Goal: Information Seeking & Learning: Learn about a topic

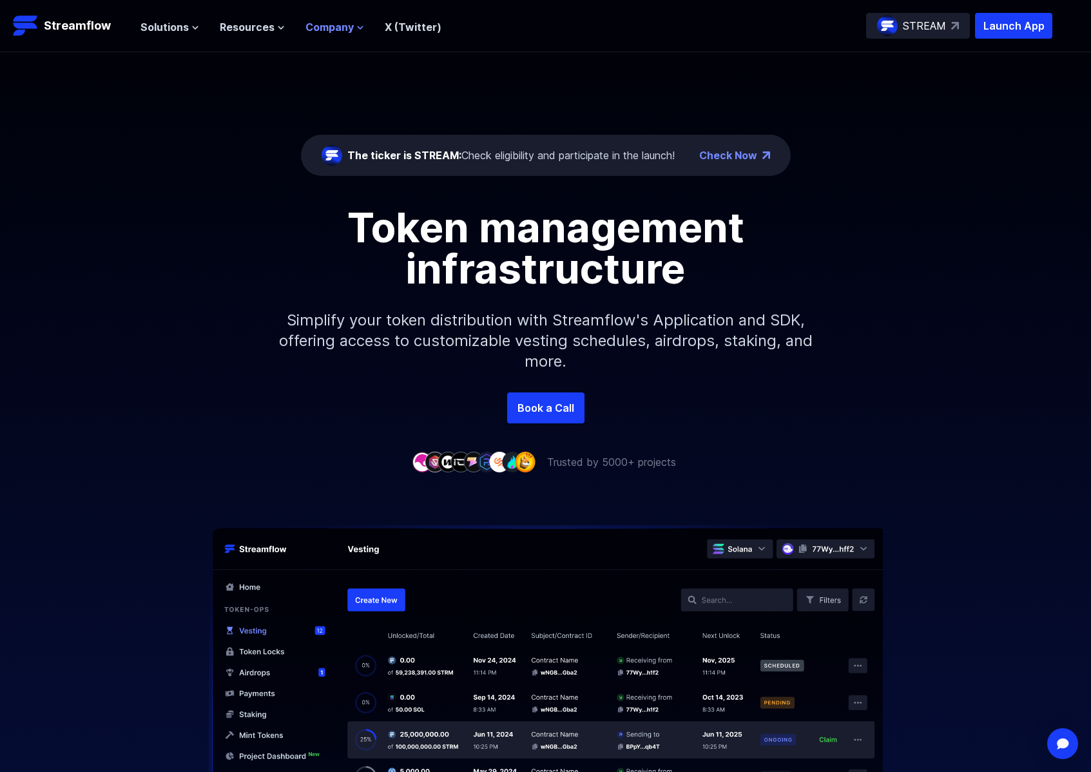
click at [334, 27] on span "Company" at bounding box center [329, 26] width 48 height 15
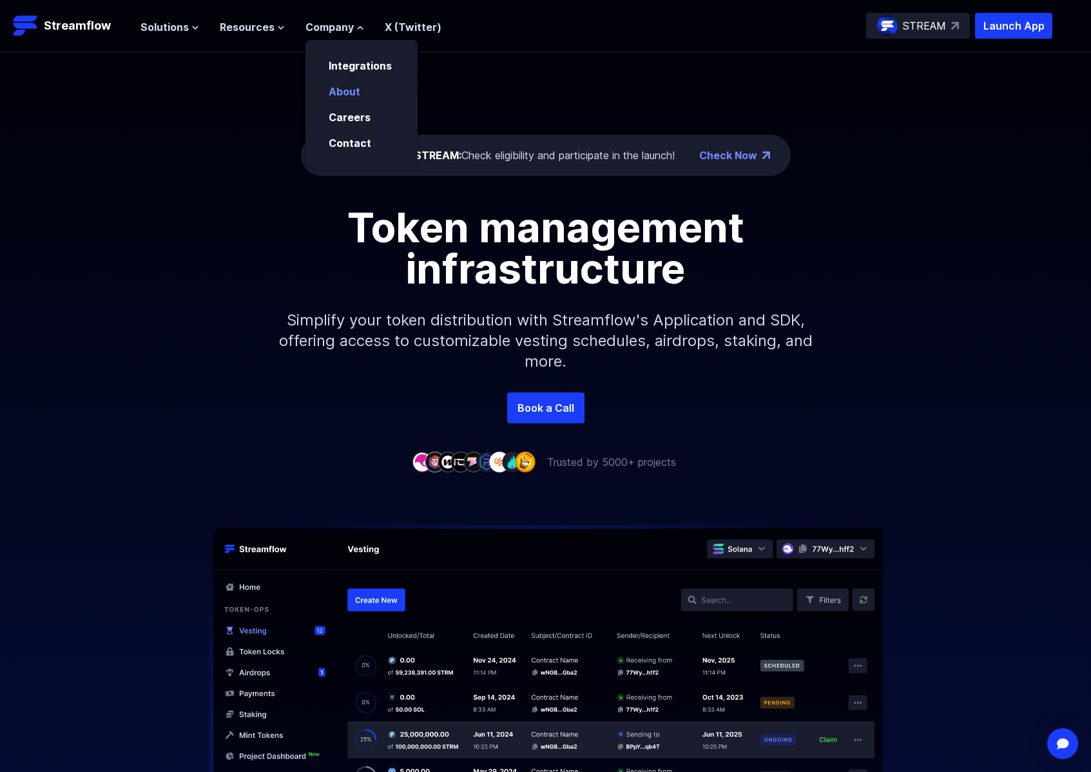
click at [354, 92] on link "About" at bounding box center [345, 91] width 32 height 13
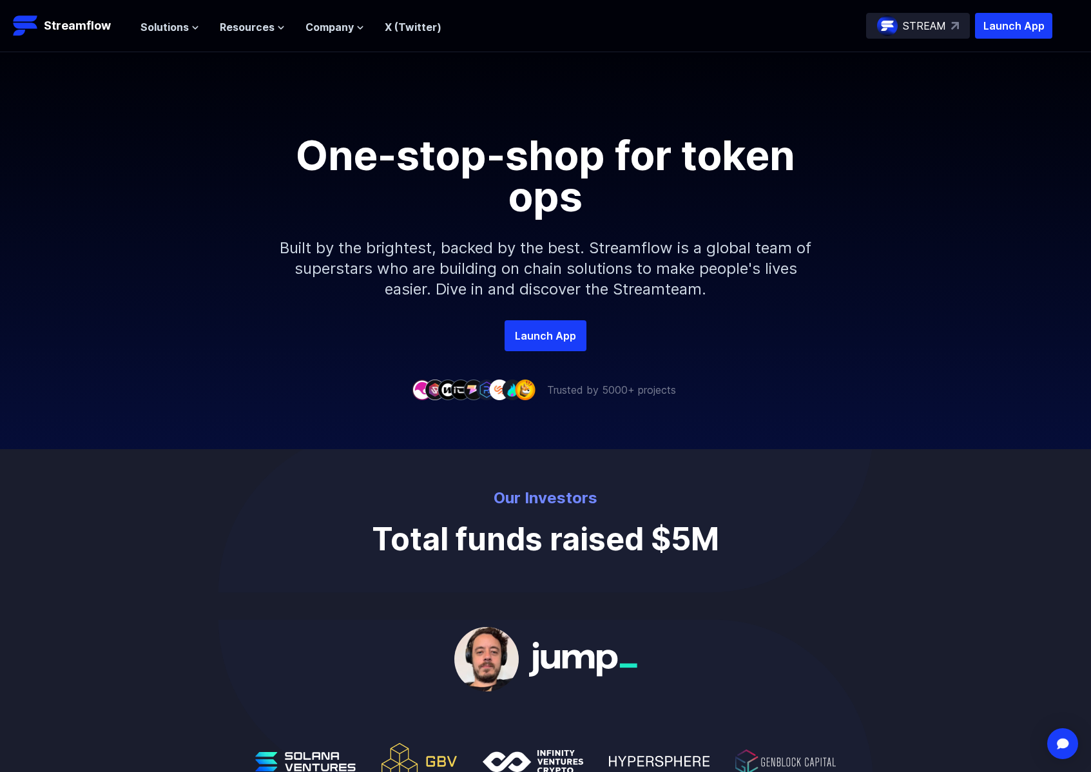
scroll to position [6, 0]
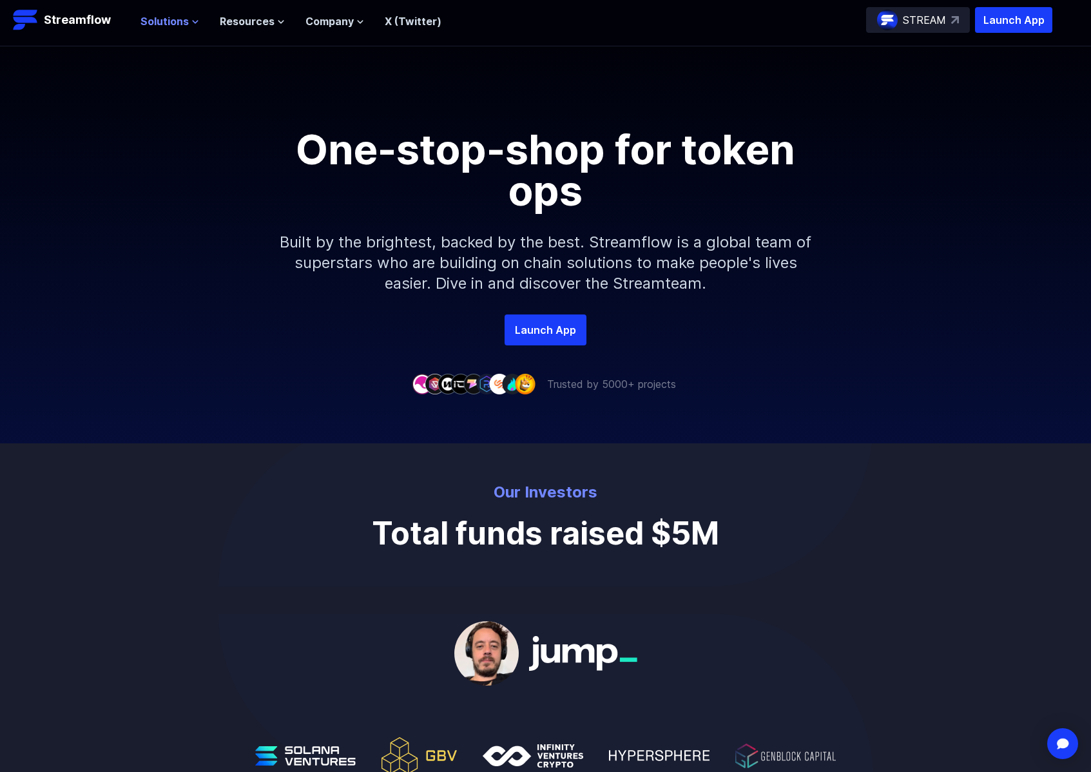
click at [175, 25] on span "Solutions" at bounding box center [165, 21] width 48 height 15
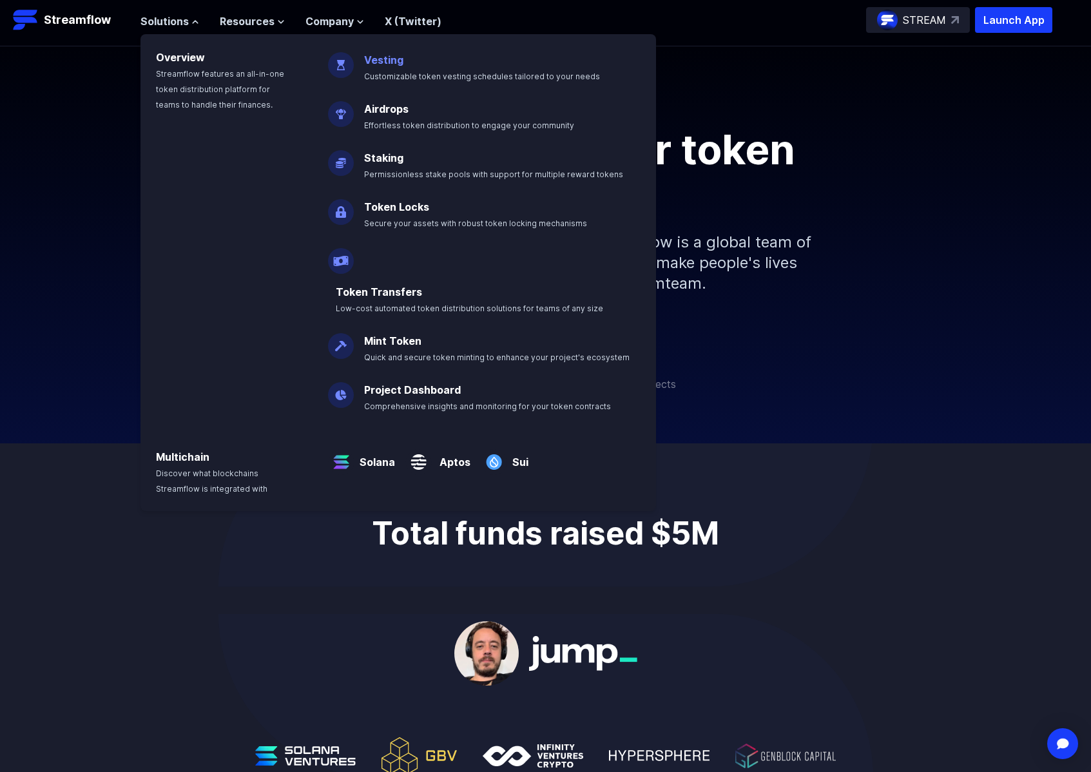
click at [394, 63] on link "Vesting" at bounding box center [383, 59] width 39 height 13
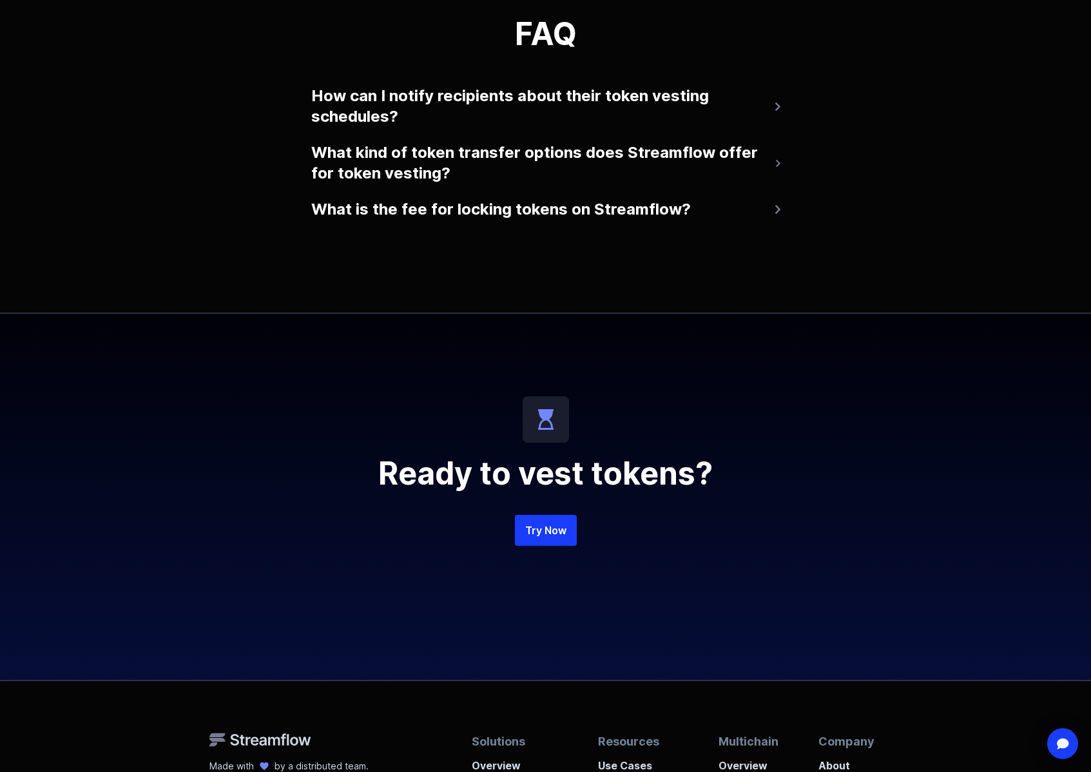
scroll to position [2713, 0]
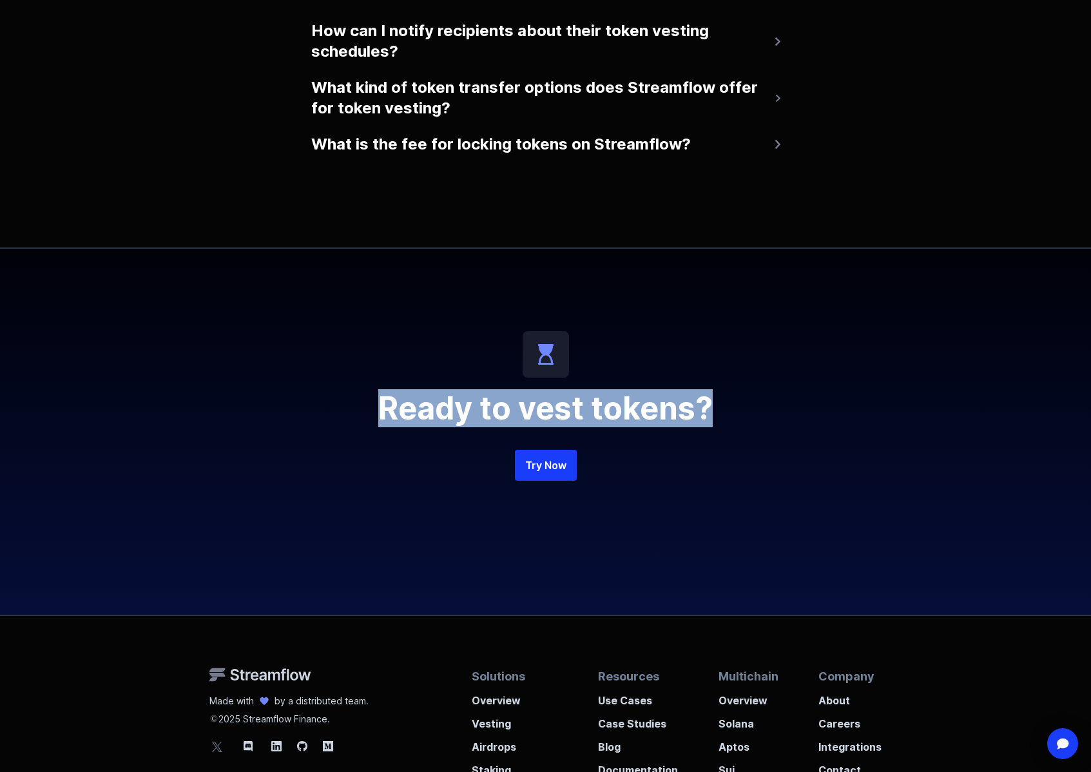
drag, startPoint x: 400, startPoint y: 409, endPoint x: 754, endPoint y: 423, distance: 354.1
click at [754, 423] on h2 "Ready to vest tokens?" at bounding box center [546, 408] width 619 height 31
copy h2 "Ready to vest tokens?"
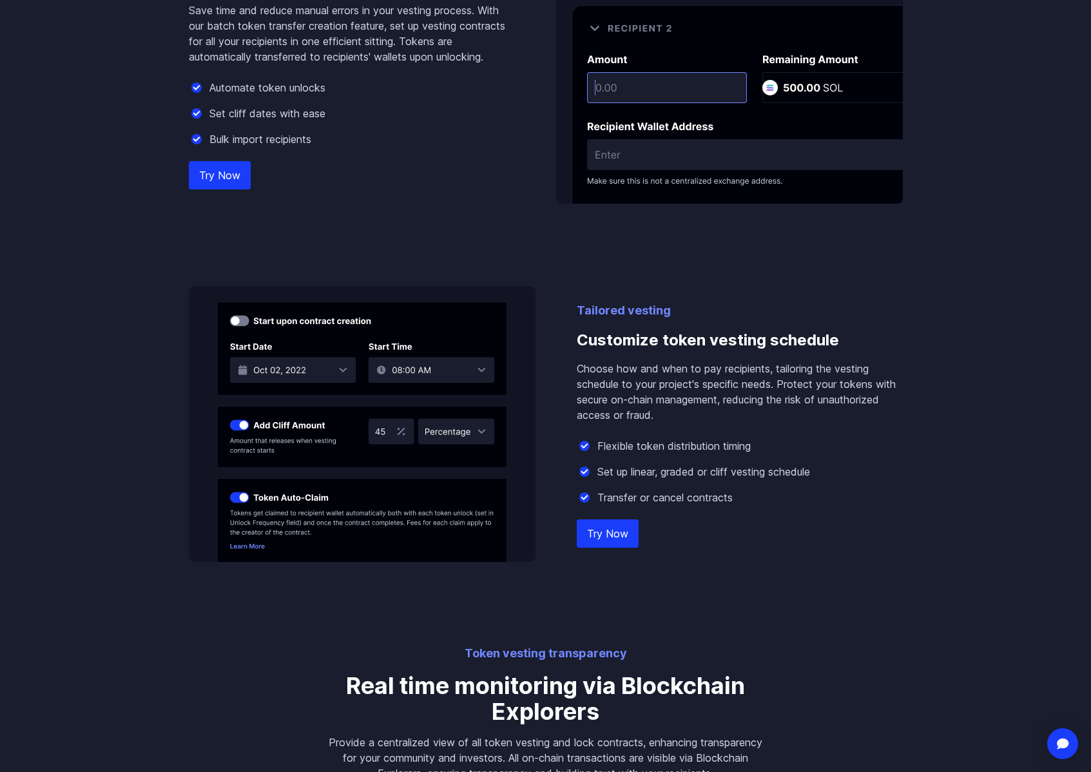
scroll to position [0, 0]
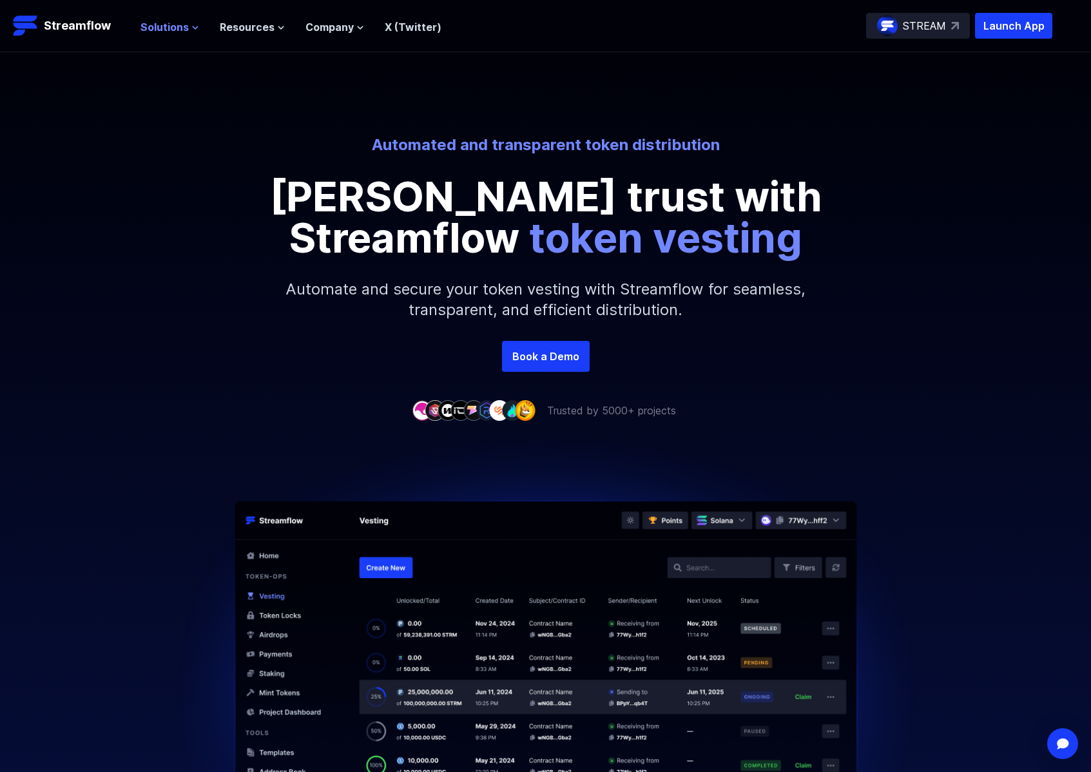
click at [183, 30] on span "Solutions" at bounding box center [165, 26] width 48 height 15
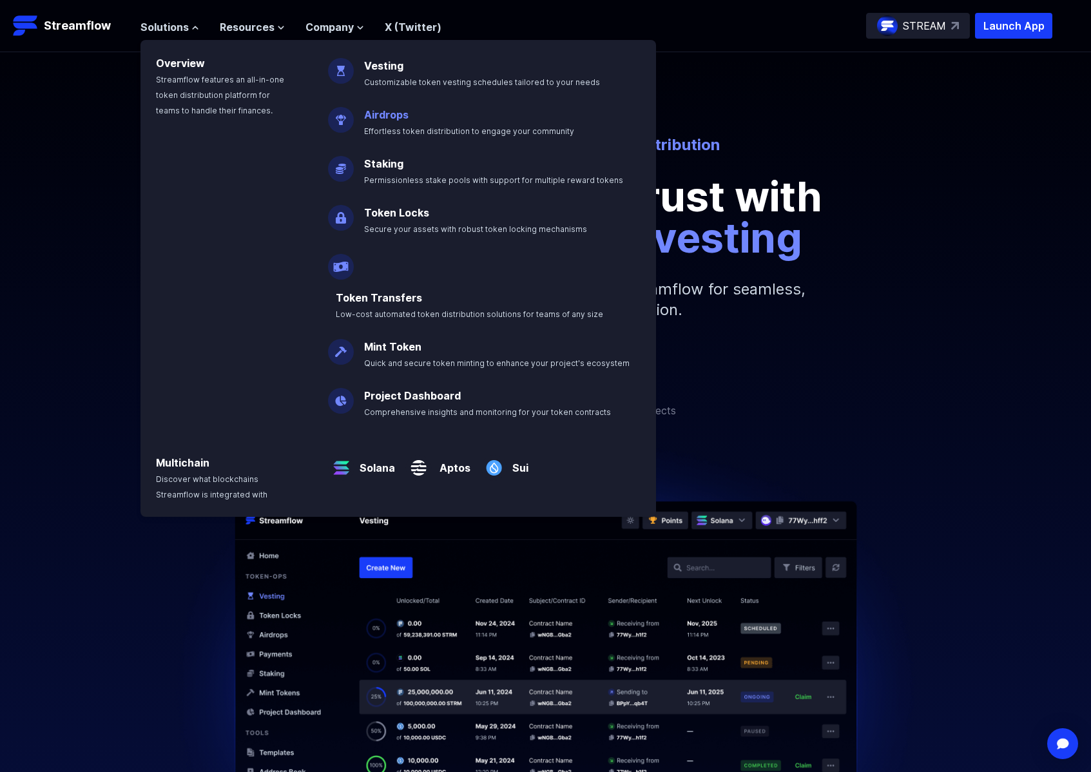
click at [383, 113] on link "Airdrops" at bounding box center [386, 114] width 44 height 13
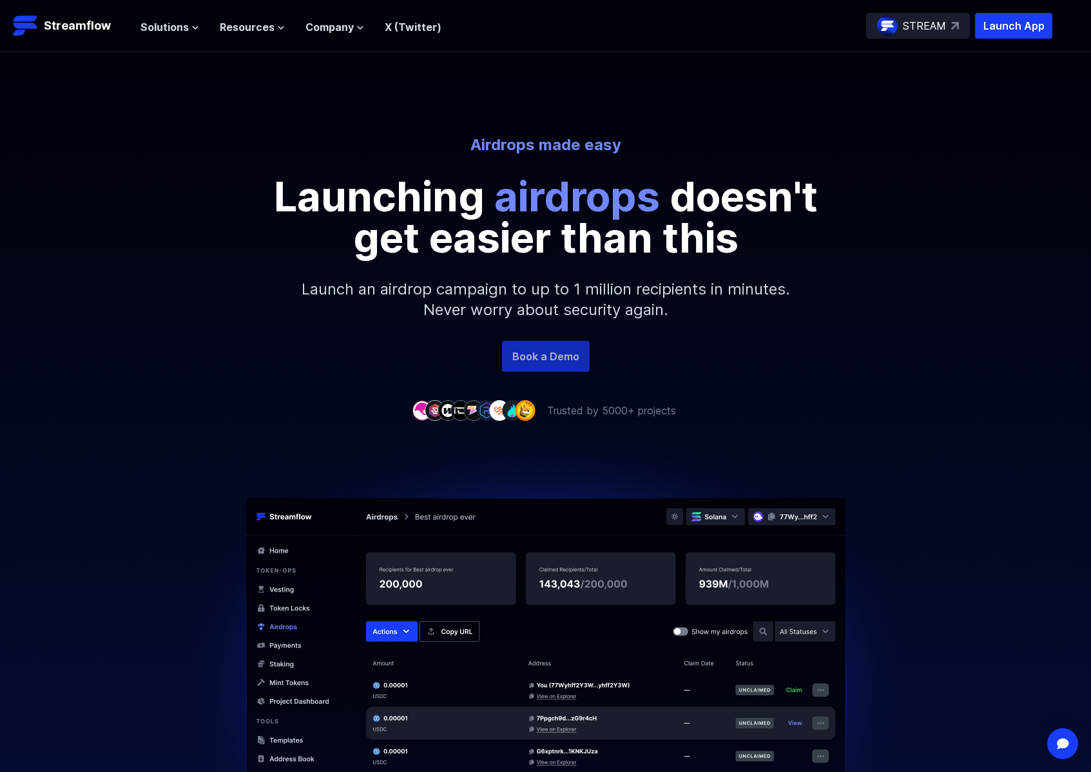
click at [549, 349] on link "Book a Demo" at bounding box center [546, 356] width 88 height 31
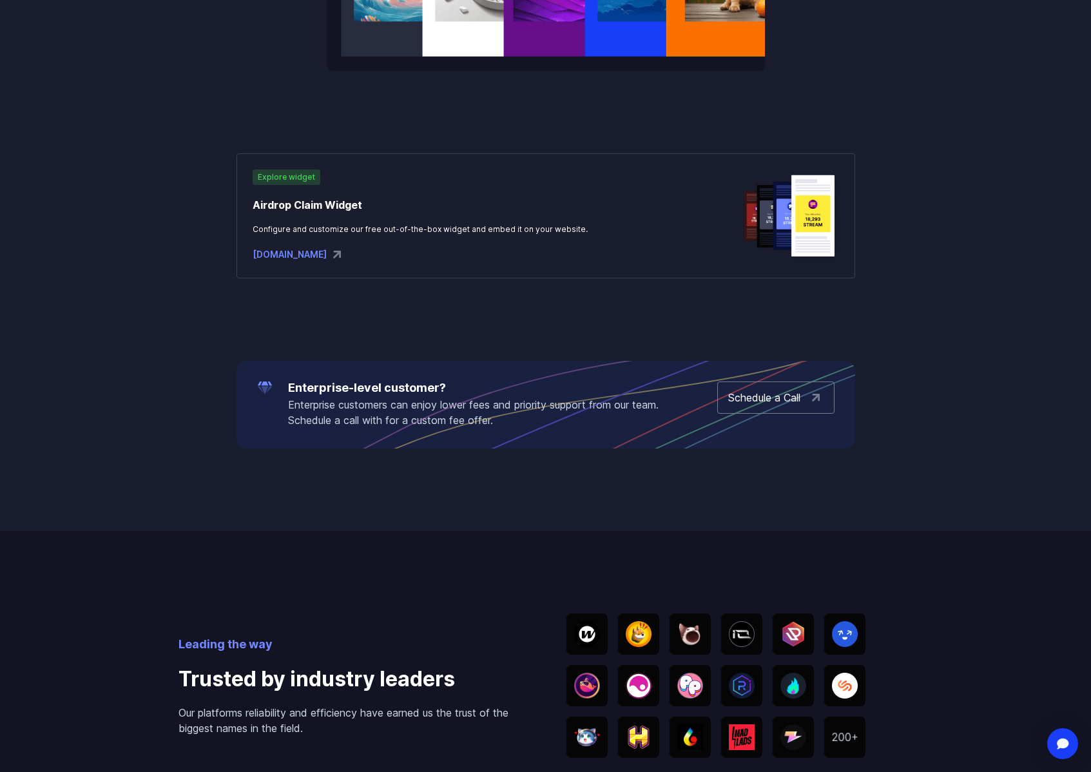
scroll to position [1970, 0]
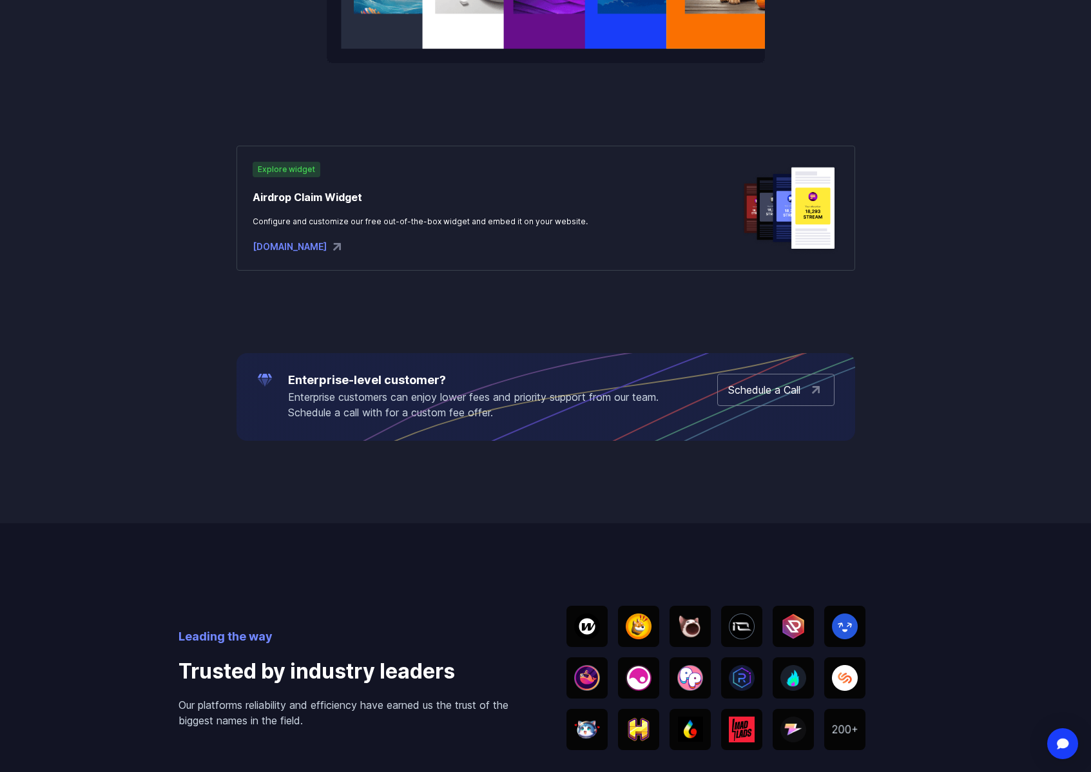
click at [329, 244] on div "widgets.streamflow.finance" at bounding box center [420, 246] width 335 height 15
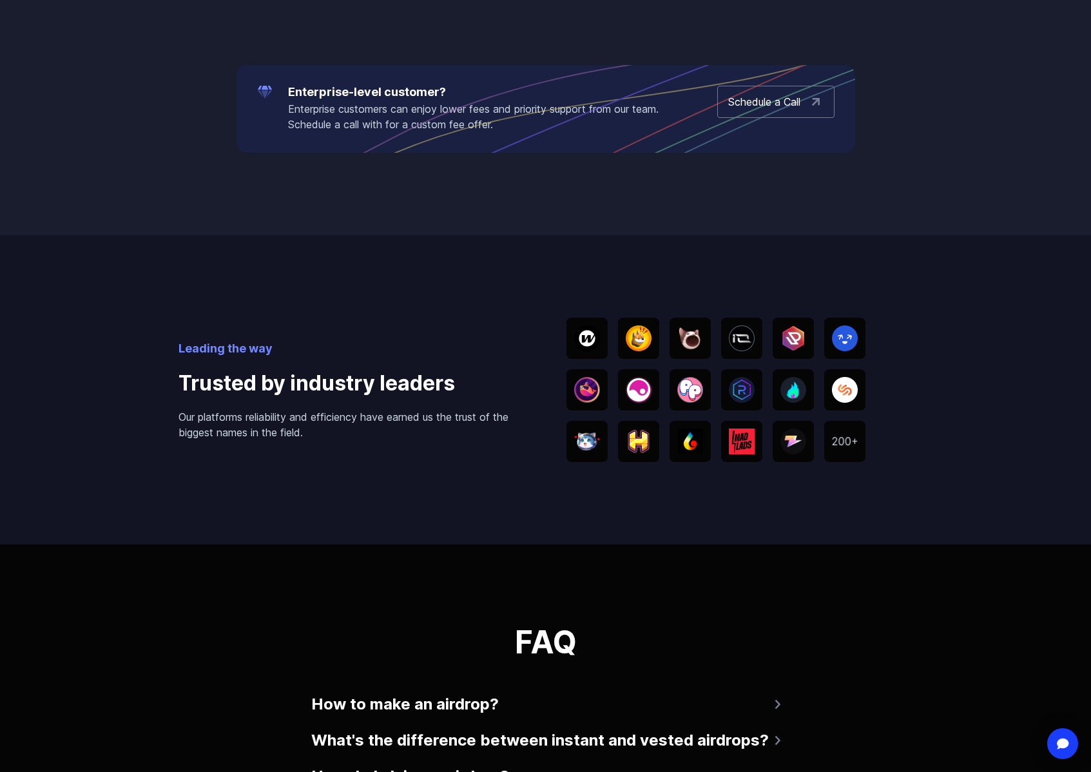
scroll to position [2895, 0]
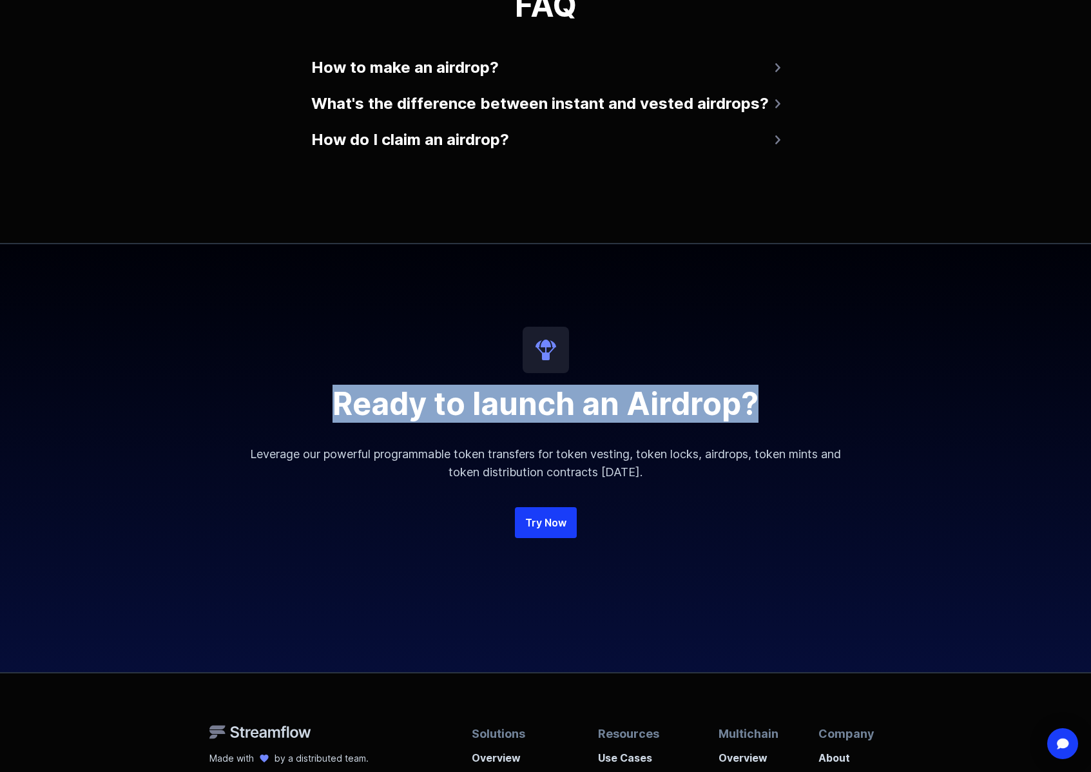
drag, startPoint x: 365, startPoint y: 403, endPoint x: 762, endPoint y: 403, distance: 397.7
click at [768, 402] on h2 "Ready to launch an Airdrop?" at bounding box center [546, 404] width 619 height 31
copy h2 "Ready to launch an Airdrop?"
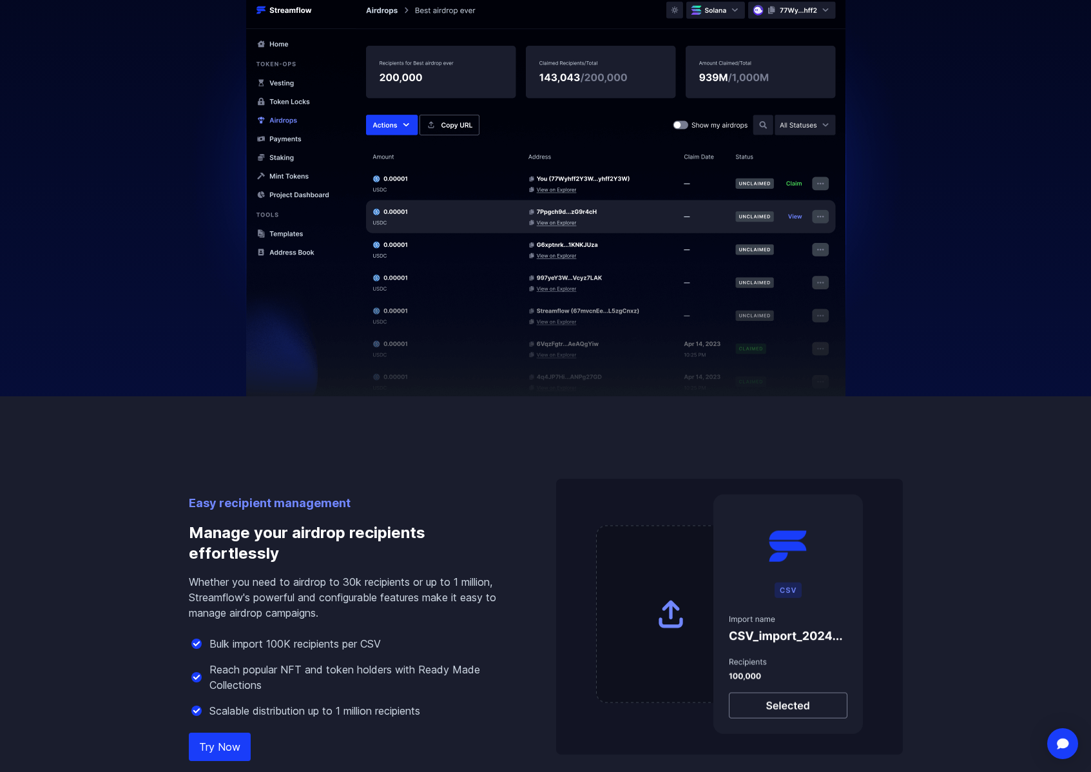
scroll to position [0, 0]
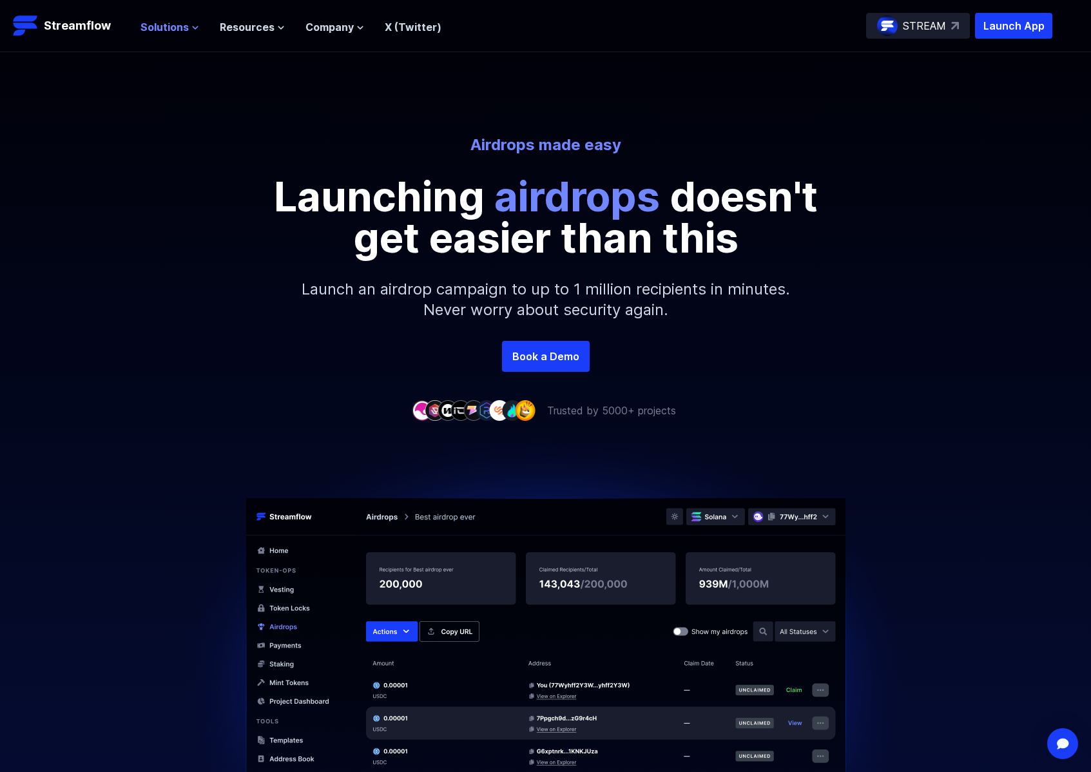
click at [162, 28] on span "Solutions" at bounding box center [165, 26] width 48 height 15
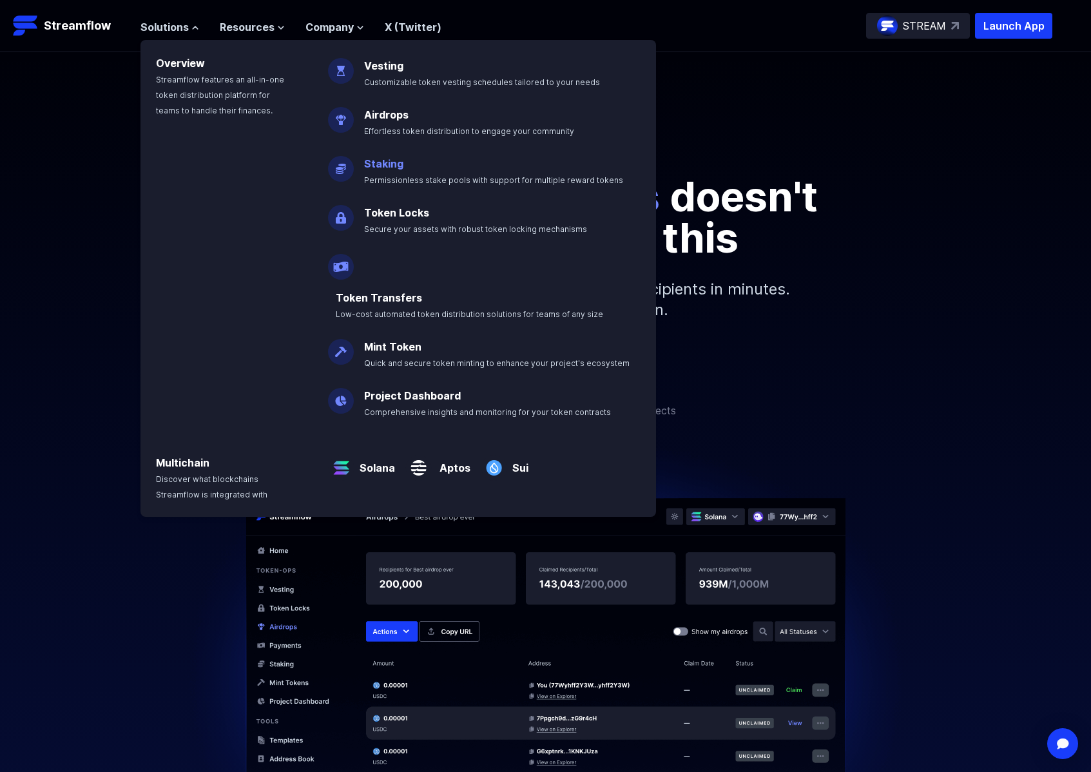
click at [380, 166] on link "Staking" at bounding box center [383, 163] width 39 height 13
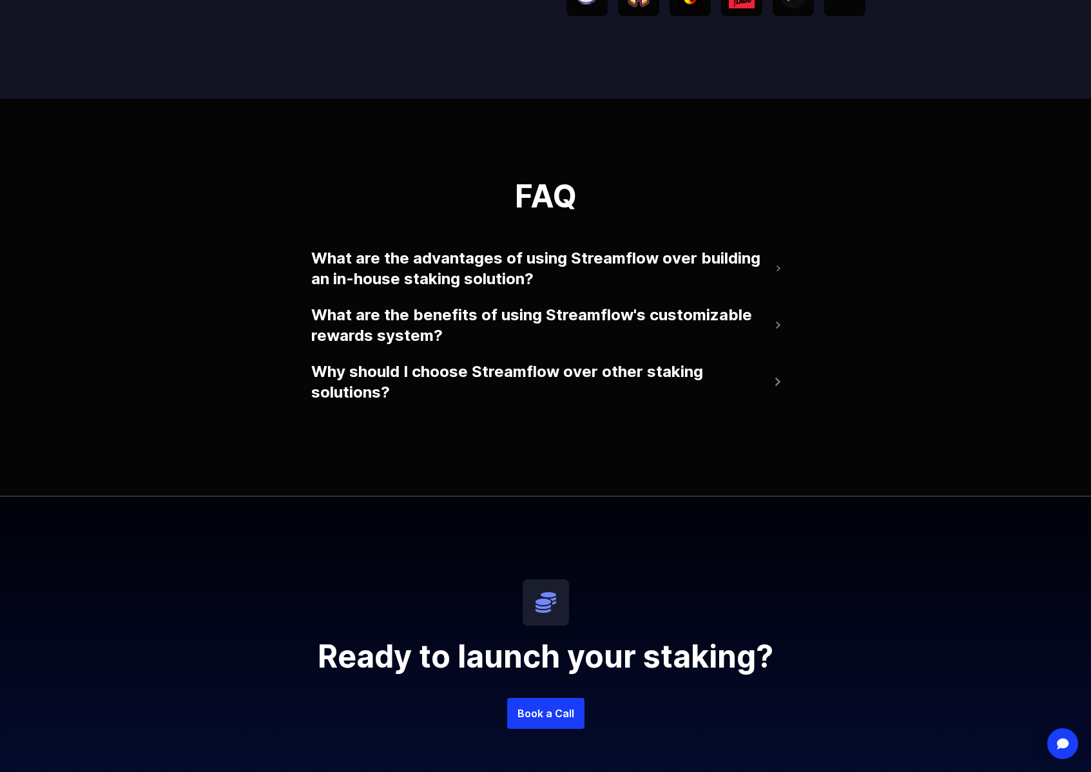
scroll to position [2736, 0]
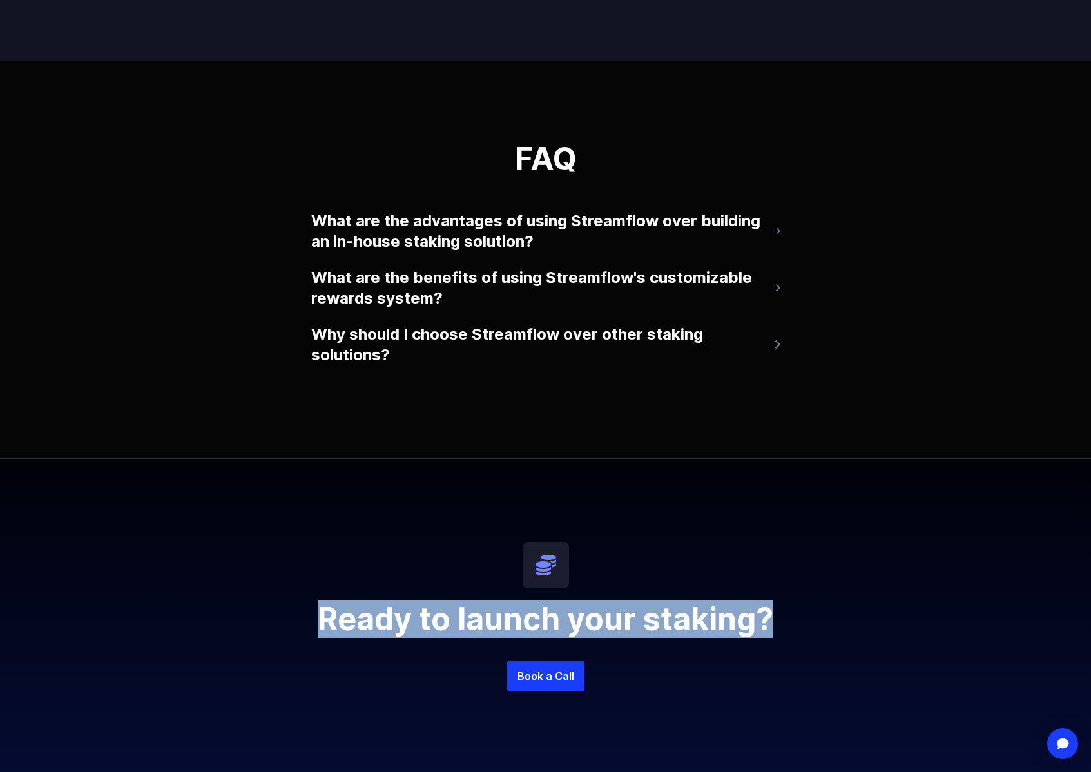
drag, startPoint x: 779, startPoint y: 617, endPoint x: 276, endPoint y: 612, distance: 502.7
click at [276, 612] on h2 "Ready to launch your staking?" at bounding box center [546, 619] width 619 height 31
copy h2 "Ready to launch your staking?"
click at [661, 228] on button "What are the advantages of using Streamflow over building an in-house staking s…" at bounding box center [545, 232] width 469 height 52
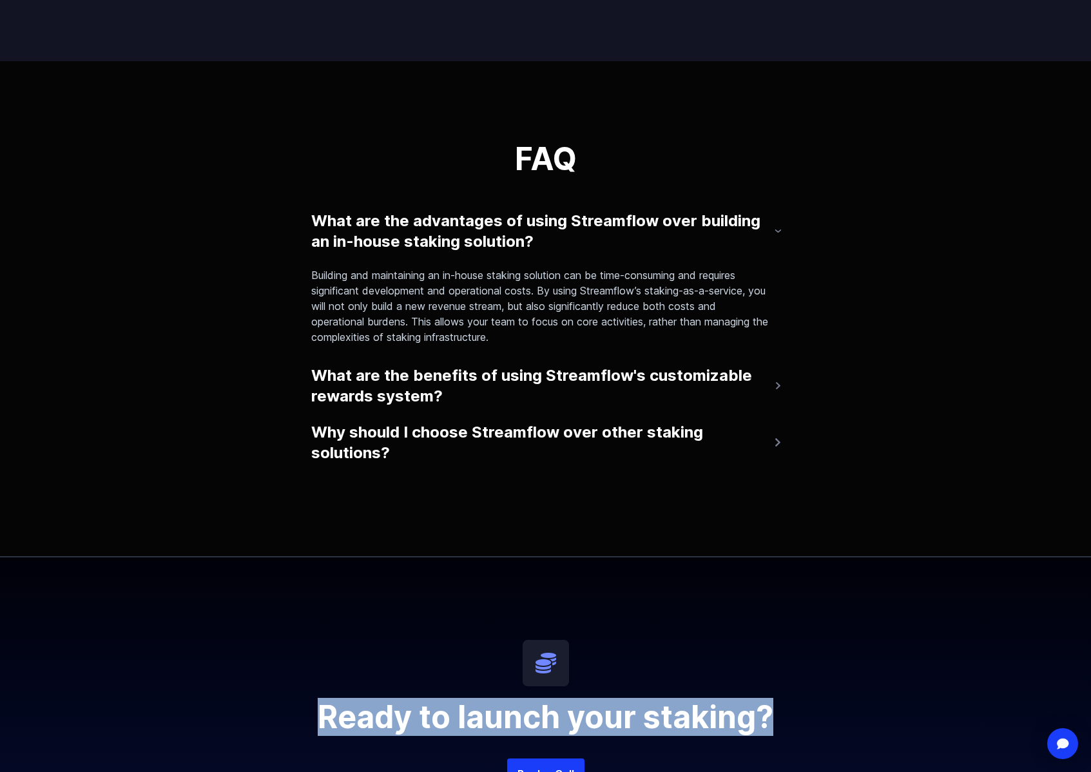
drag, startPoint x: 543, startPoint y: 242, endPoint x: 275, endPoint y: 211, distance: 269.3
click at [275, 211] on div "FAQ What are the advantages of using Streamflow over building an in-house staki…" at bounding box center [545, 308] width 1091 height 495
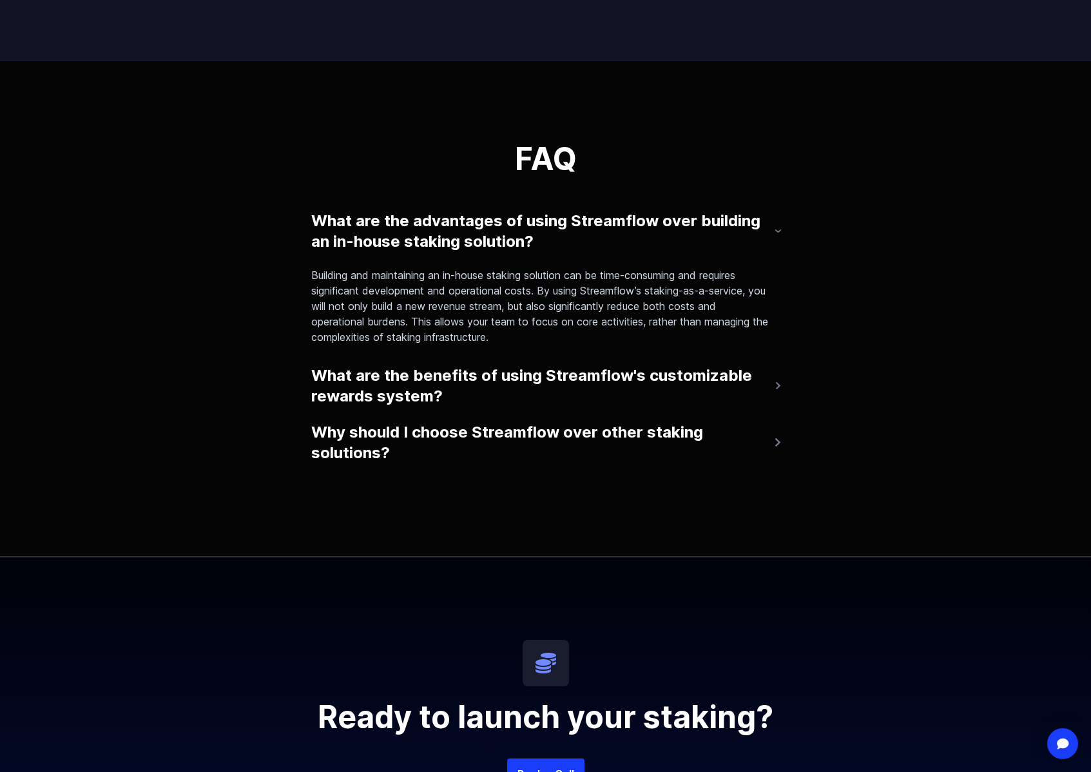
click at [1049, 383] on div "FAQ What are the advantages of using Streamflow over building an in-house staki…" at bounding box center [545, 308] width 1091 height 495
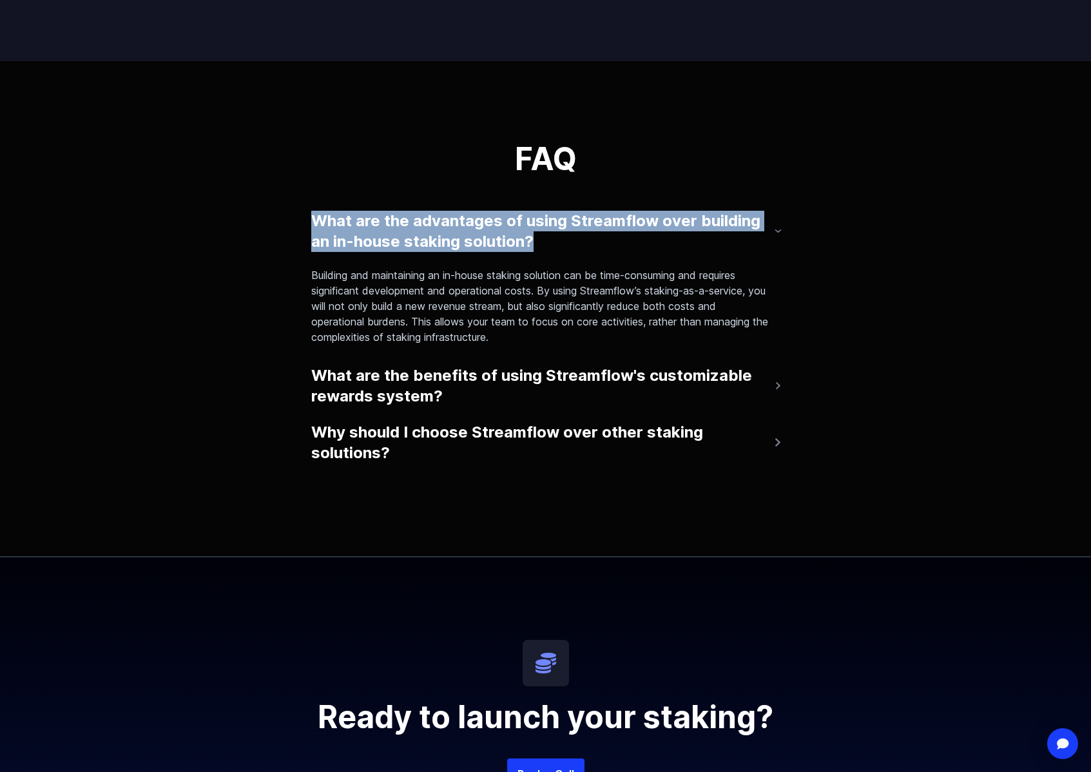
drag, startPoint x: 286, startPoint y: 201, endPoint x: 553, endPoint y: 239, distance: 269.5
click at [553, 239] on div "FAQ What are the advantages of using Streamflow over building an in-house staki…" at bounding box center [545, 308] width 1091 height 495
copy button "What are the advantages of using Streamflow over building an in-house staking s…"
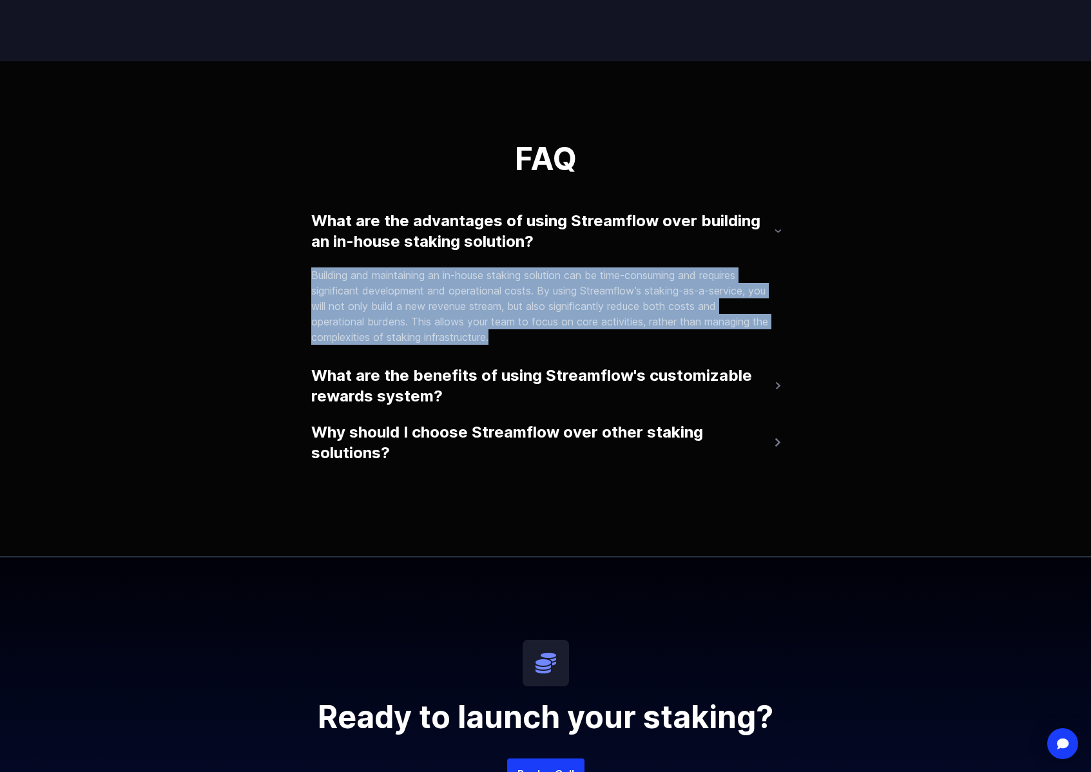
drag, startPoint x: 296, startPoint y: 278, endPoint x: 529, endPoint y: 333, distance: 239.5
click at [529, 333] on div "FAQ What are the advantages of using Streamflow over building an in-house staki…" at bounding box center [545, 308] width 1091 height 495
copy p "Building and maintaining an in-house staking solution can be time-consuming and…"
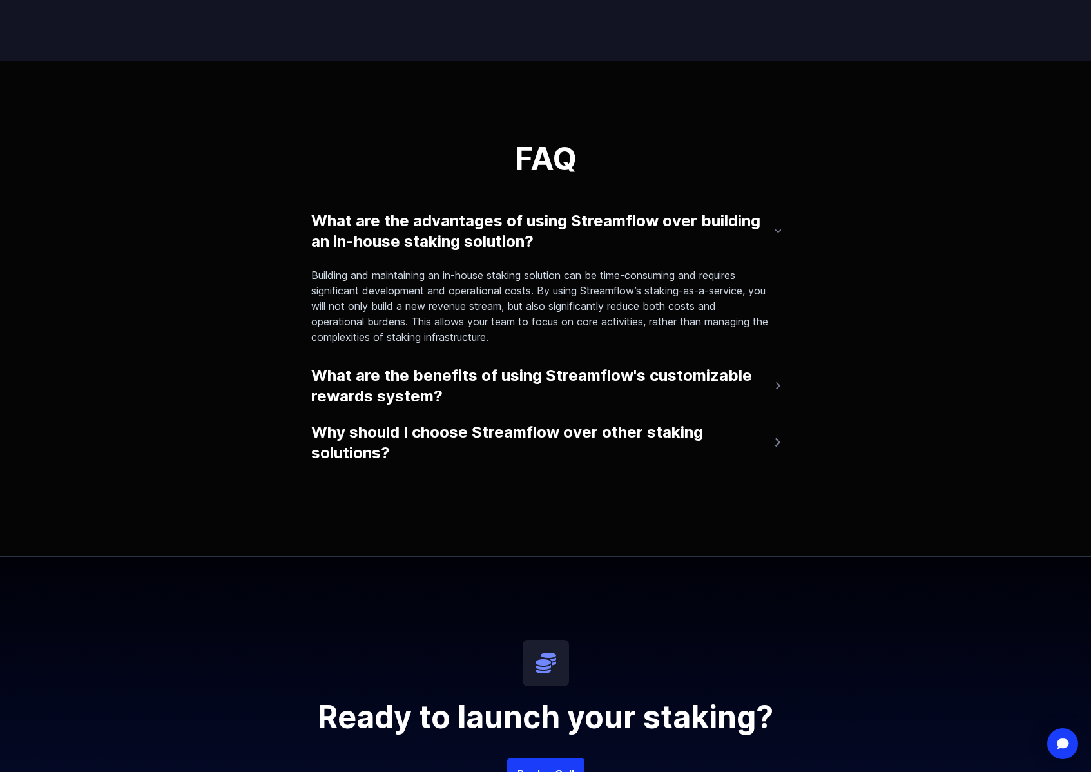
click at [191, 380] on div "FAQ What are the advantages of using Streamflow over building an in-house staki…" at bounding box center [545, 308] width 1091 height 495
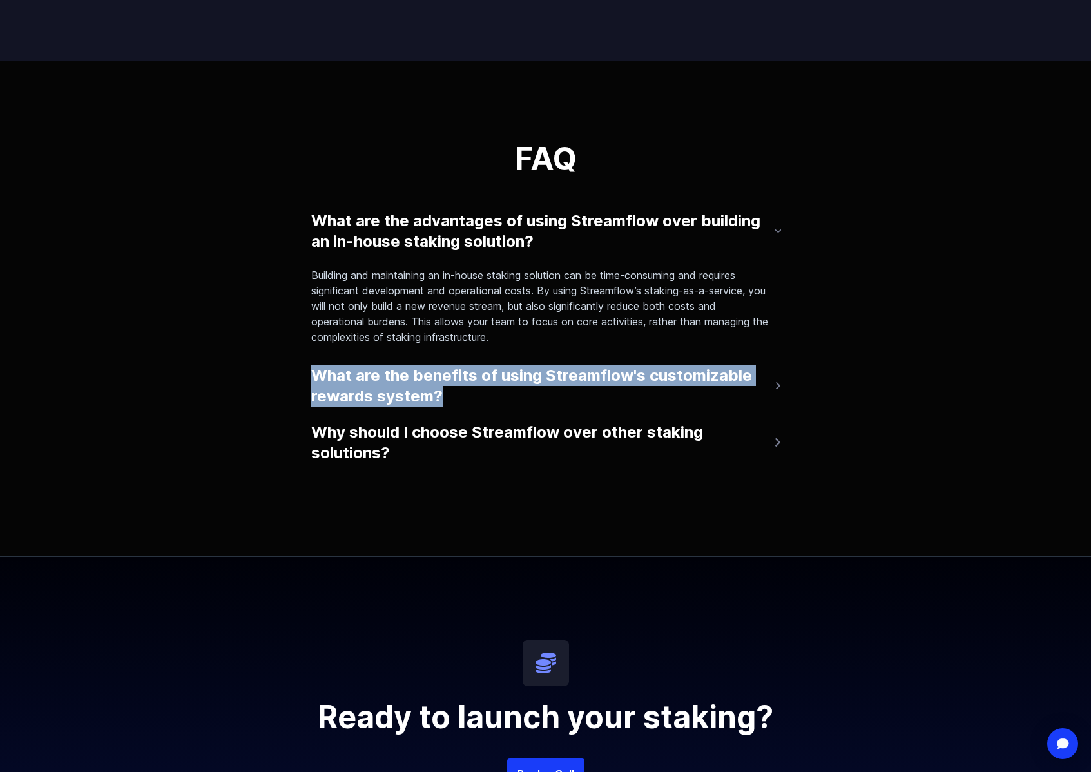
drag, startPoint x: 286, startPoint y: 373, endPoint x: 333, endPoint y: 426, distance: 70.8
click at [450, 392] on div "FAQ What are the advantages of using Streamflow over building an in-house staki…" at bounding box center [545, 308] width 1091 height 495
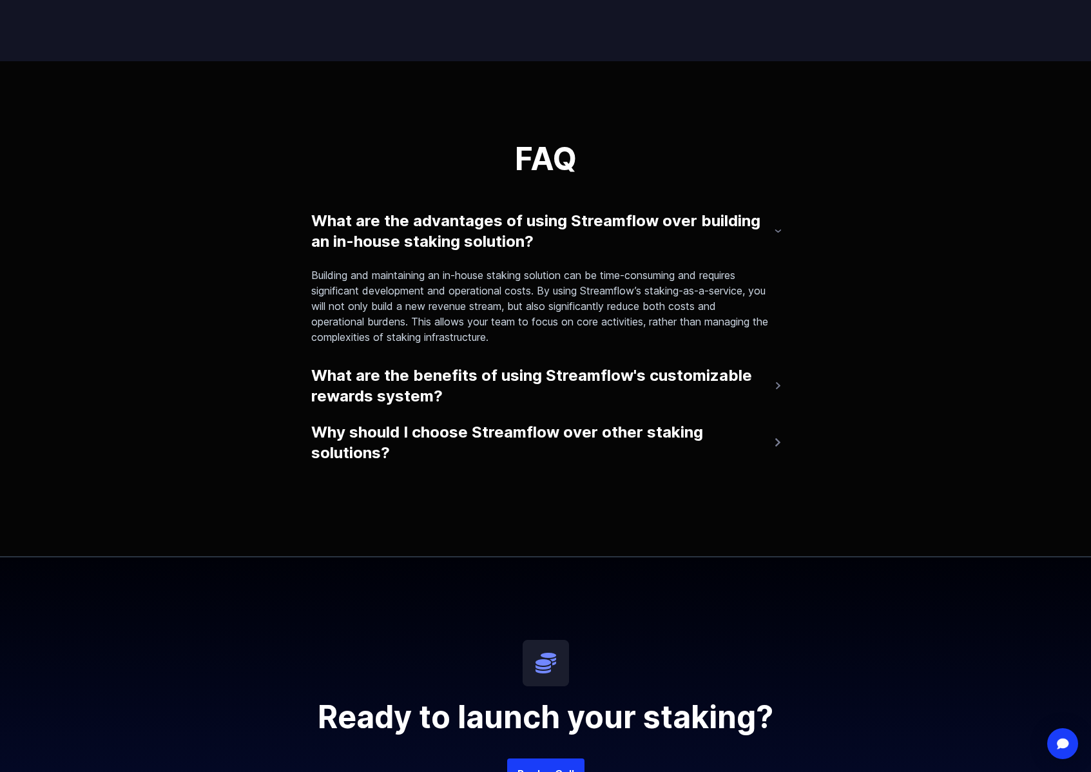
click at [263, 433] on div "FAQ What are the advantages of using Streamflow over building an in-house staki…" at bounding box center [545, 308] width 1091 height 495
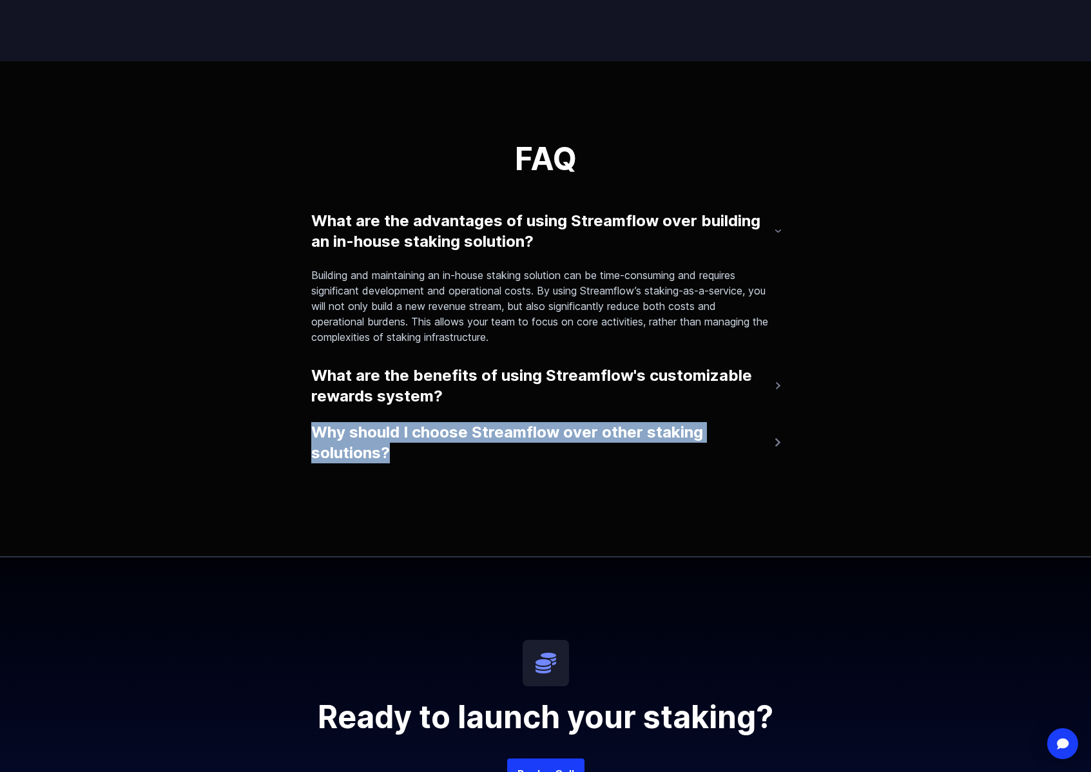
drag, startPoint x: 271, startPoint y: 430, endPoint x: 403, endPoint y: 456, distance: 134.7
click at [403, 457] on div "FAQ What are the advantages of using Streamflow over building an in-house staki…" at bounding box center [545, 308] width 1091 height 495
copy button "Why should I choose Streamflow over other staking solutions?"
click at [775, 445] on img at bounding box center [777, 442] width 5 height 9
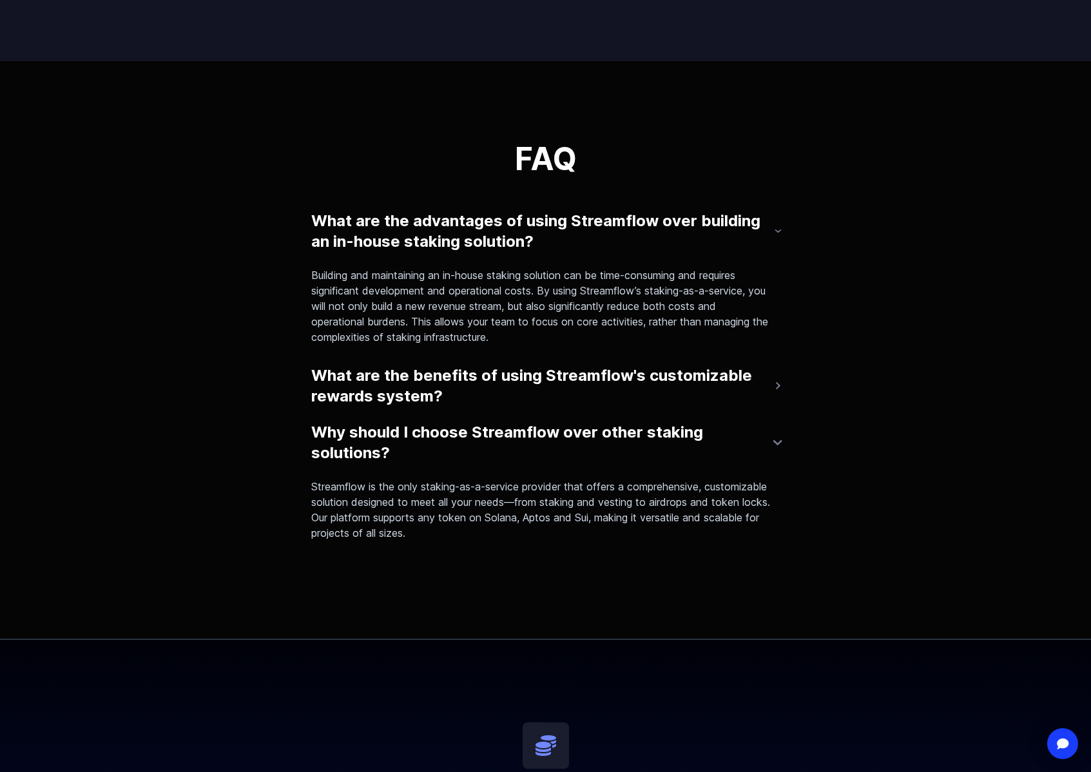
click at [300, 485] on div "FAQ What are the advantages of using Streamflow over building an in-house staki…" at bounding box center [545, 349] width 1091 height 577
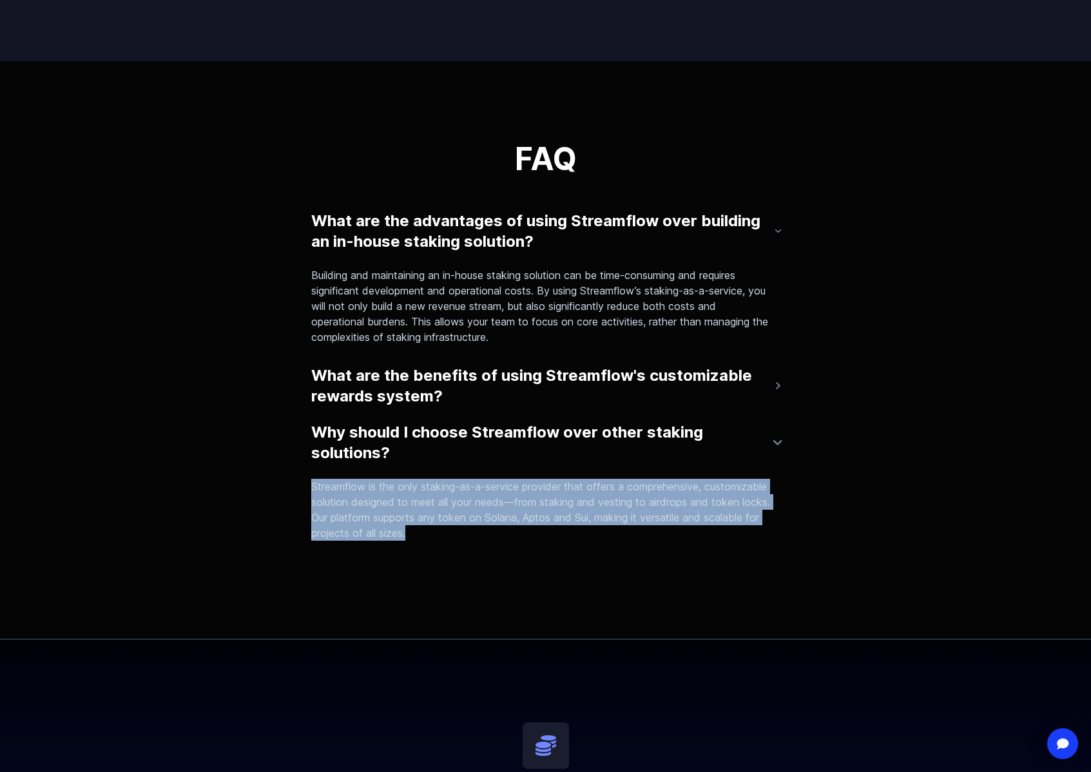
drag, startPoint x: 312, startPoint y: 486, endPoint x: 512, endPoint y: 543, distance: 207.7
click at [512, 543] on div "Streamflow is the only staking-as-a-service provider that offers a comprehensiv…" at bounding box center [545, 510] width 469 height 82
copy p "Streamflow is the only staking-as-a-service provider that offers a comprehensiv…"
click at [779, 440] on img at bounding box center [777, 442] width 9 height 5
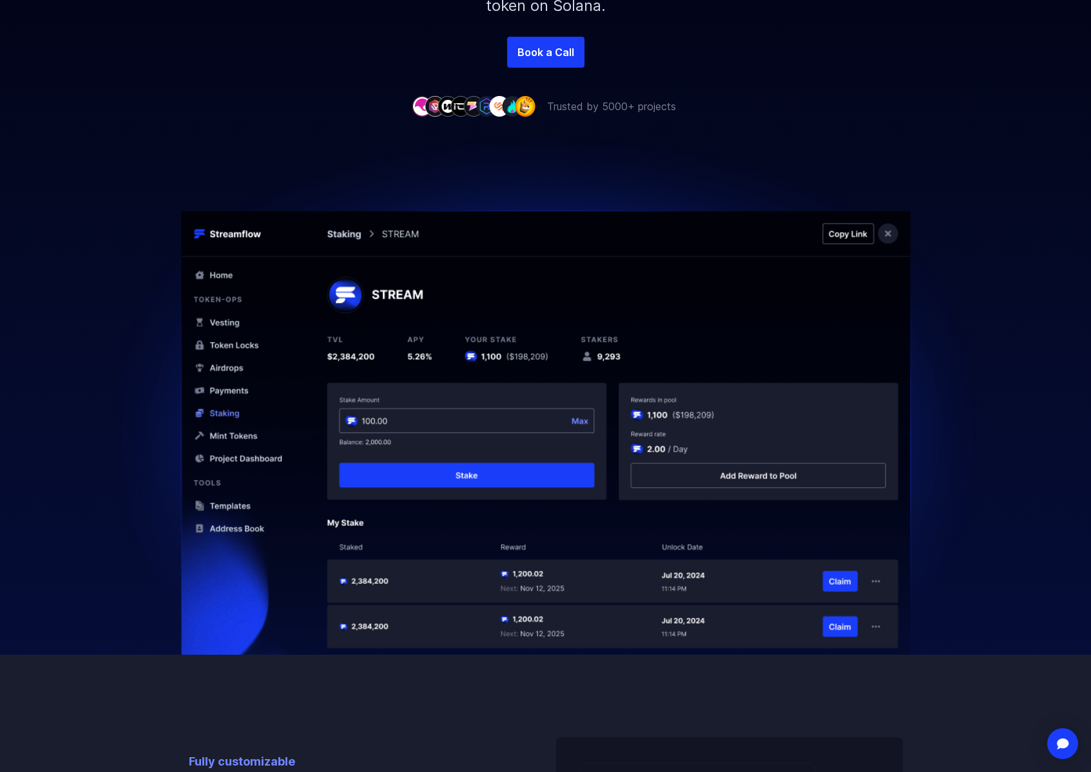
scroll to position [0, 0]
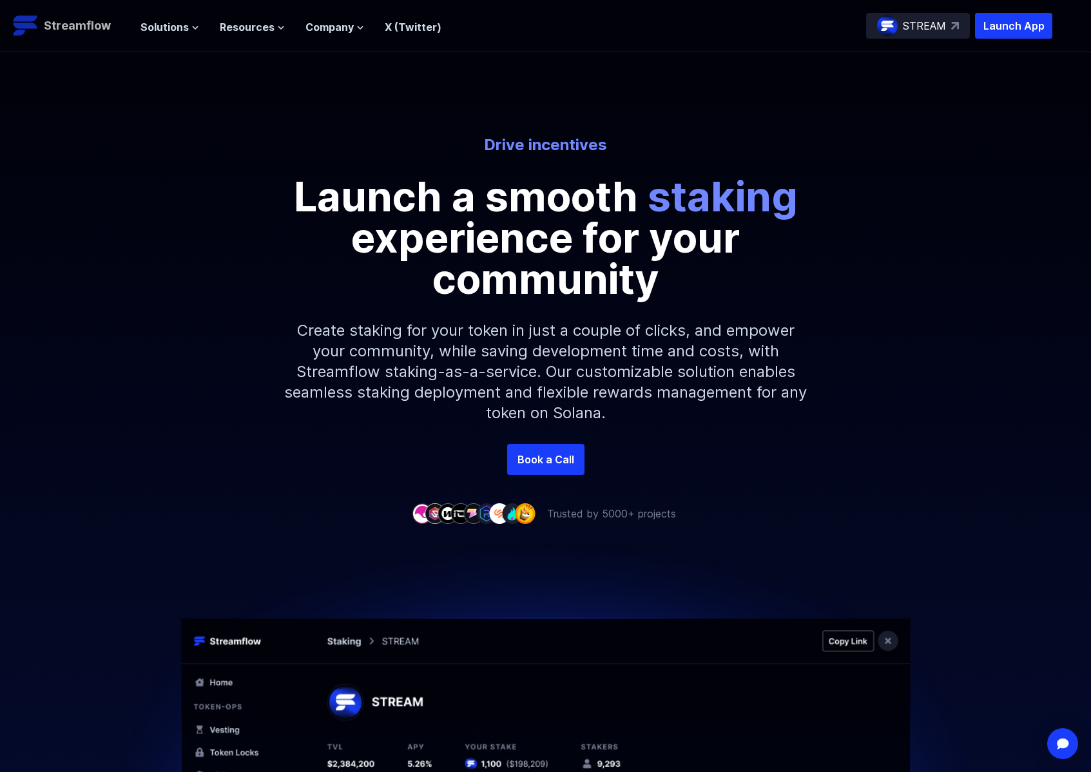
click at [69, 25] on p "Streamflow" at bounding box center [77, 26] width 67 height 18
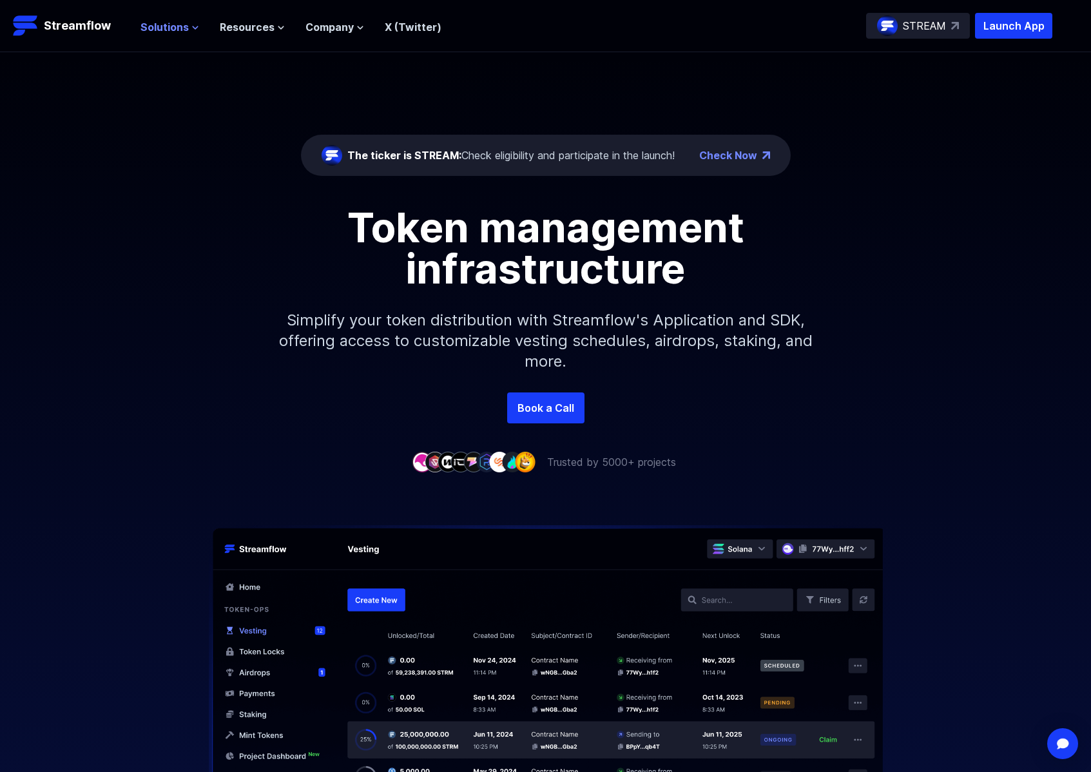
click at [191, 28] on icon at bounding box center [195, 28] width 8 height 8
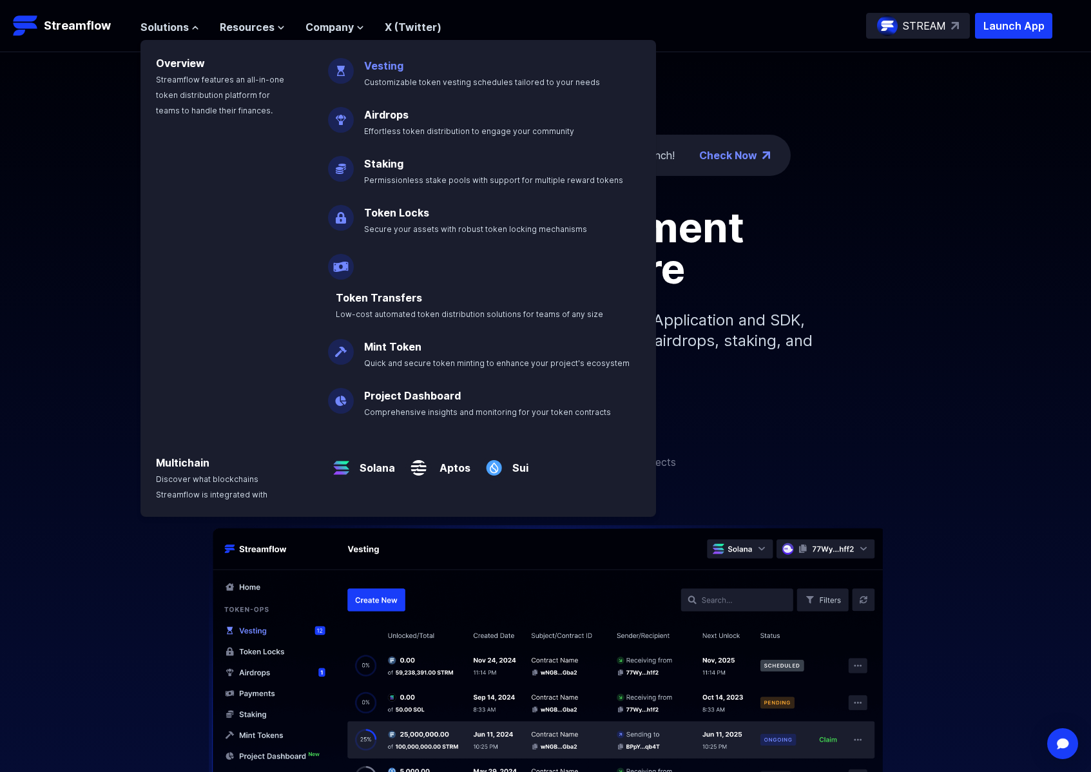
click at [371, 62] on link "Vesting" at bounding box center [383, 65] width 39 height 13
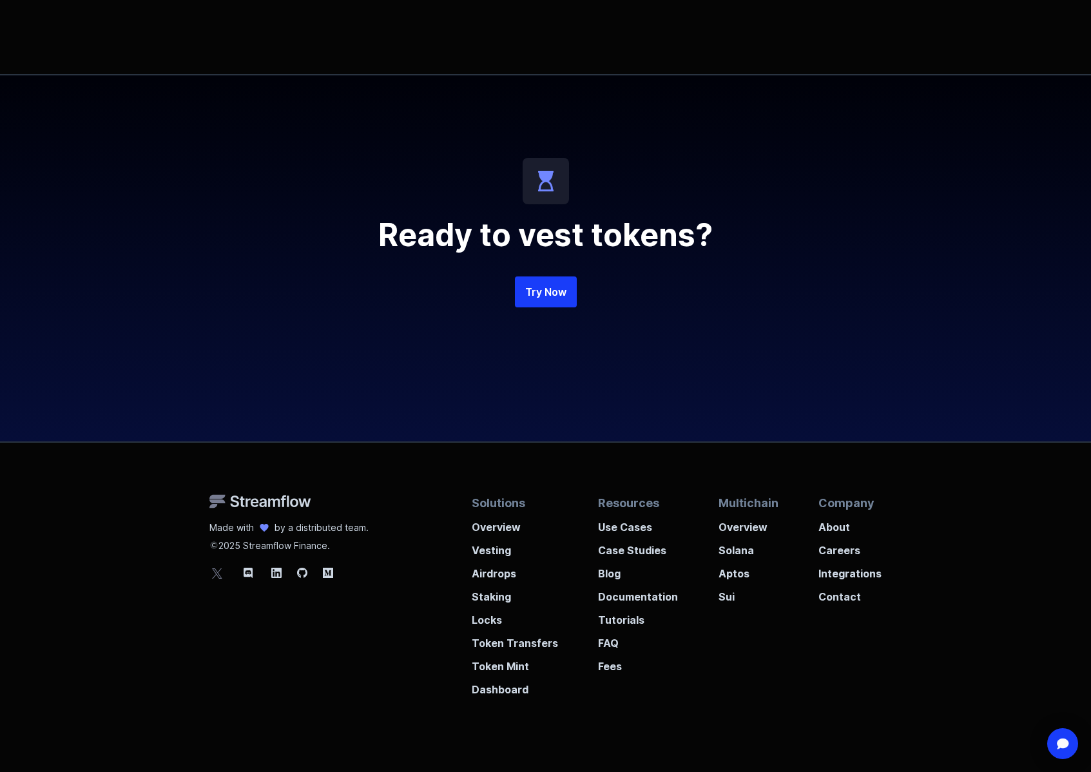
scroll to position [2890, 0]
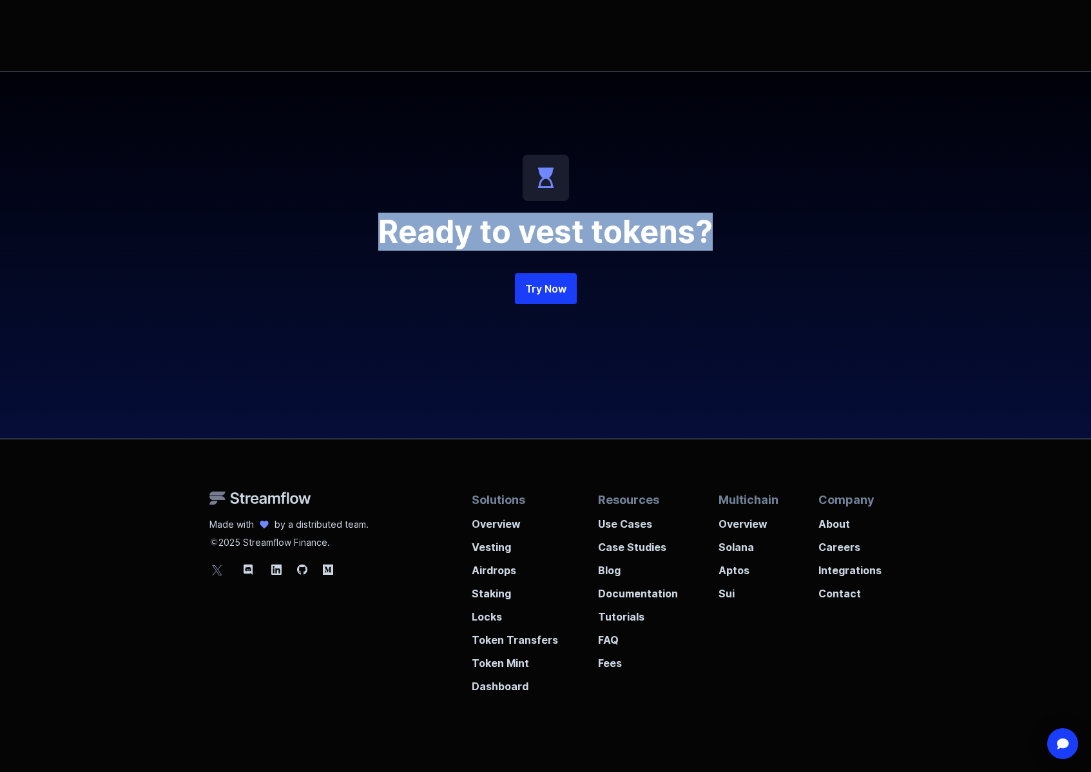
drag, startPoint x: 661, startPoint y: 230, endPoint x: 369, endPoint y: 235, distance: 291.3
click at [369, 235] on h2 "Ready to vest tokens?" at bounding box center [546, 232] width 619 height 31
copy h2 "Ready to vest tokens?"
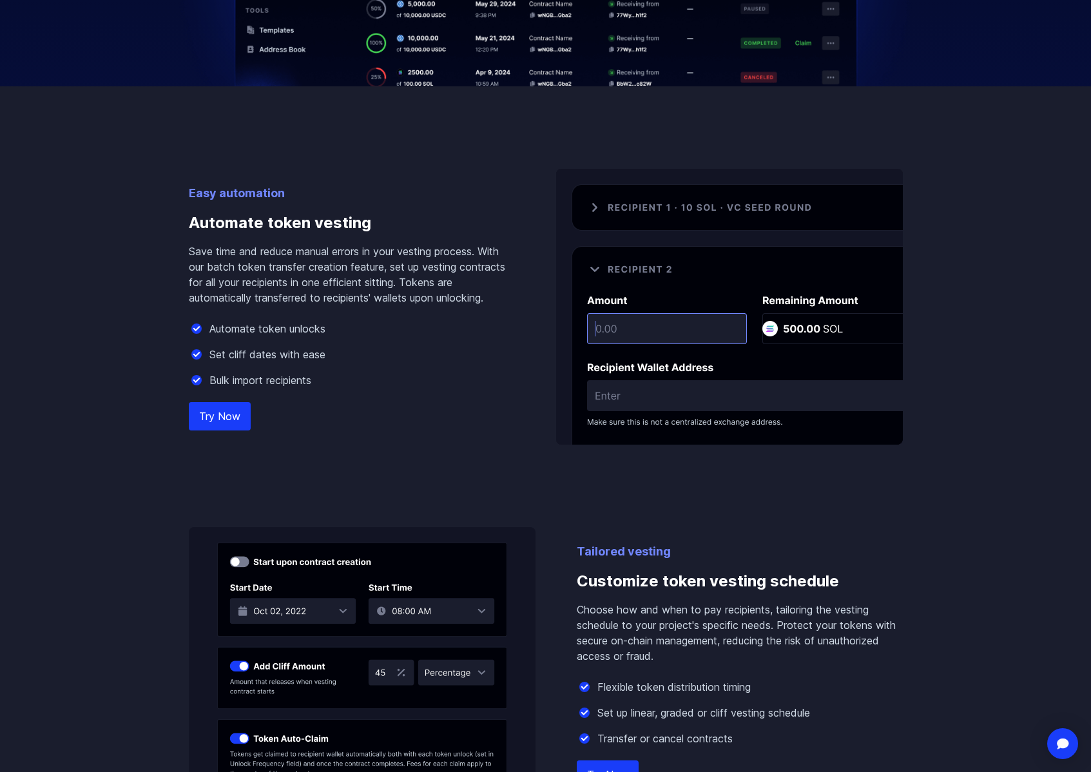
scroll to position [0, 0]
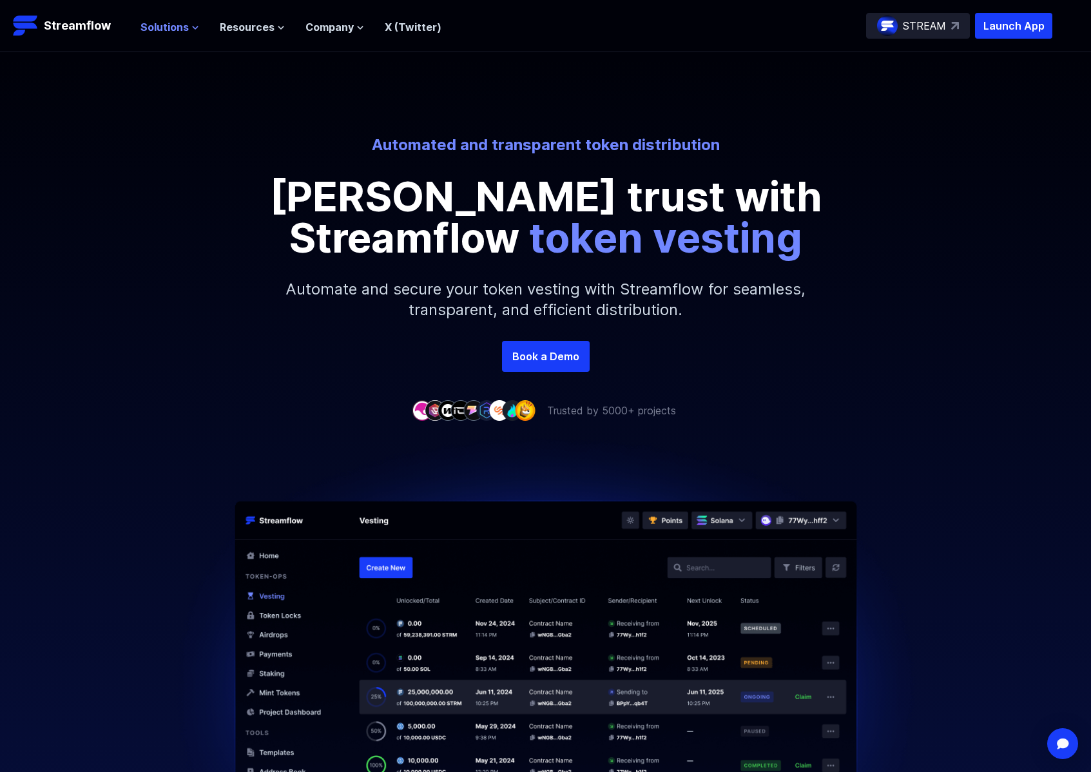
click at [179, 28] on span "Solutions" at bounding box center [165, 26] width 48 height 15
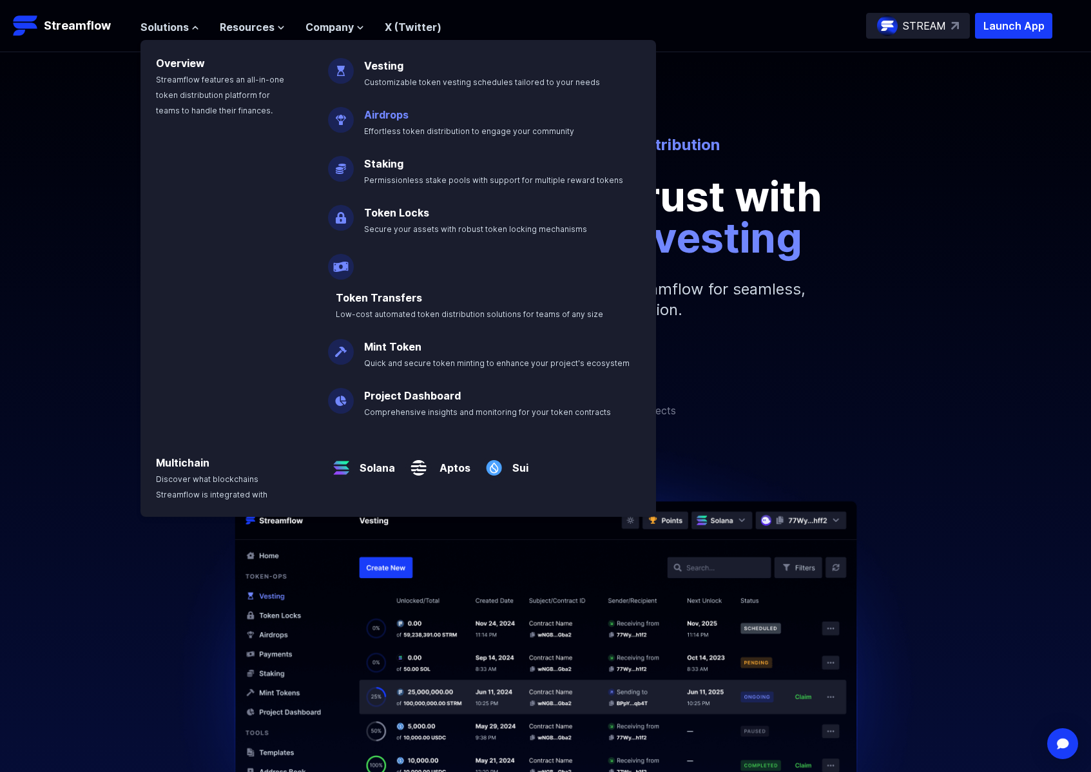
click at [376, 115] on link "Airdrops" at bounding box center [386, 114] width 44 height 13
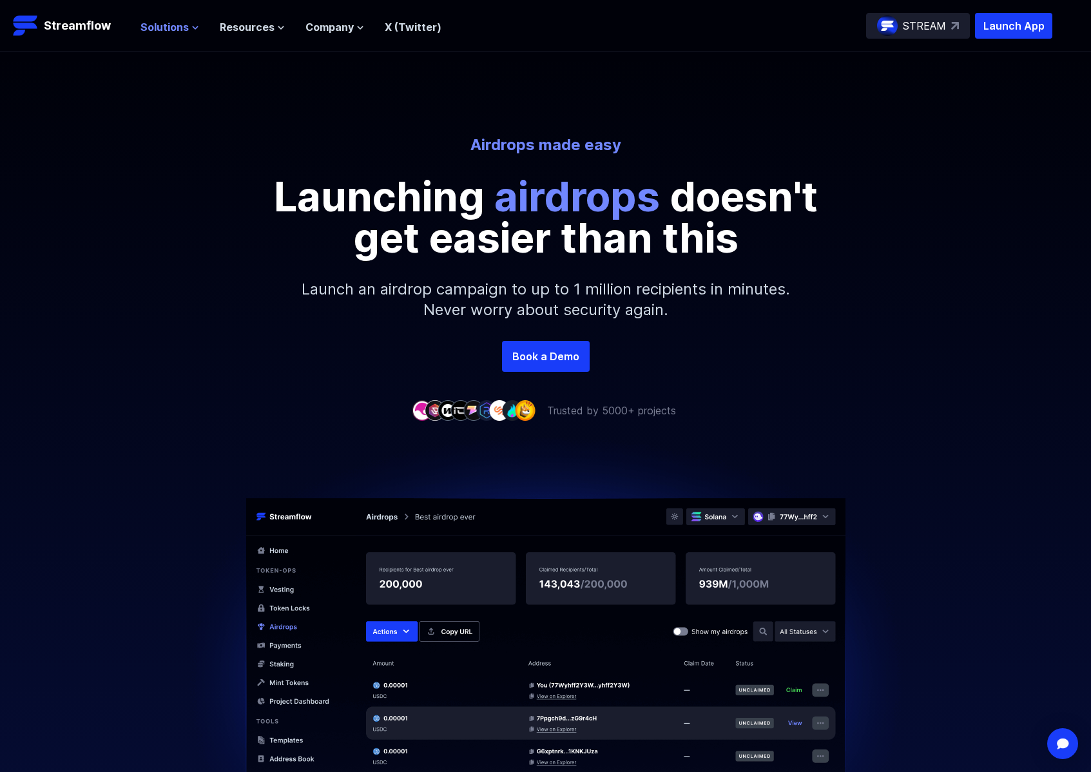
click at [164, 28] on span "Solutions" at bounding box center [165, 26] width 48 height 15
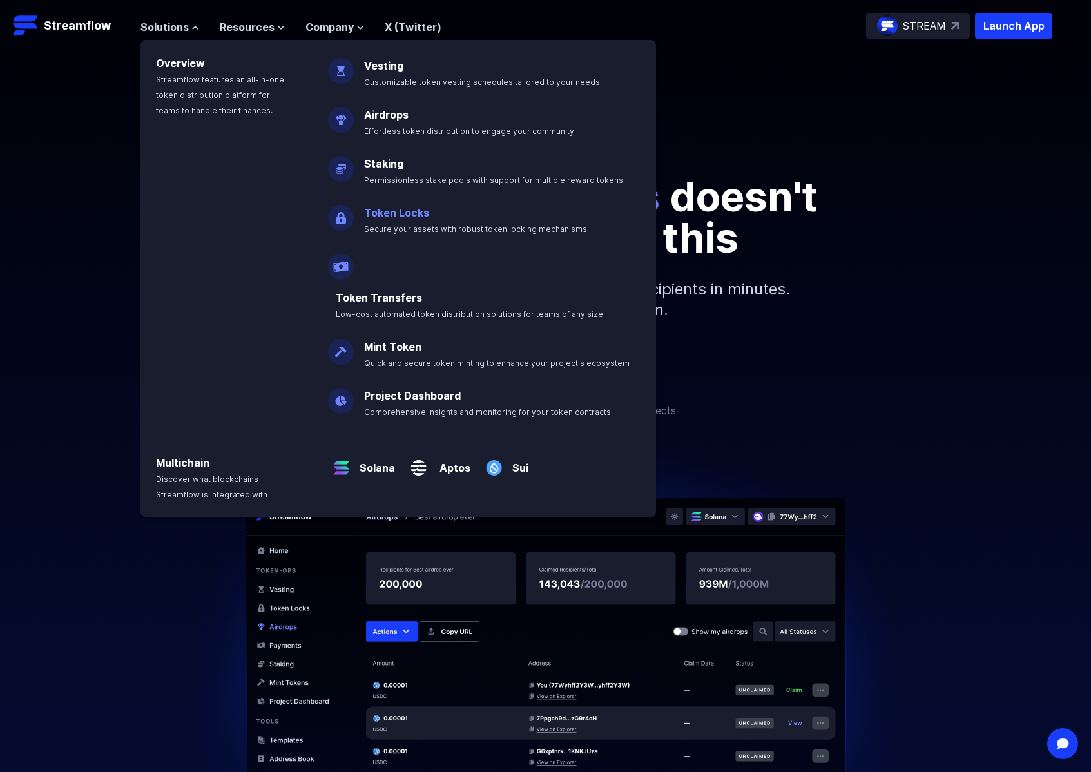
click at [395, 218] on link "Token Locks" at bounding box center [396, 212] width 65 height 13
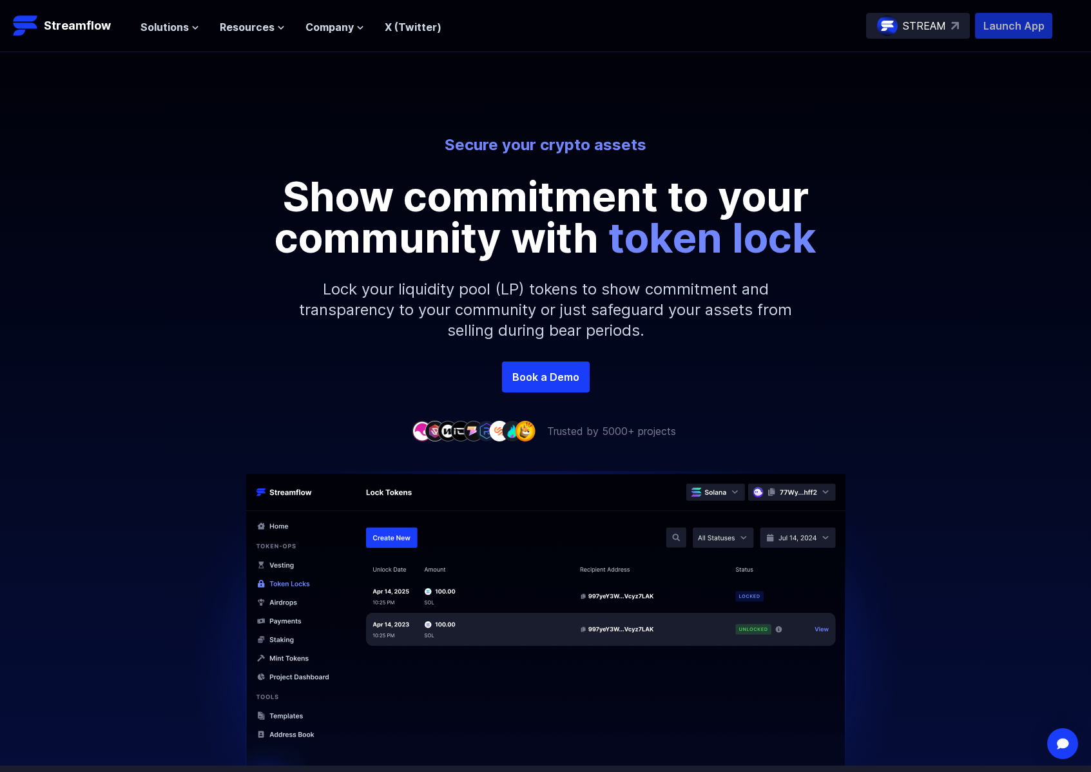
click at [1027, 30] on p "Launch App" at bounding box center [1013, 26] width 77 height 26
click at [173, 24] on span "Solutions" at bounding box center [165, 26] width 48 height 15
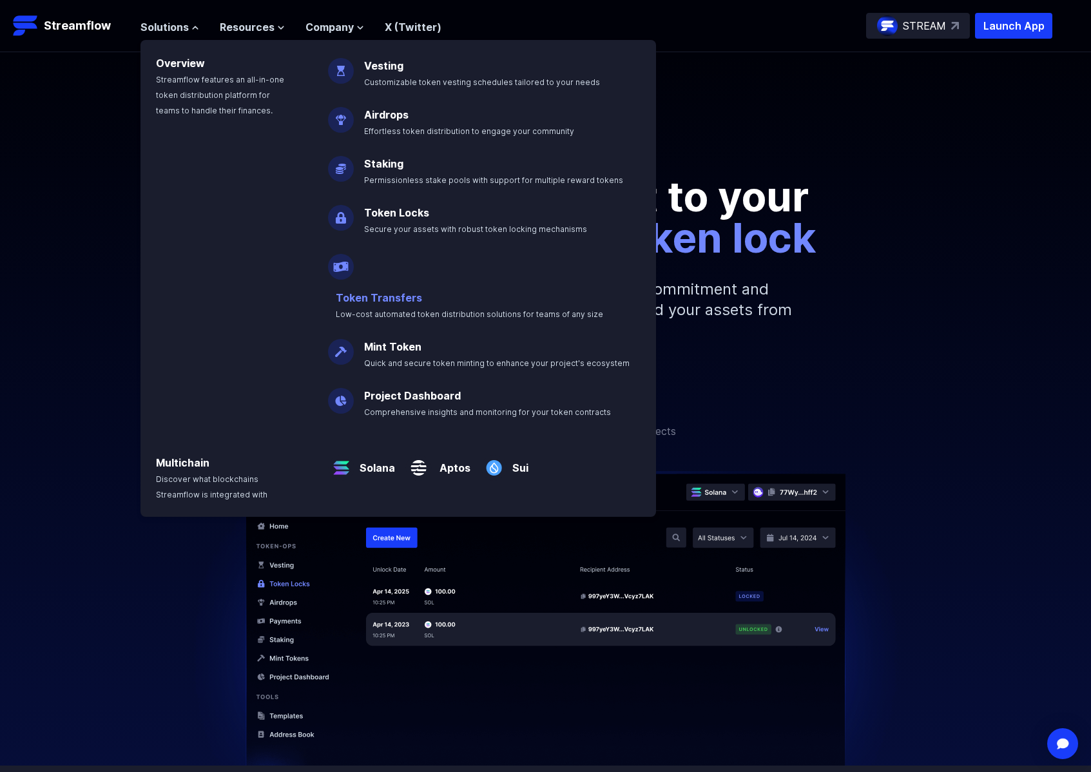
click at [412, 291] on link "Token Transfers" at bounding box center [379, 297] width 86 height 13
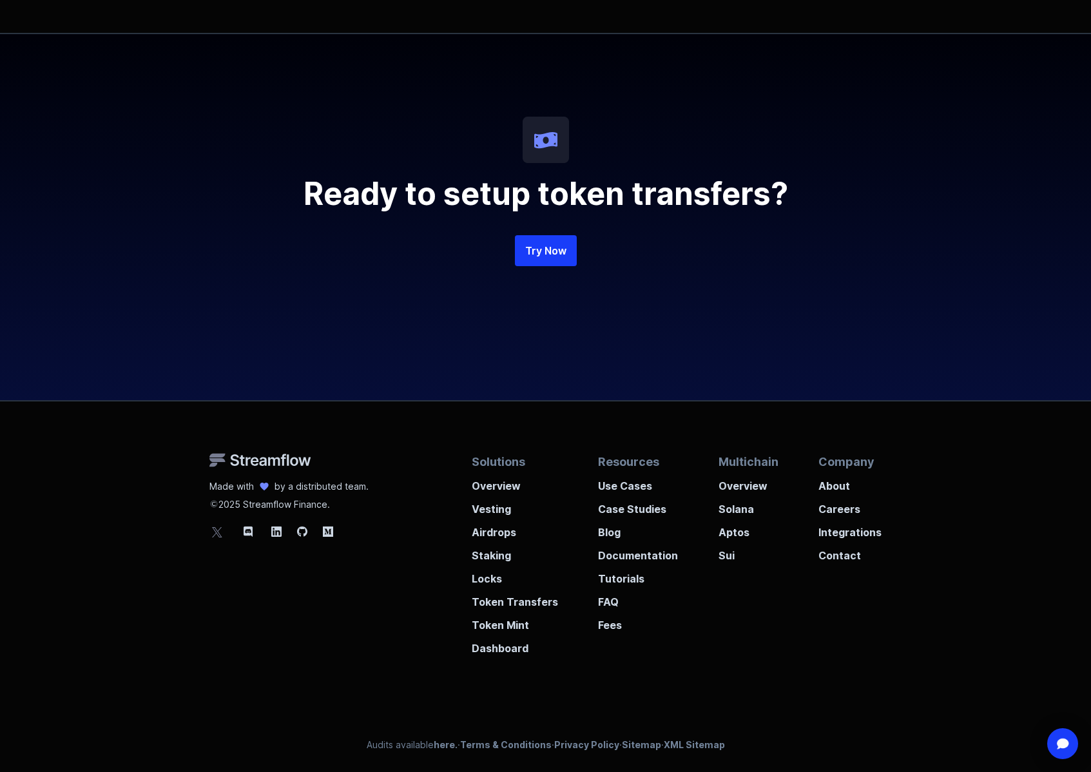
scroll to position [3122, 0]
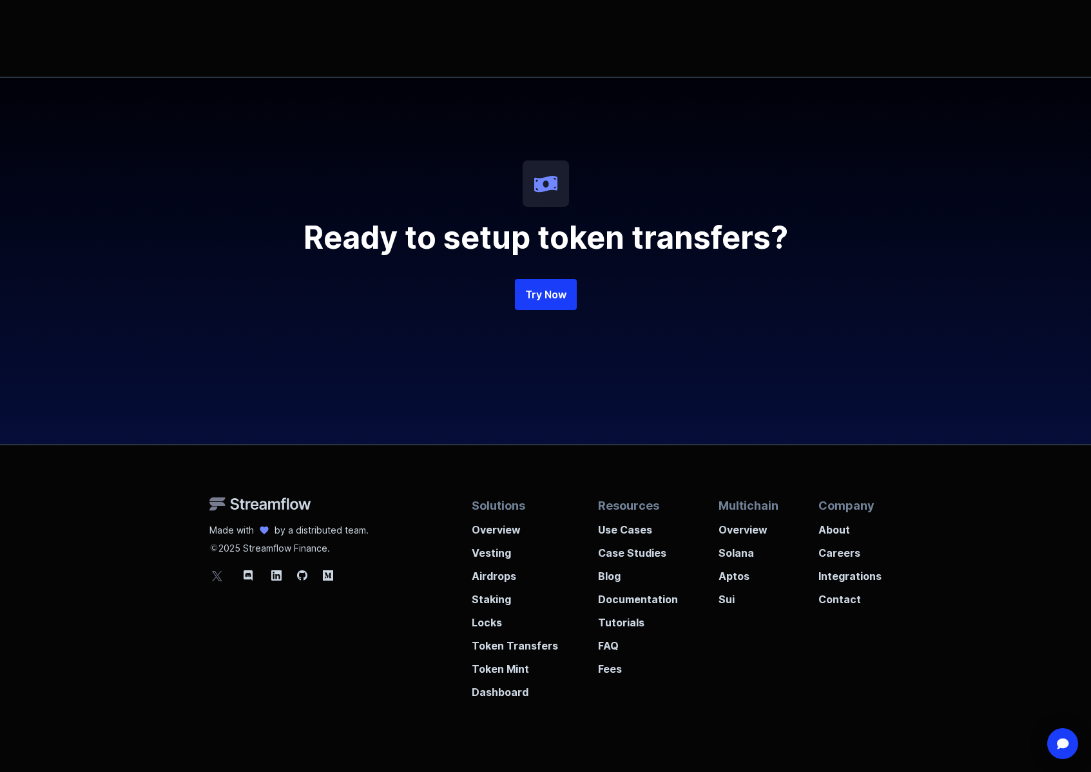
click at [313, 242] on h2 "Ready to setup token transfers?" at bounding box center [546, 237] width 619 height 31
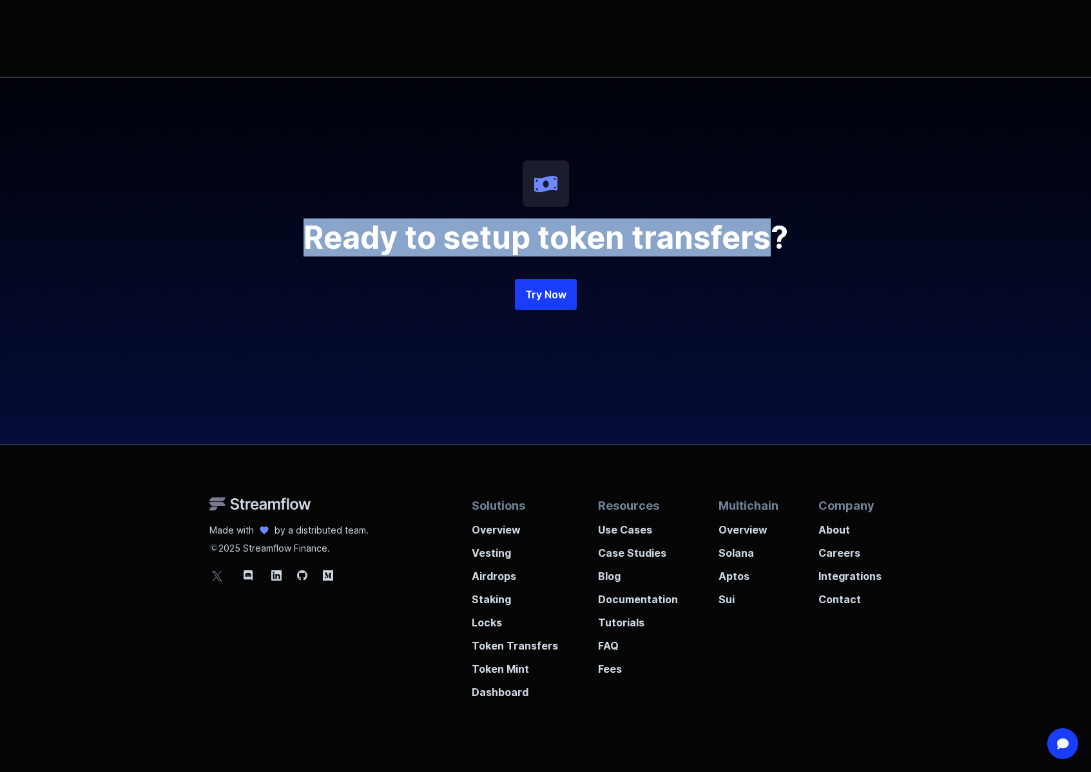
drag, startPoint x: 302, startPoint y: 255, endPoint x: 769, endPoint y: 255, distance: 467.3
click at [769, 253] on h2 "Ready to setup token transfers?" at bounding box center [546, 237] width 619 height 31
copy h2 "Ready to setup token transfers"
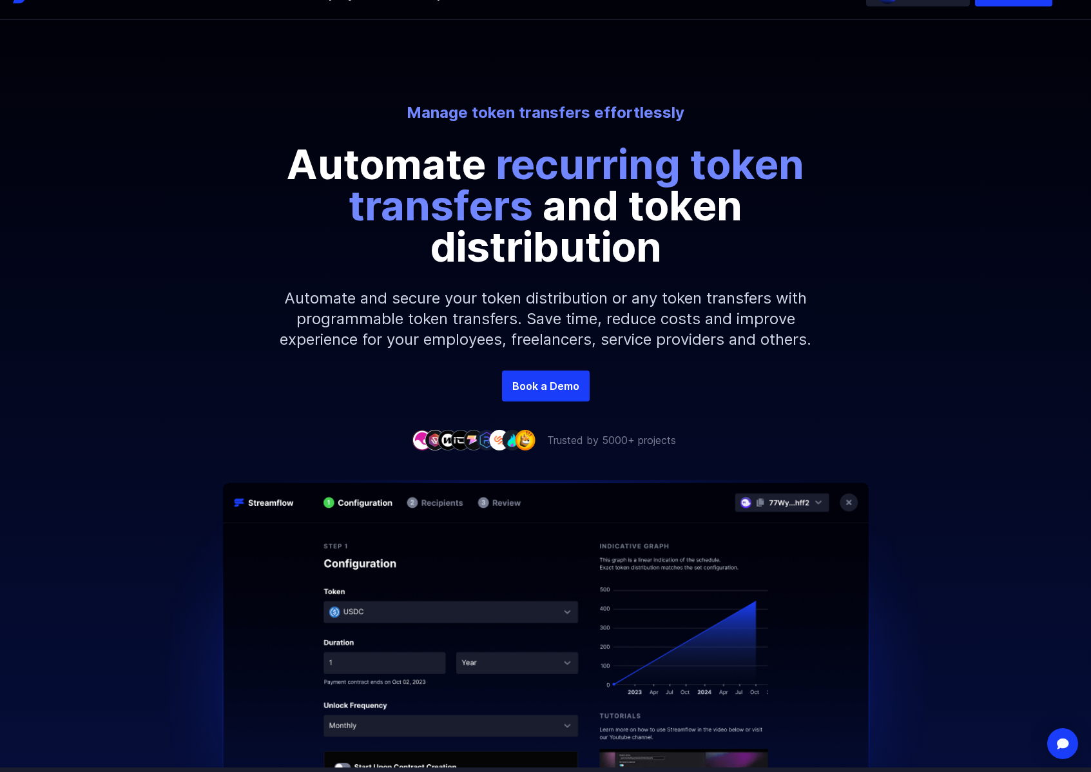
scroll to position [0, 0]
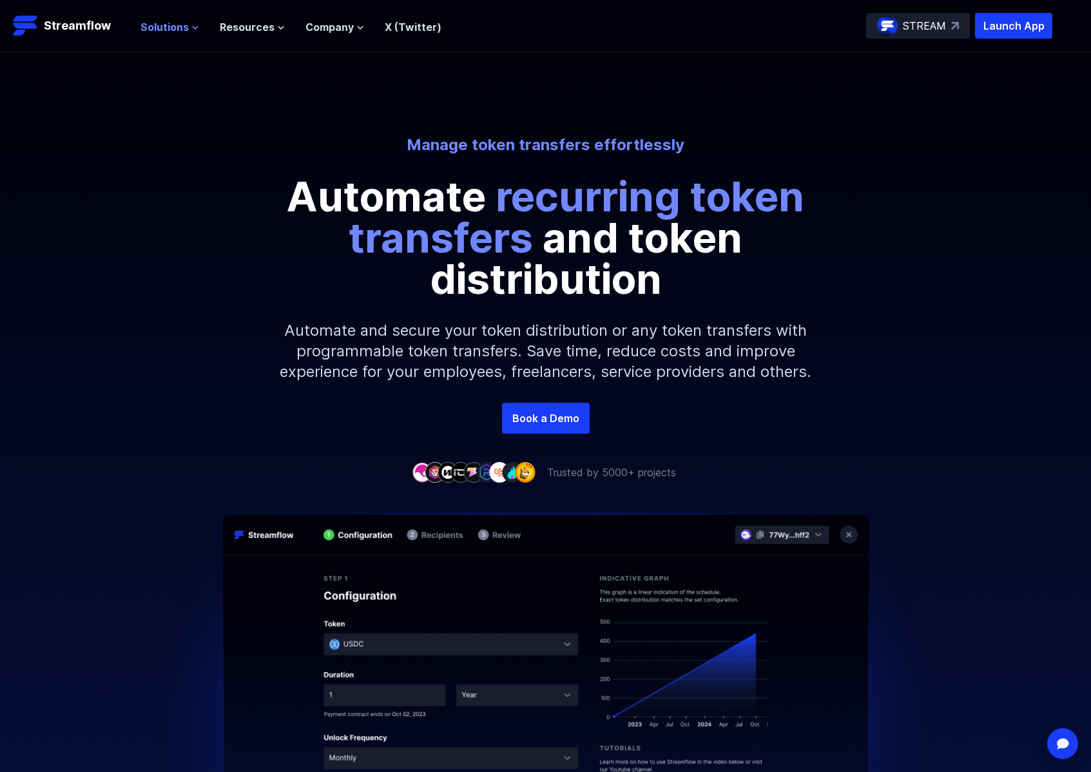
click at [171, 31] on span "Solutions" at bounding box center [165, 26] width 48 height 15
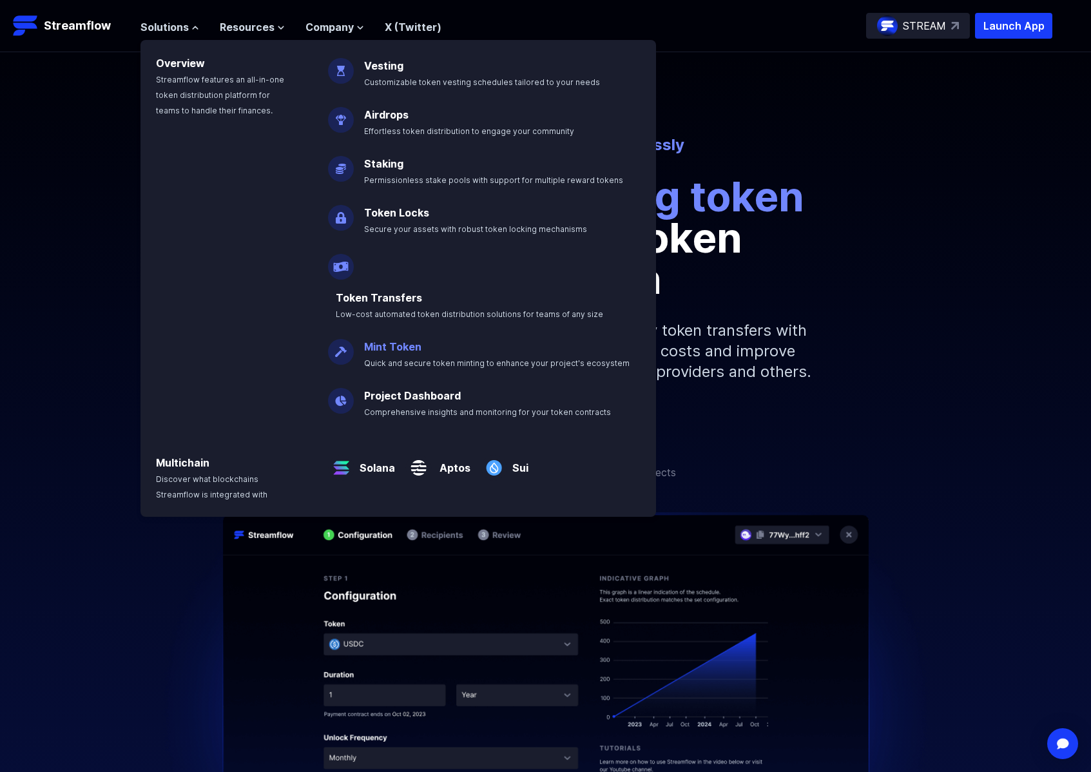
click at [388, 340] on link "Mint Token" at bounding box center [392, 346] width 57 height 13
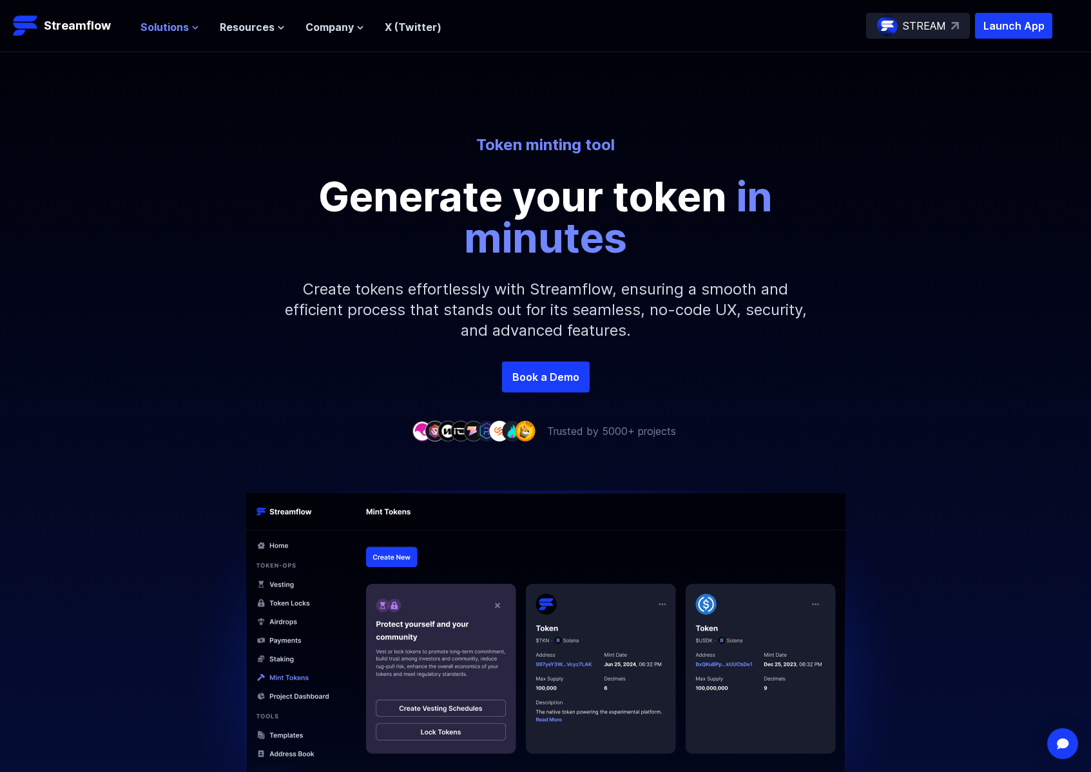
click at [166, 30] on span "Solutions" at bounding box center [165, 26] width 48 height 15
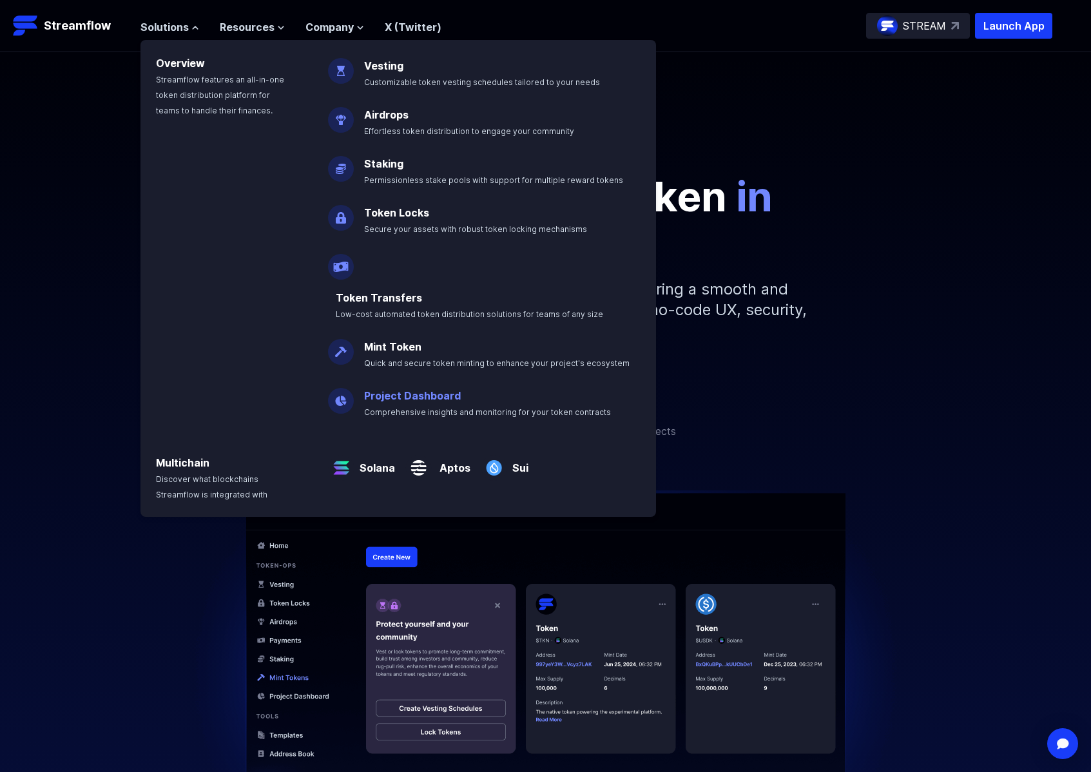
click at [405, 389] on link "Project Dashboard" at bounding box center [412, 395] width 97 height 13
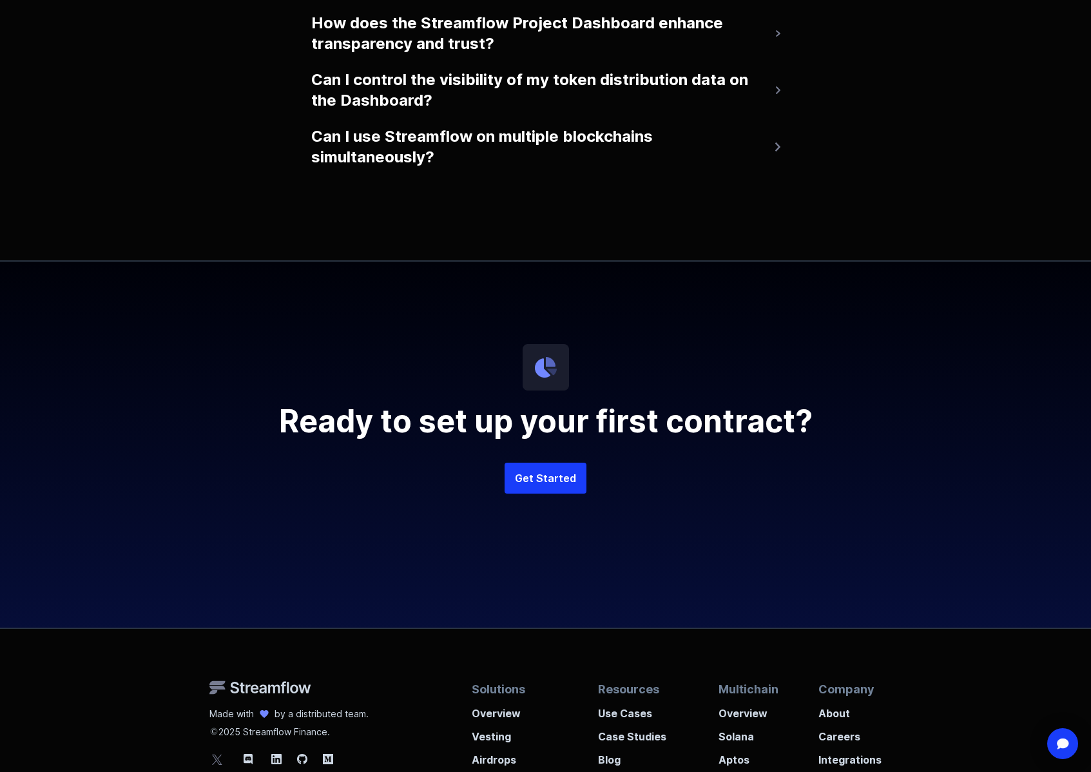
scroll to position [2992, 0]
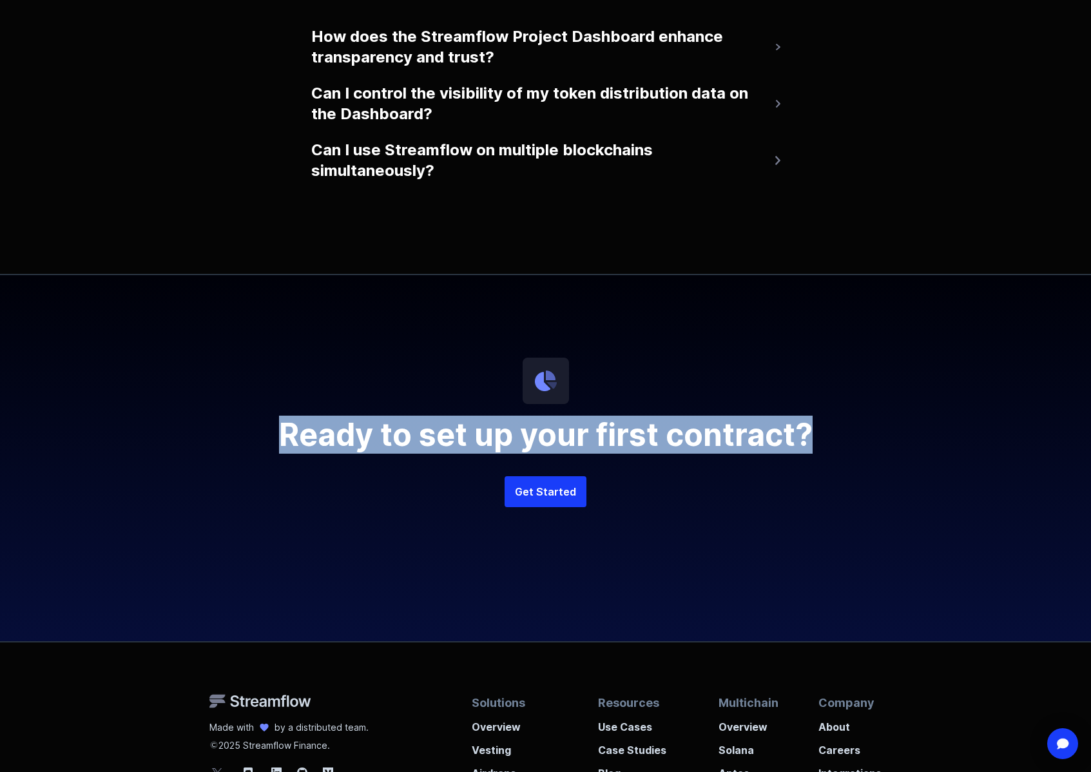
drag, startPoint x: 275, startPoint y: 436, endPoint x: 809, endPoint y: 428, distance: 533.7
click at [810, 428] on h2 "Ready to set up your first contract?" at bounding box center [546, 435] width 619 height 31
copy h2 "Ready to set up your first contract?"
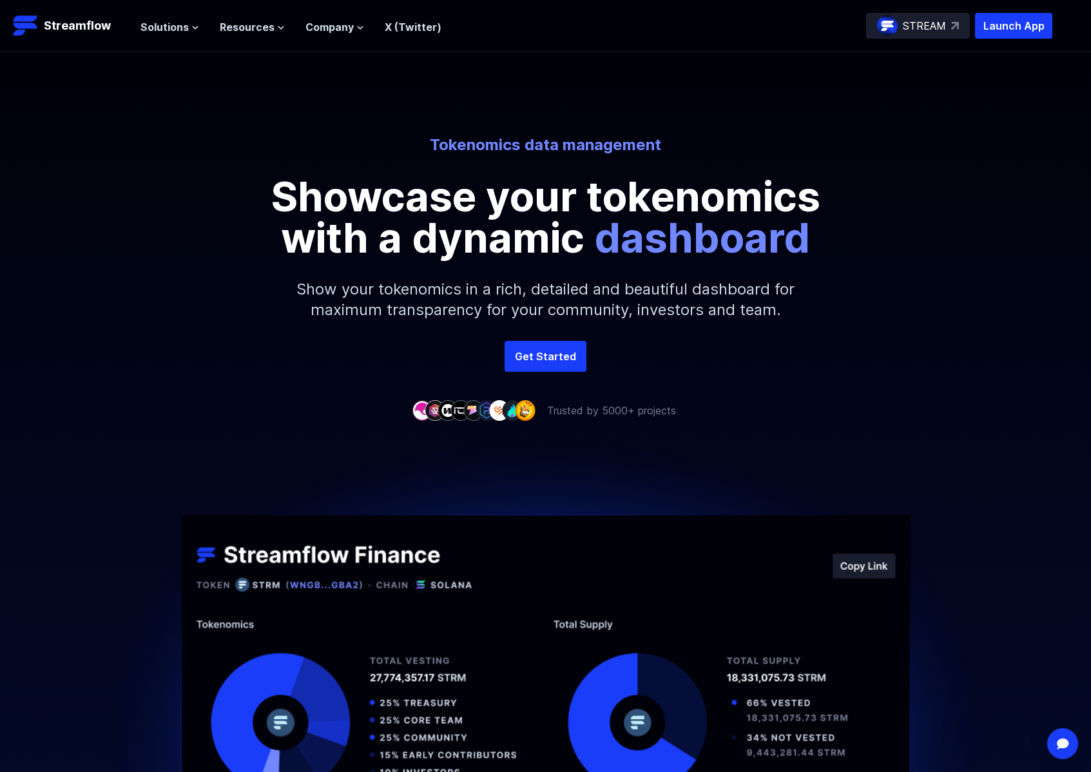
scroll to position [4, 0]
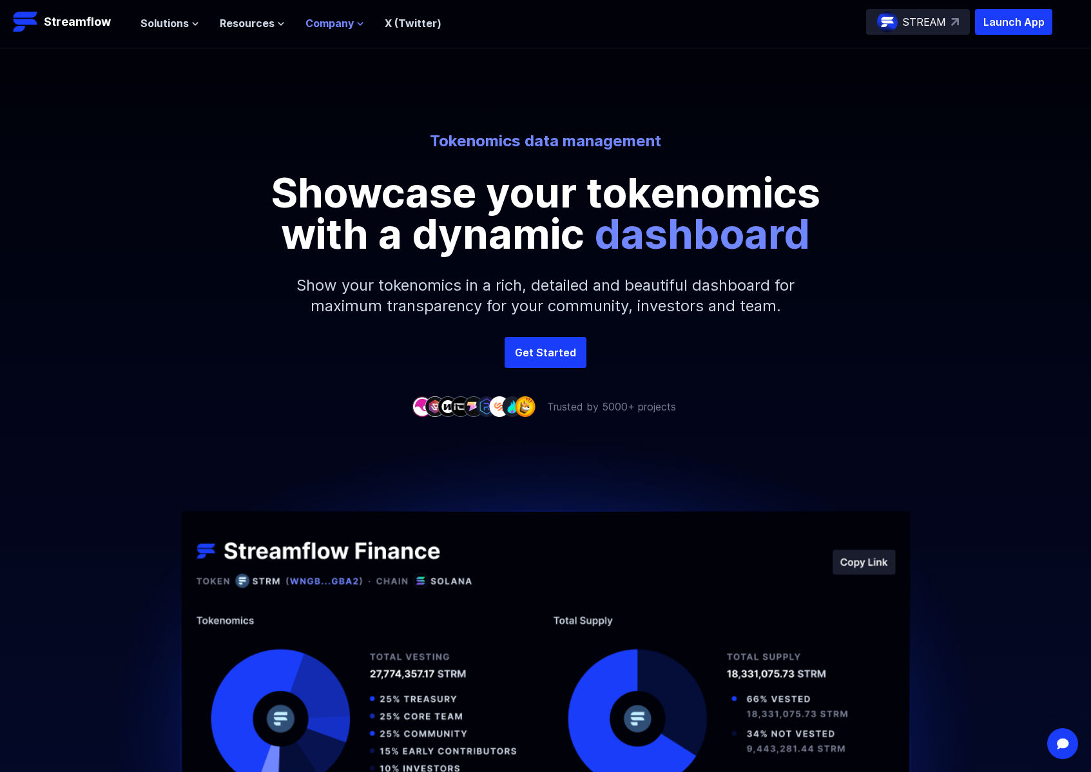
click at [316, 21] on span "Company" at bounding box center [329, 22] width 48 height 15
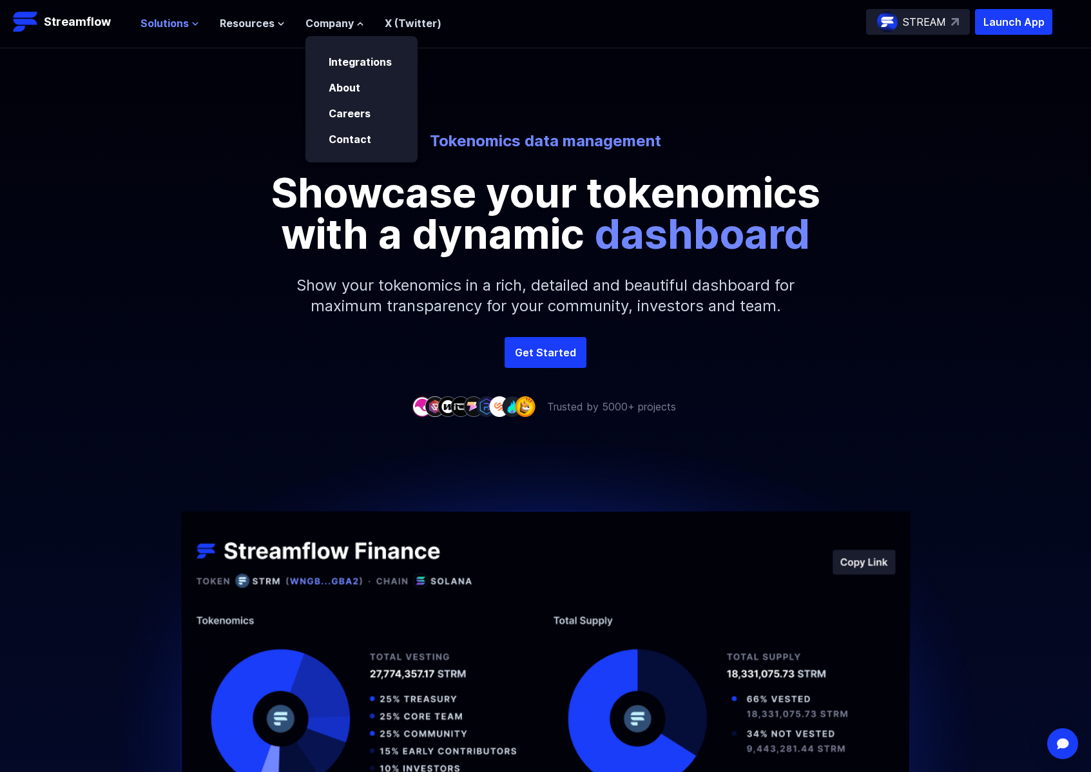
click at [144, 28] on span "Solutions" at bounding box center [165, 22] width 48 height 15
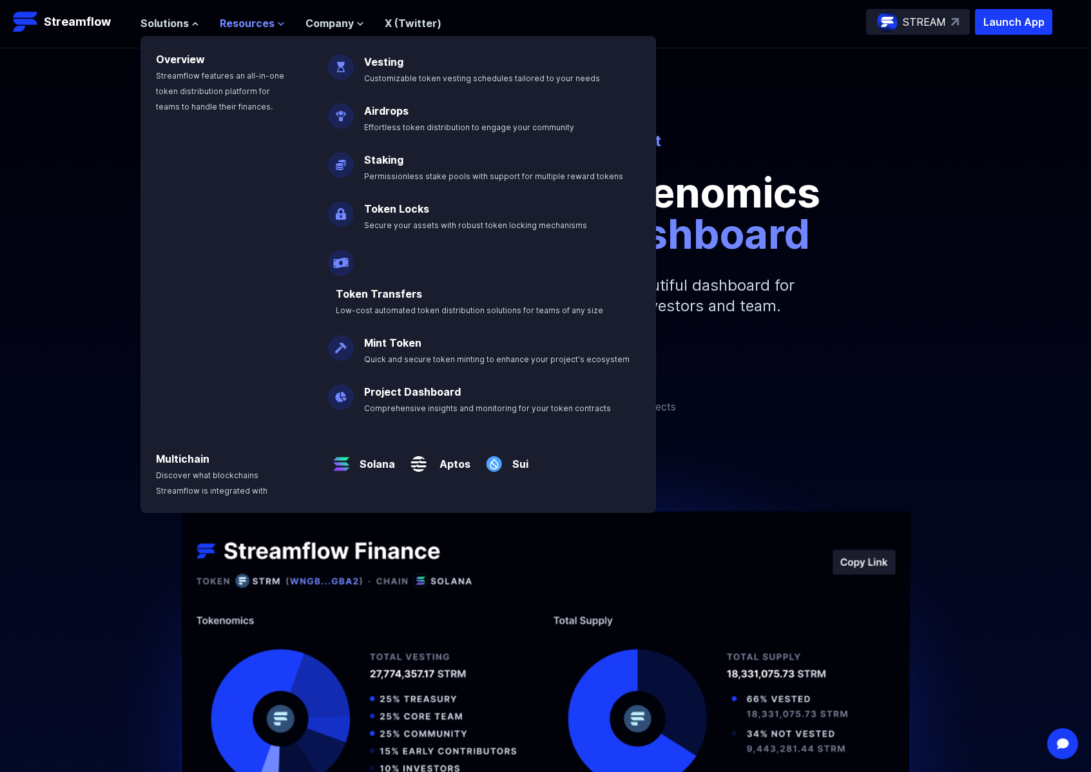
click at [239, 19] on span "Resources" at bounding box center [247, 22] width 55 height 15
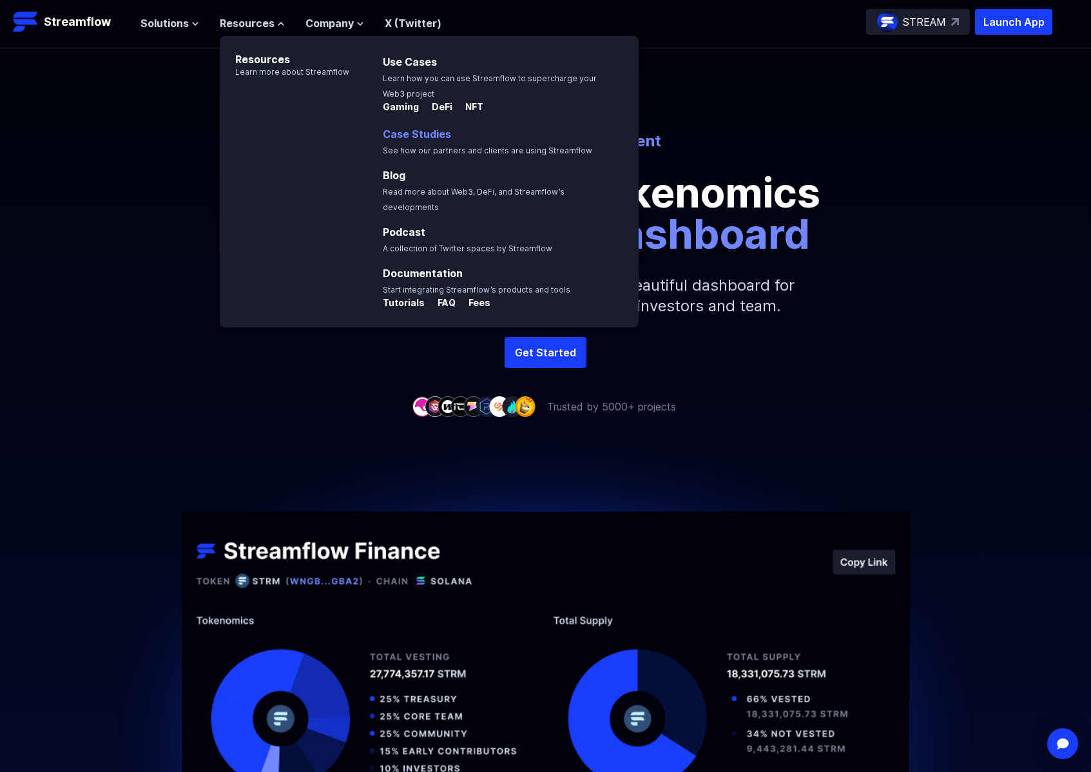
click at [414, 135] on link "Case Studies" at bounding box center [417, 134] width 68 height 13
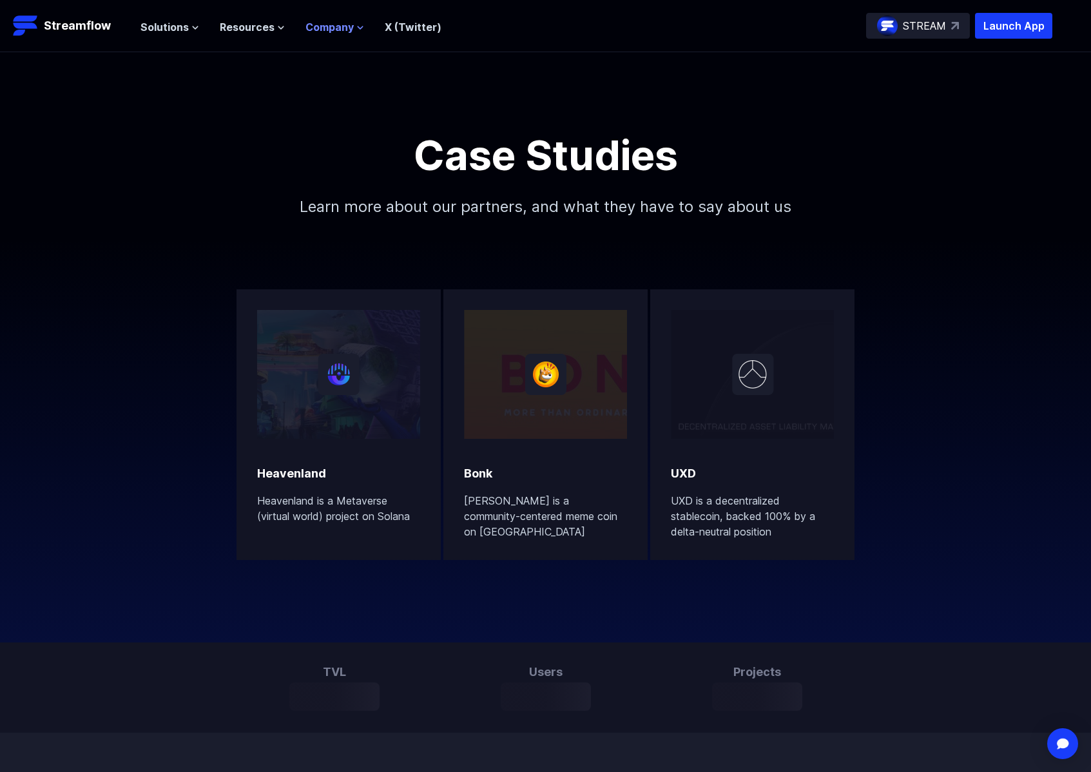
click at [339, 24] on span "Company" at bounding box center [329, 26] width 48 height 15
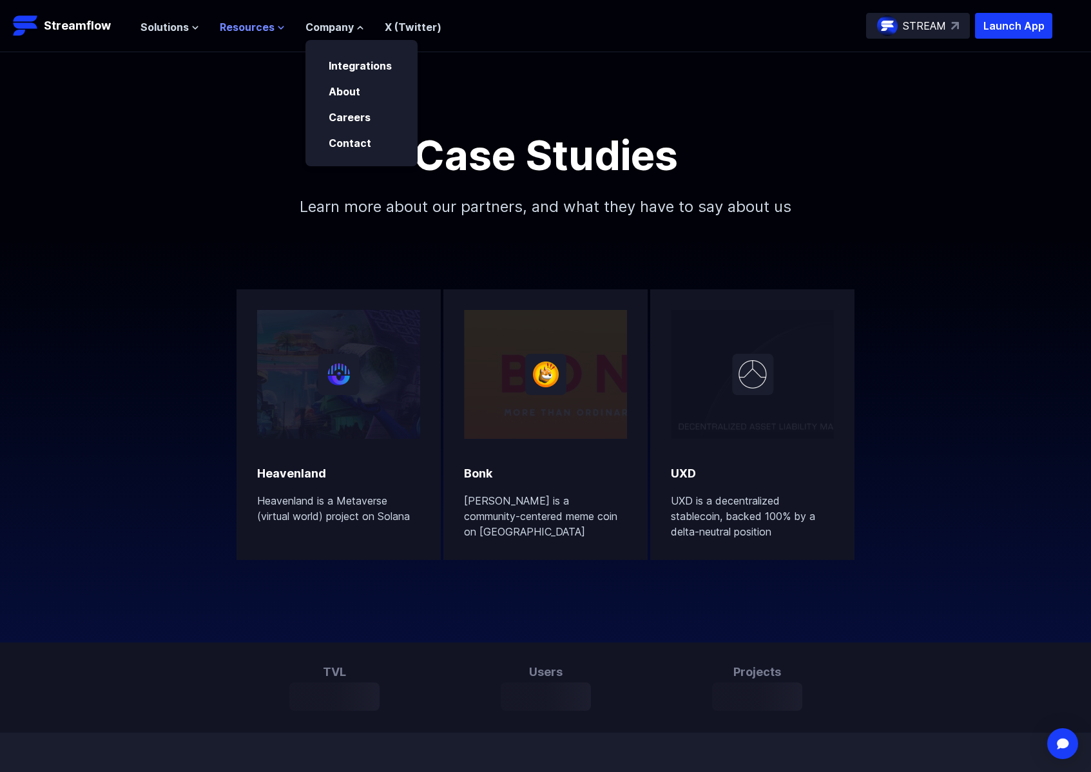
click at [244, 24] on span "Resources" at bounding box center [247, 26] width 55 height 15
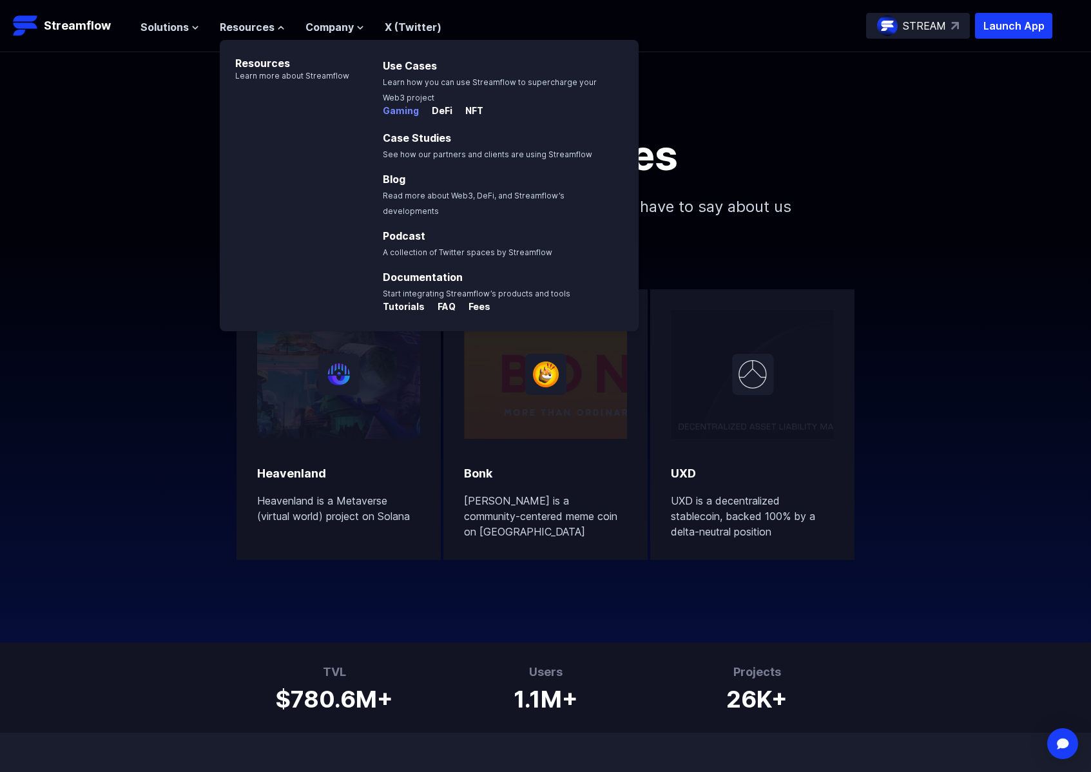
click at [394, 112] on p "Gaming" at bounding box center [401, 110] width 36 height 13
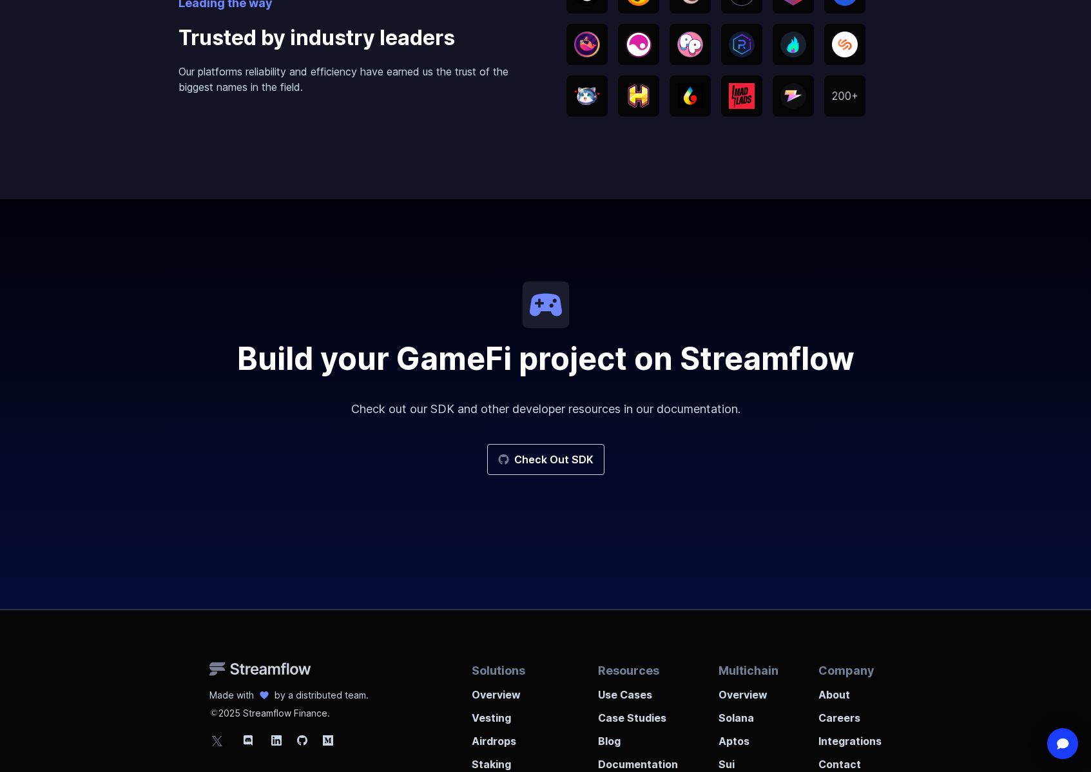
scroll to position [2078, 0]
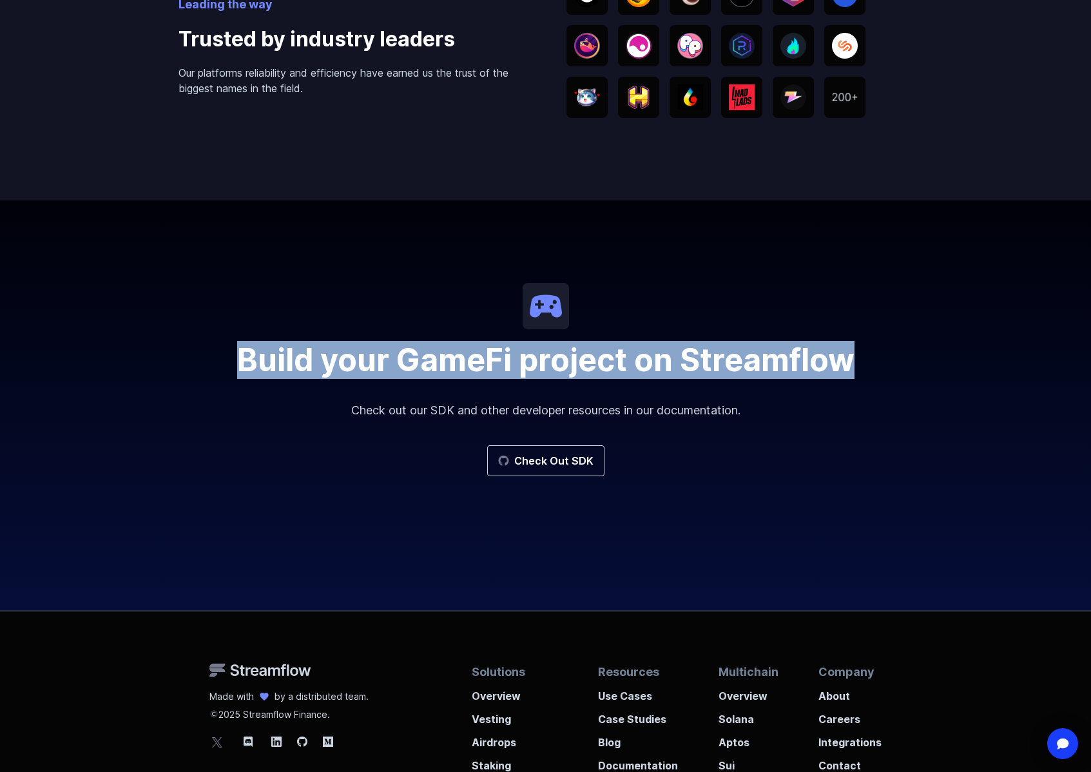
drag, startPoint x: 866, startPoint y: 363, endPoint x: 240, endPoint y: 369, distance: 625.8
click at [240, 369] on div "Build your GameFi project on Streamflow Check out our SDK and other developer r…" at bounding box center [545, 405] width 1091 height 410
copy h2 "Build your GameFi project on Streamflow"
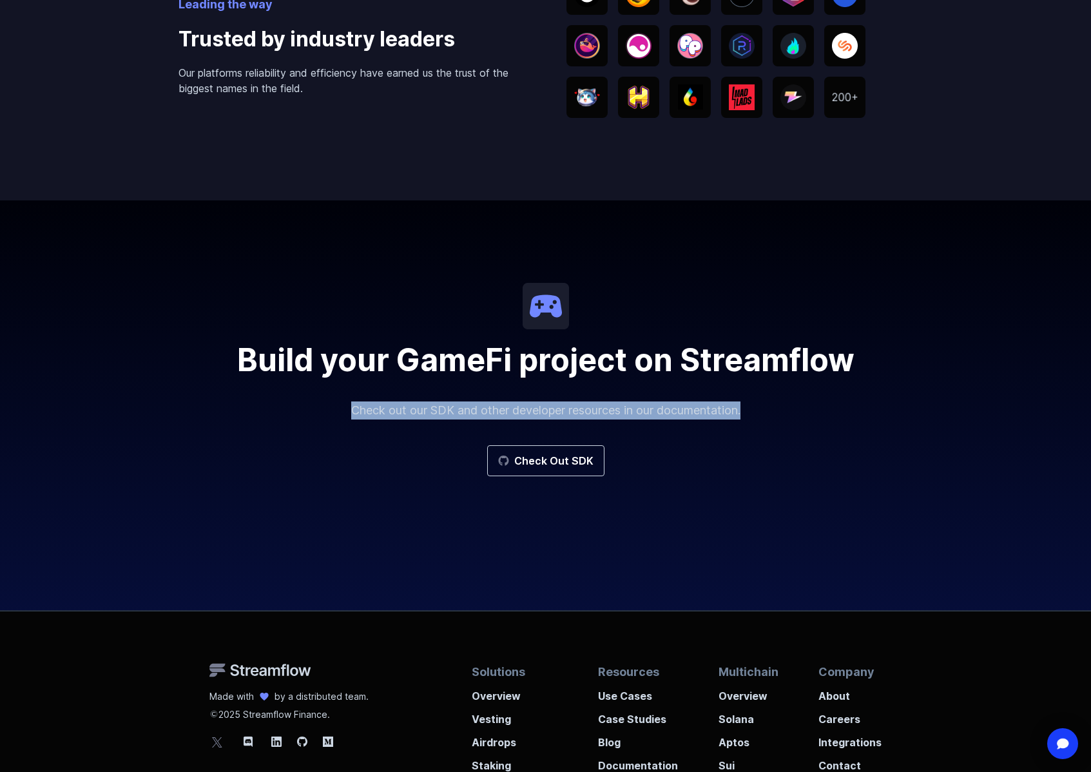
drag, startPoint x: 347, startPoint y: 409, endPoint x: 750, endPoint y: 409, distance: 403.5
click at [750, 409] on p "Check out our SDK and other developer resources in our documentation." at bounding box center [546, 411] width 619 height 18
copy p "Check out our SDK and other developer resources in our documentation."
click at [532, 467] on link "Check Out SDK" at bounding box center [545, 460] width 117 height 31
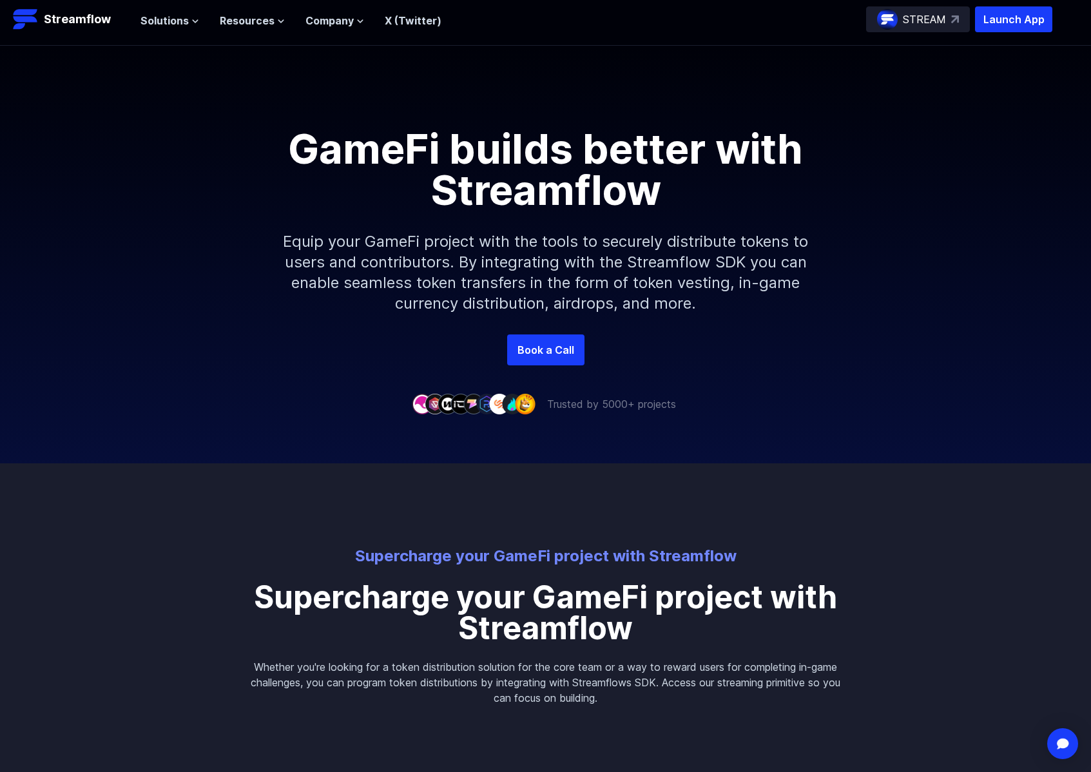
scroll to position [0, 0]
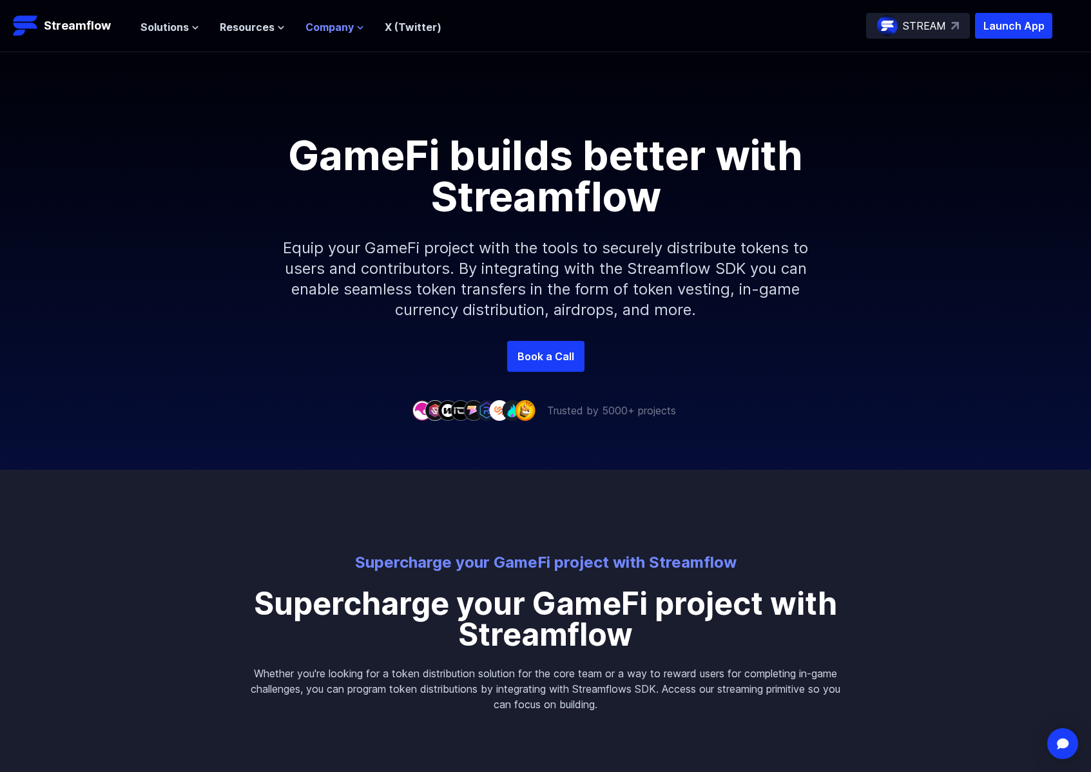
click at [340, 34] on span "Company" at bounding box center [329, 26] width 48 height 15
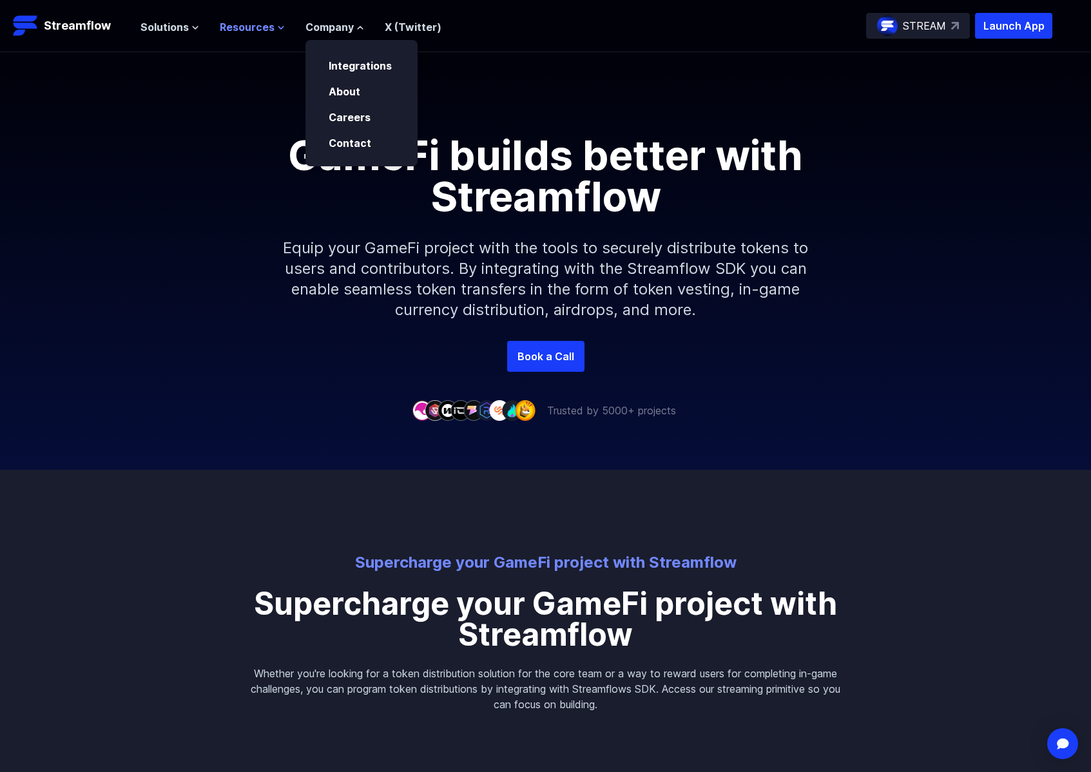
click at [254, 34] on span "Resources" at bounding box center [247, 26] width 55 height 15
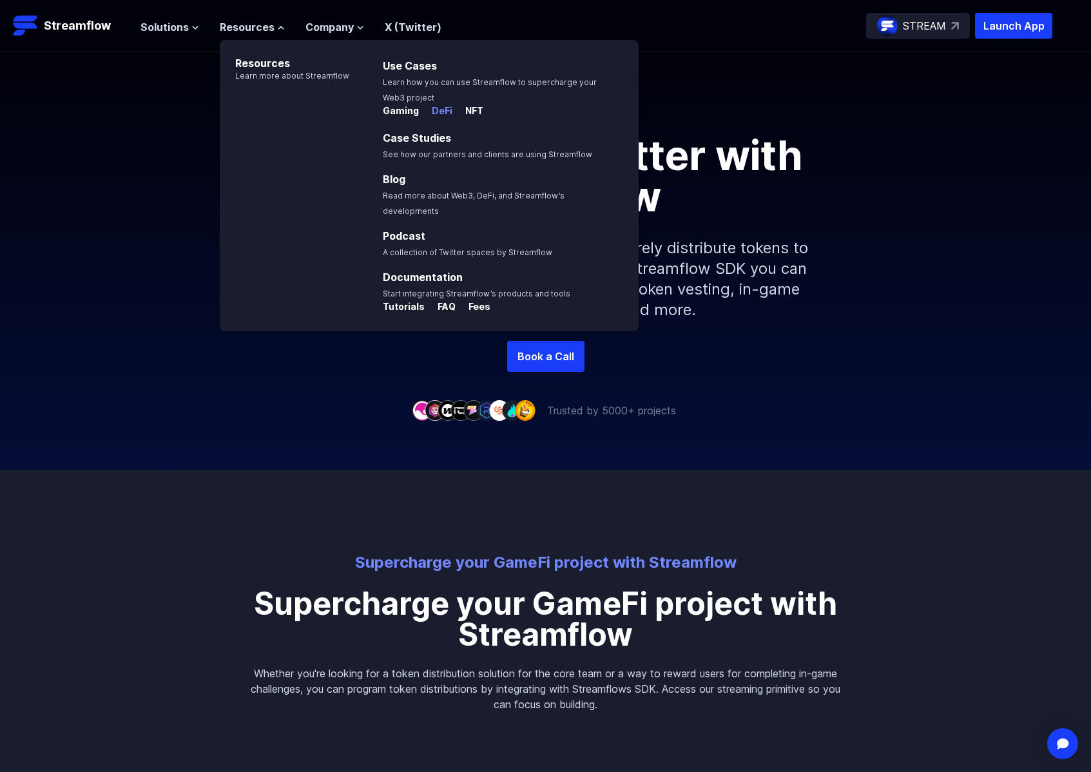
click at [432, 109] on p "DeFi" at bounding box center [437, 110] width 31 height 13
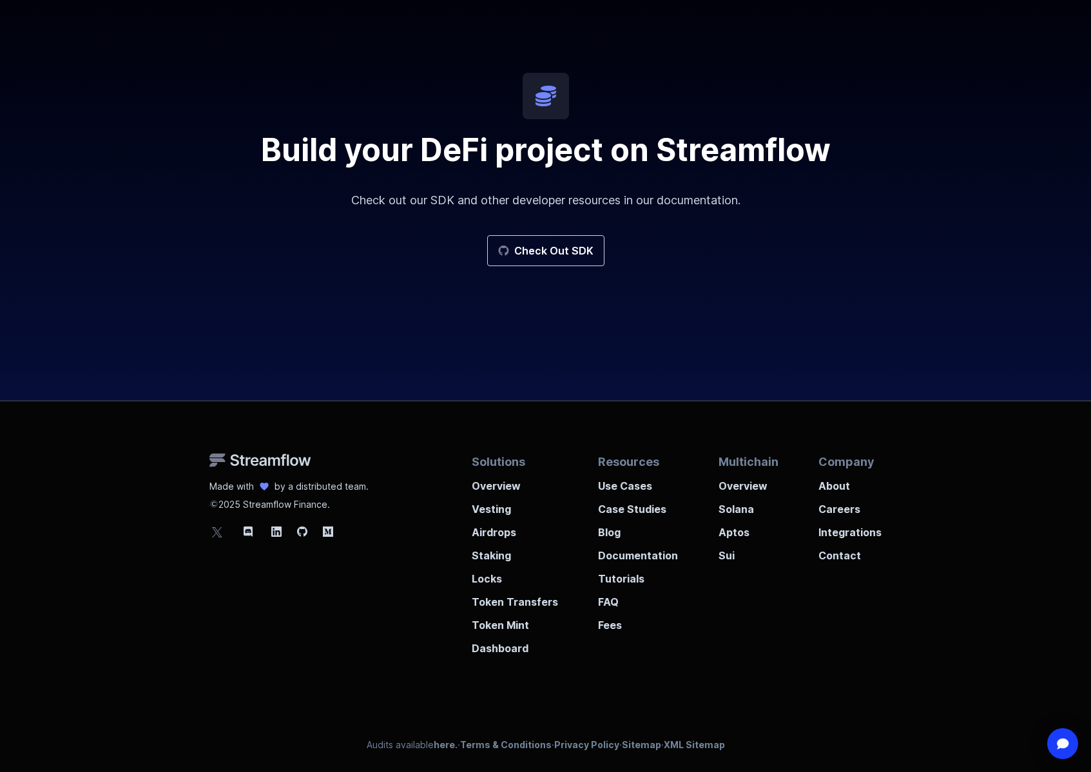
scroll to position [2306, 0]
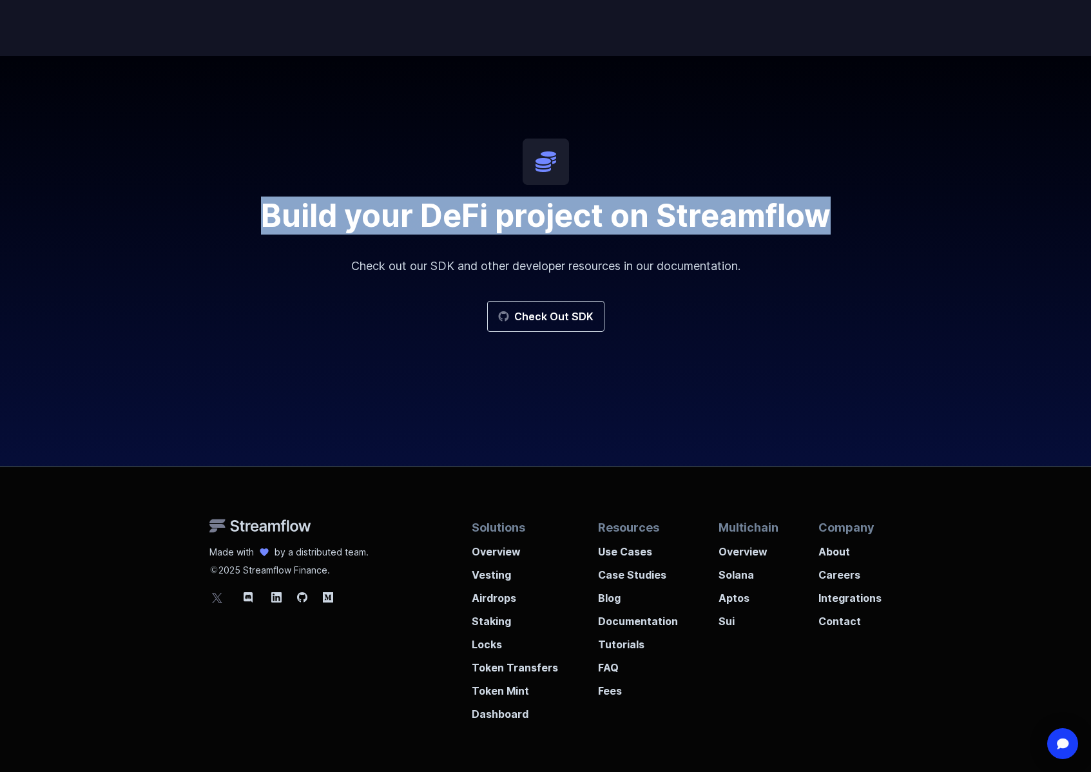
drag, startPoint x: 878, startPoint y: 218, endPoint x: 253, endPoint y: 217, distance: 625.2
click at [253, 217] on div "Build your DeFi project on Streamflow Check out our SDK and other developer res…" at bounding box center [545, 261] width 1091 height 410
copy h2 "Build your DeFi project on Streamflow"
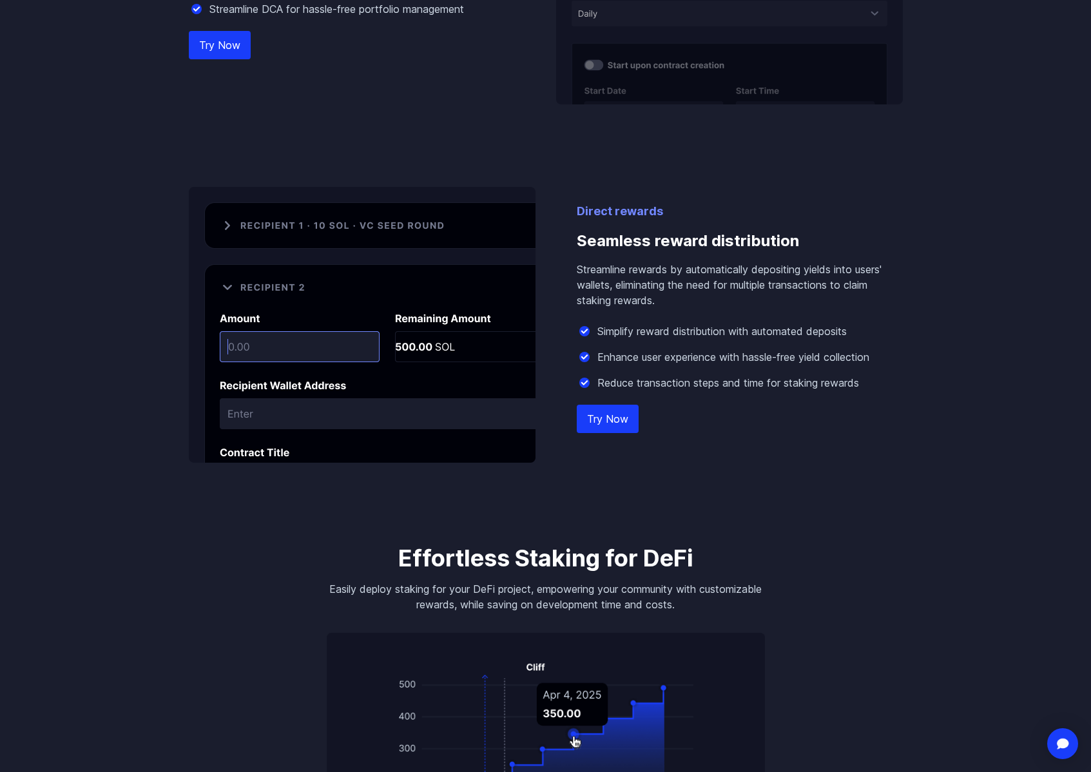
scroll to position [0, 0]
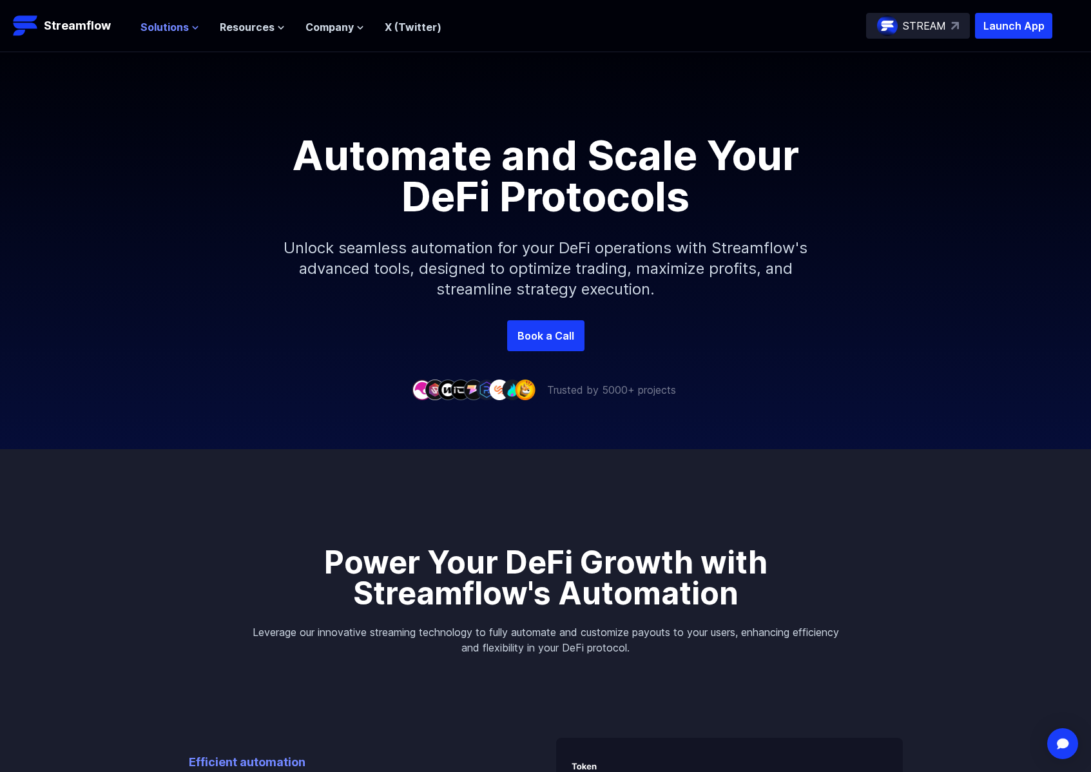
click at [188, 29] on button "Solutions" at bounding box center [170, 26] width 59 height 15
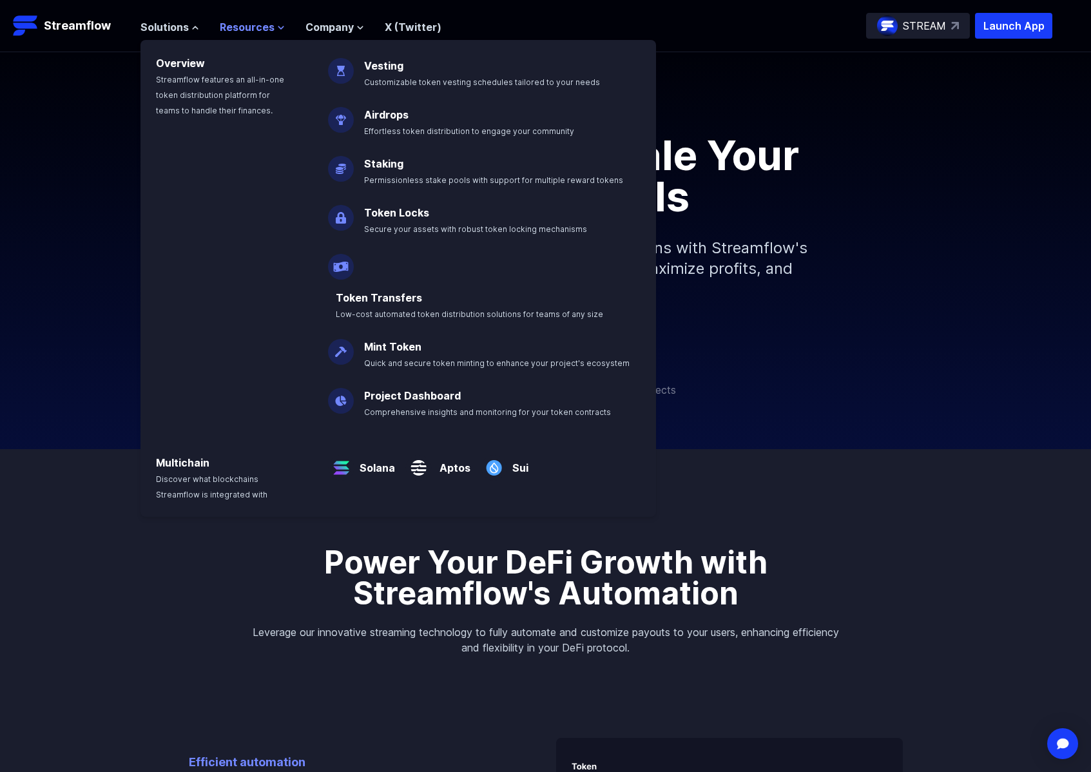
click at [254, 26] on span "Resources" at bounding box center [247, 26] width 55 height 15
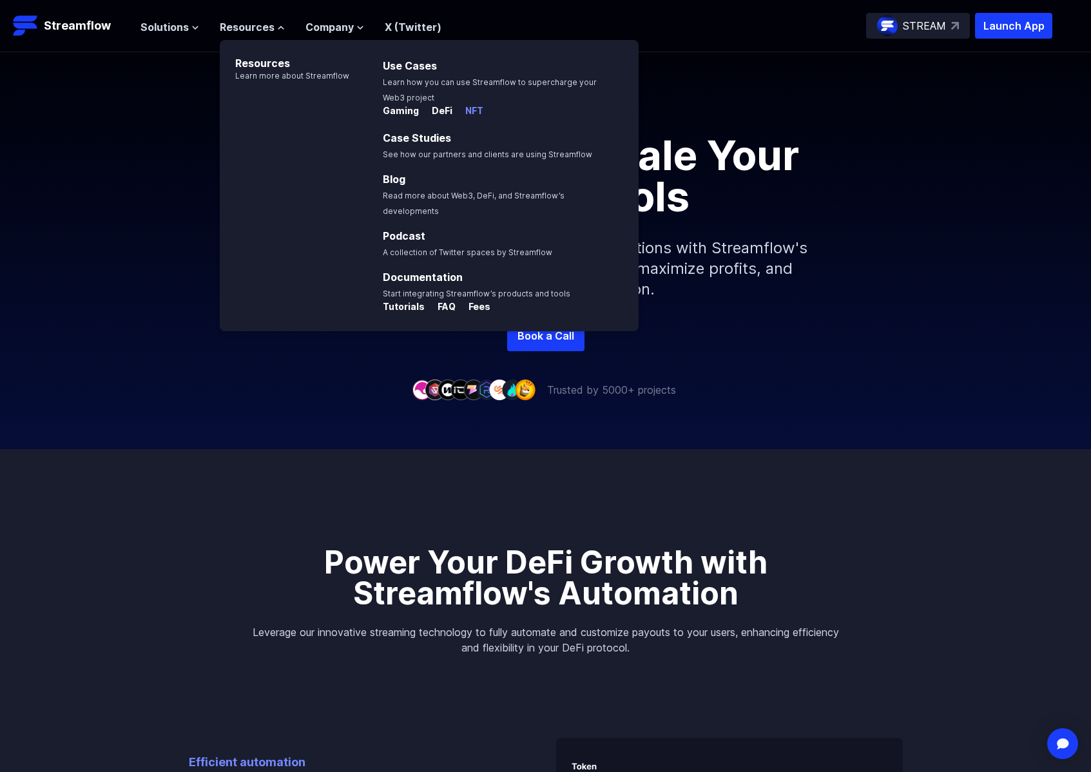
click at [473, 110] on p "NFT" at bounding box center [469, 110] width 28 height 13
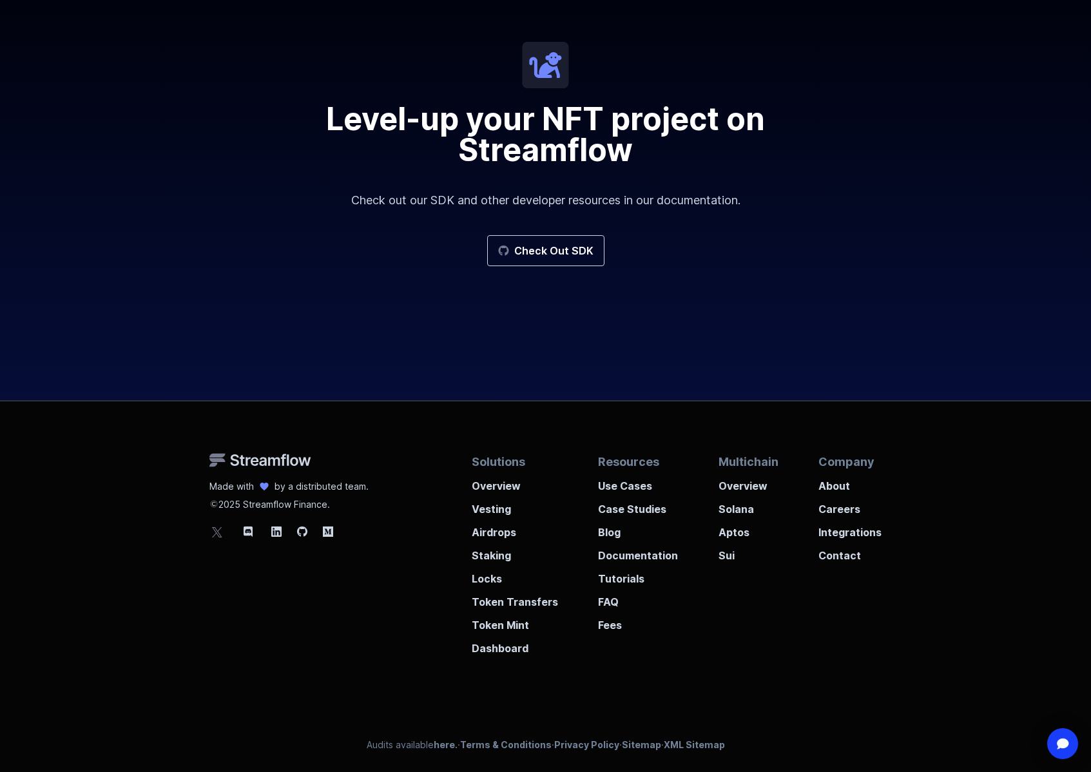
scroll to position [2288, 0]
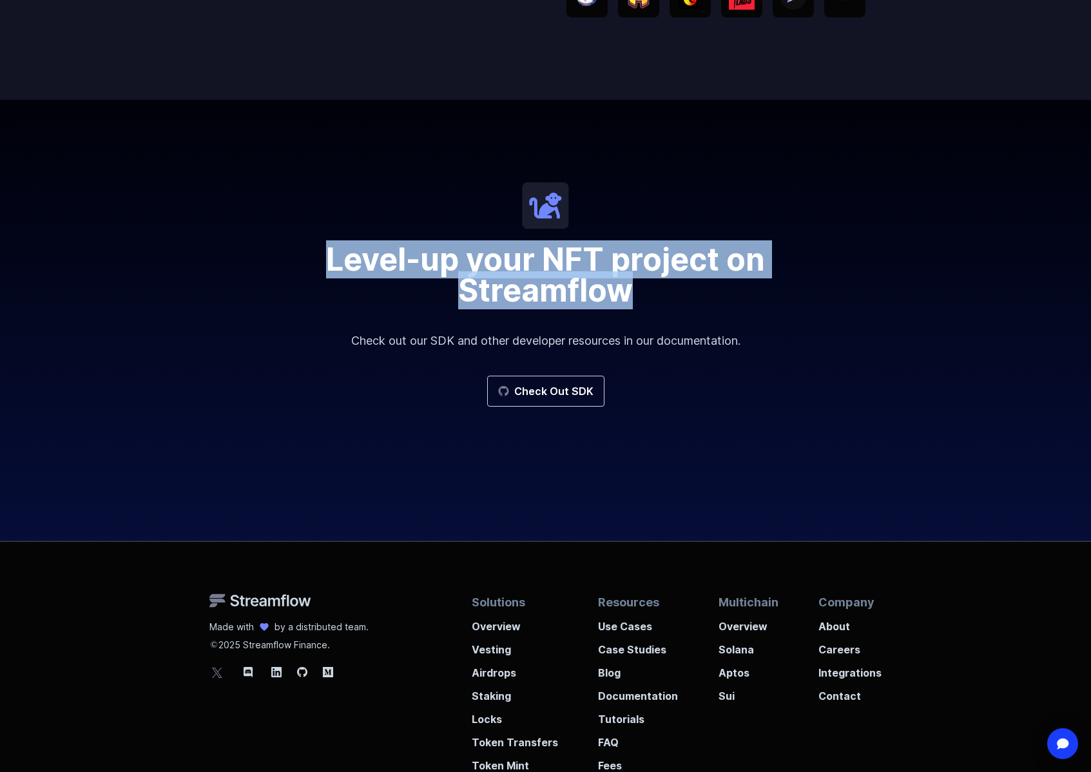
drag, startPoint x: 324, startPoint y: 251, endPoint x: 636, endPoint y: 291, distance: 314.6
click at [636, 291] on h2 "Level-up your NFT project on Streamflow" at bounding box center [546, 275] width 619 height 62
copy h2 "Level-up your NFT project on Streamflow"
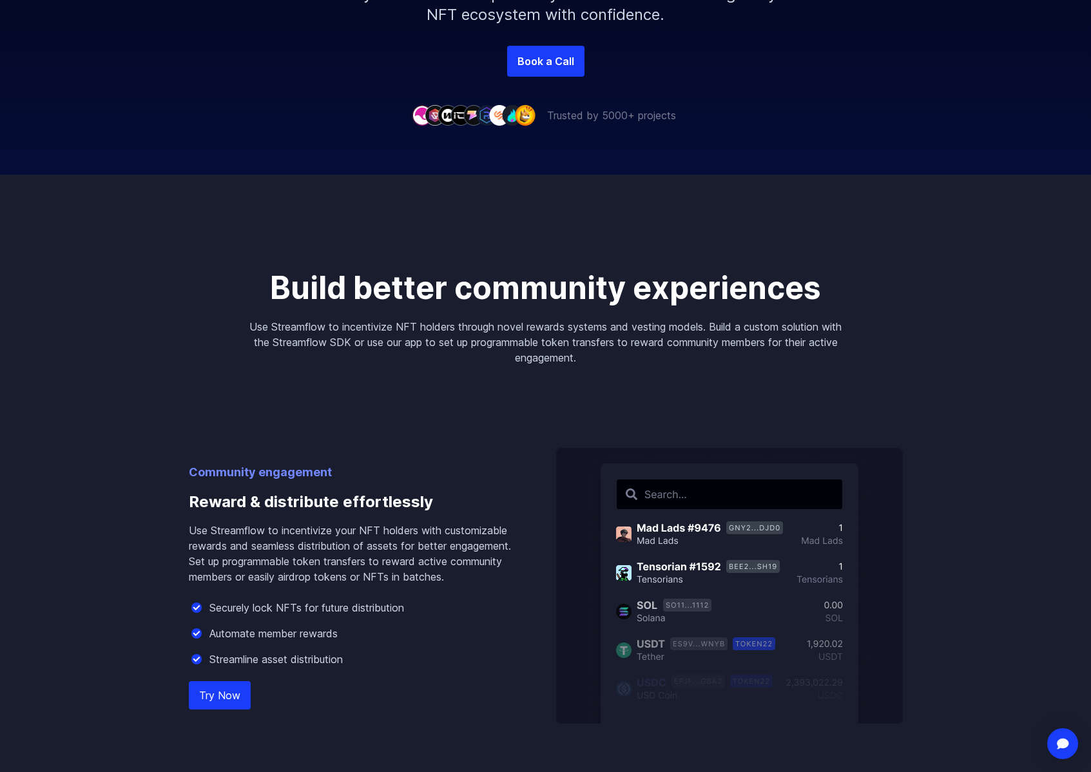
scroll to position [0, 0]
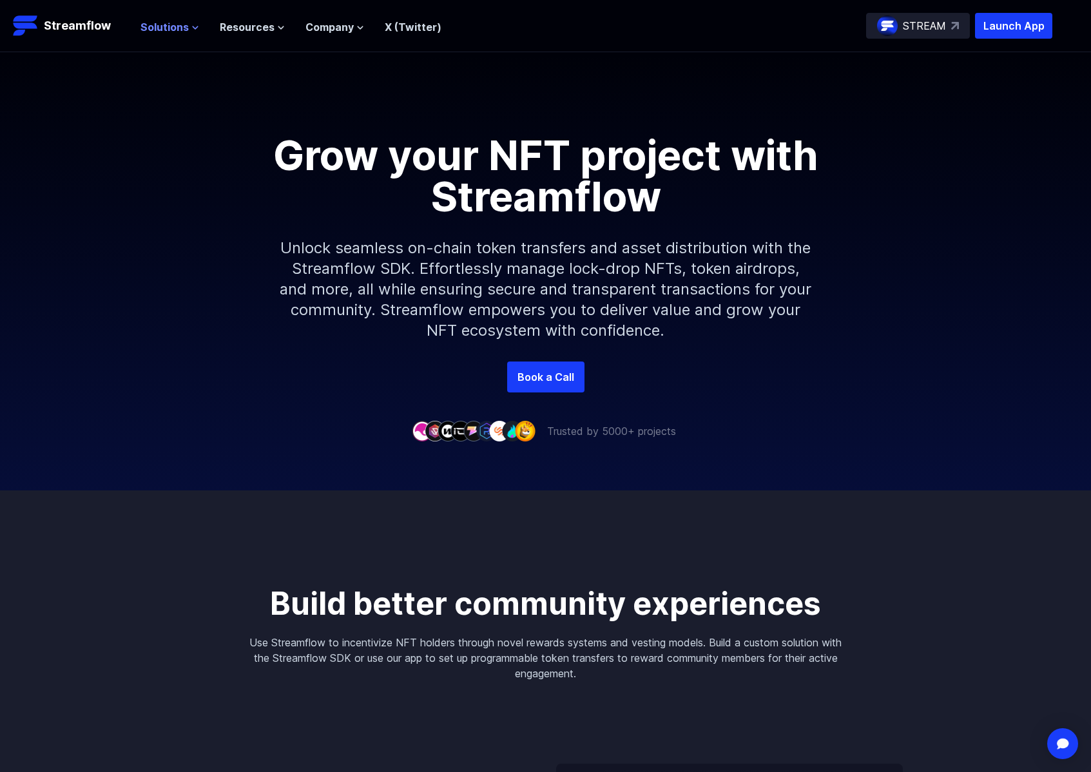
click at [177, 29] on span "Solutions" at bounding box center [165, 26] width 48 height 15
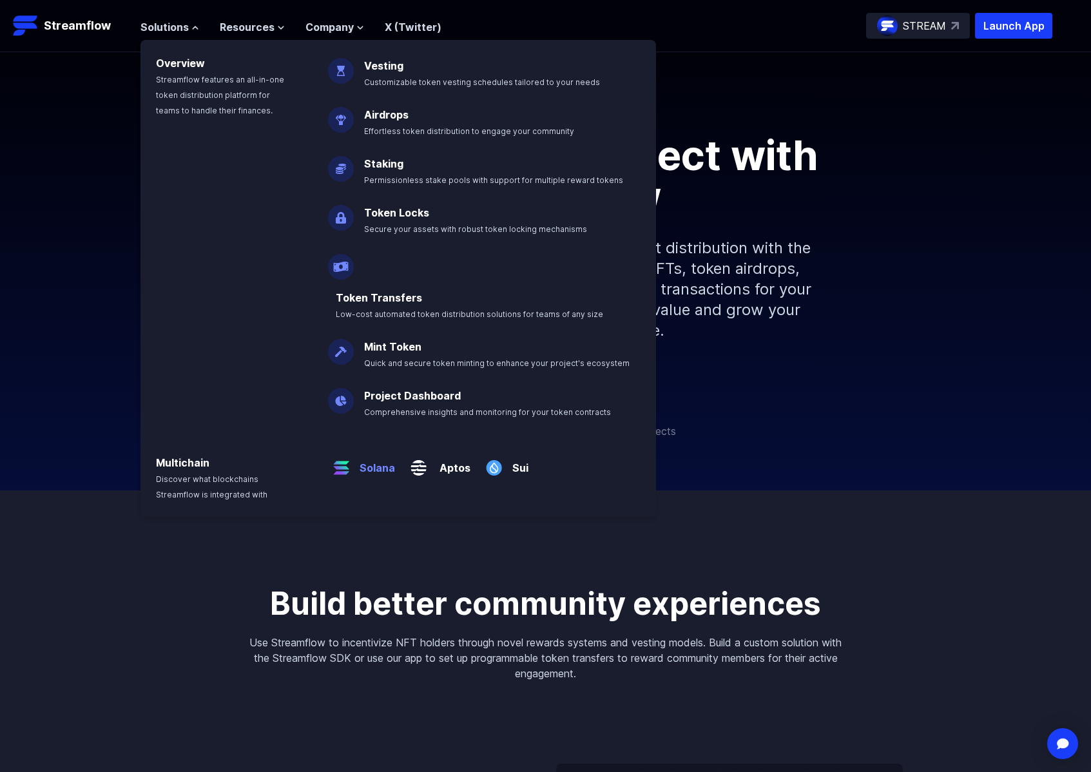
click at [358, 450] on p "Solana" at bounding box center [374, 463] width 41 height 26
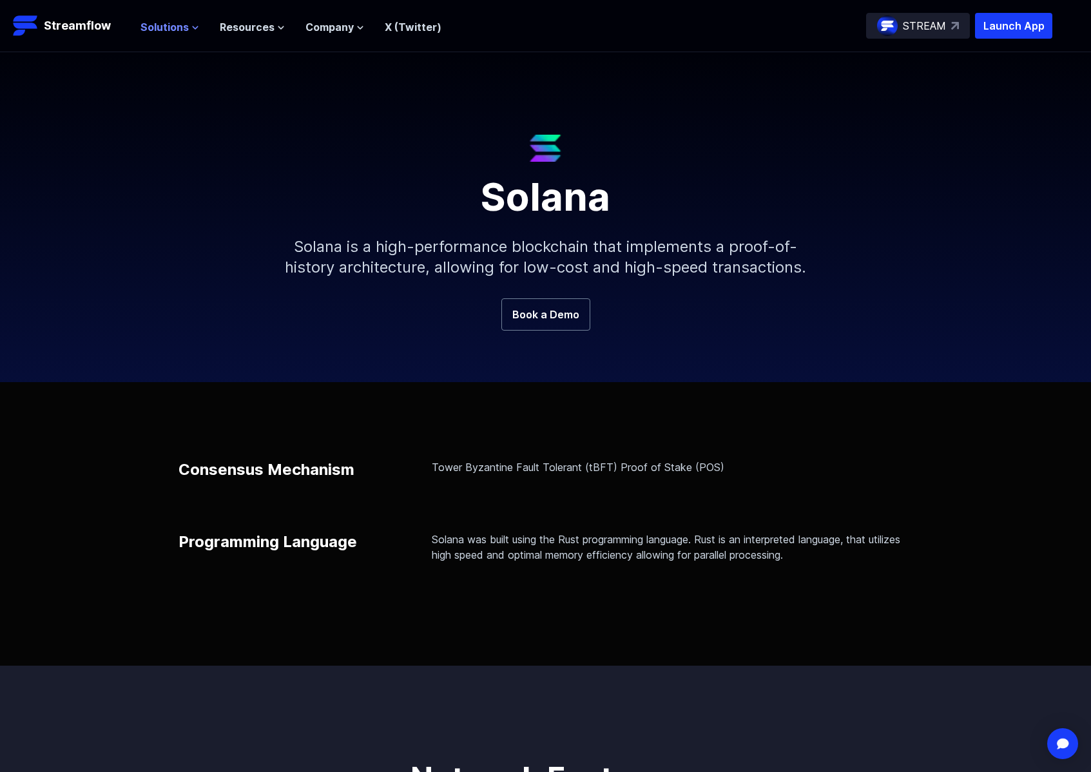
click at [180, 26] on span "Solutions" at bounding box center [165, 26] width 48 height 15
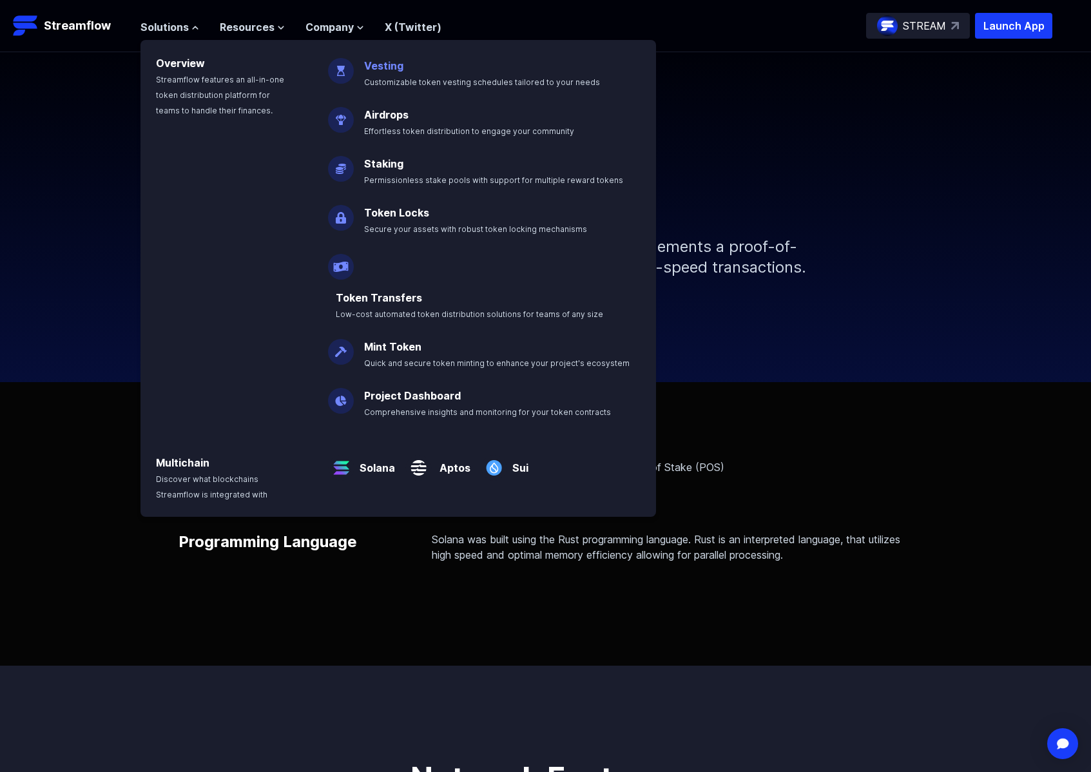
click at [392, 75] on p "Vesting Customizable token vesting schedules tailored to your needs" at bounding box center [490, 68] width 269 height 41
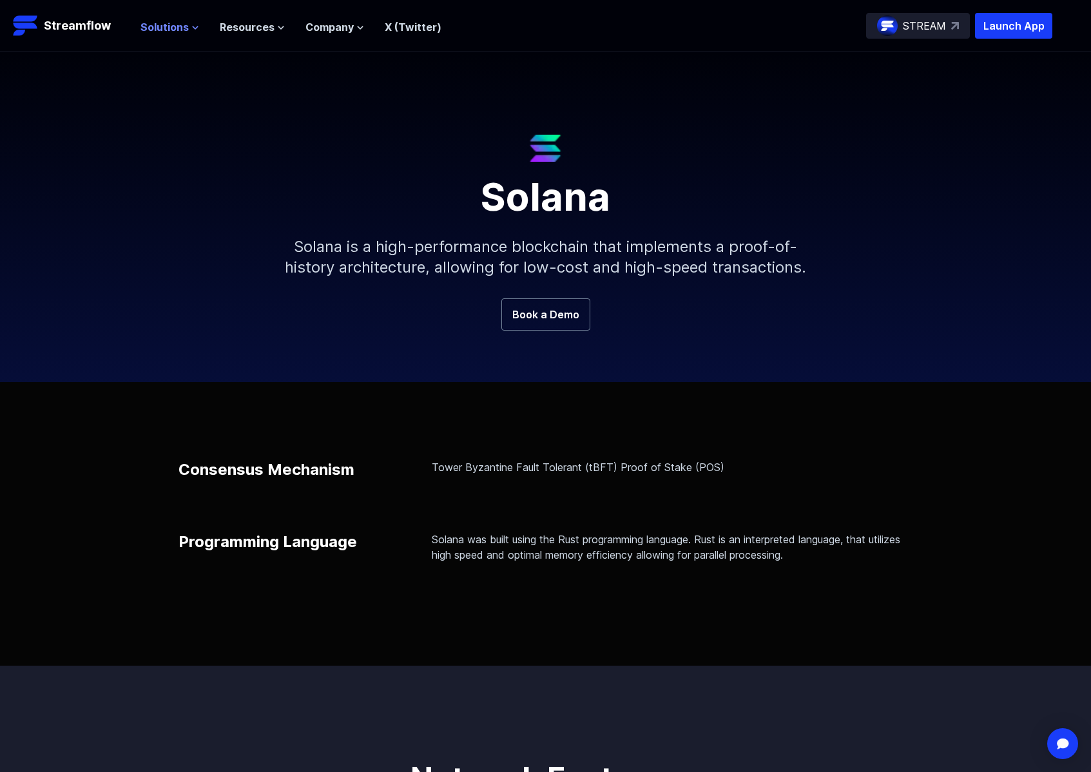
click at [172, 28] on span "Solutions" at bounding box center [165, 26] width 48 height 15
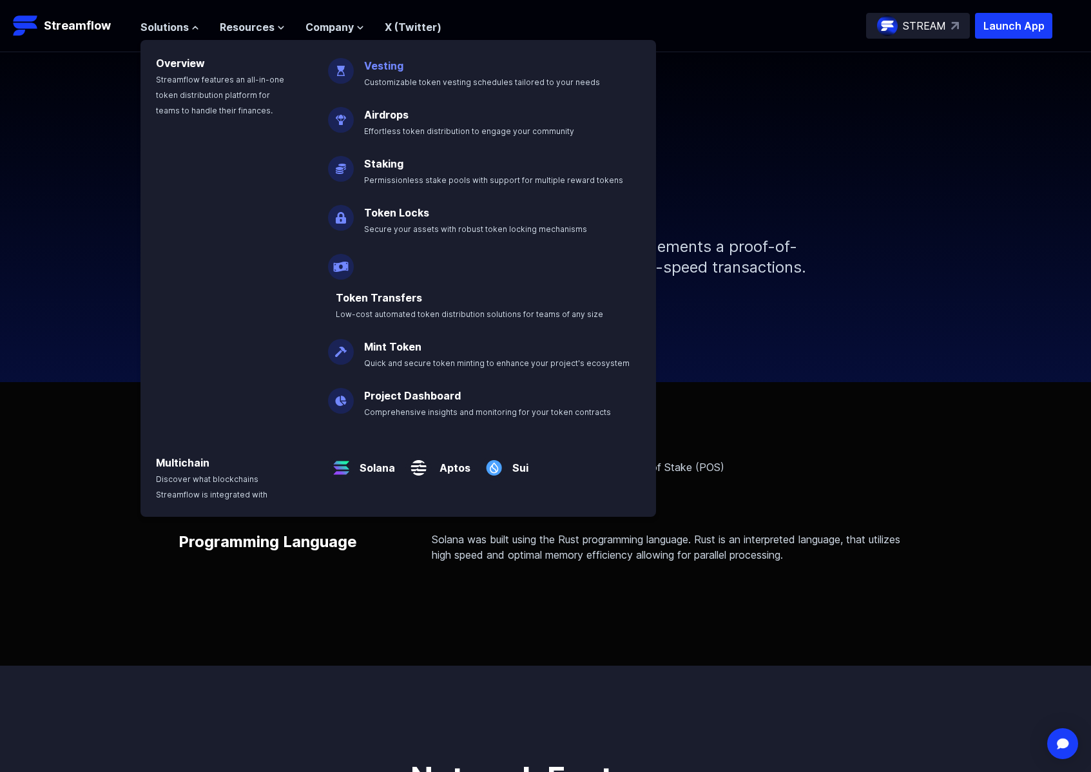
click at [400, 65] on link "Vesting" at bounding box center [383, 65] width 39 height 13
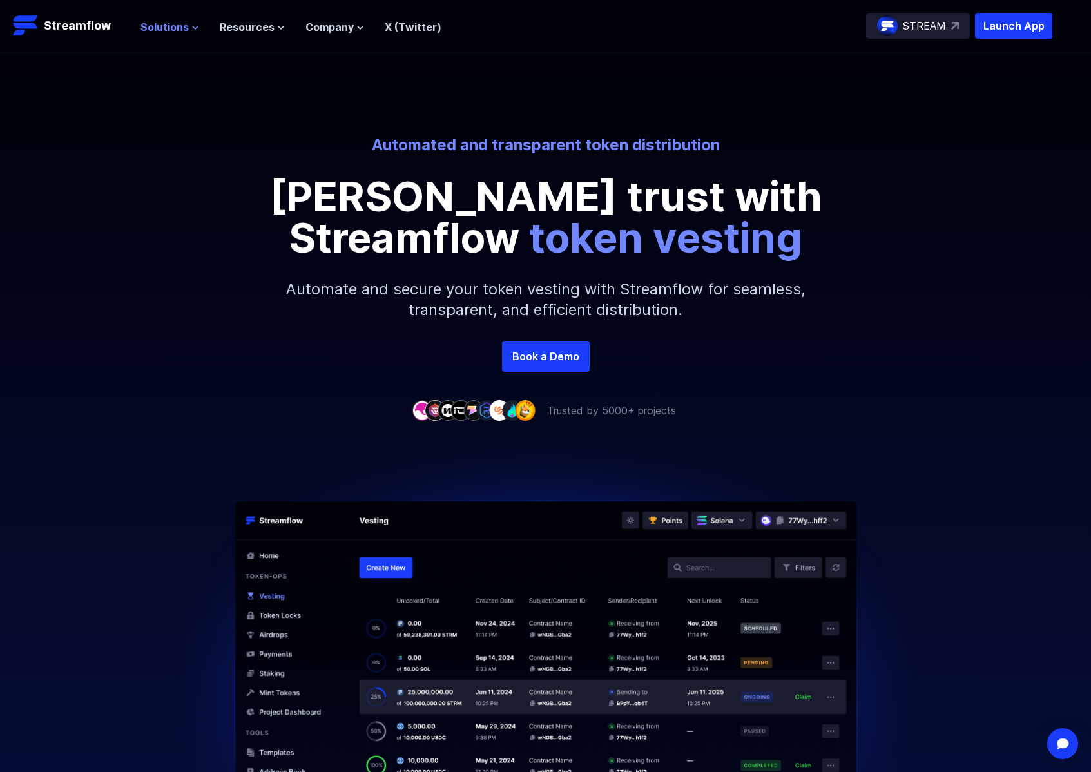
click at [185, 28] on span "Solutions" at bounding box center [165, 26] width 48 height 15
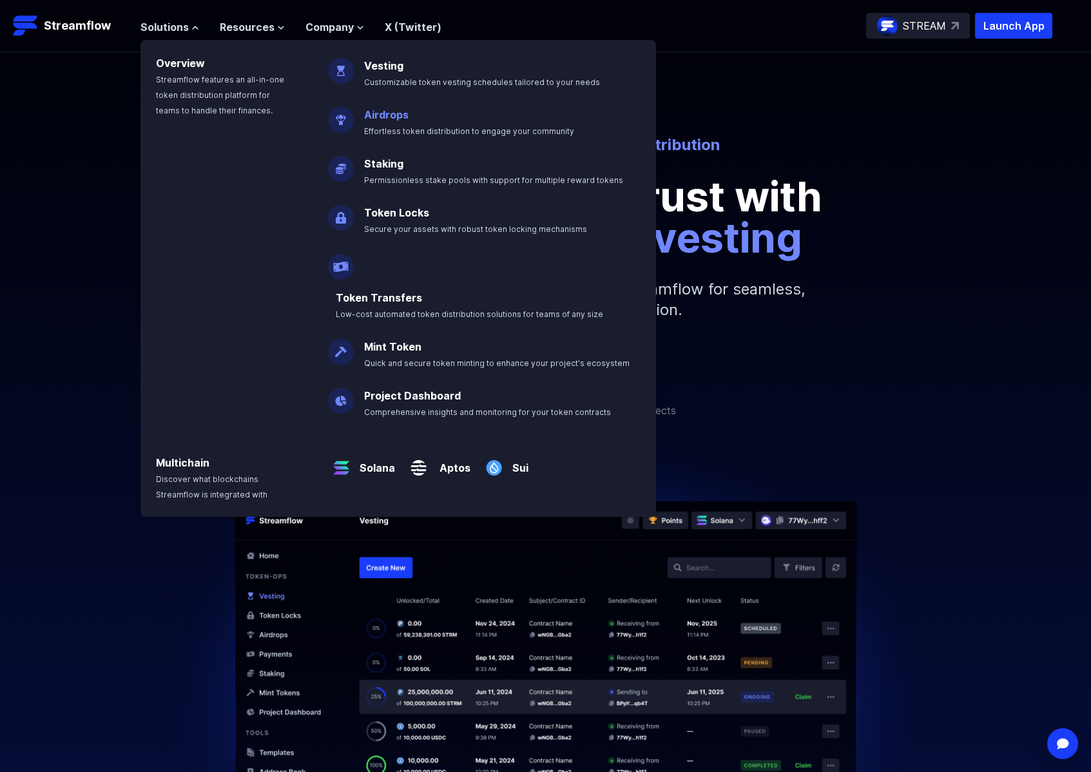
click at [395, 114] on link "Airdrops" at bounding box center [386, 114] width 44 height 13
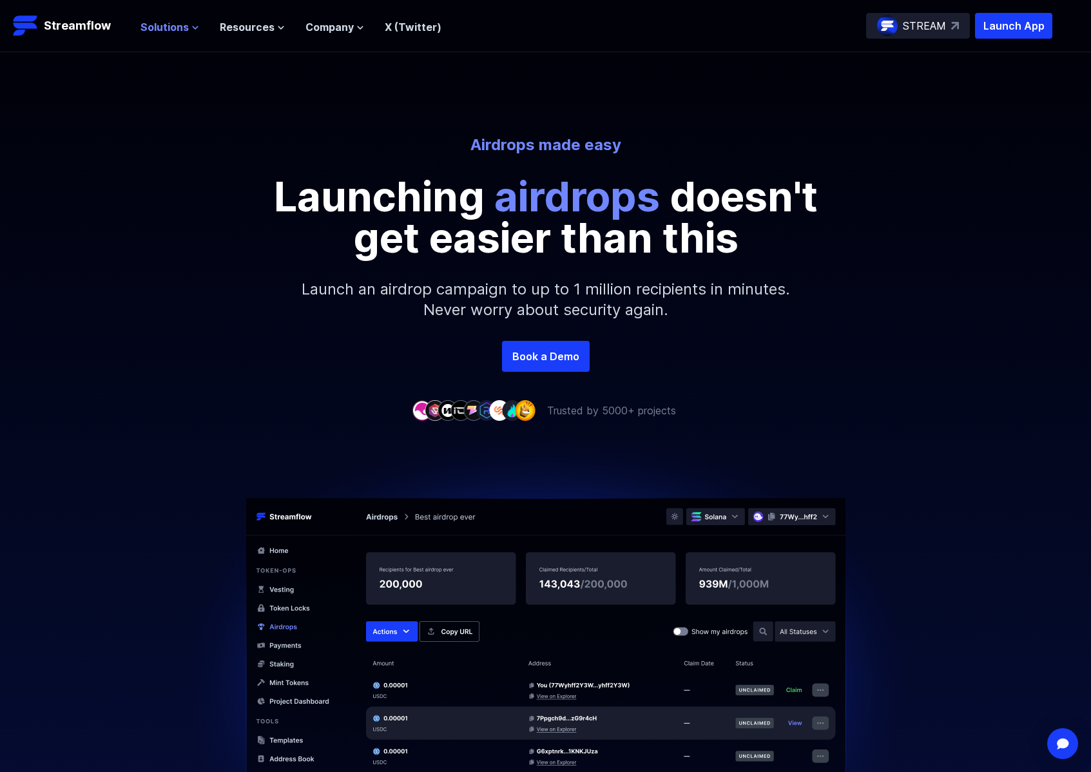
click at [173, 27] on span "Solutions" at bounding box center [165, 26] width 48 height 15
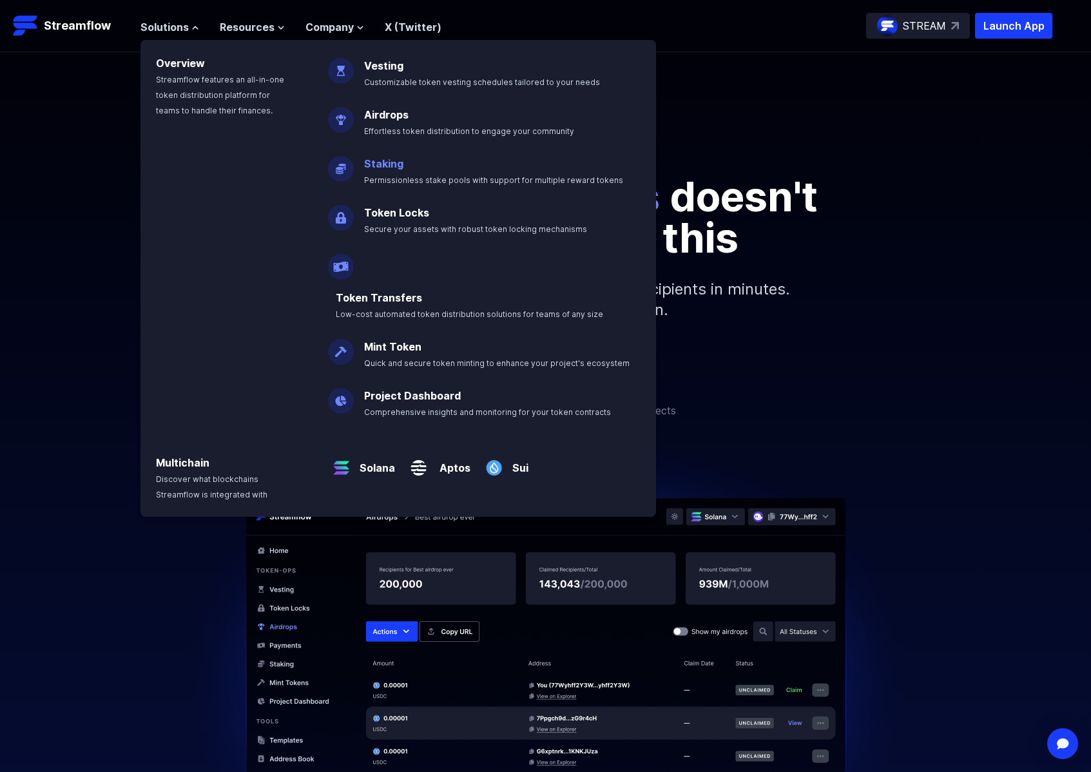
click at [375, 160] on link "Staking" at bounding box center [383, 163] width 39 height 13
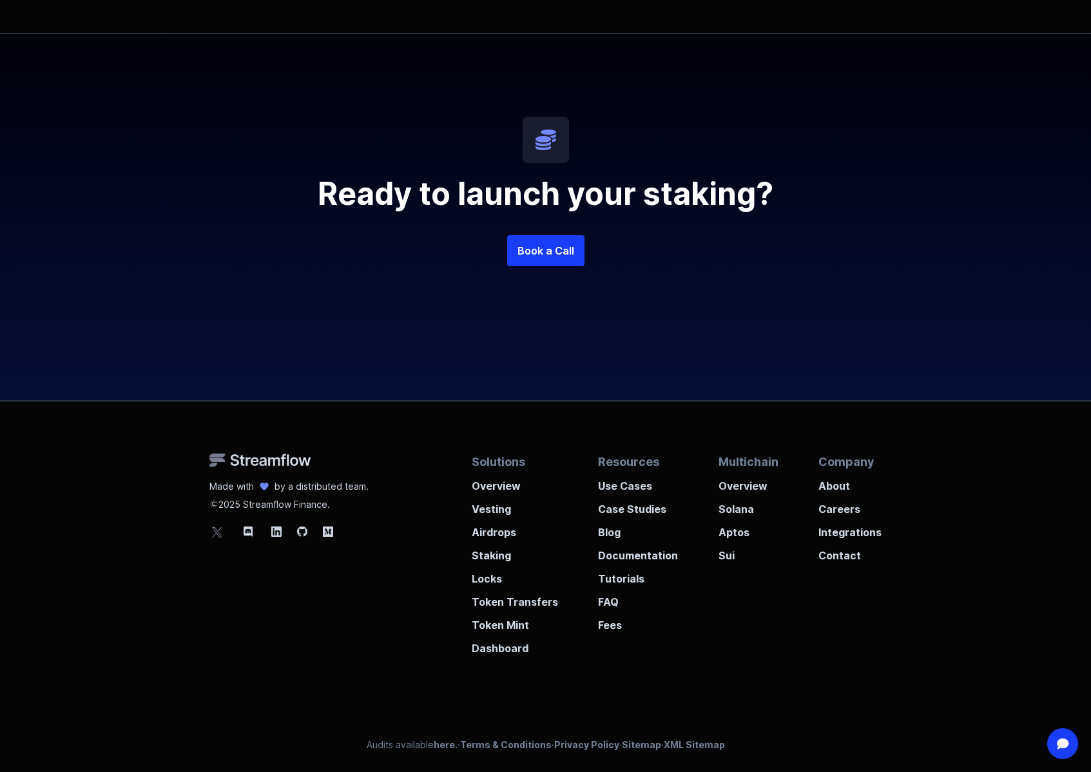
click at [345, 193] on h2 "Ready to launch your staking?" at bounding box center [546, 194] width 619 height 31
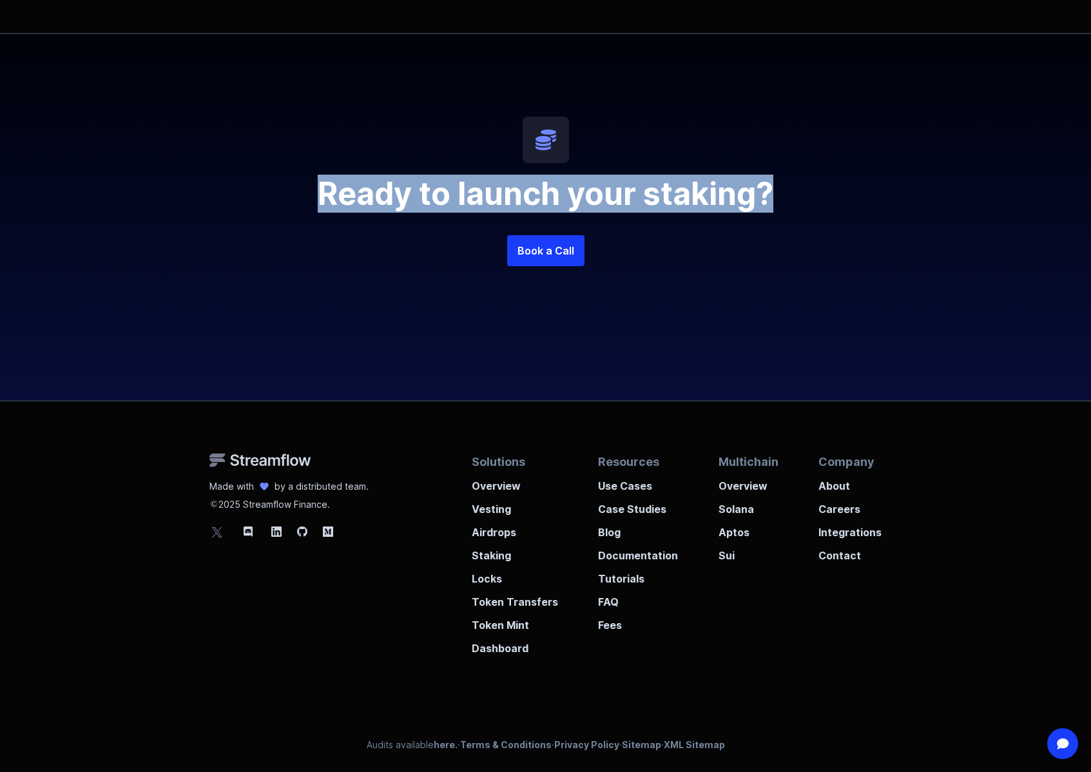
drag, startPoint x: 318, startPoint y: 193, endPoint x: 850, endPoint y: 206, distance: 532.5
click at [860, 206] on div "Ready to launch your staking? Book a Call" at bounding box center [545, 217] width 1091 height 366
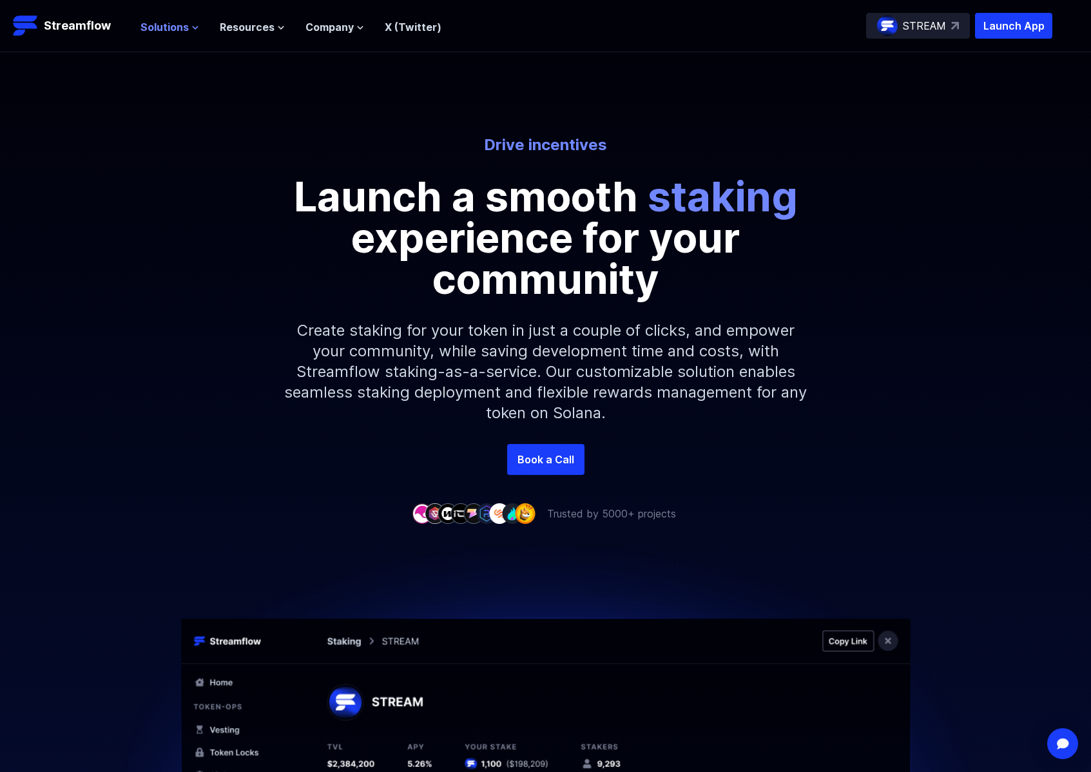
click at [175, 27] on span "Solutions" at bounding box center [165, 26] width 48 height 15
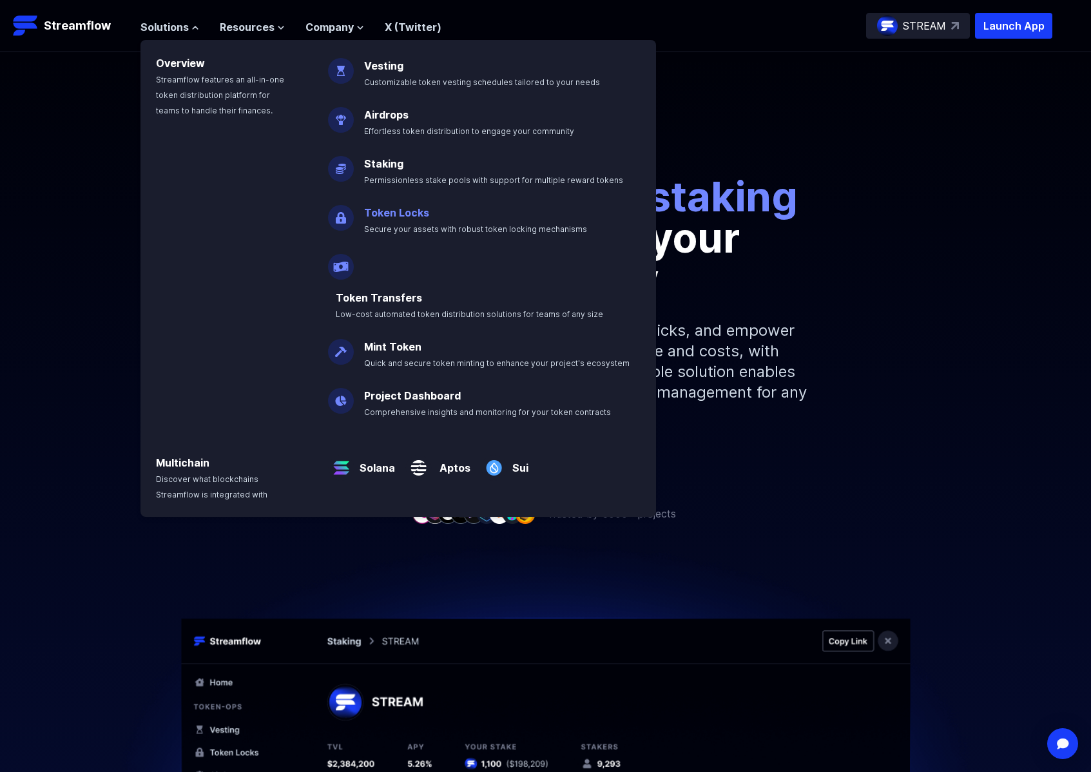
click at [403, 212] on link "Token Locks" at bounding box center [396, 212] width 65 height 13
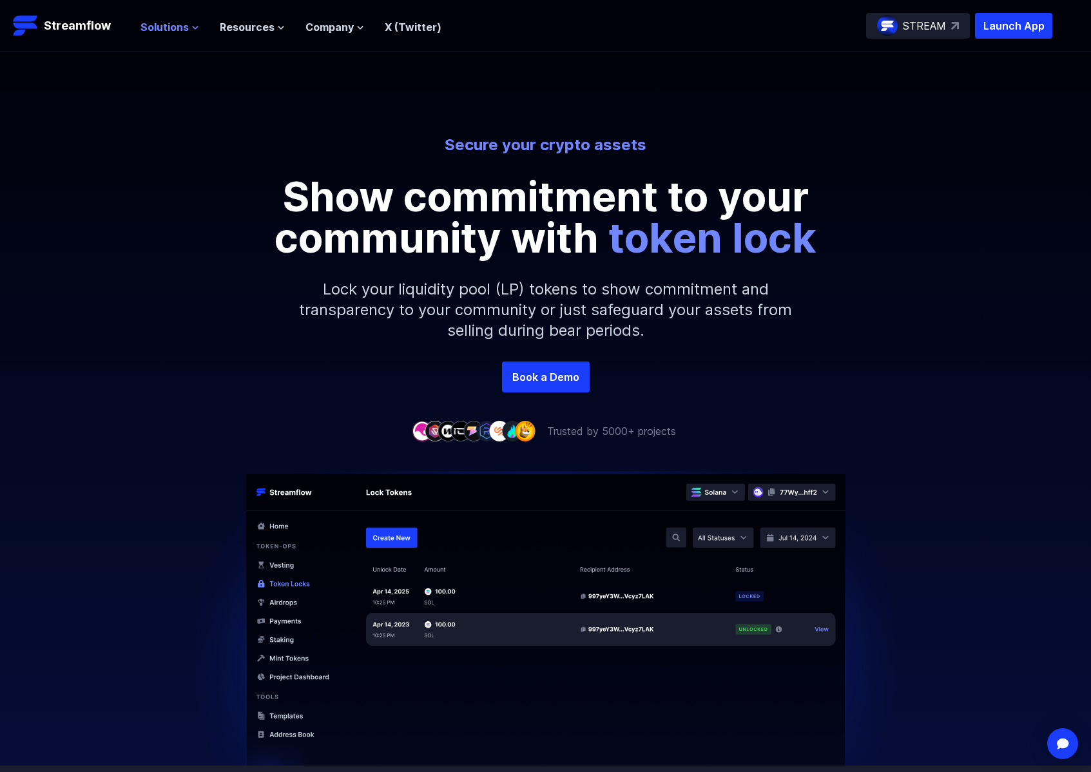
click at [187, 26] on button "Solutions" at bounding box center [170, 26] width 59 height 15
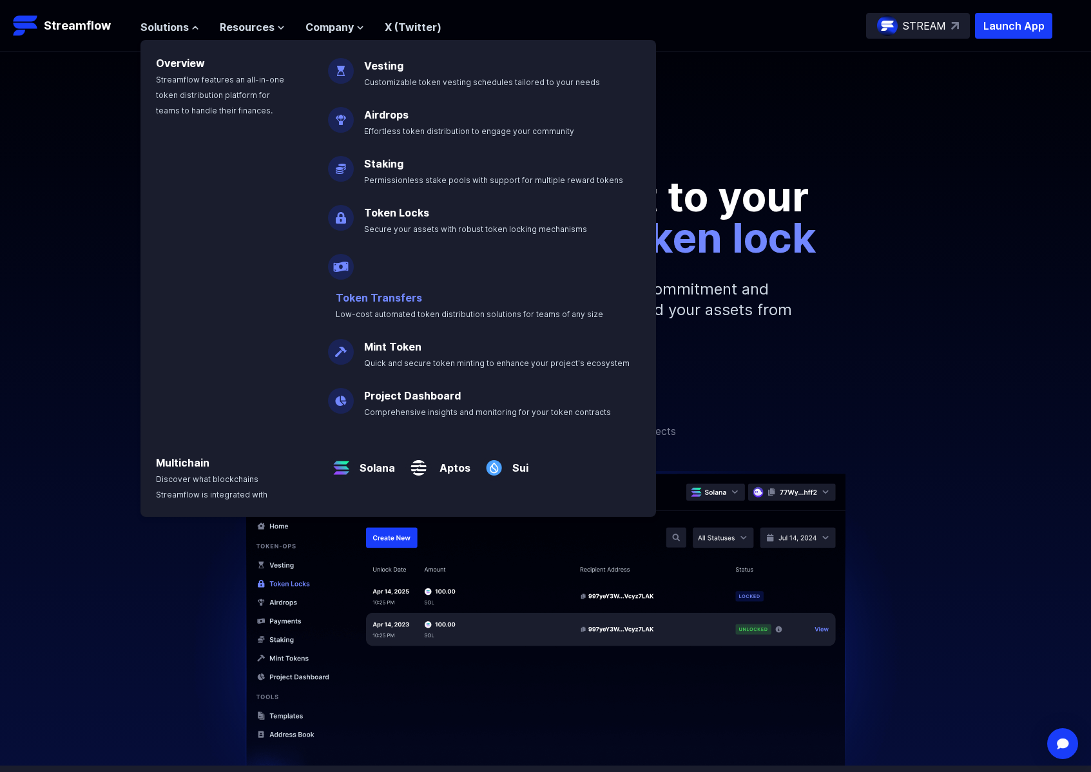
click at [400, 291] on link "Token Transfers" at bounding box center [379, 297] width 86 height 13
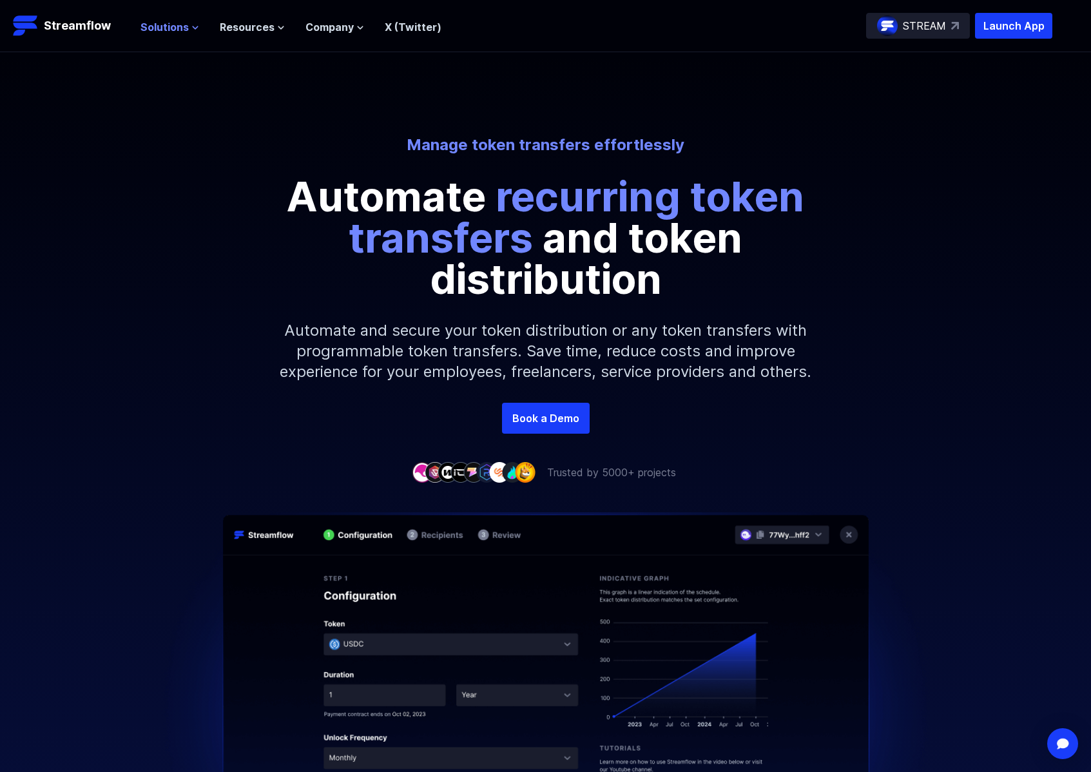
click at [170, 31] on span "Solutions" at bounding box center [165, 26] width 48 height 15
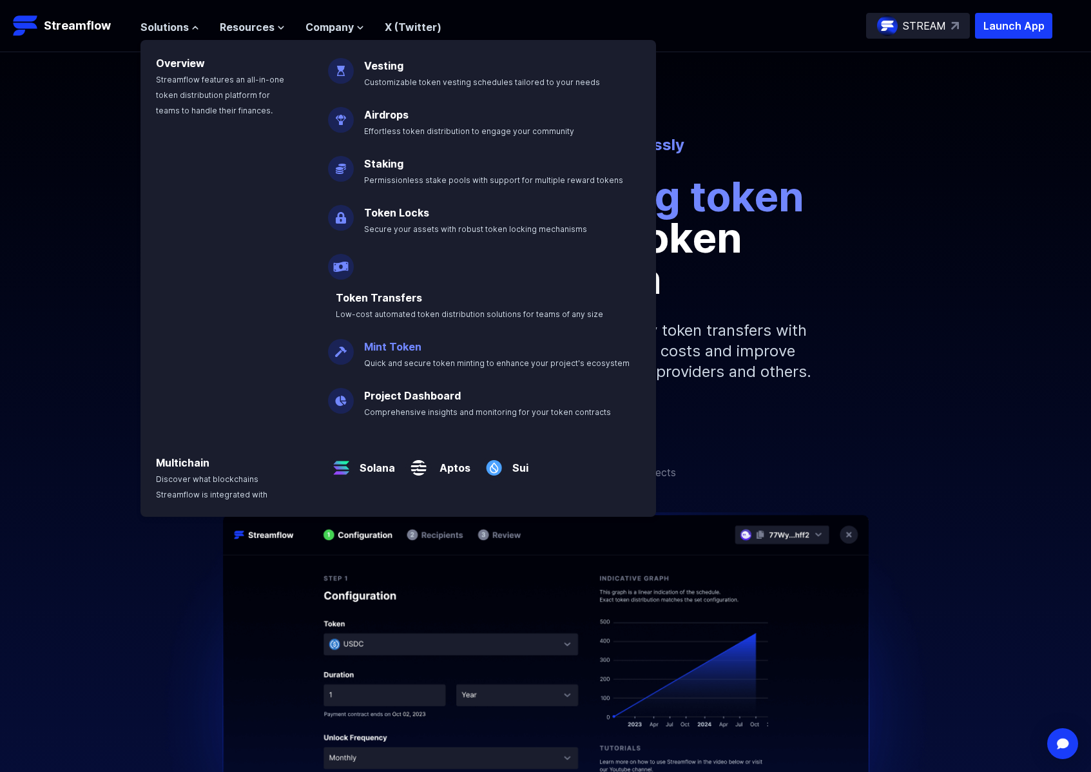
click at [411, 340] on link "Mint Token" at bounding box center [392, 346] width 57 height 13
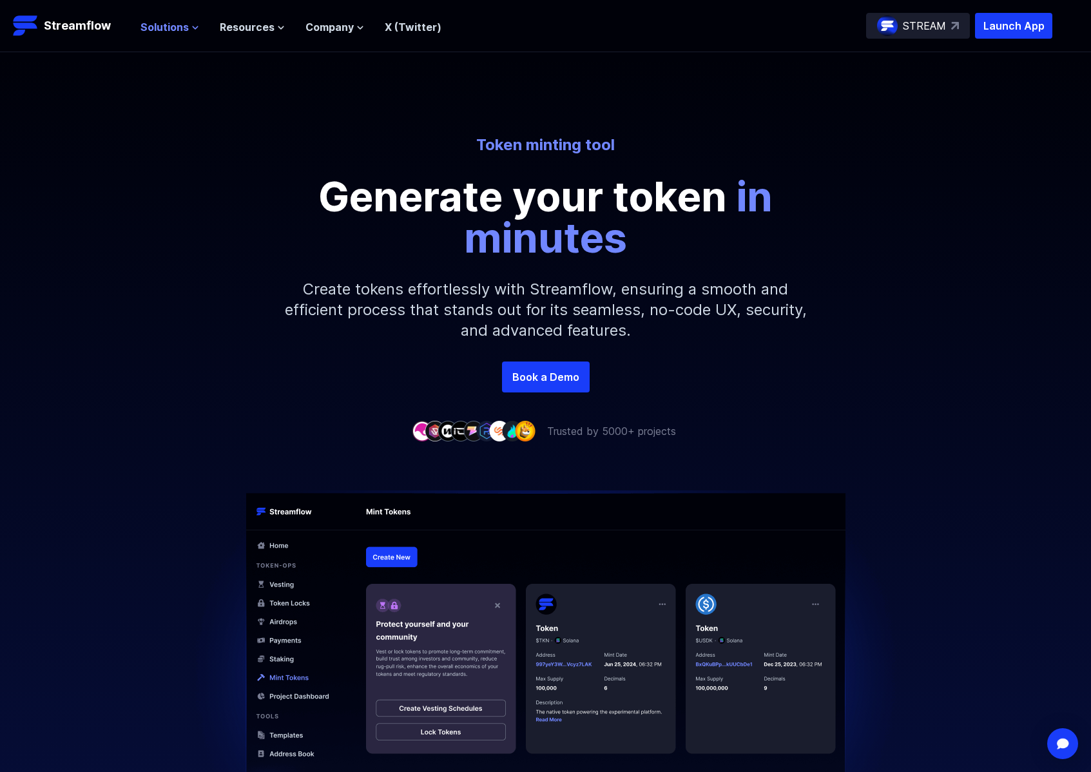
click at [184, 28] on span "Solutions" at bounding box center [165, 26] width 48 height 15
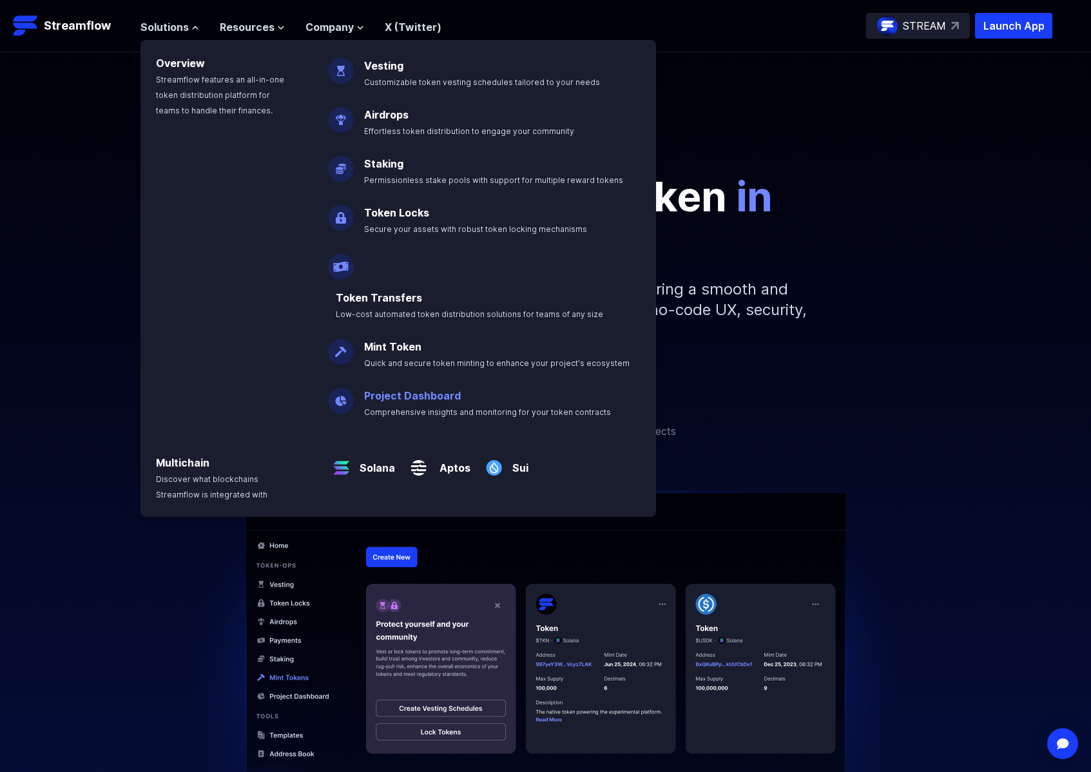
click at [397, 389] on link "Project Dashboard" at bounding box center [412, 395] width 97 height 13
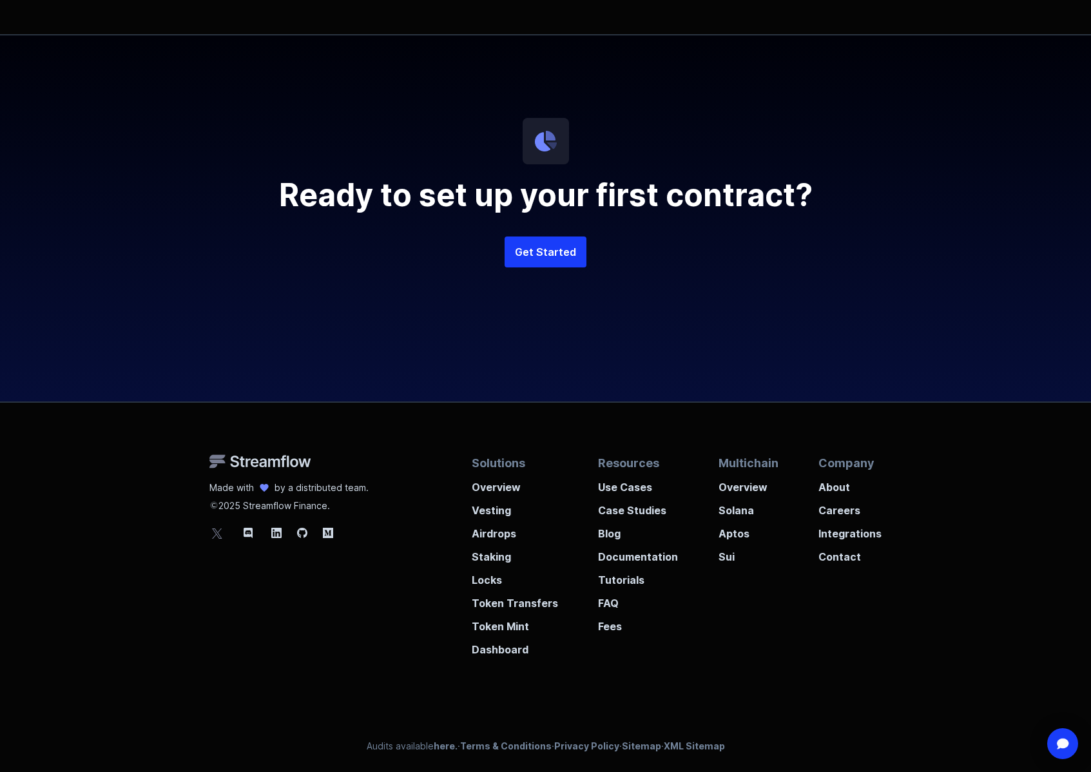
scroll to position [3232, 0]
drag, startPoint x: 819, startPoint y: 201, endPoint x: 260, endPoint y: 214, distance: 559.6
click at [260, 214] on div "Ready to set up your first contract? Get Started" at bounding box center [546, 219] width 619 height 366
click at [264, 202] on h2 "Ready to set up your first contract?" at bounding box center [546, 195] width 619 height 31
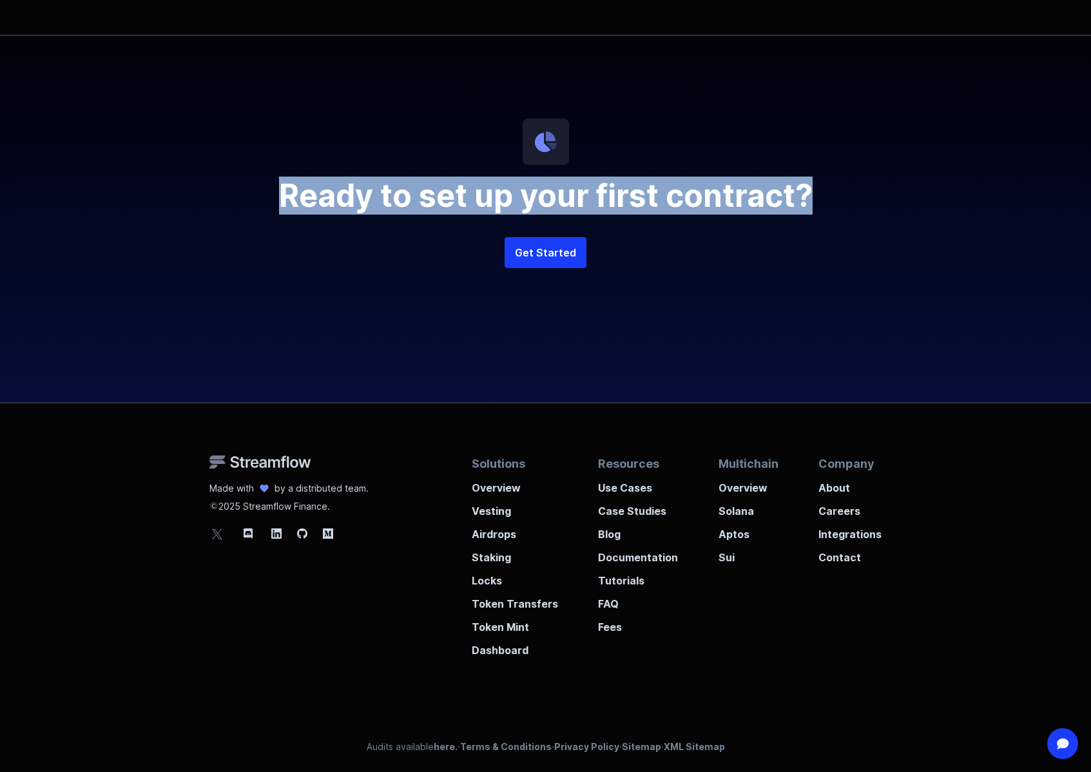
drag, startPoint x: 282, startPoint y: 194, endPoint x: 811, endPoint y: 201, distance: 529.2
click at [811, 201] on h2 "Ready to set up your first contract?" at bounding box center [546, 195] width 619 height 31
copy h2 "Ready to set up your first contract?"
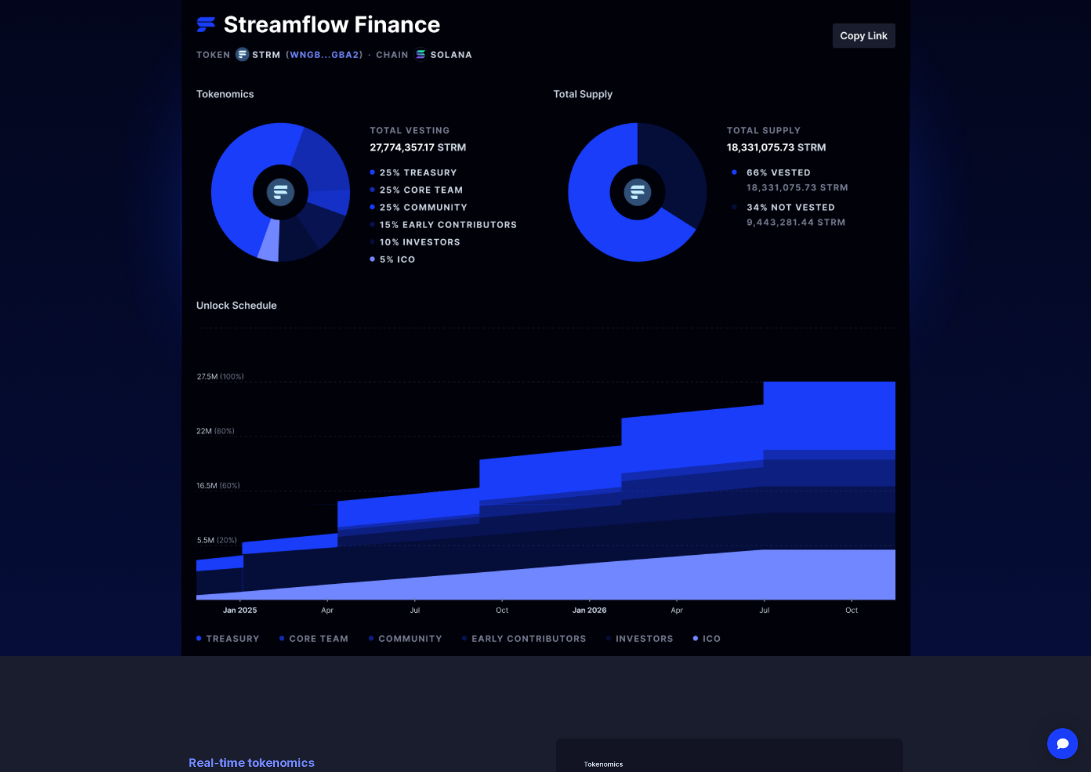
scroll to position [0, 0]
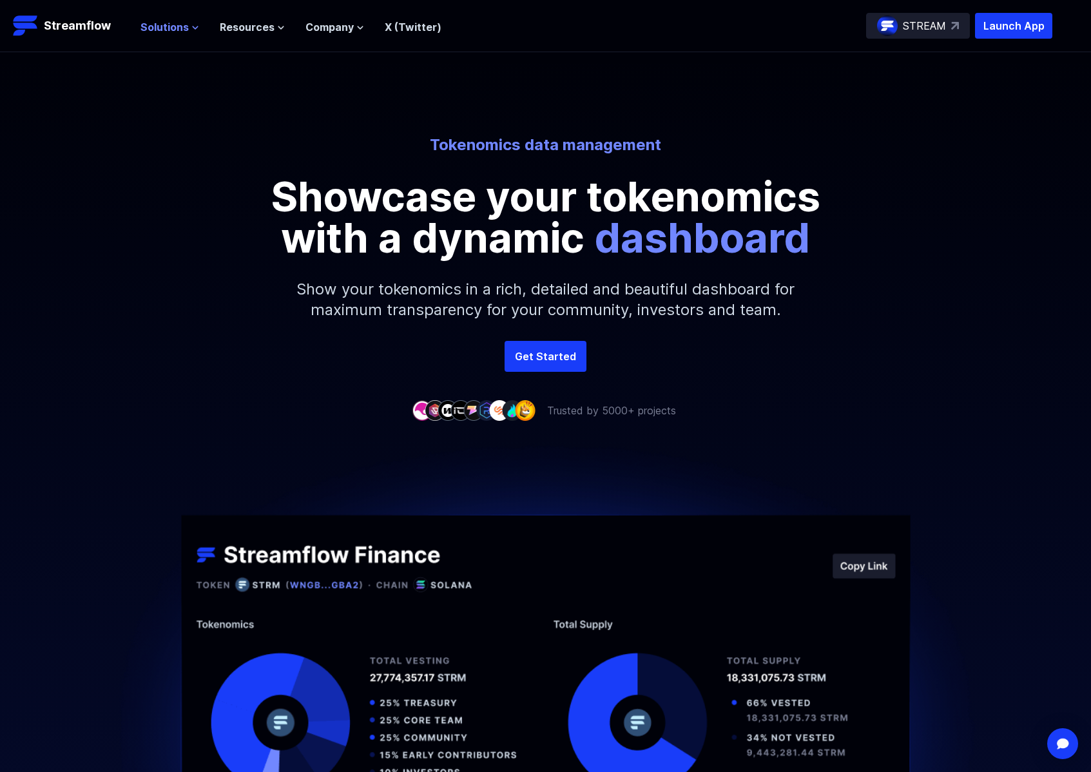
click at [173, 30] on span "Solutions" at bounding box center [165, 26] width 48 height 15
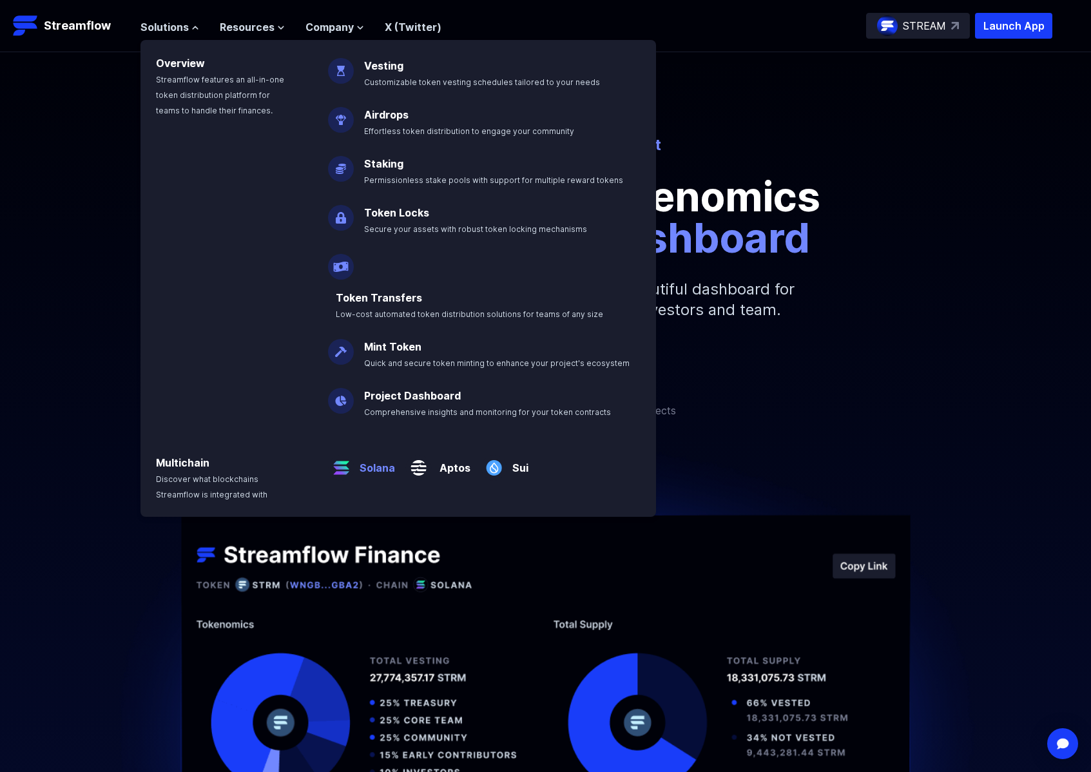
click at [370, 450] on p "Solana" at bounding box center [374, 463] width 41 height 26
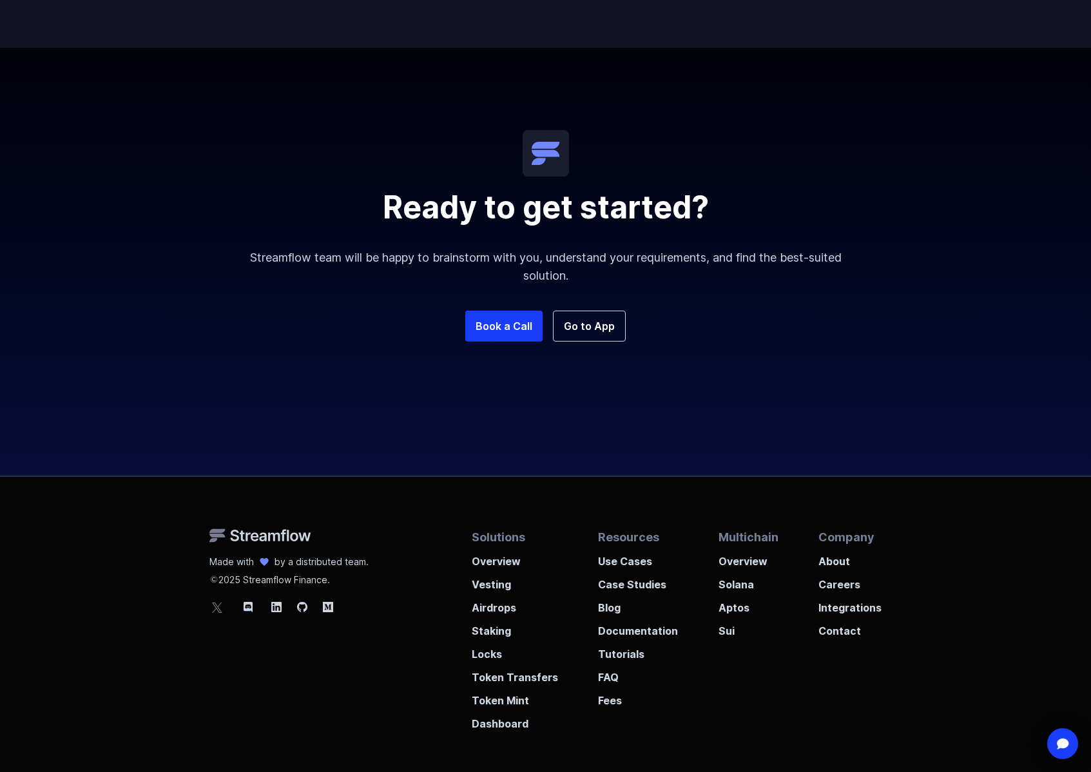
scroll to position [2318, 0]
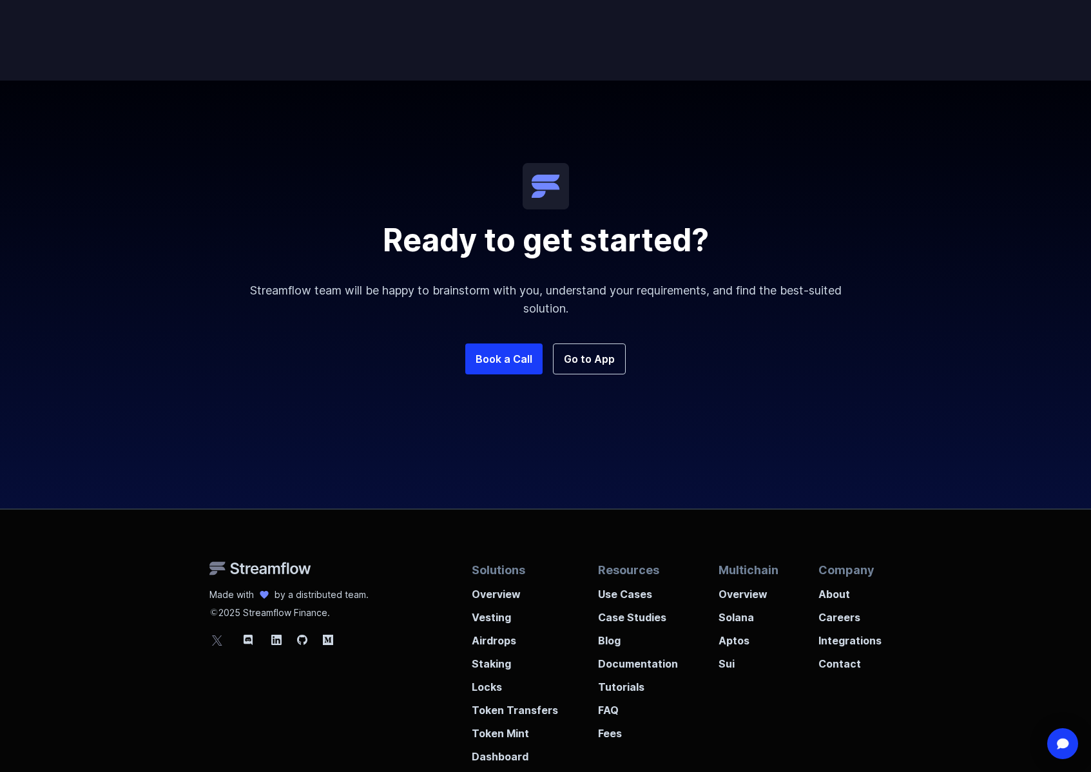
click at [284, 286] on p "Streamflow team will be happy to brainstorm with you, understand your requireme…" at bounding box center [546, 300] width 619 height 36
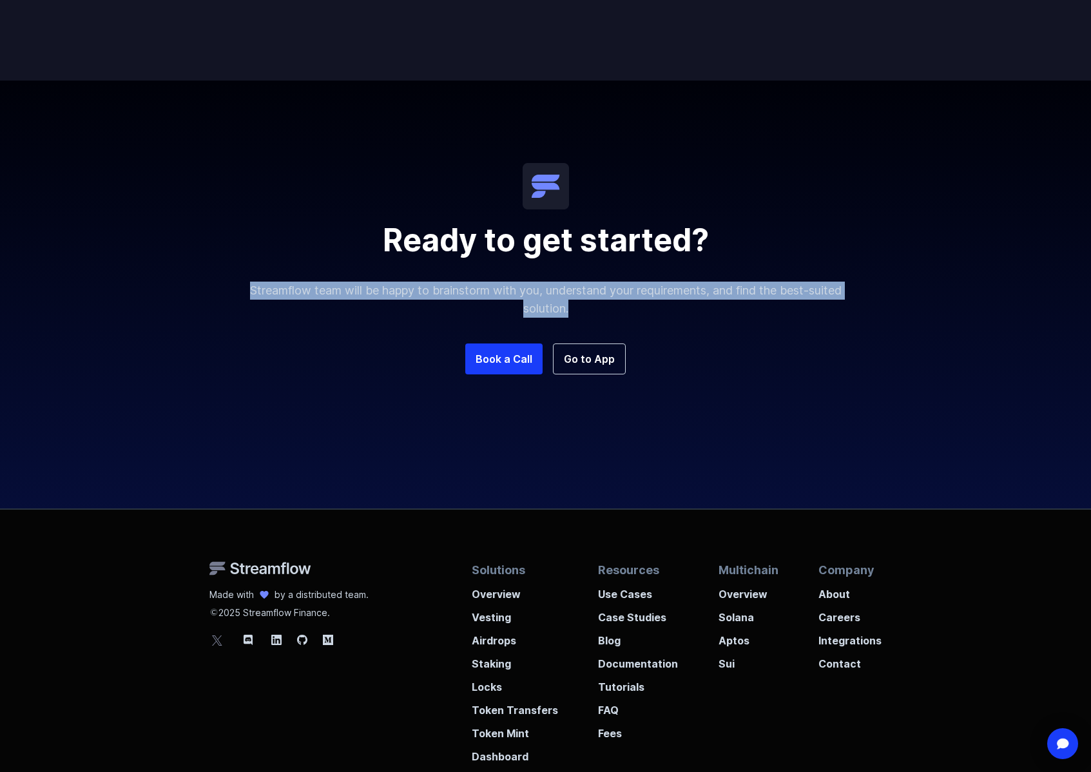
drag, startPoint x: 244, startPoint y: 277, endPoint x: 568, endPoint y: 298, distance: 324.9
click at [568, 296] on p "Streamflow team will be happy to brainstorm with you, understand your requireme…" at bounding box center [546, 300] width 619 height 36
copy p "Streamflow team will be happy to brainstorm with you, understand your requireme…"
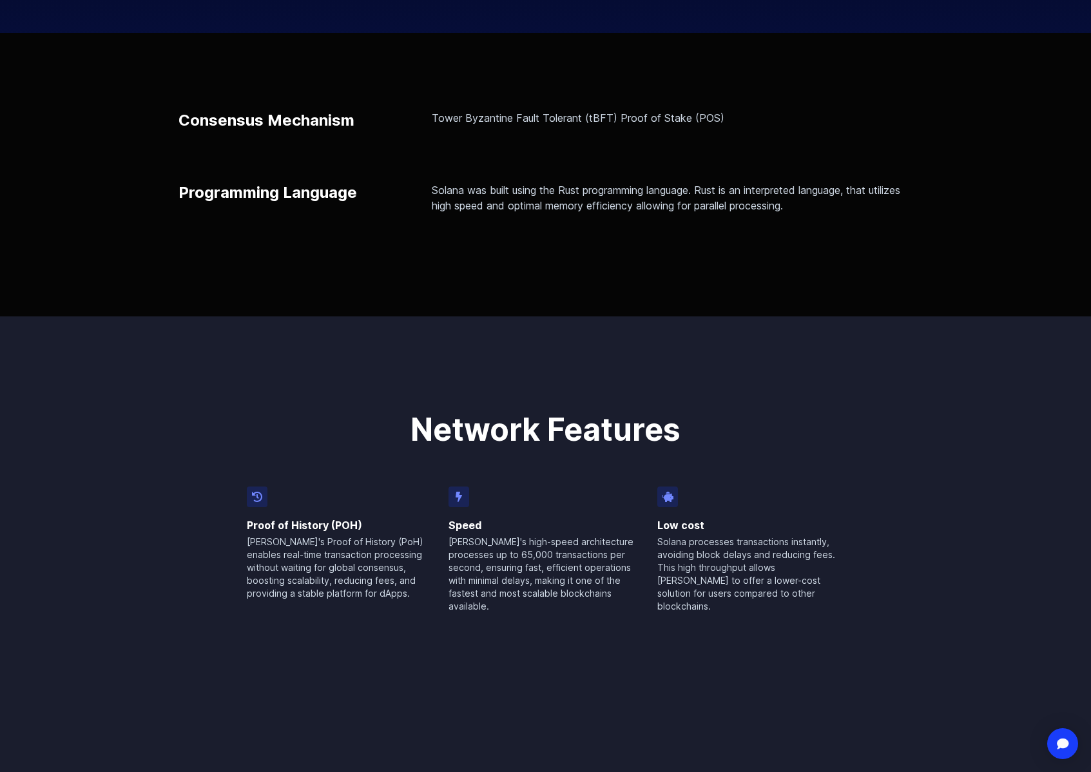
scroll to position [0, 0]
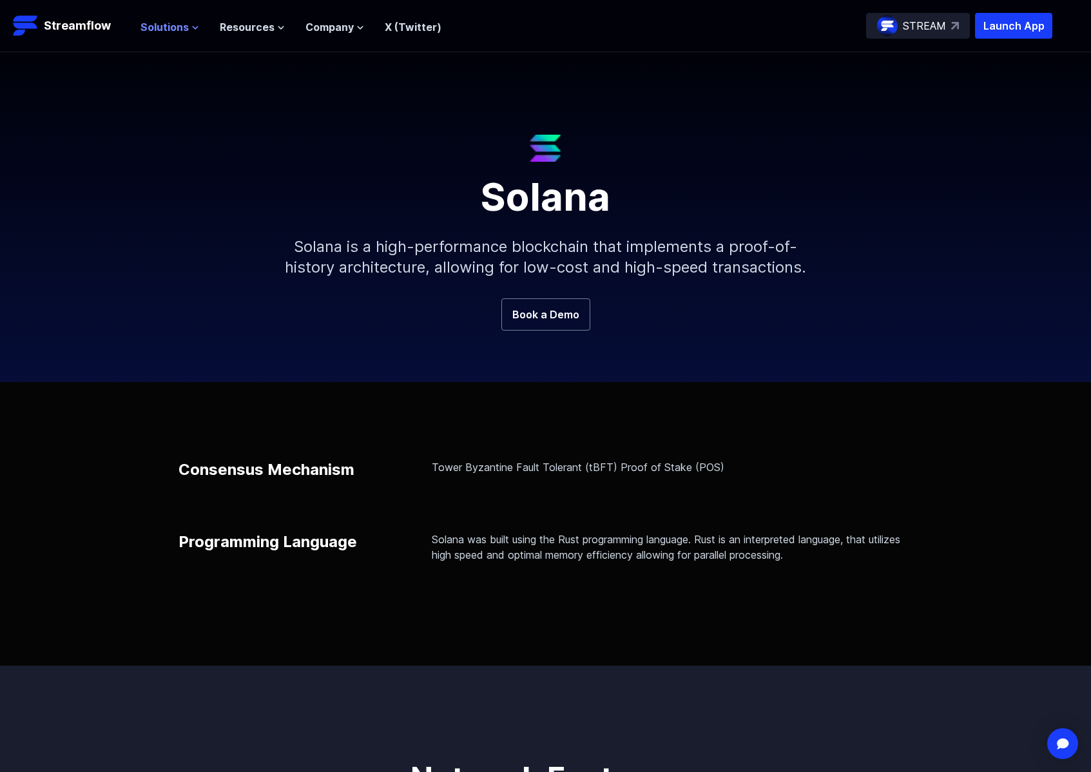
click at [186, 28] on span "Solutions" at bounding box center [165, 26] width 48 height 15
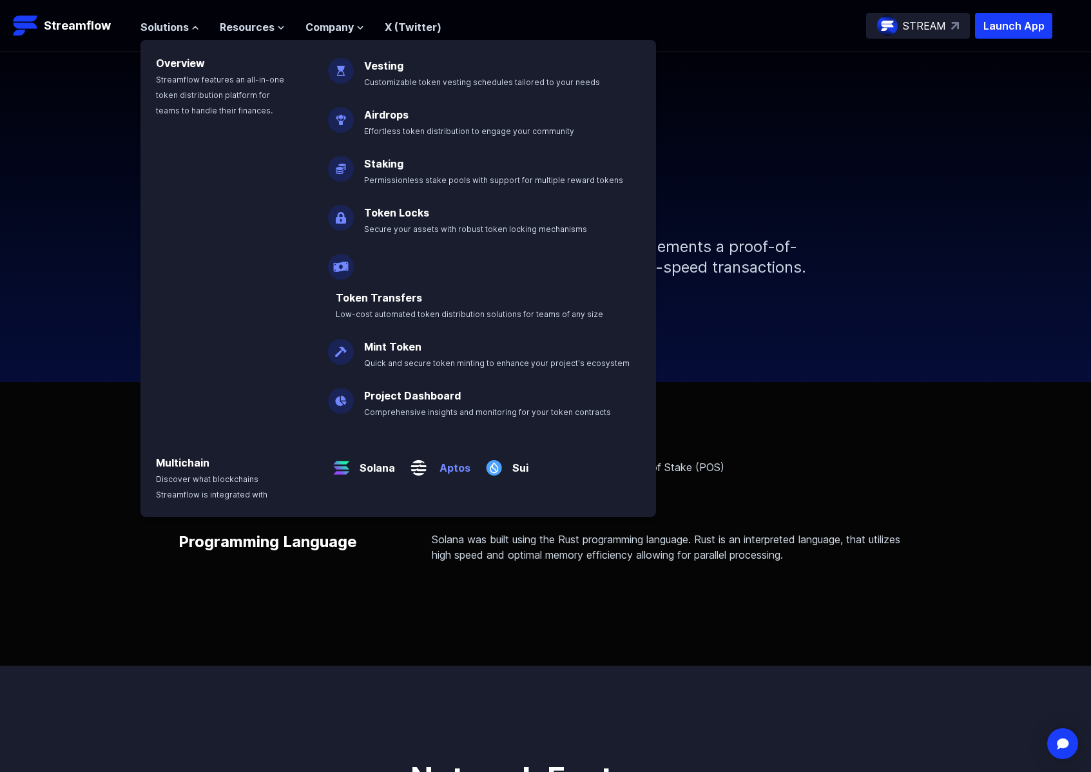
click at [441, 450] on p "Aptos" at bounding box center [451, 463] width 39 height 26
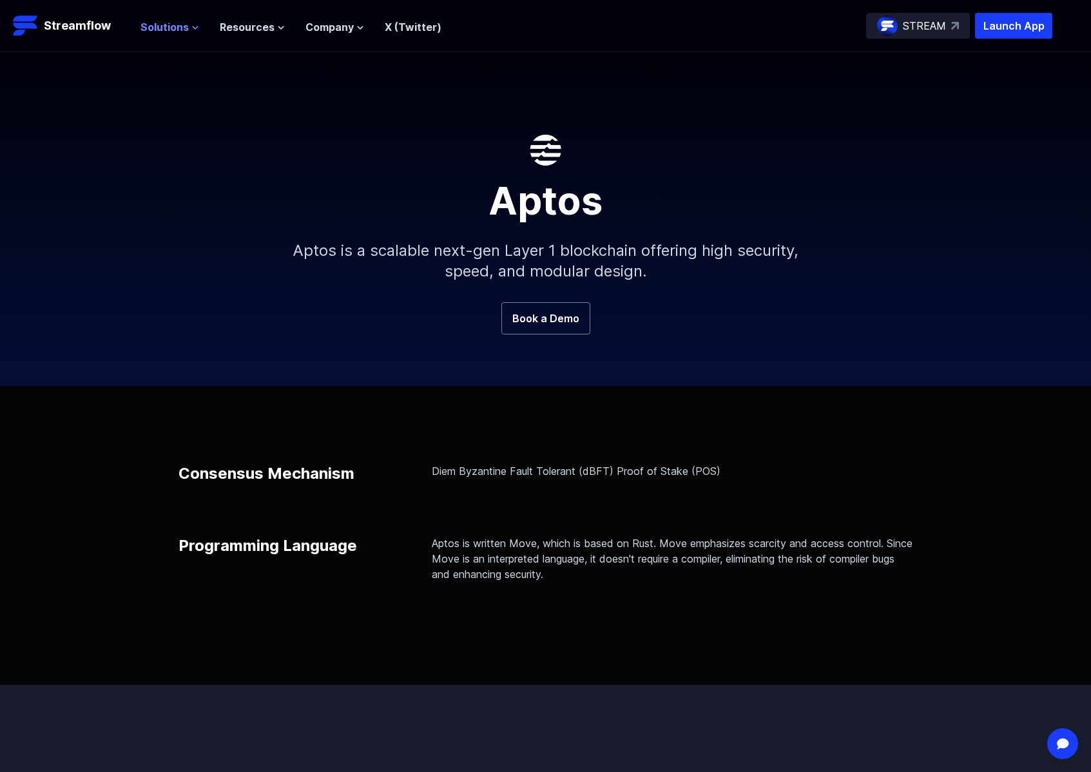
click at [164, 28] on span "Solutions" at bounding box center [165, 26] width 48 height 15
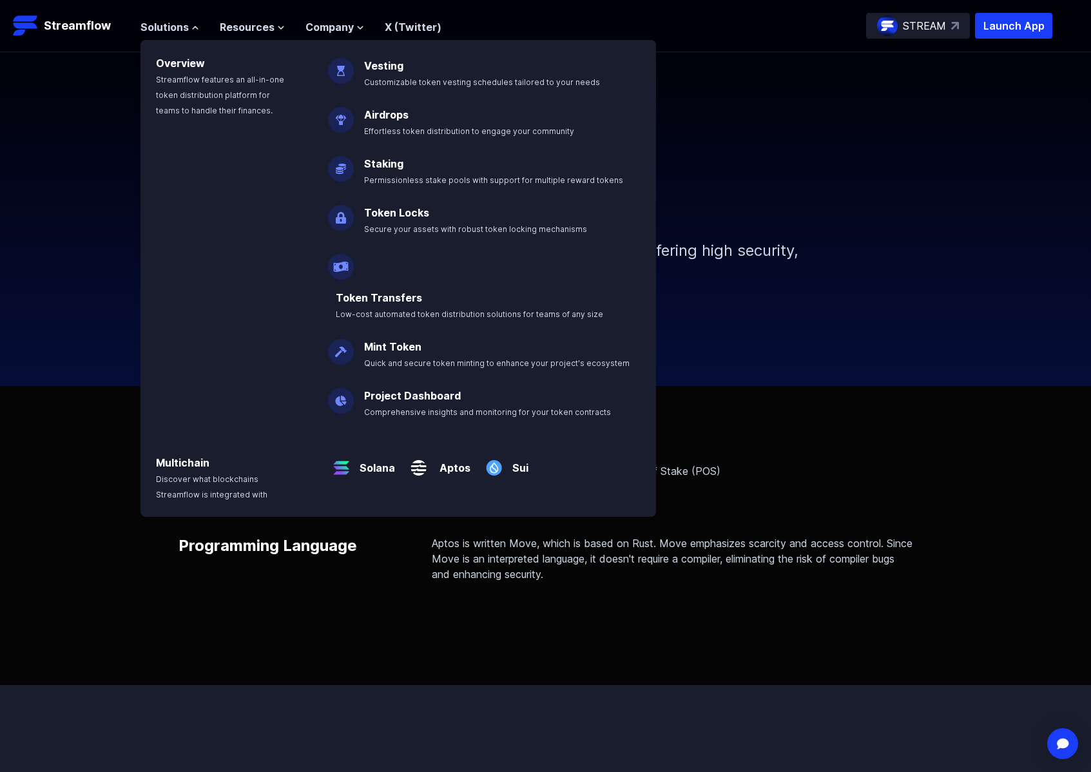
click at [502, 445] on img at bounding box center [494, 463] width 26 height 36
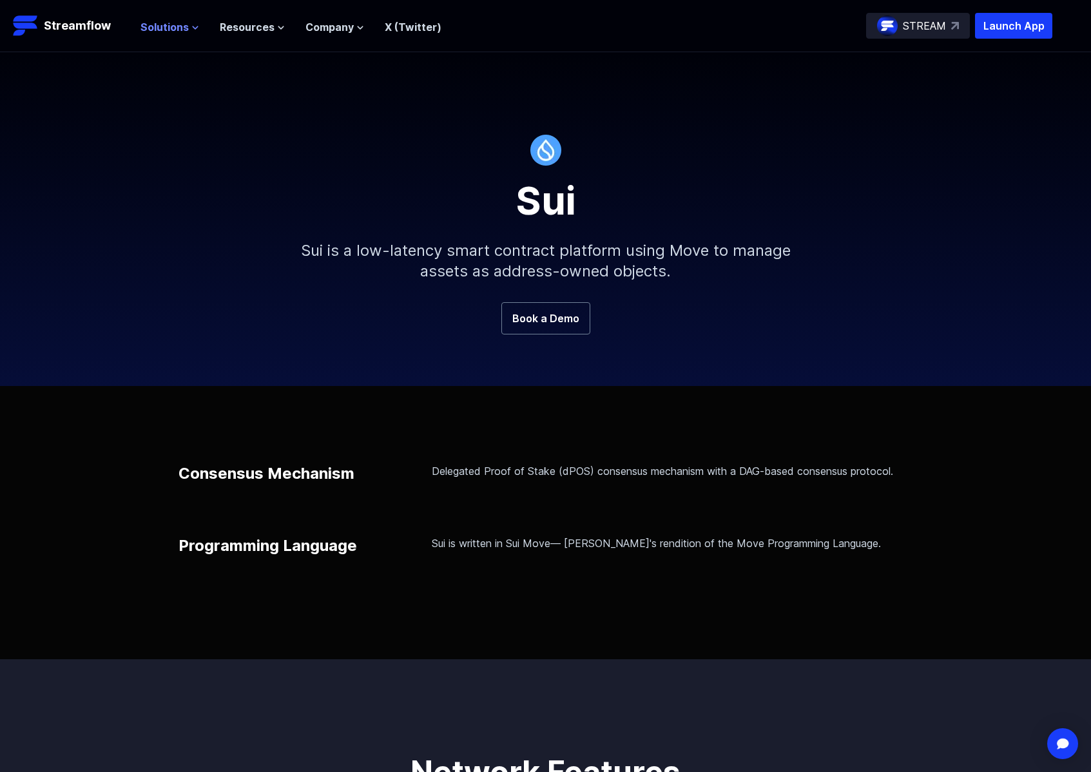
click at [187, 32] on button "Solutions" at bounding box center [170, 26] width 59 height 15
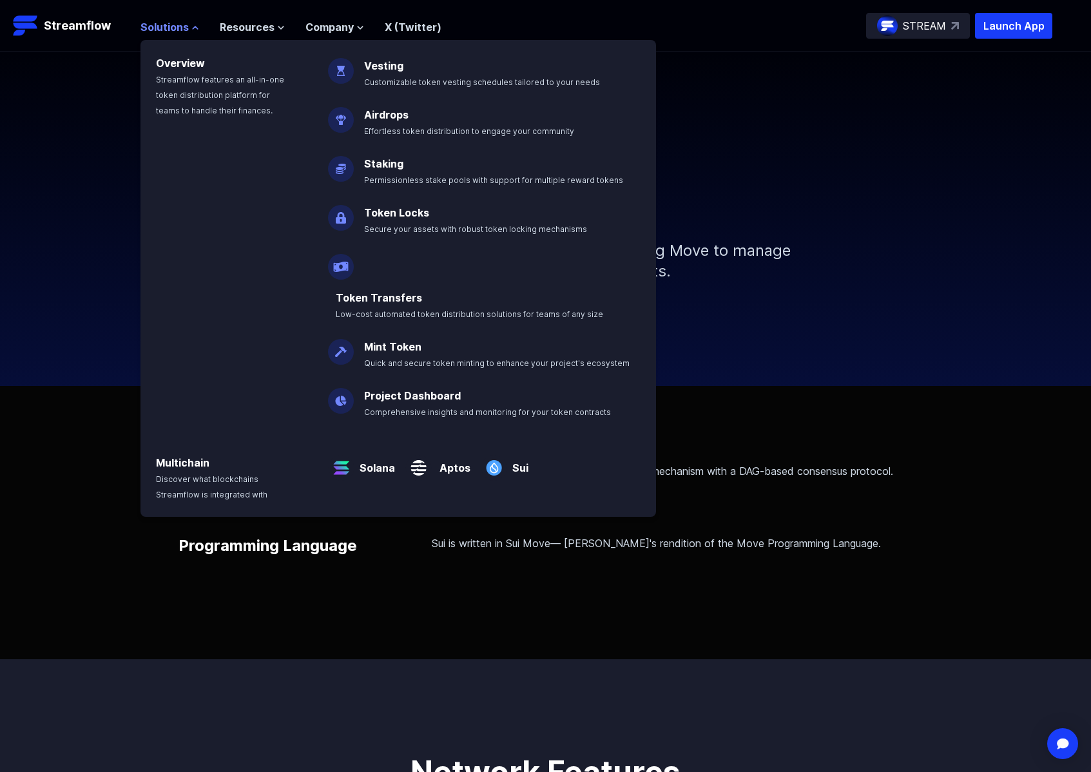
drag, startPoint x: 182, startPoint y: 28, endPoint x: 193, endPoint y: 31, distance: 10.6
click at [182, 28] on span "Solutions" at bounding box center [165, 26] width 48 height 15
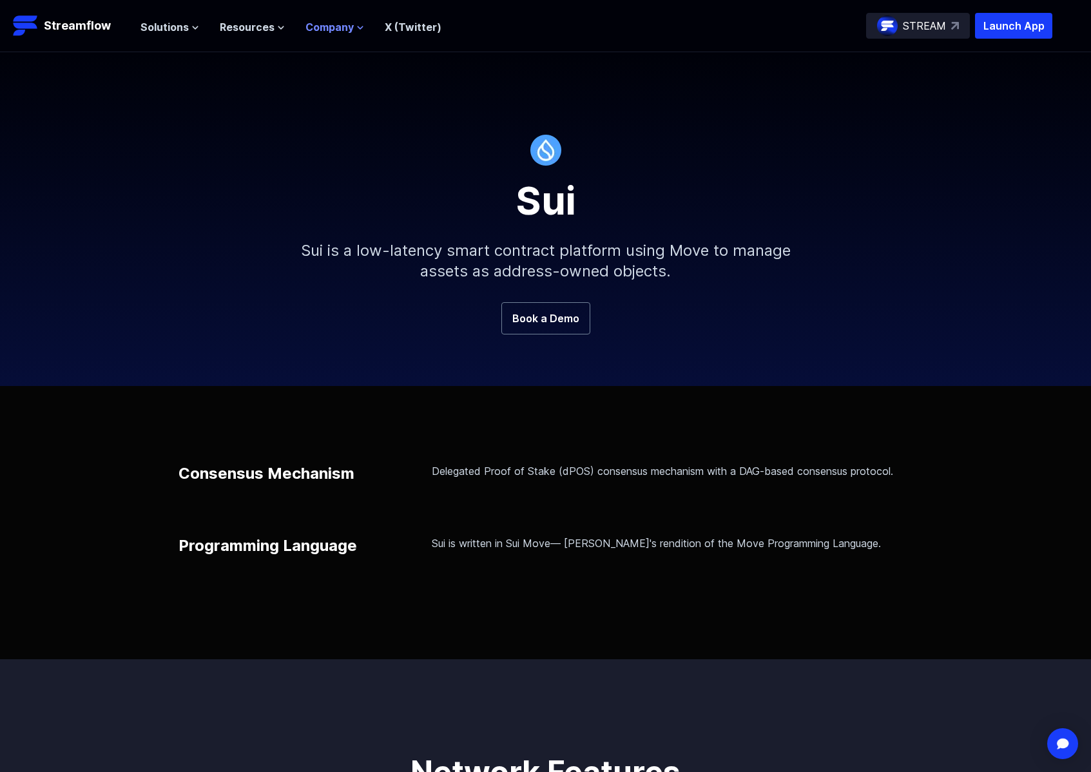
click at [333, 28] on span "Company" at bounding box center [329, 26] width 48 height 15
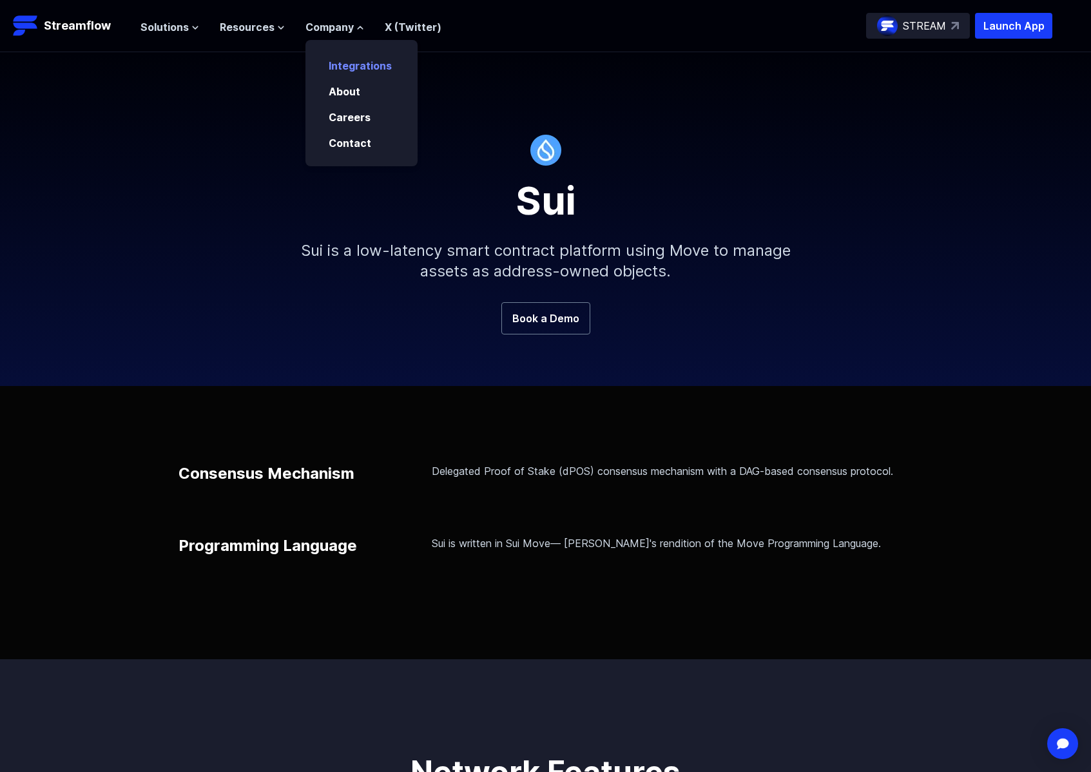
click at [348, 62] on link "Integrations" at bounding box center [360, 65] width 63 height 13
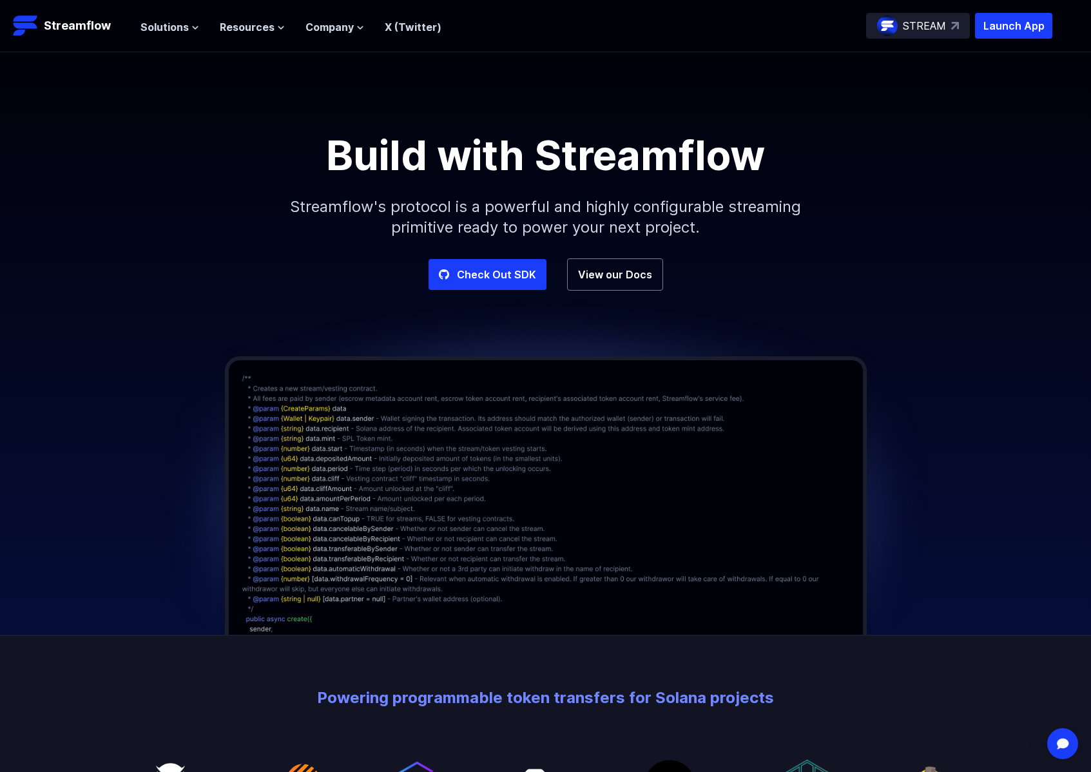
scroll to position [1, 0]
click at [507, 282] on link "Check Out SDK" at bounding box center [488, 273] width 118 height 31
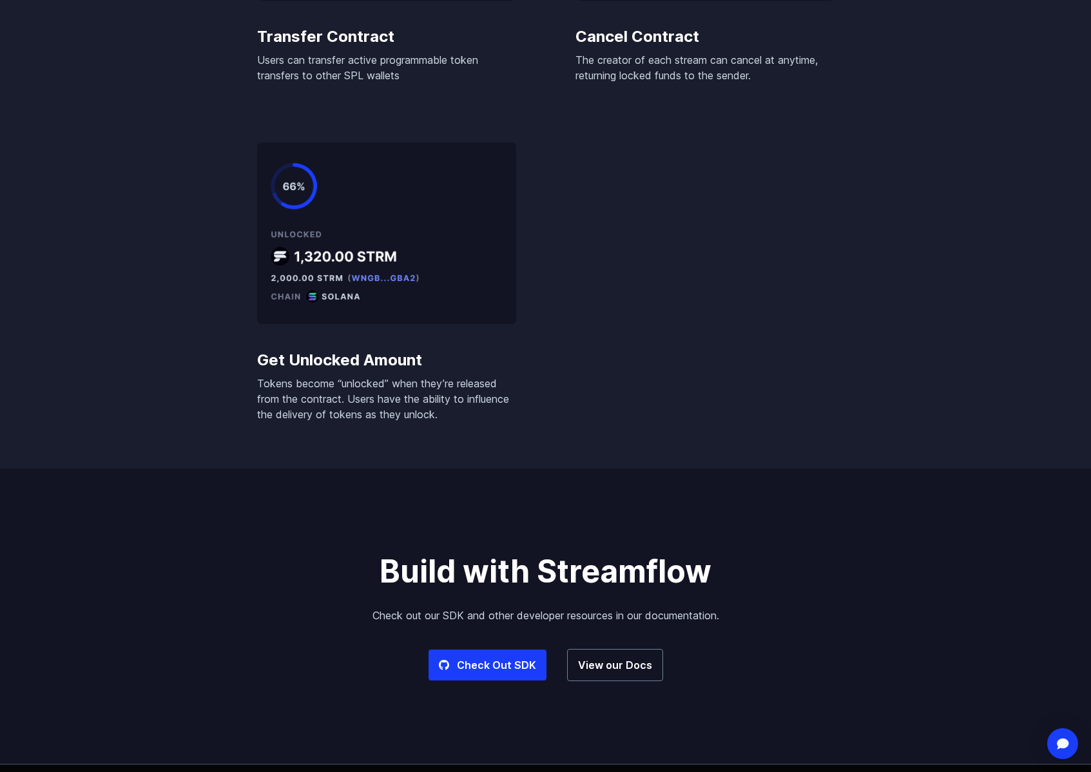
scroll to position [3106, 0]
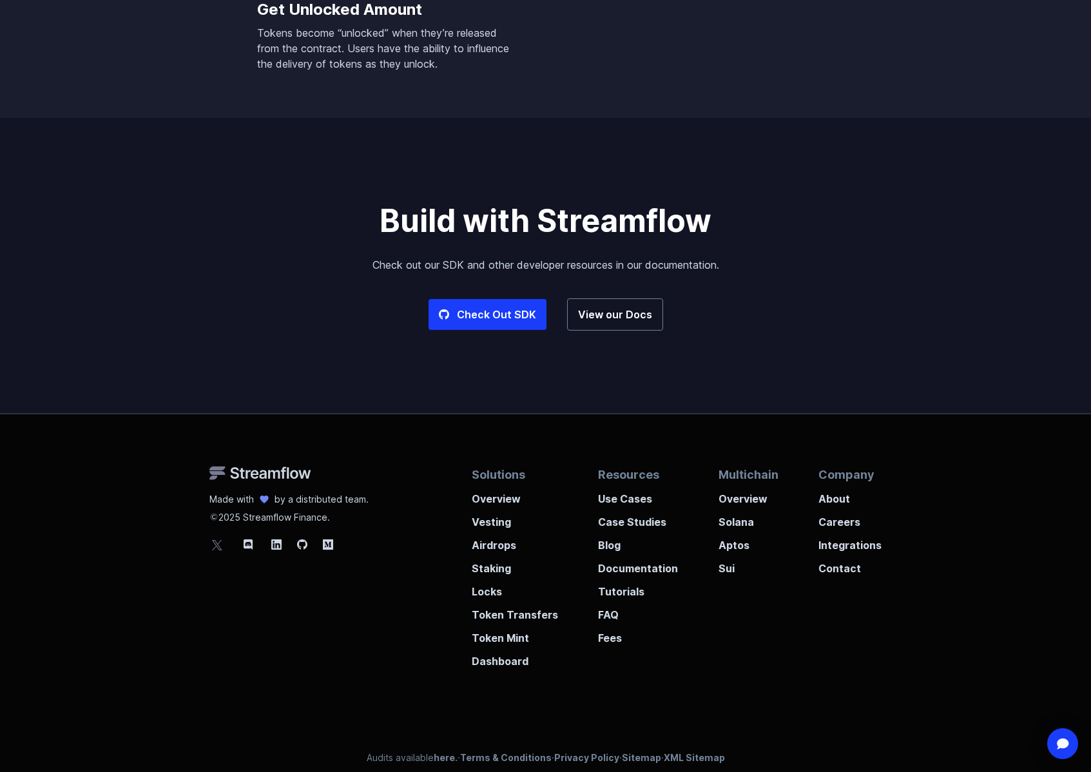
drag, startPoint x: 383, startPoint y: 204, endPoint x: 739, endPoint y: 209, distance: 355.1
click at [739, 209] on h2 "Build with Streamflow" at bounding box center [546, 180] width 735 height 124
copy h2 "Build with Streamflow"
drag, startPoint x: 548, startPoint y: 204, endPoint x: 322, endPoint y: 214, distance: 225.8
click at [322, 214] on h2 "Build with Streamflow" at bounding box center [546, 180] width 735 height 124
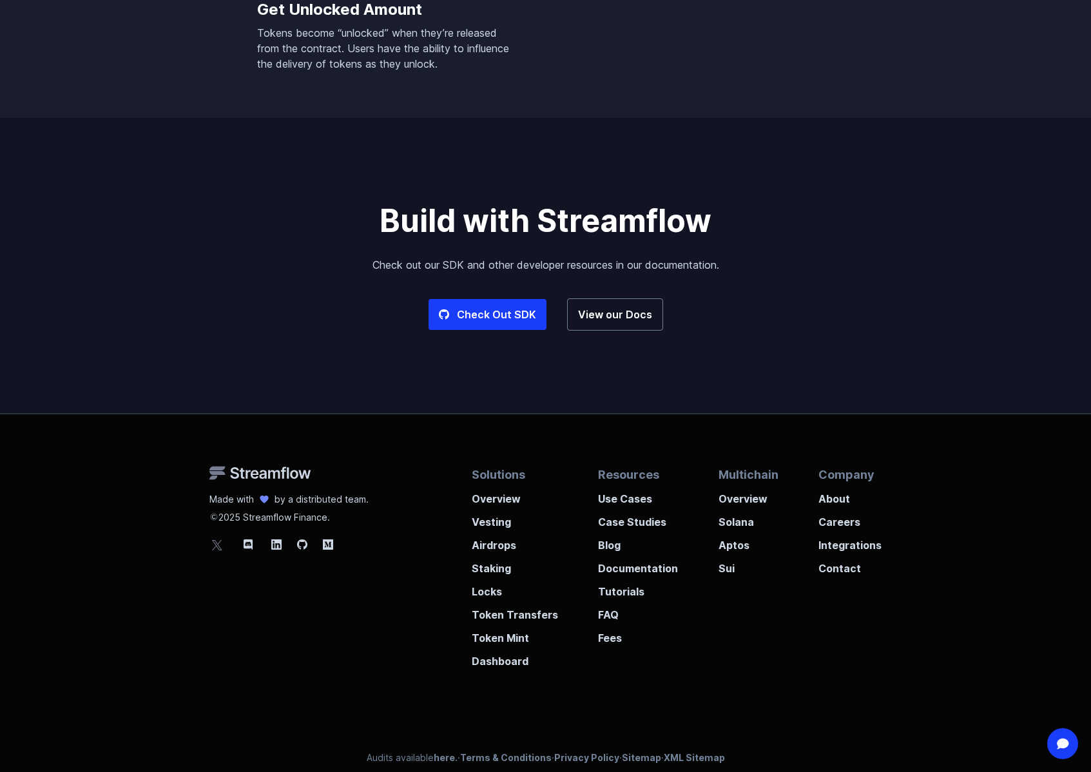
copy h2 "Build with Streamflow"
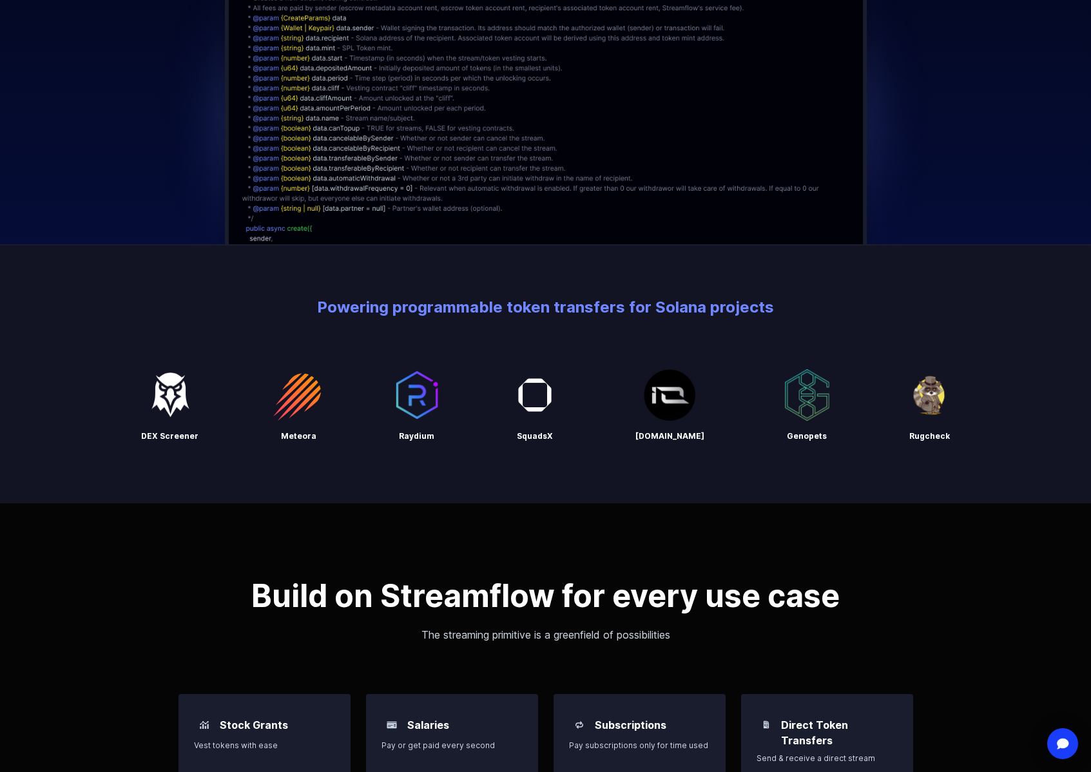
scroll to position [0, 0]
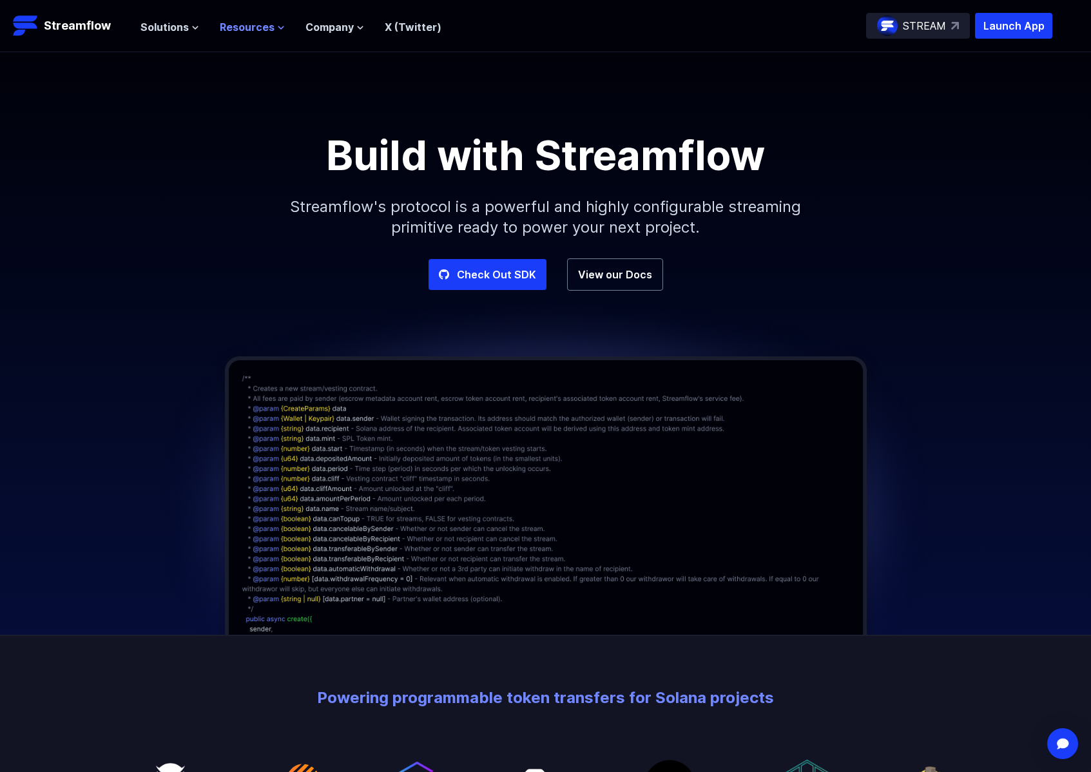
click at [262, 32] on span "Resources" at bounding box center [247, 26] width 55 height 15
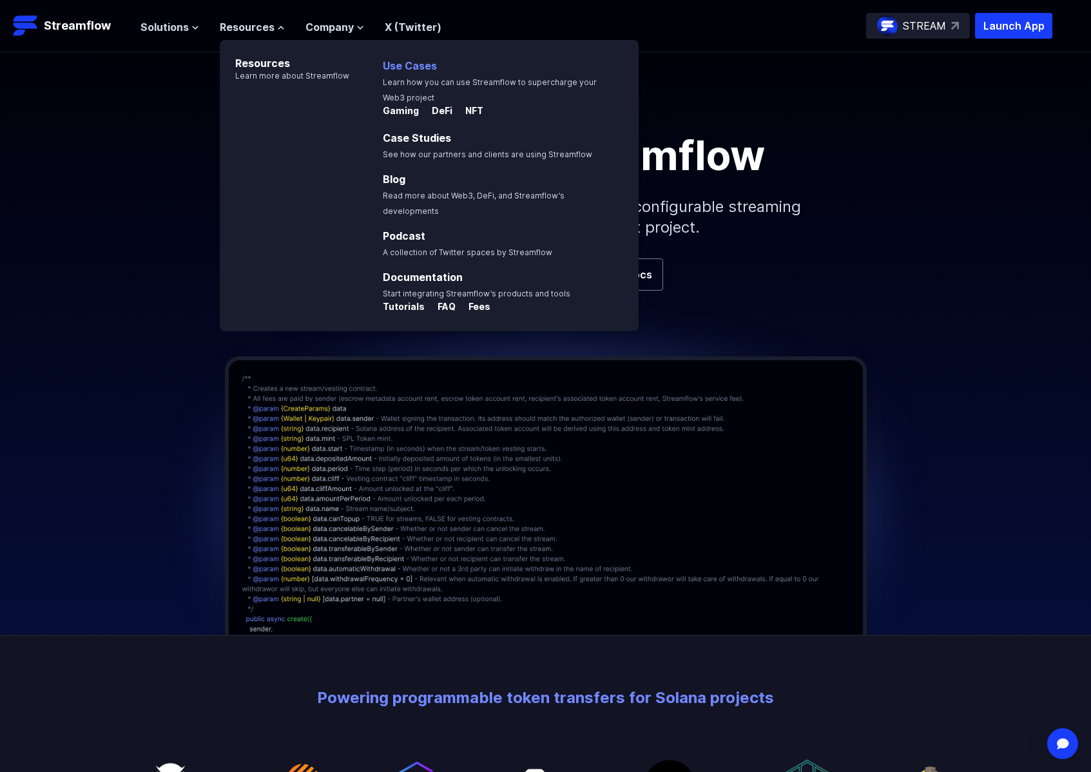
click at [405, 73] on p "Use Cases Learn how you can use Streamflow to supercharge your Web3 project" at bounding box center [507, 77] width 264 height 54
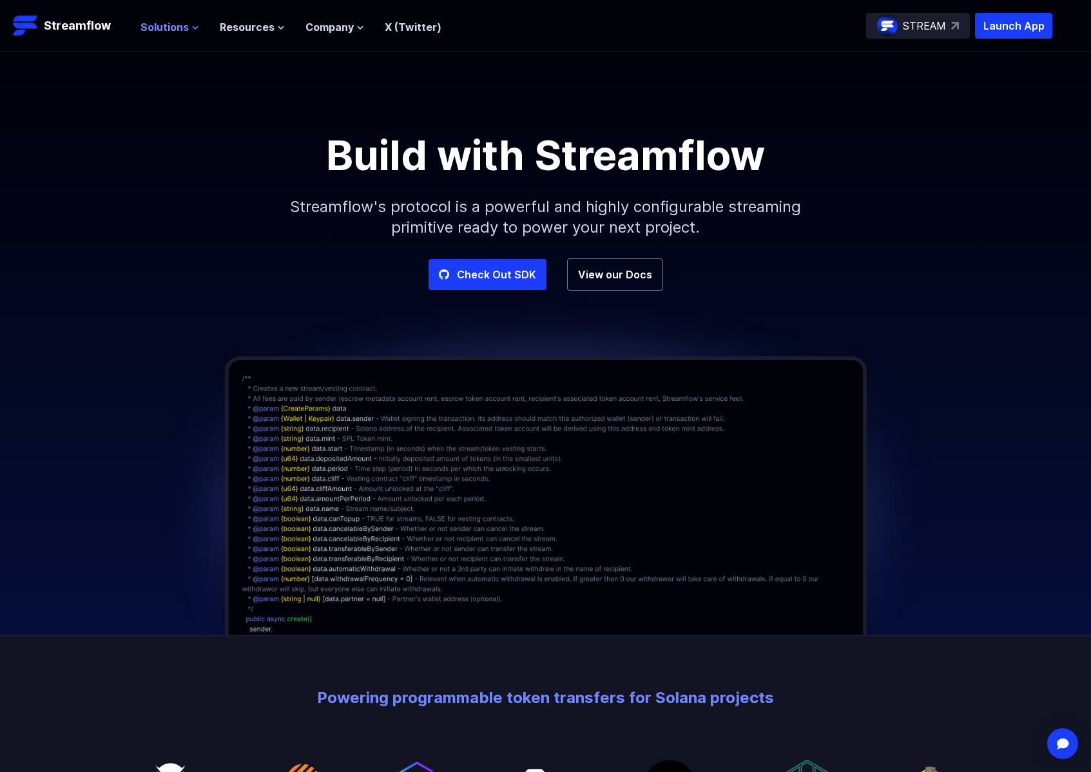
click at [184, 30] on span "Solutions" at bounding box center [165, 26] width 48 height 15
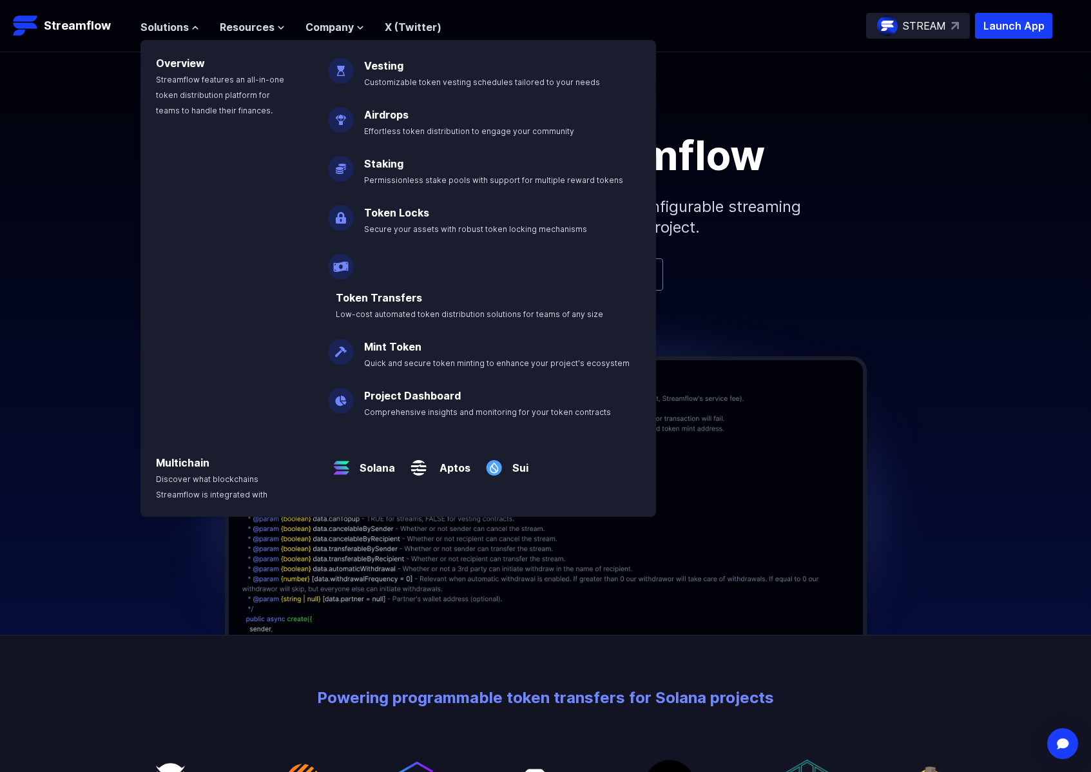
click at [345, 35] on div "Solutions Overview Streamflow features an all-in-one token distribution platfor…" at bounding box center [291, 26] width 301 height 26
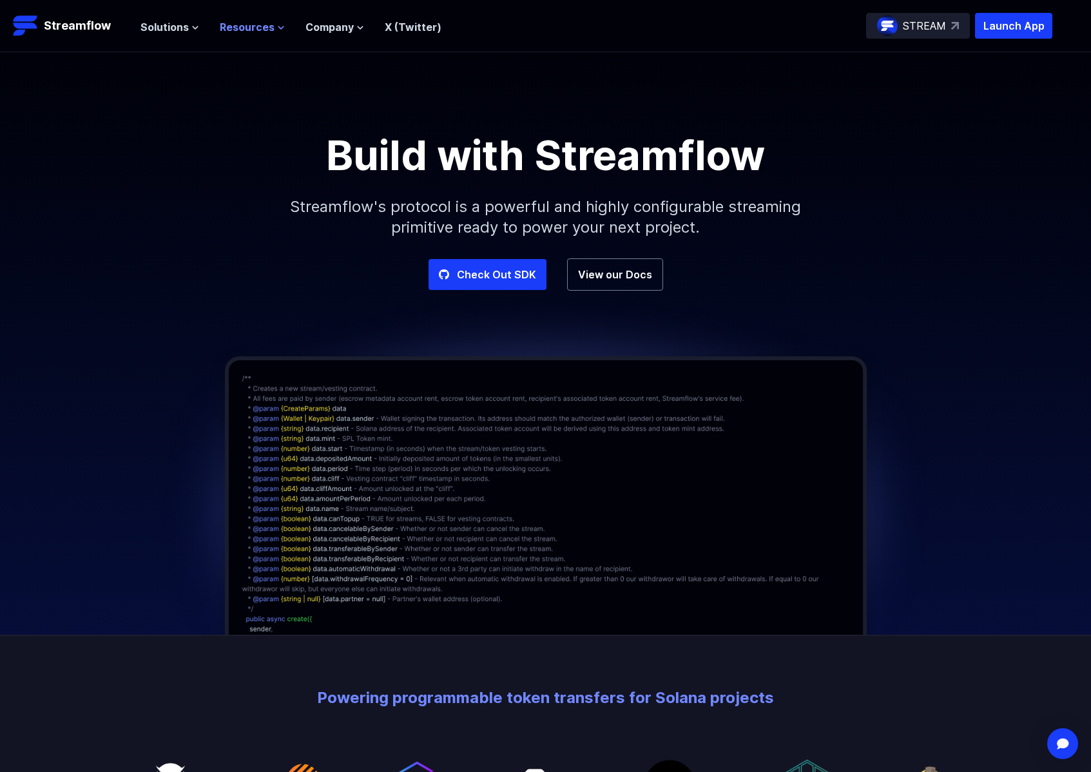
click at [239, 30] on span "Resources" at bounding box center [247, 26] width 55 height 15
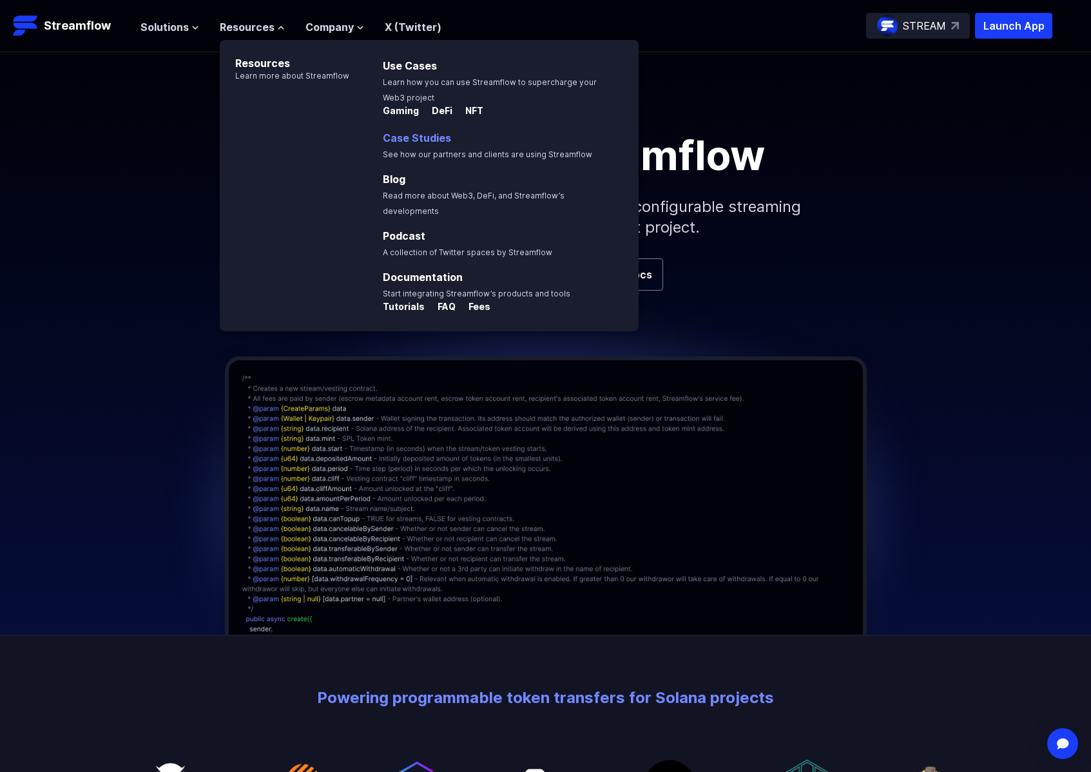
click at [434, 147] on p "Case Studies See how our partners and clients are using Streamflow" at bounding box center [496, 145] width 243 height 31
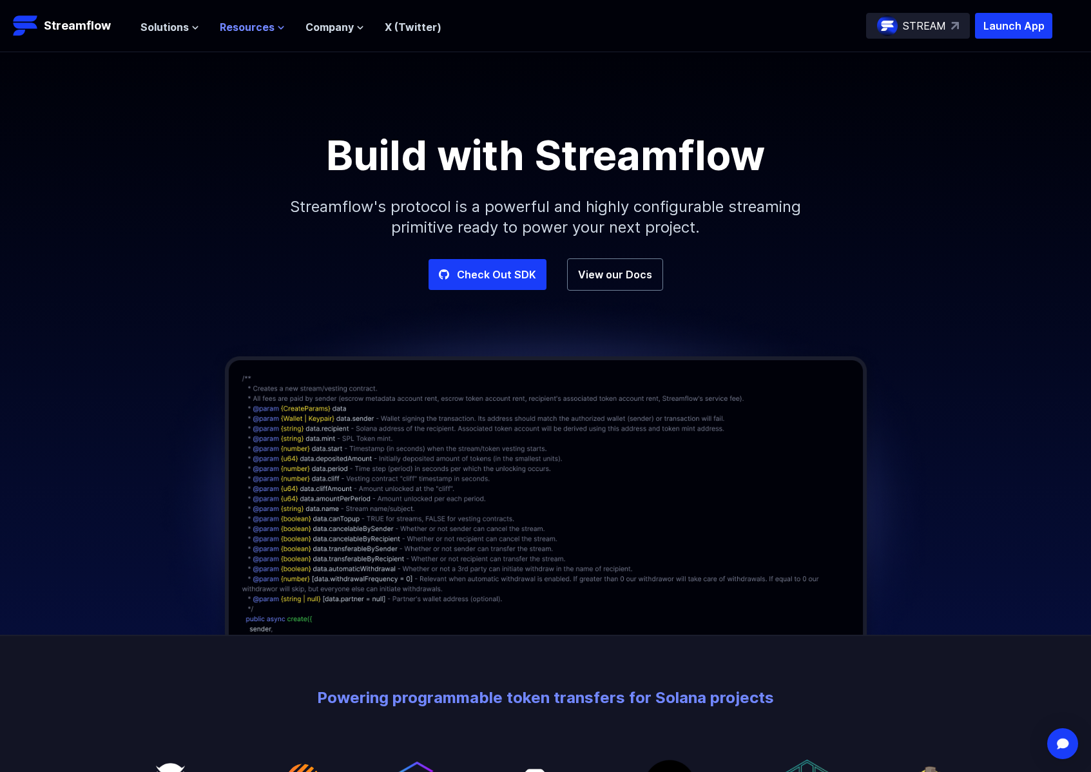
click at [249, 19] on span "Resources" at bounding box center [247, 26] width 55 height 15
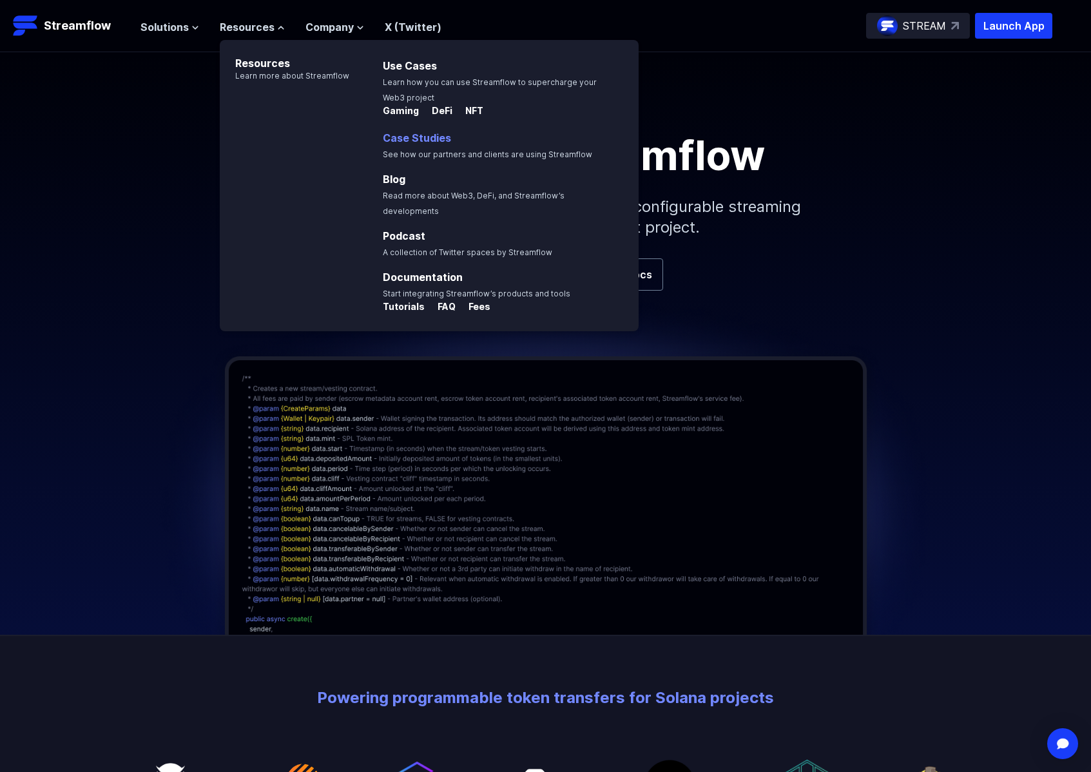
click at [409, 137] on link "Case Studies" at bounding box center [417, 137] width 68 height 13
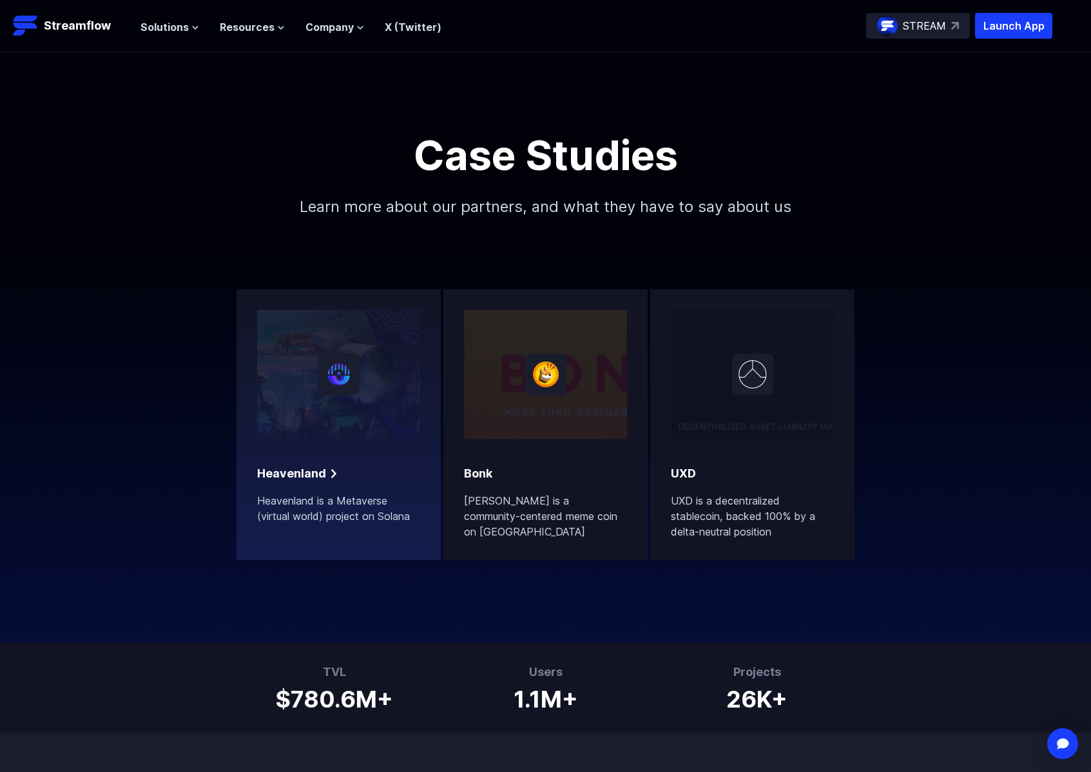
click at [292, 434] on div at bounding box center [338, 374] width 163 height 129
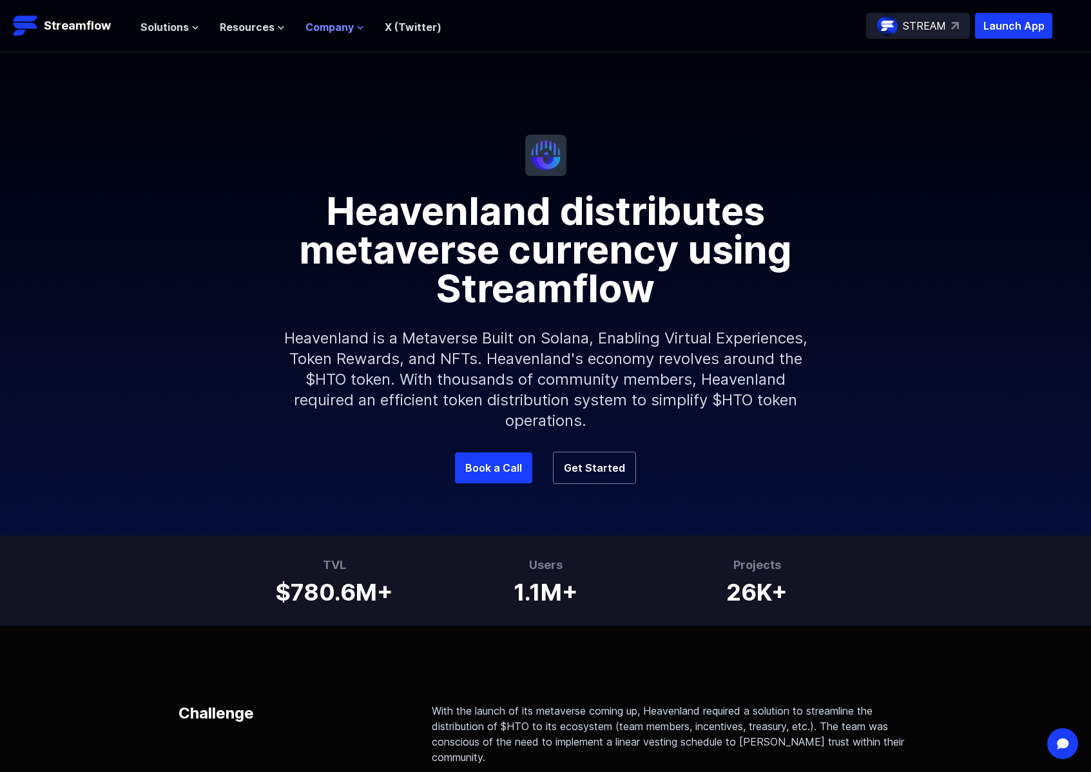
click at [329, 26] on span "Company" at bounding box center [329, 26] width 48 height 15
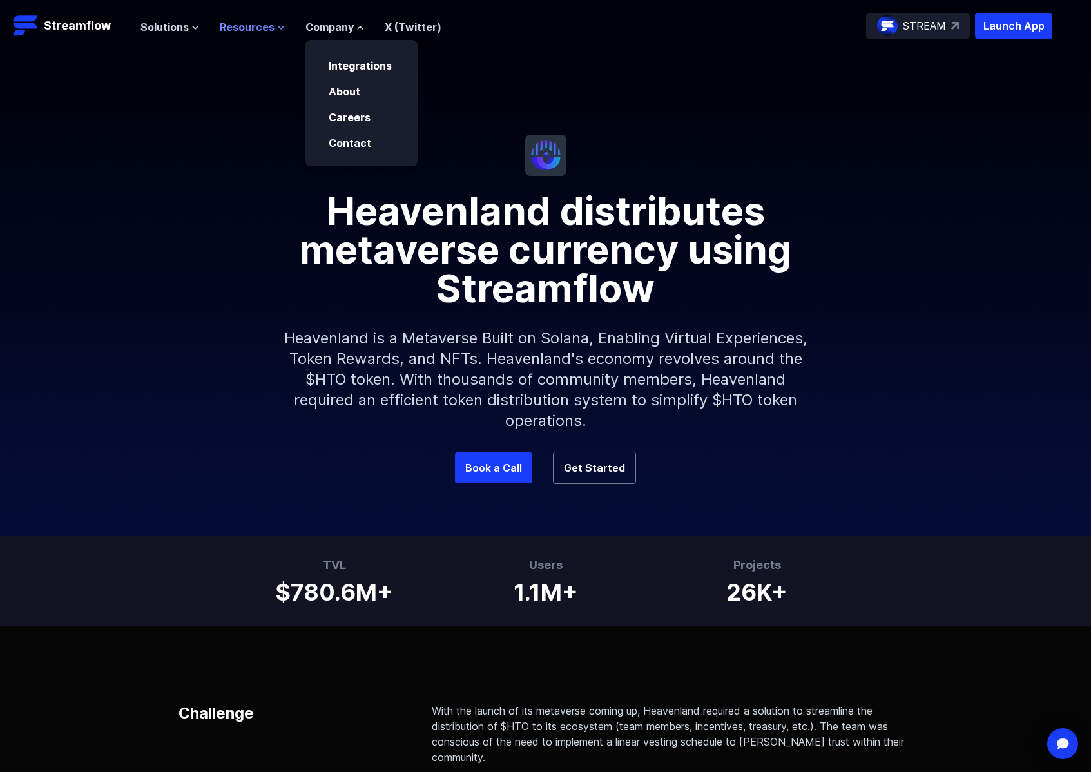
click at [249, 27] on span "Resources" at bounding box center [247, 26] width 55 height 15
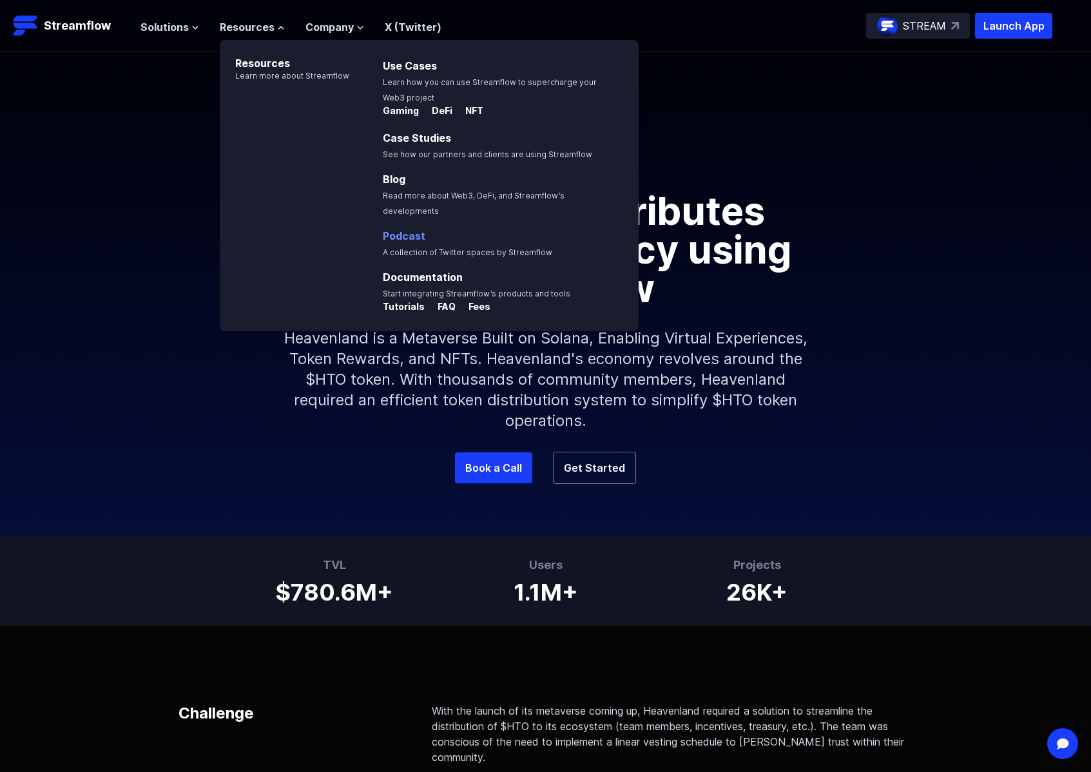
click at [404, 228] on p "Podcast A collection of Twitter spaces by Streamflow" at bounding box center [476, 243] width 203 height 31
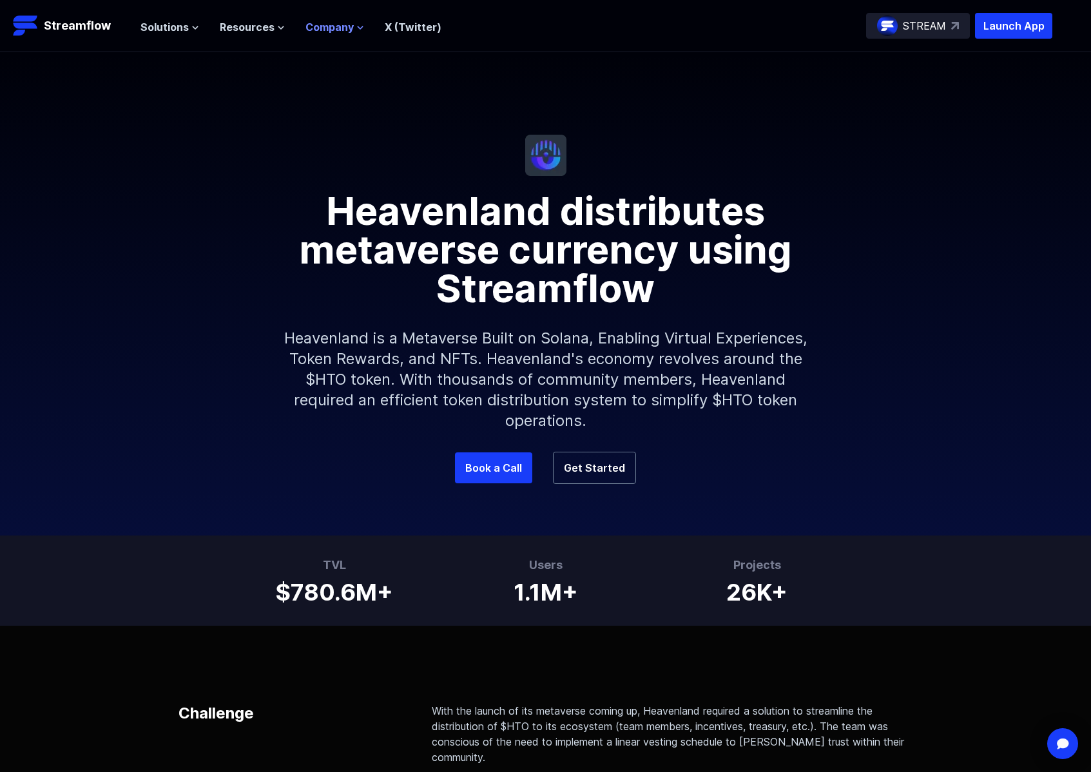
click at [346, 27] on span "Company" at bounding box center [329, 26] width 48 height 15
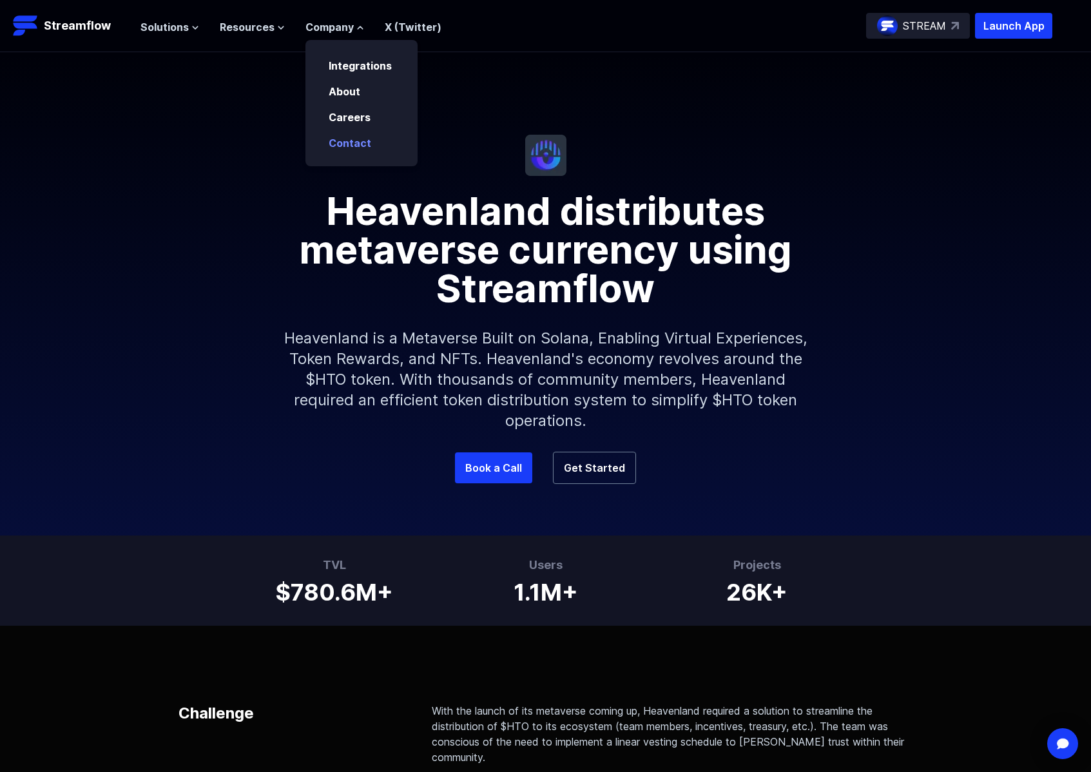
click at [335, 150] on p "Contact" at bounding box center [359, 142] width 76 height 15
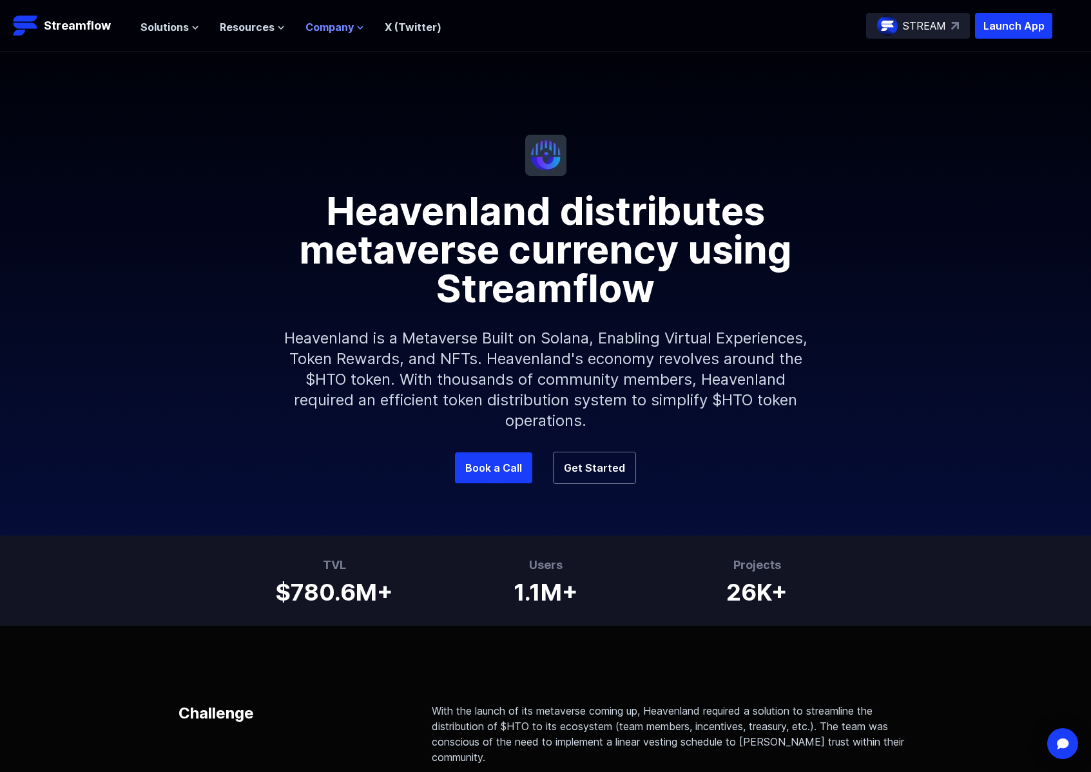
click at [338, 30] on span "Company" at bounding box center [329, 26] width 48 height 15
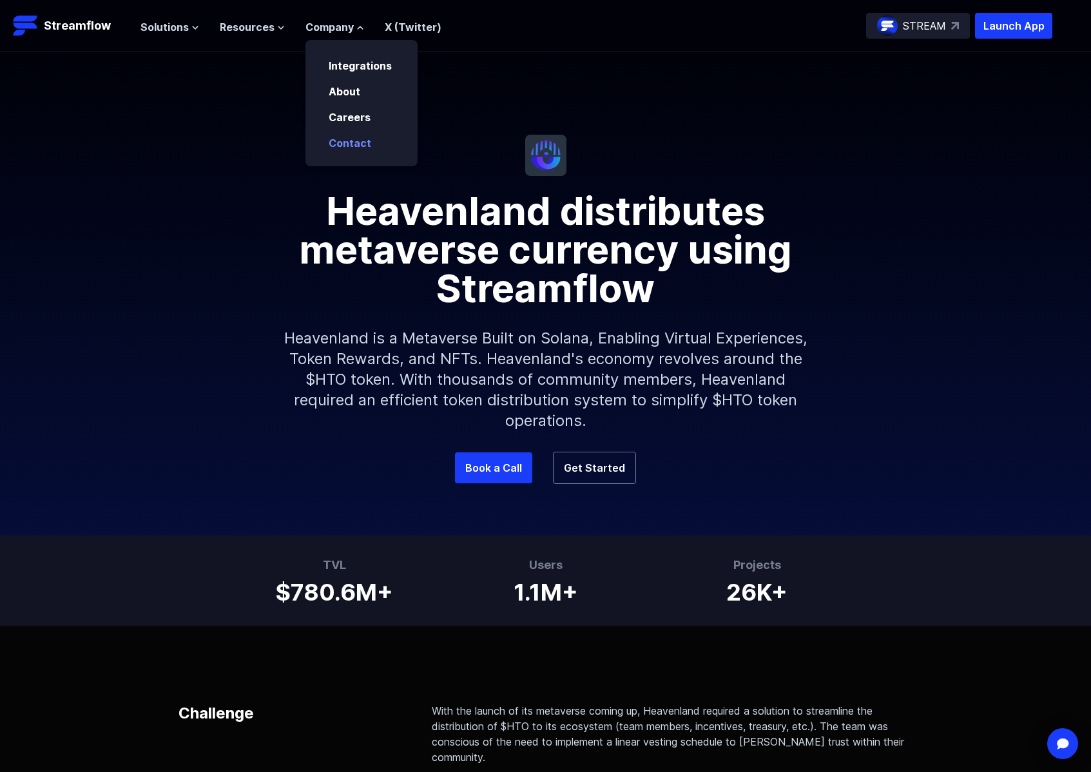
click at [353, 141] on link "Contact" at bounding box center [350, 143] width 43 height 13
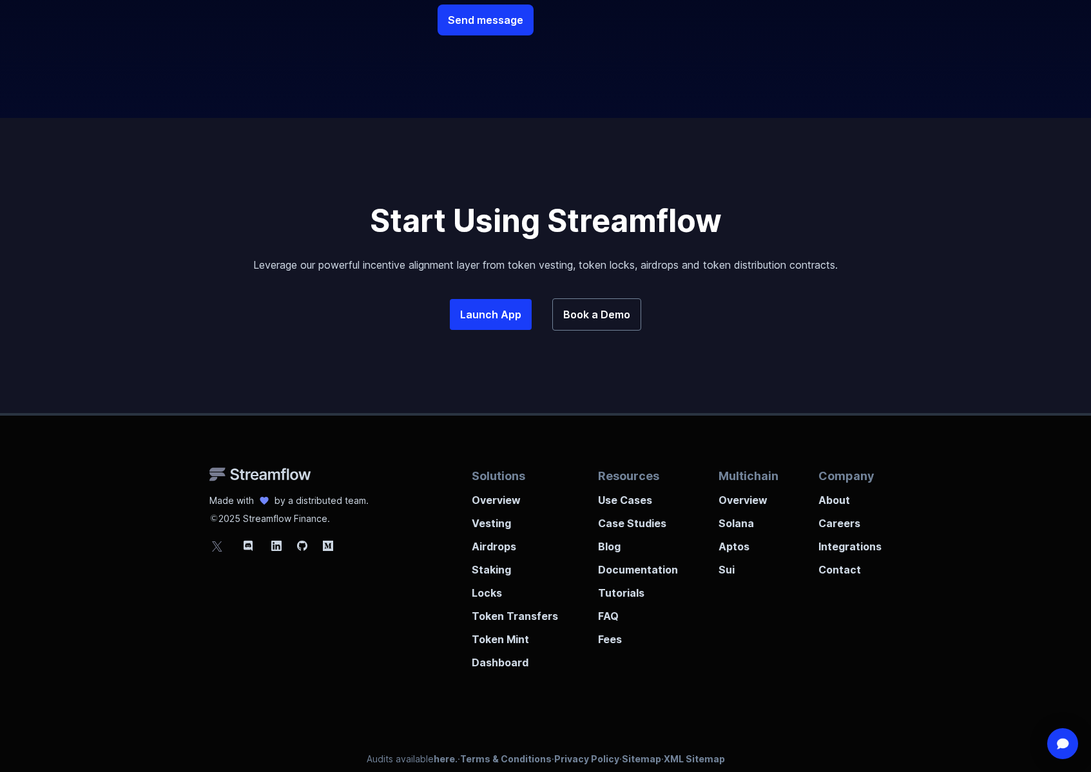
scroll to position [680, 0]
click at [492, 212] on h2 "Start Using Streamflow" at bounding box center [546, 181] width 735 height 124
drag, startPoint x: 486, startPoint y: 217, endPoint x: 773, endPoint y: 208, distance: 287.6
click at [773, 208] on h2 "Start Using Streamflow" at bounding box center [546, 181] width 735 height 124
copy h2 "Start Using Streamflow"
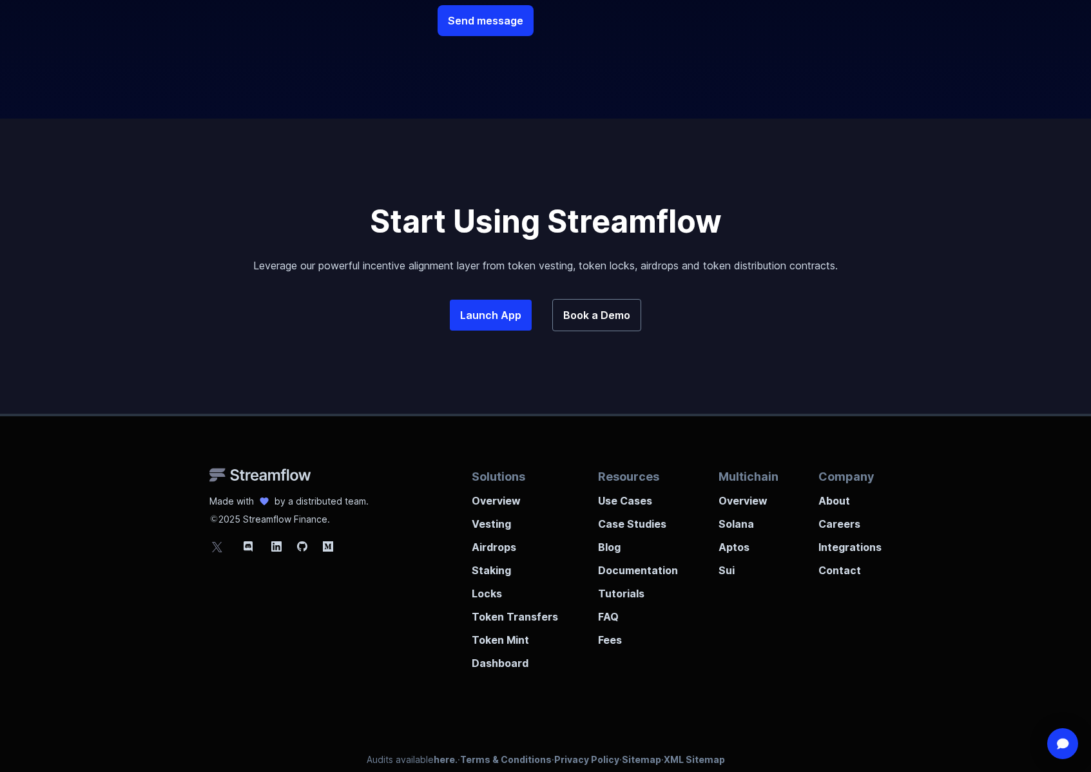
scroll to position [0, 0]
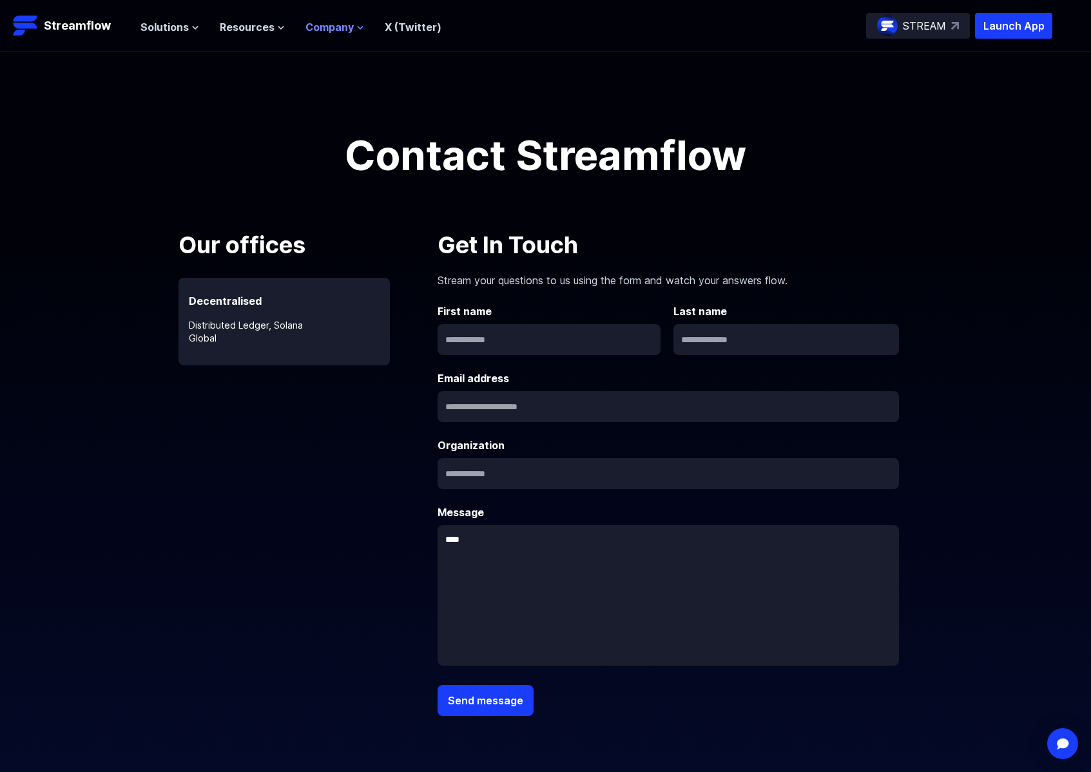
click at [340, 28] on span "Company" at bounding box center [329, 26] width 48 height 15
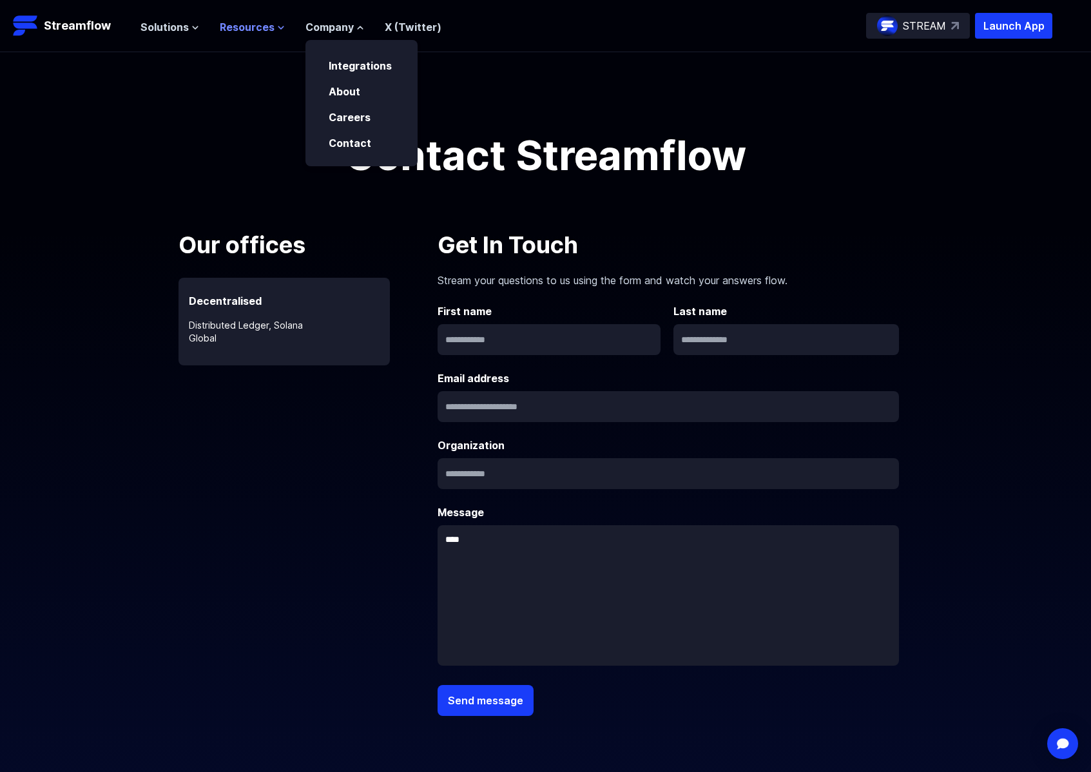
click at [271, 30] on button "Resources" at bounding box center [252, 26] width 65 height 15
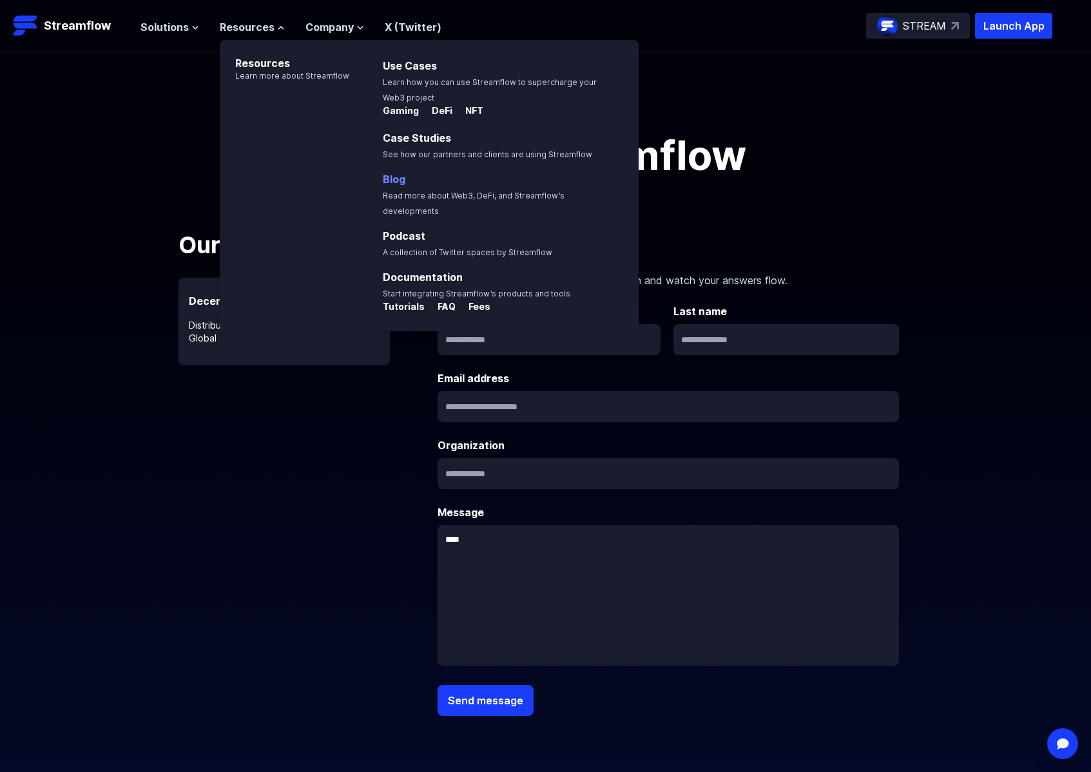
click at [389, 177] on link "Blog" at bounding box center [394, 179] width 23 height 13
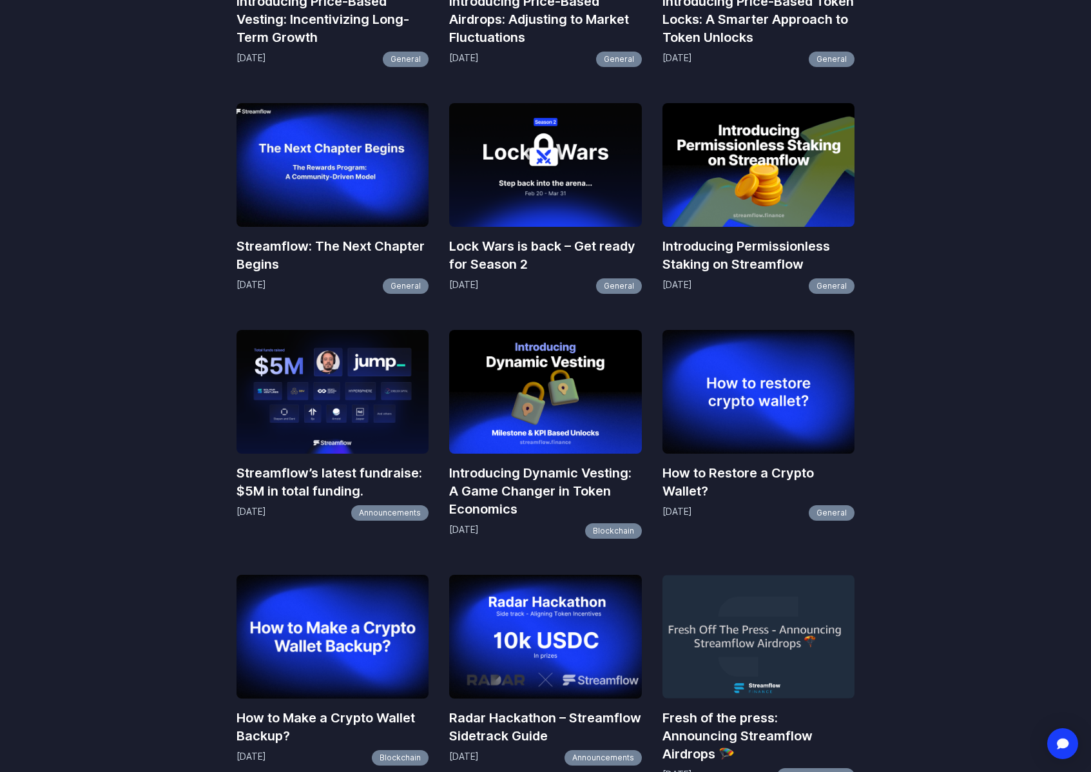
scroll to position [770, 0]
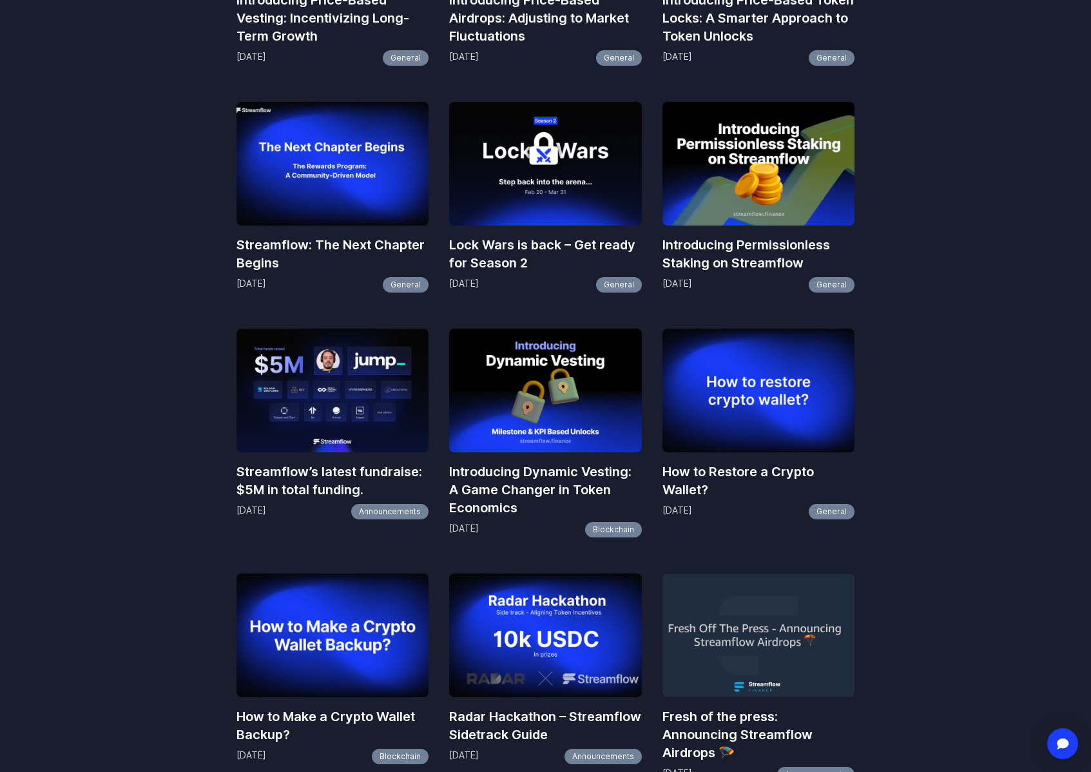
click at [804, 403] on img at bounding box center [759, 391] width 193 height 124
click at [766, 419] on img at bounding box center [759, 391] width 193 height 124
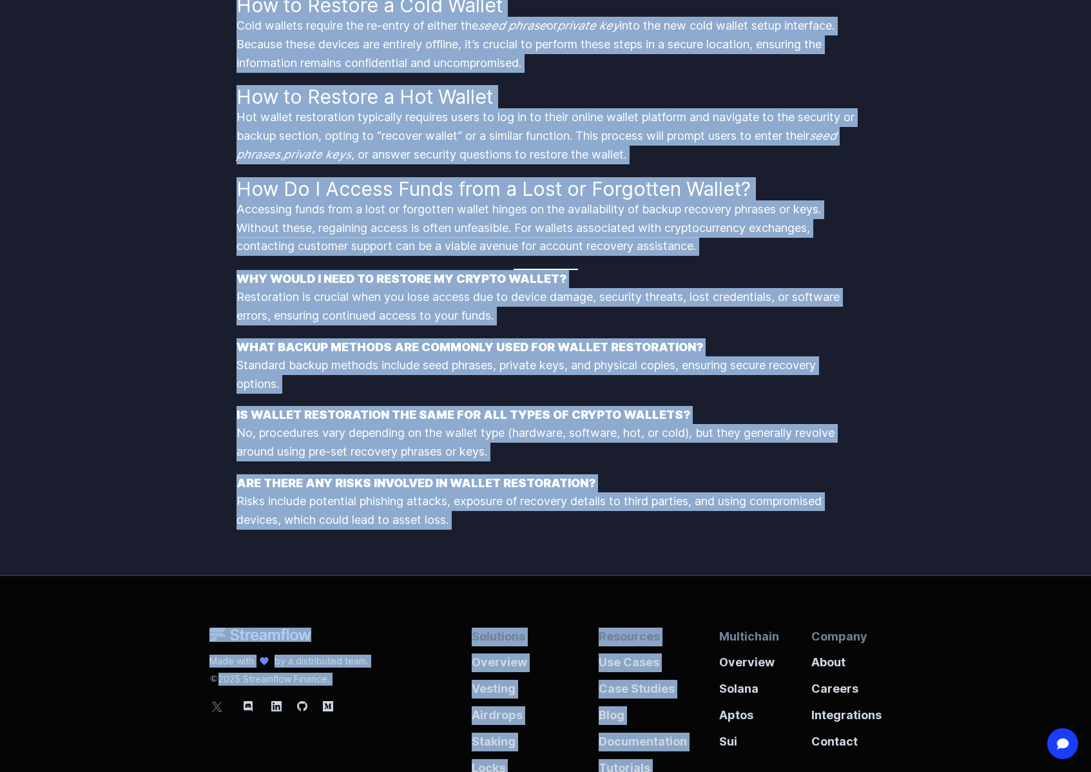
scroll to position [1674, 0]
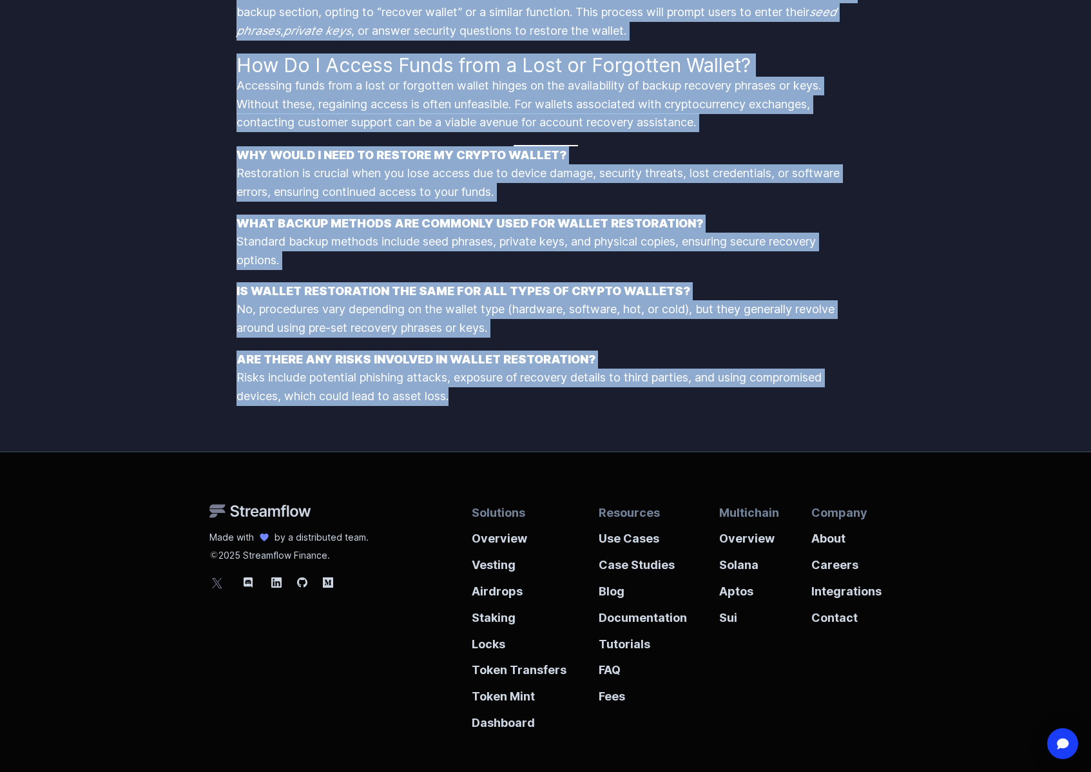
drag, startPoint x: 237, startPoint y: 247, endPoint x: 548, endPoint y: 402, distance: 348.2
copy div "To restore a crypto wallet, users need to utilize their backup phrases or keys …"
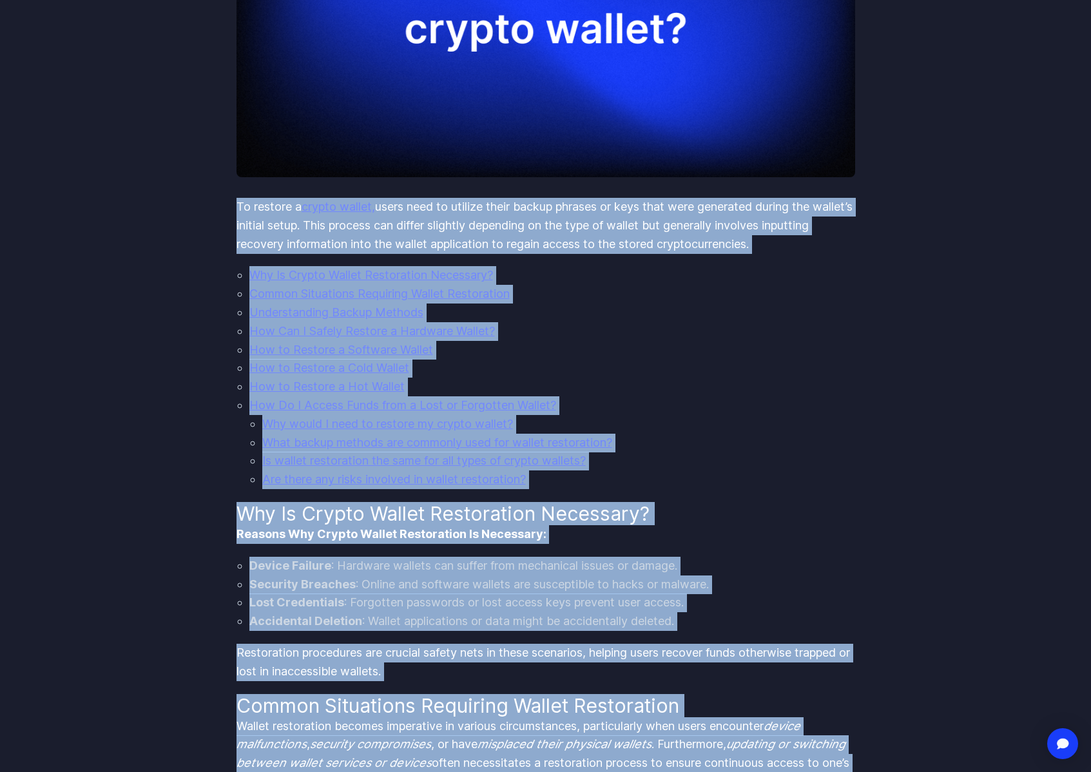
scroll to position [139, 0]
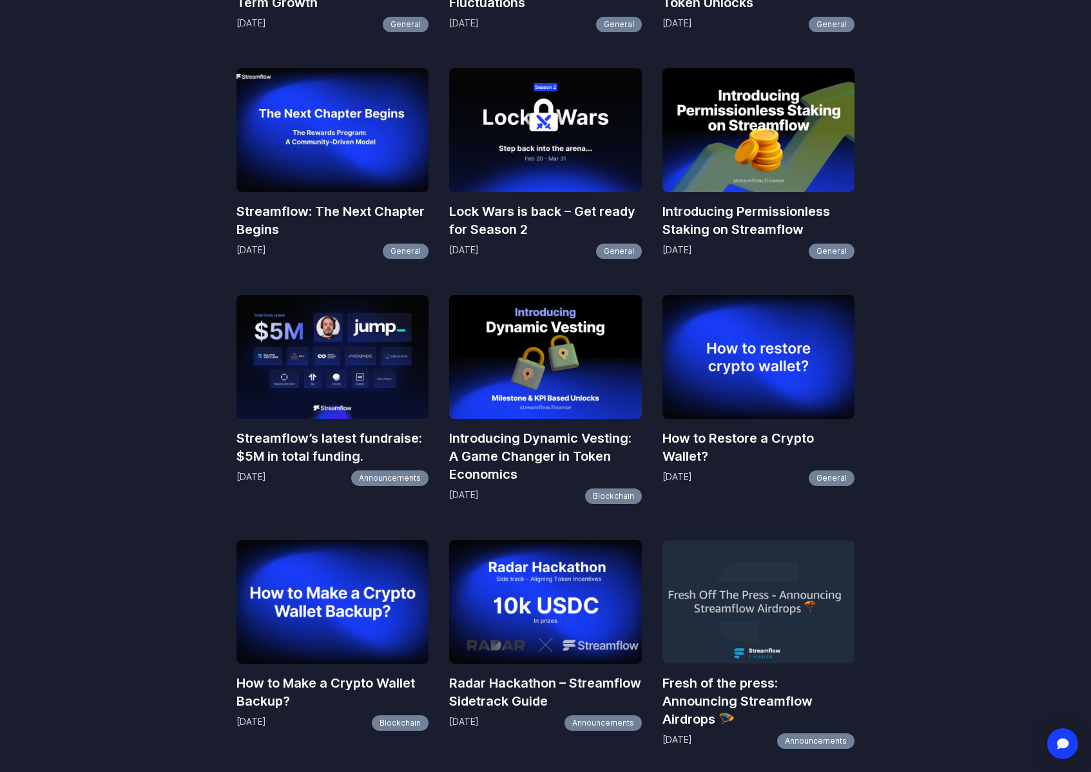
scroll to position [862, 0]
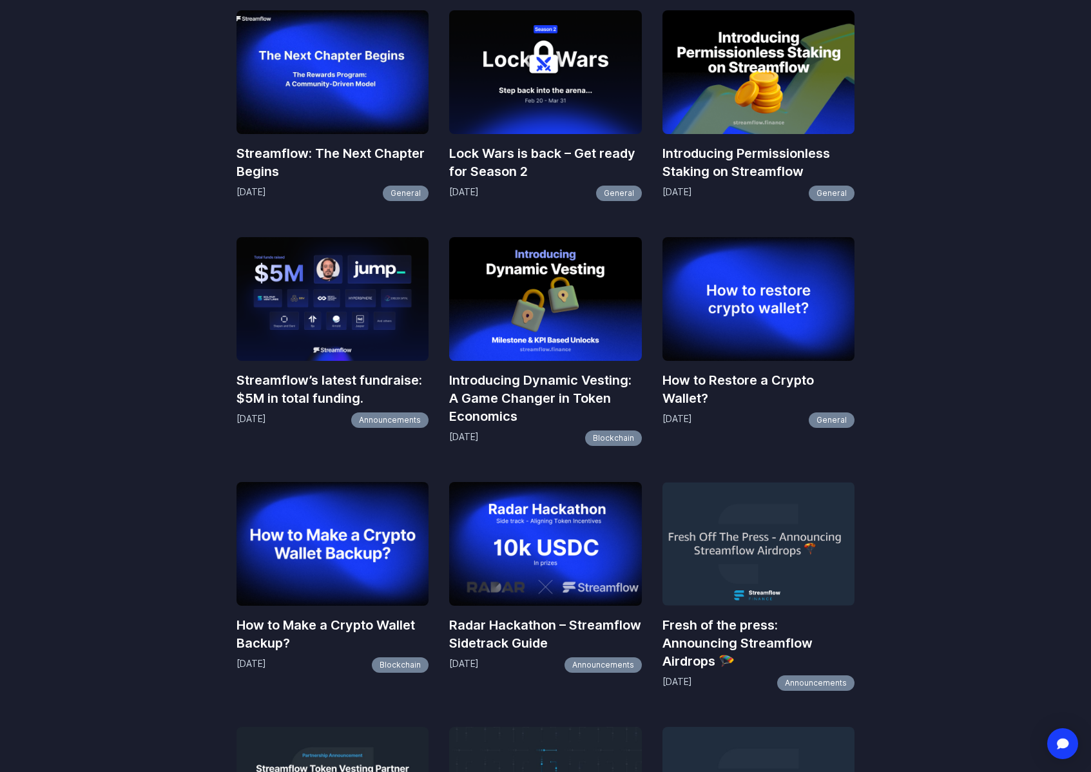
click at [1025, 580] on body "Streamflow Launch App STREAM Solutions Overview Streamflow features an all-in-o…" at bounding box center [545, 287] width 1091 height 2298
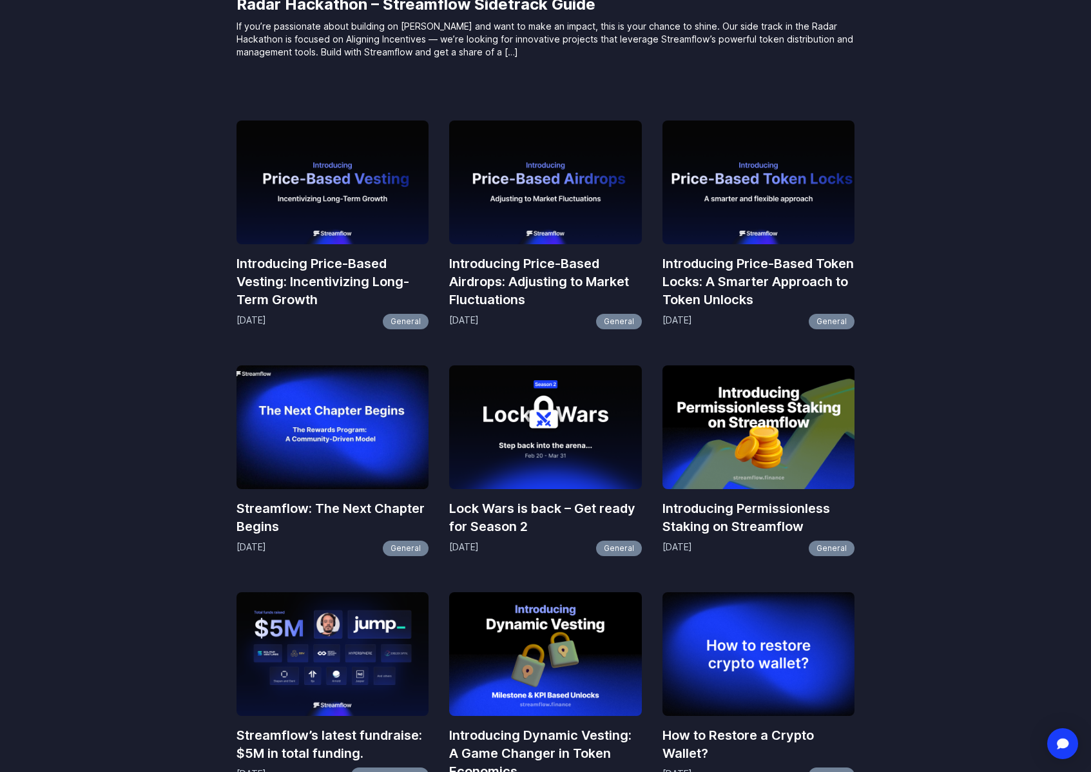
scroll to position [481, 0]
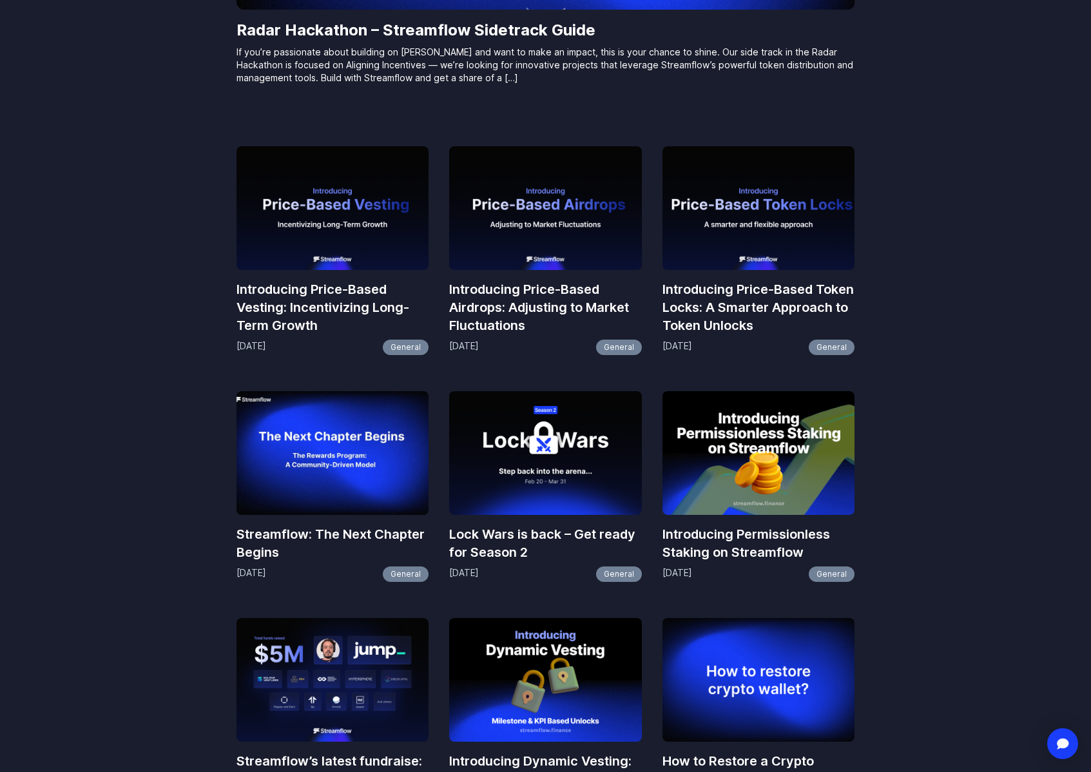
drag, startPoint x: 371, startPoint y: 677, endPoint x: 374, endPoint y: 651, distance: 26.7
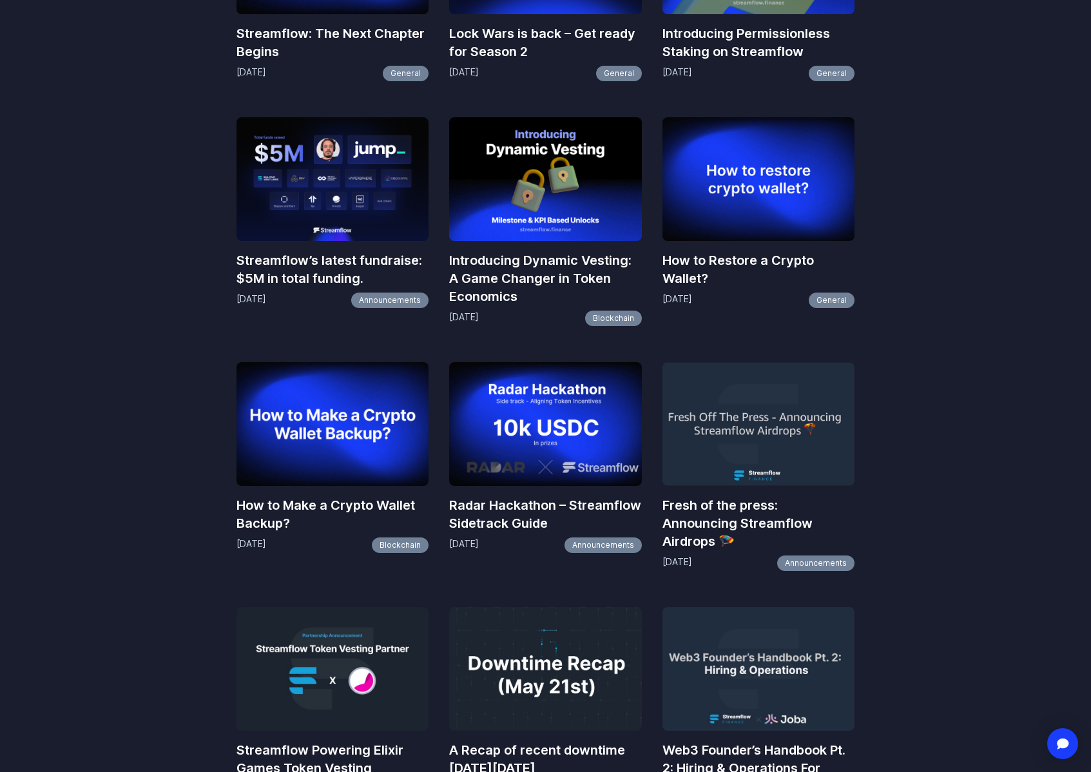
scroll to position [806, 0]
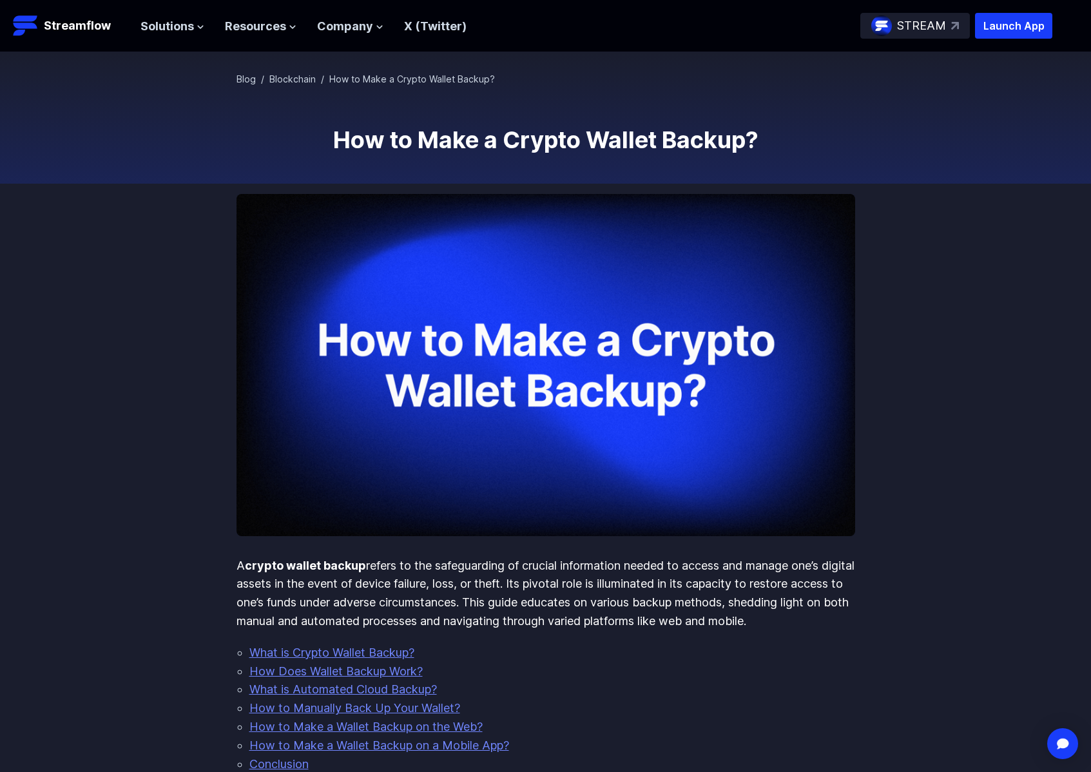
click at [333, 135] on h1 "How to Make a Crypto Wallet Backup?" at bounding box center [546, 140] width 619 height 26
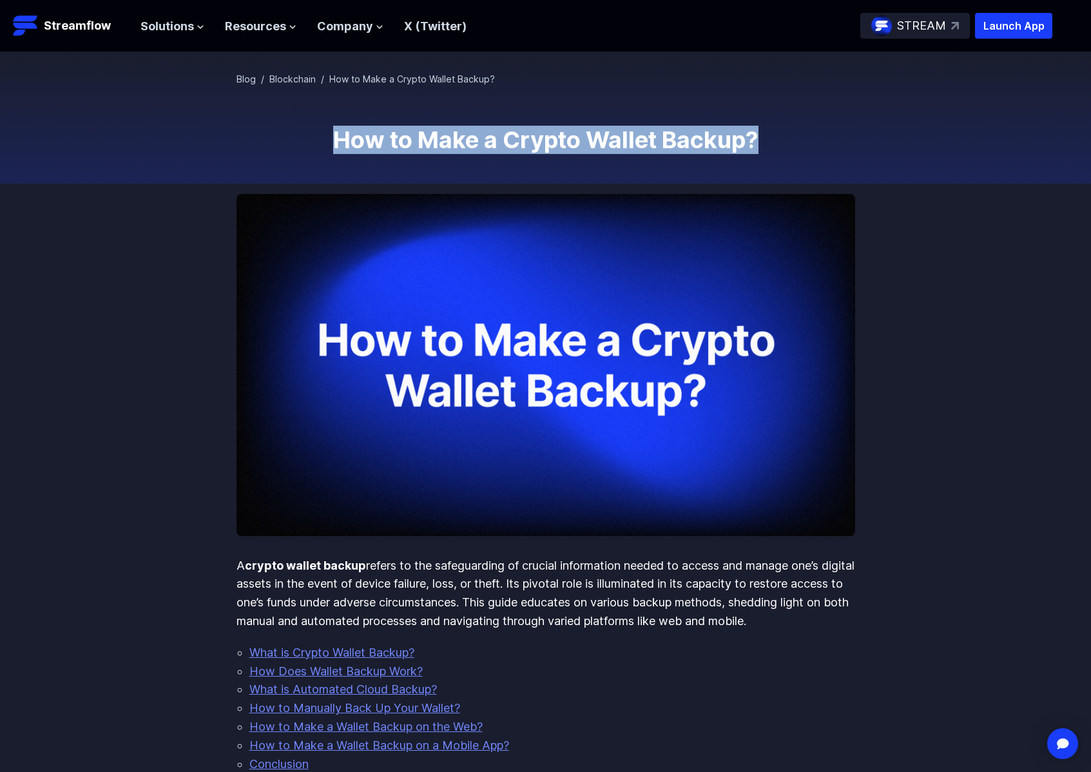
drag, startPoint x: 333, startPoint y: 137, endPoint x: 791, endPoint y: 140, distance: 458.2
click at [791, 140] on h1 "How to Make a Crypto Wallet Backup?" at bounding box center [546, 140] width 619 height 26
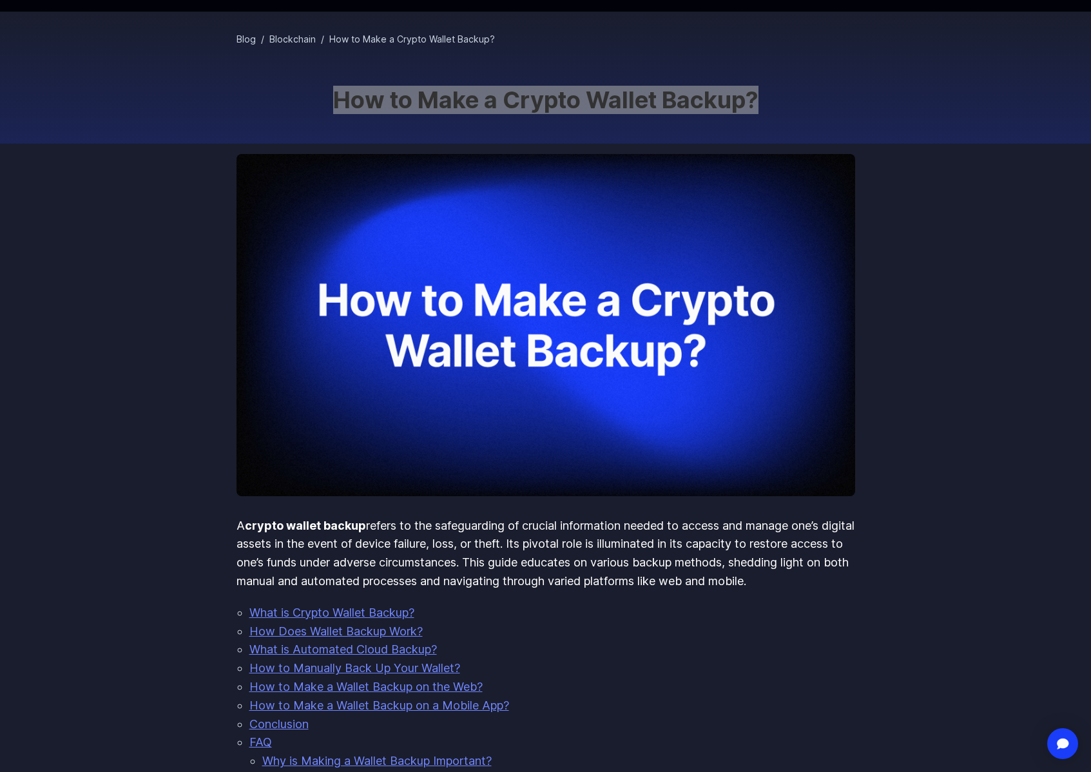
scroll to position [127, 0]
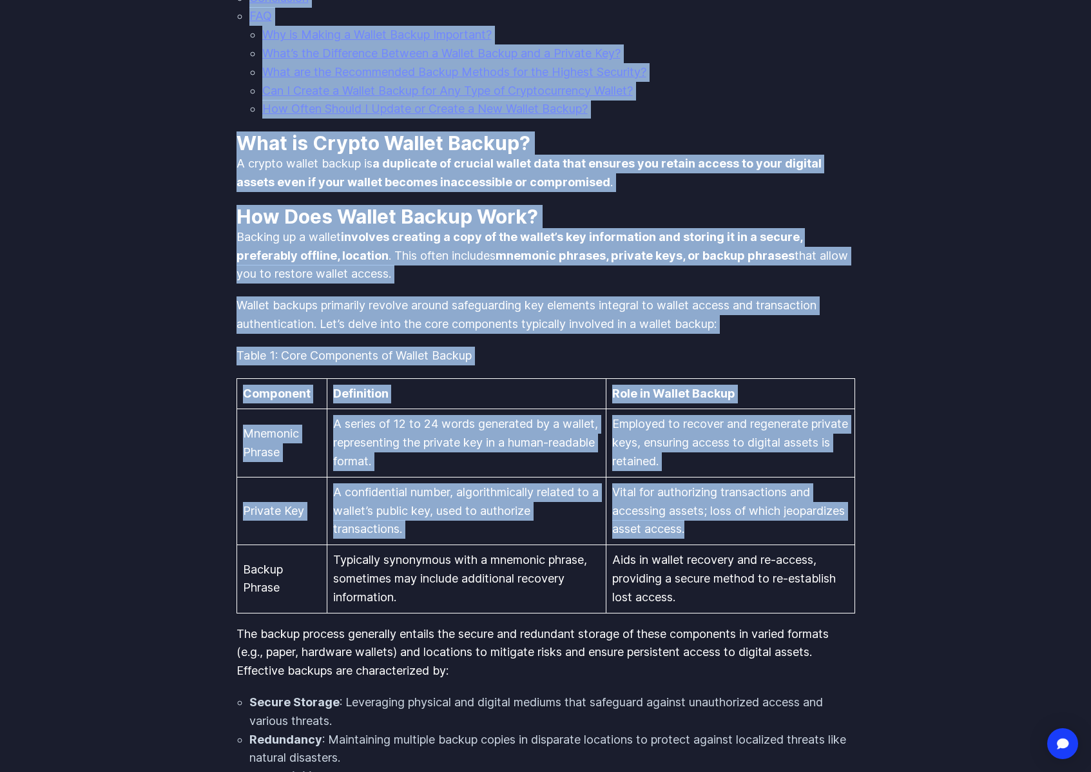
scroll to position [768, 0]
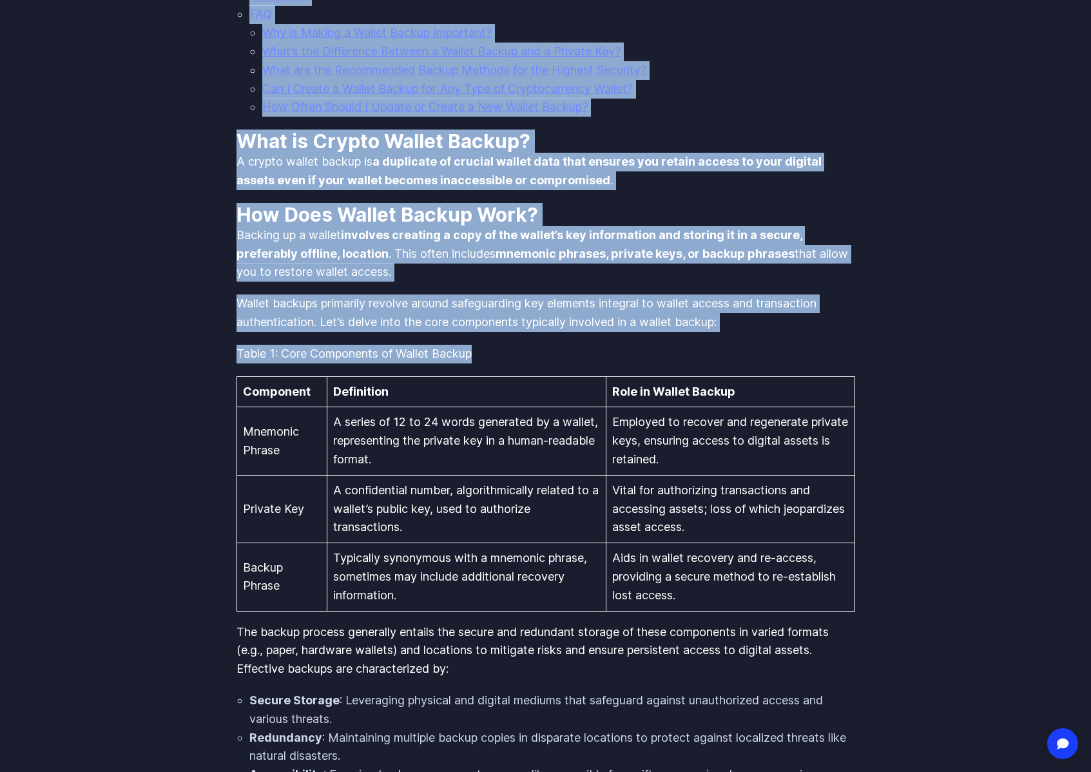
drag, startPoint x: 231, startPoint y: 436, endPoint x: 481, endPoint y: 351, distance: 263.3
copy div "A crypto wallet backup refers to the safeguarding of crucial information needed…"
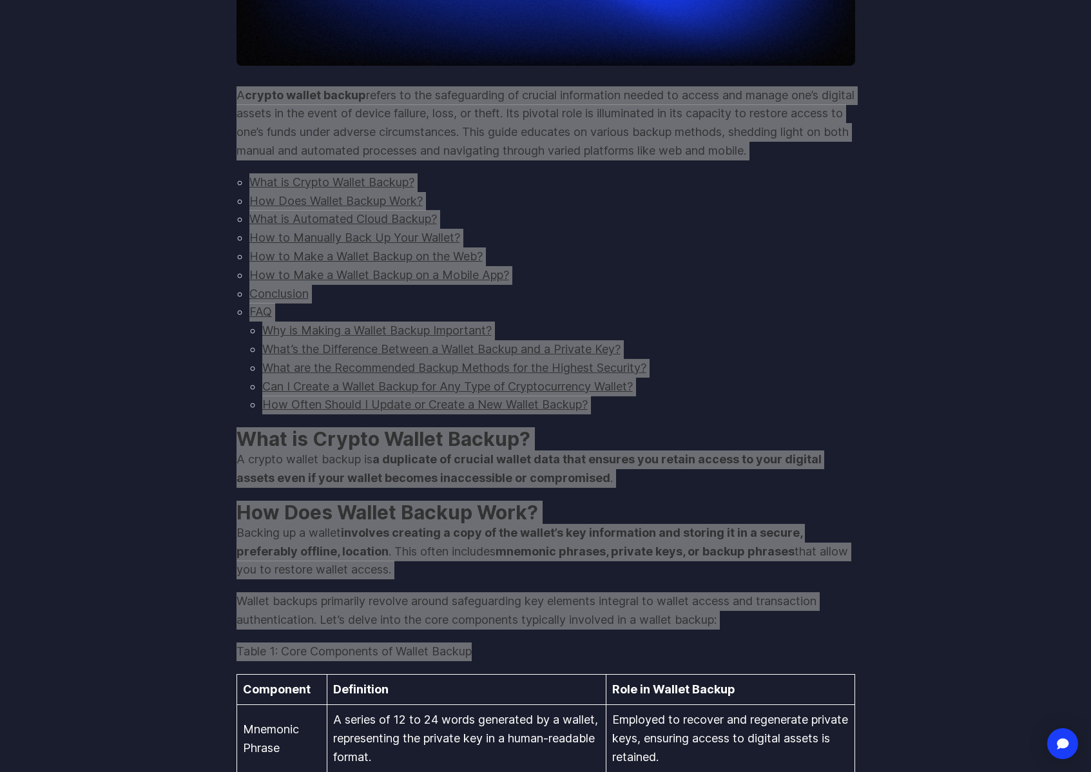
scroll to position [218, 0]
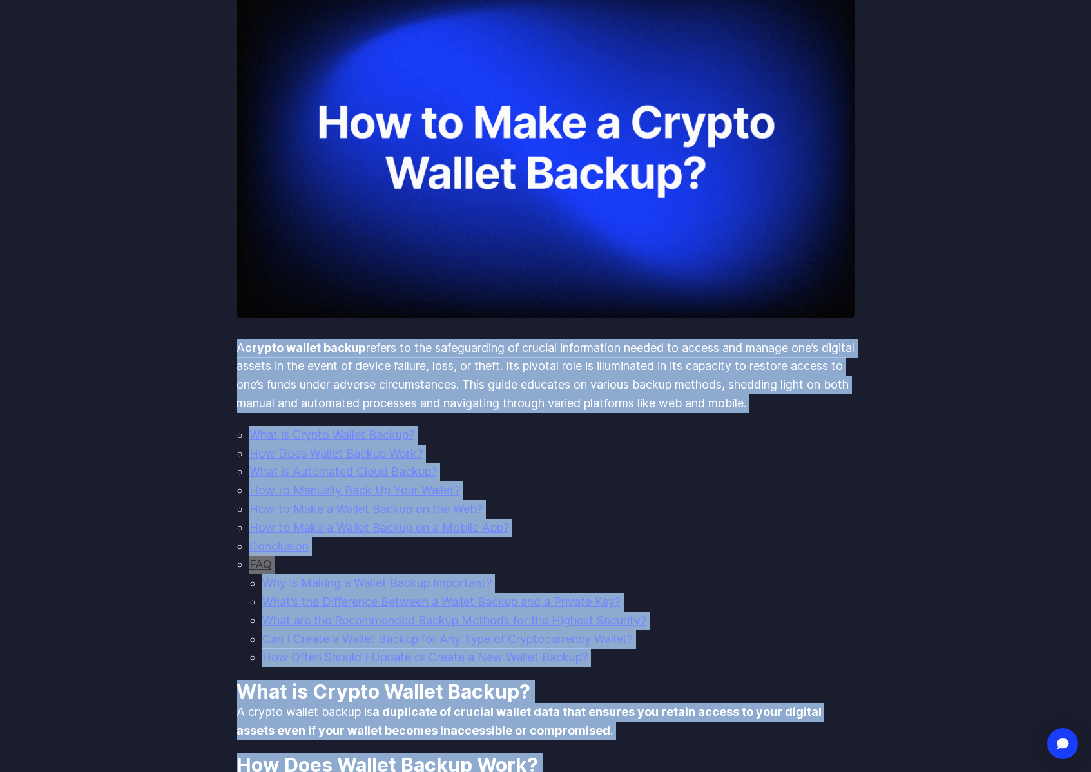
click at [242, 360] on p "A crypto wallet backup refers to the safeguarding of crucial information needed…" at bounding box center [546, 376] width 619 height 74
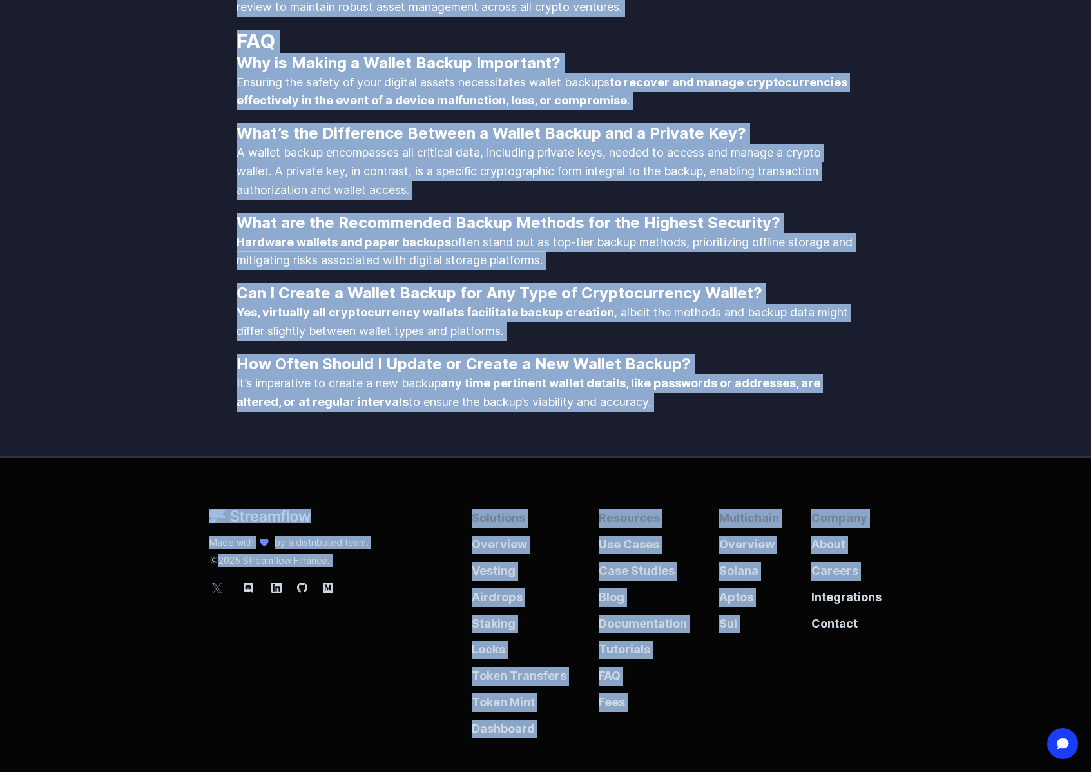
scroll to position [2363, 0]
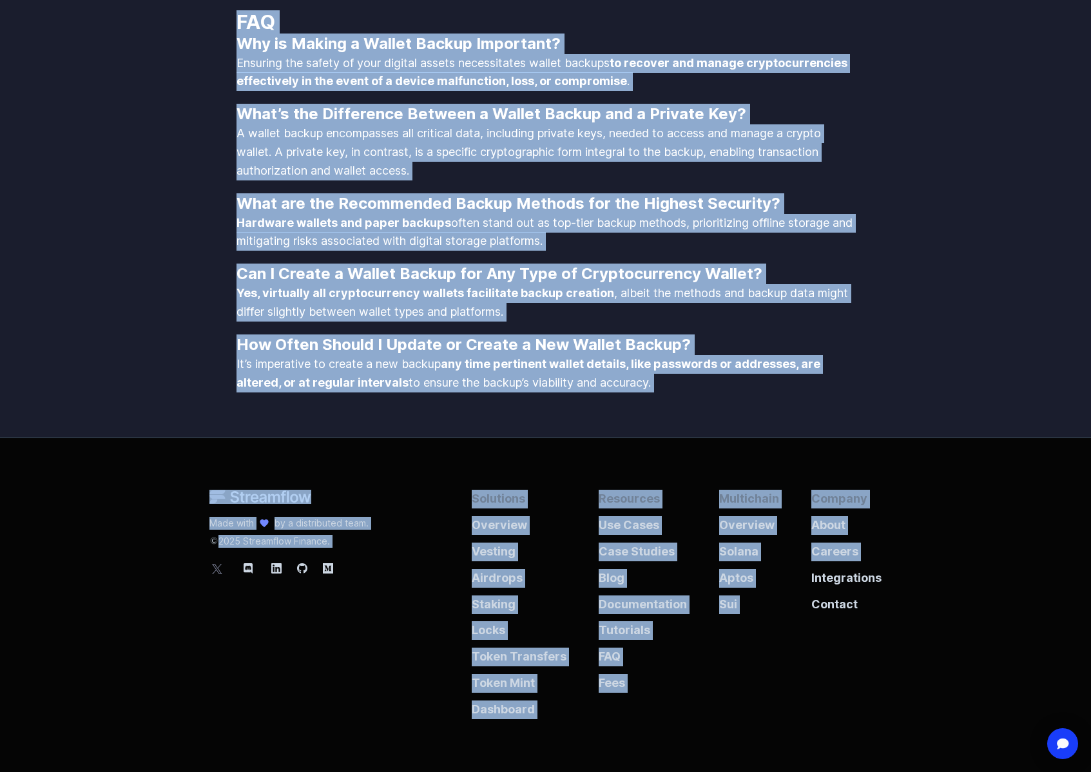
drag, startPoint x: 248, startPoint y: 349, endPoint x: 669, endPoint y: 383, distance: 422.2
copy div "A crypto wallet backup refers to the safeguarding of crucial information needed…"
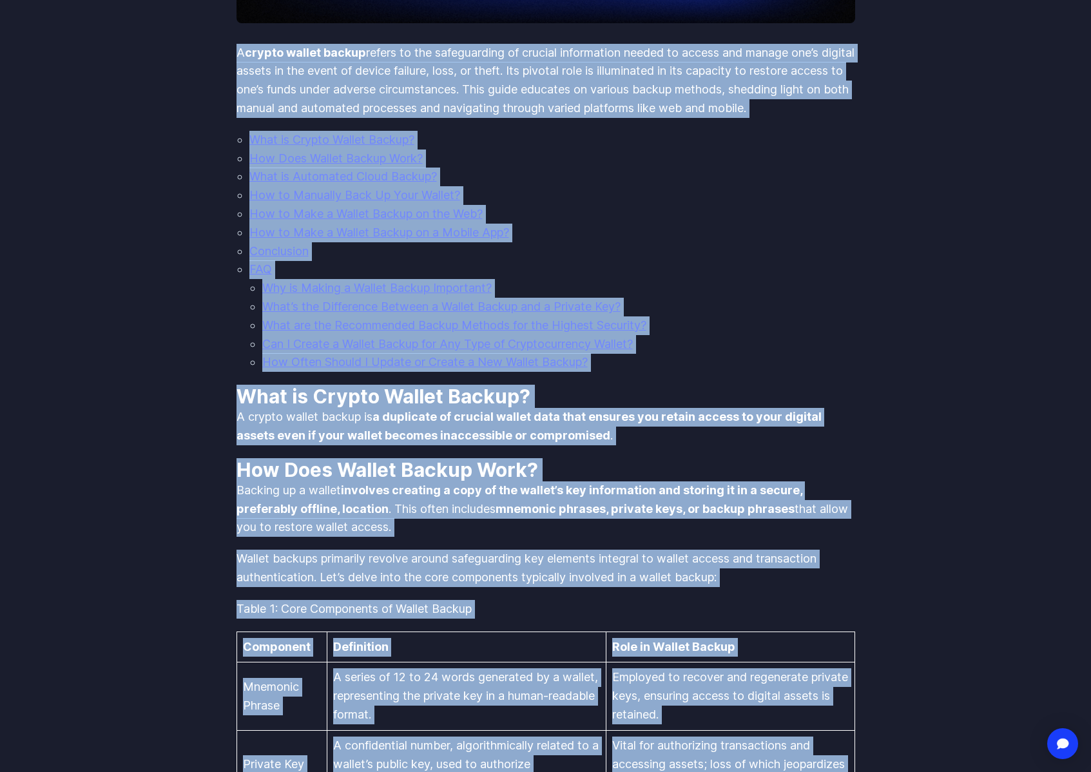
scroll to position [597, 0]
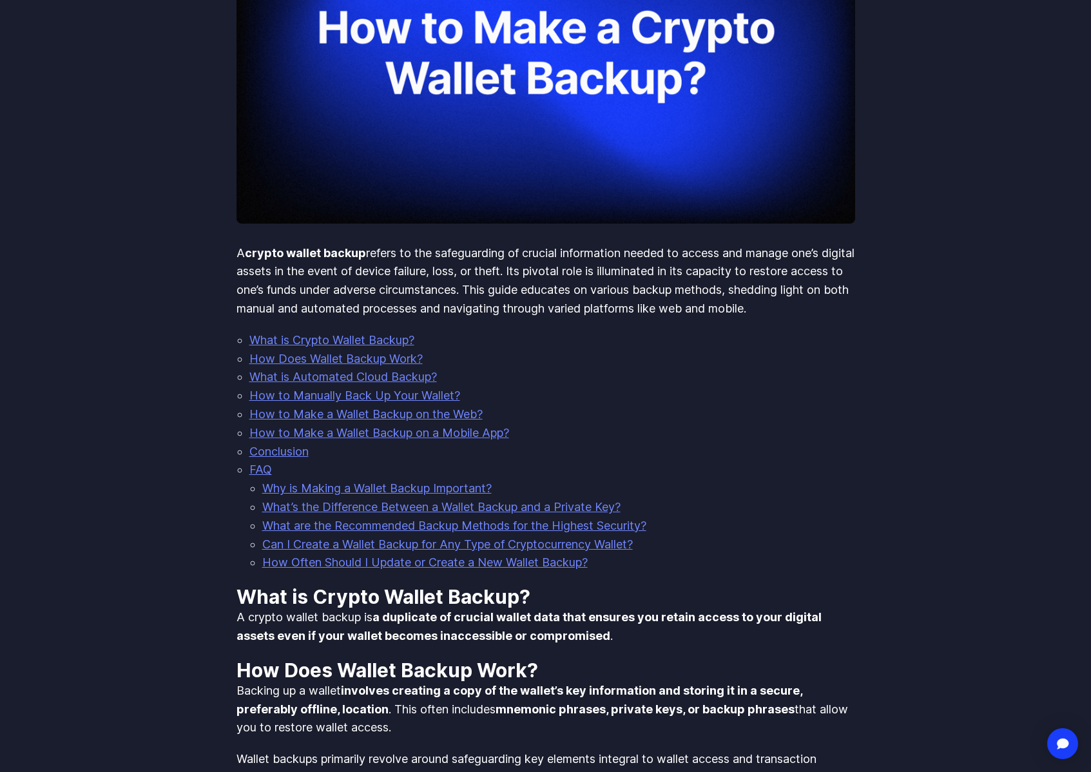
scroll to position [0, 0]
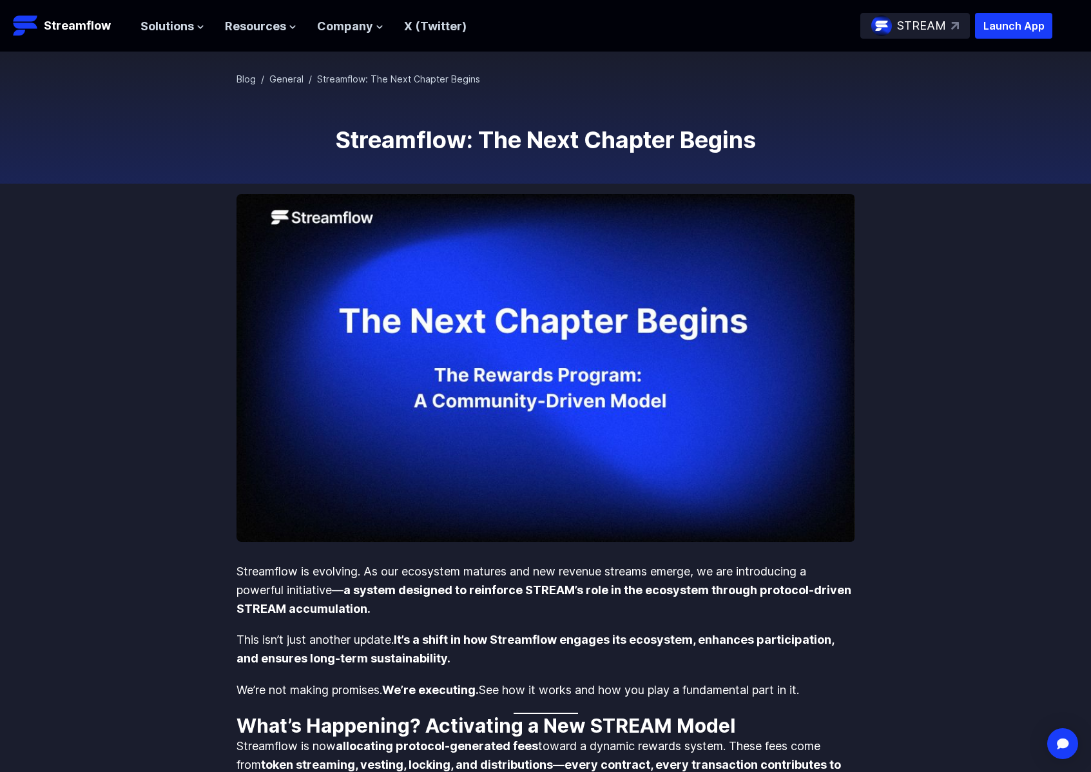
click at [752, 137] on h1 "Streamflow: The Next Chapter Begins" at bounding box center [546, 140] width 619 height 26
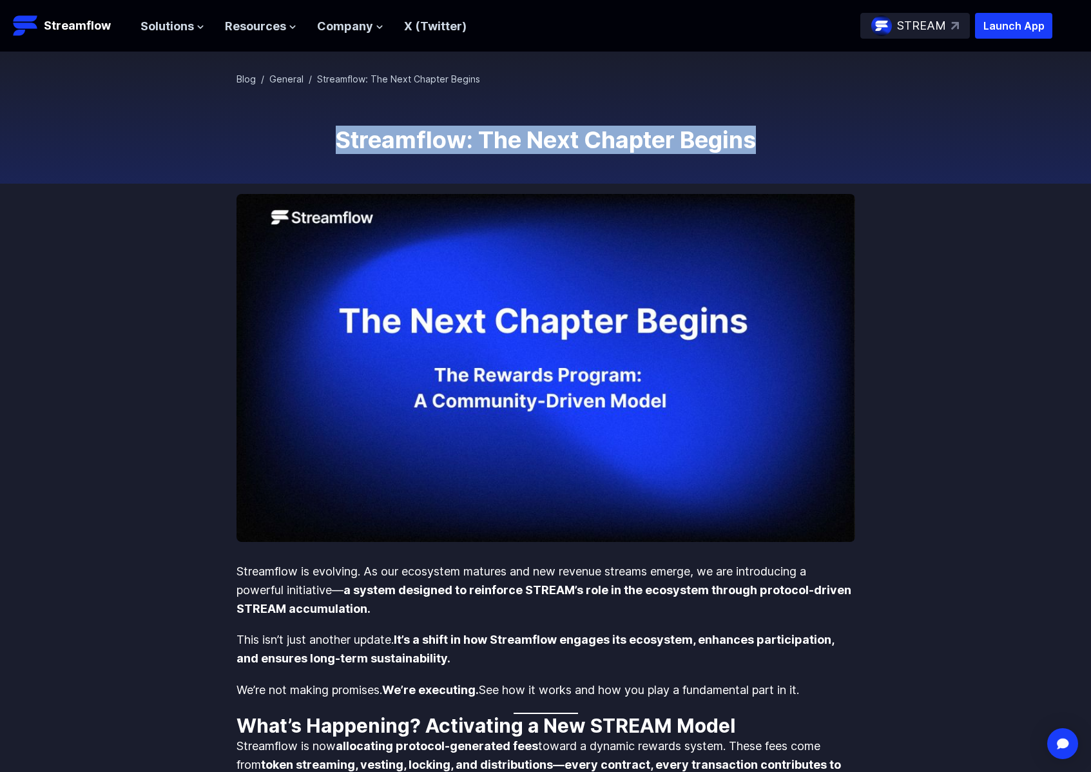
drag, startPoint x: 766, startPoint y: 140, endPoint x: 315, endPoint y: 115, distance: 451.8
click at [315, 115] on div "Blog / General / Streamflow: The Next Chapter Begins Streamflow: The Next Chapt…" at bounding box center [546, 118] width 619 height 90
copy h1 "Streamflow: The Next Chapter Begins"
drag, startPoint x: 743, startPoint y: 146, endPoint x: 553, endPoint y: 137, distance: 190.3
click at [312, 131] on h1 "Streamflow: The Next Chapter Begins" at bounding box center [546, 140] width 619 height 26
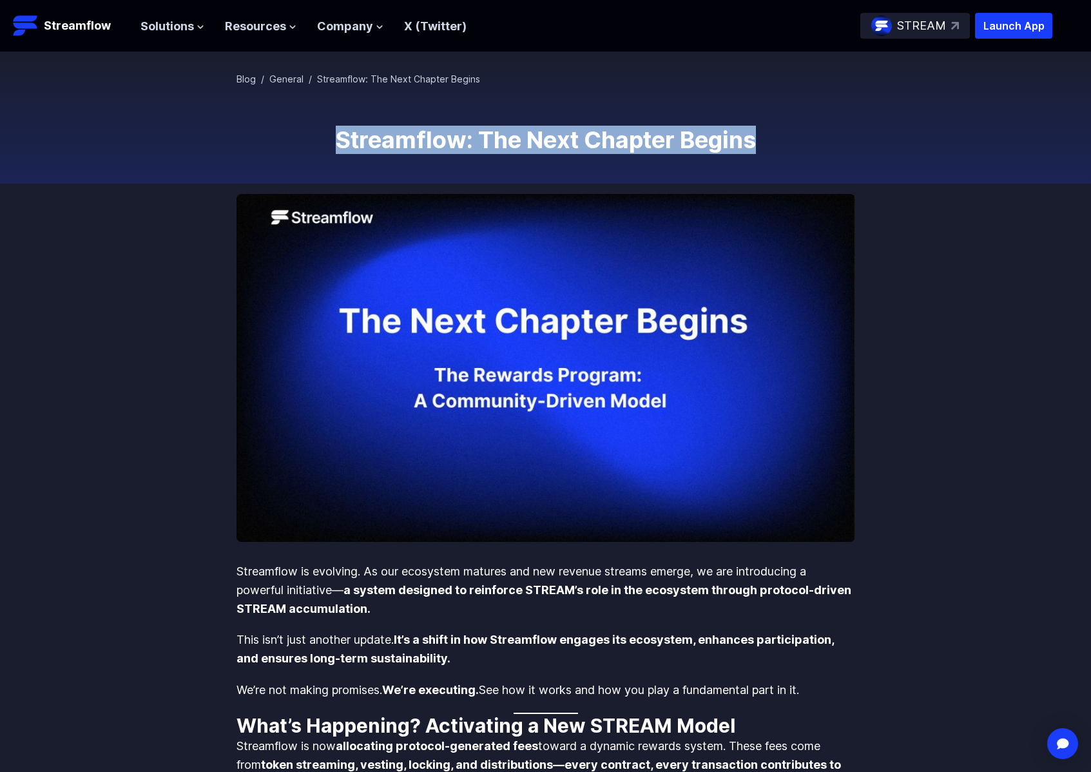
drag, startPoint x: 868, startPoint y: 148, endPoint x: 324, endPoint y: 131, distance: 544.8
click at [324, 132] on div "Blog / General / Streamflow: The Next Chapter Begins Streamflow: The Next Chapt…" at bounding box center [545, 117] width 1091 height 131
copy h1 "Streamflow: The Next Chapter Begins"
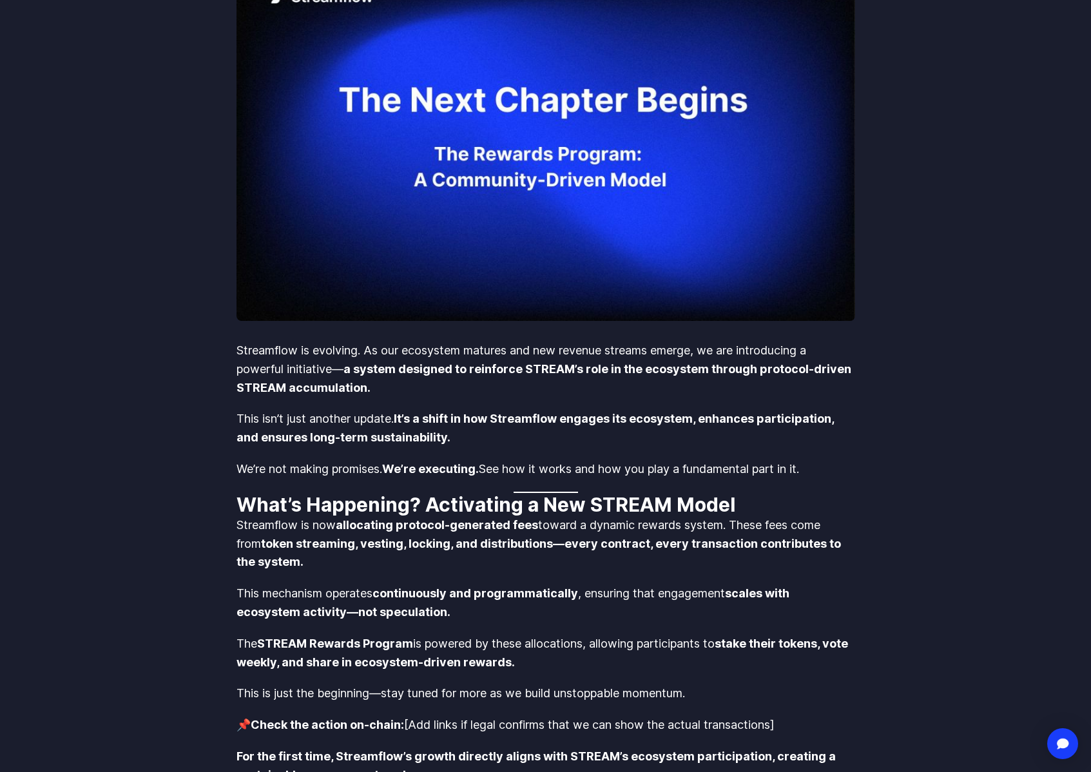
scroll to position [318, 0]
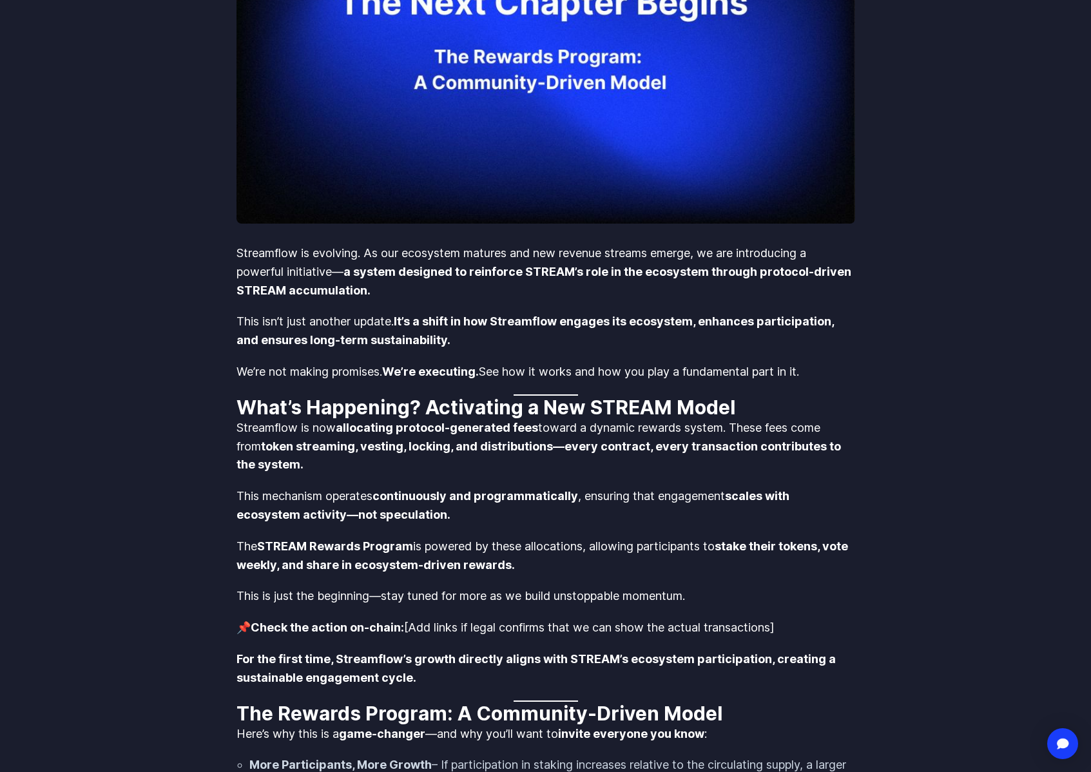
click at [233, 250] on body "Streamflow Launch App STREAM Solutions Overview Streamflow features an all-in-o…" at bounding box center [545, 727] width 1091 height 2091
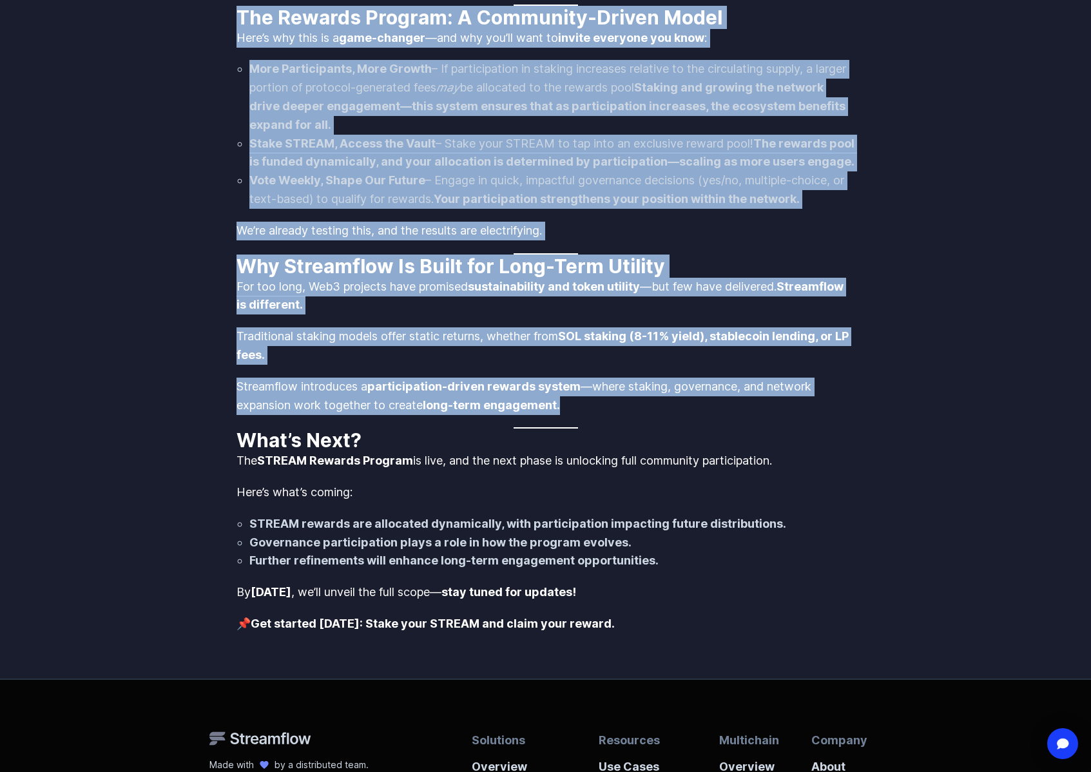
scroll to position [1034, 0]
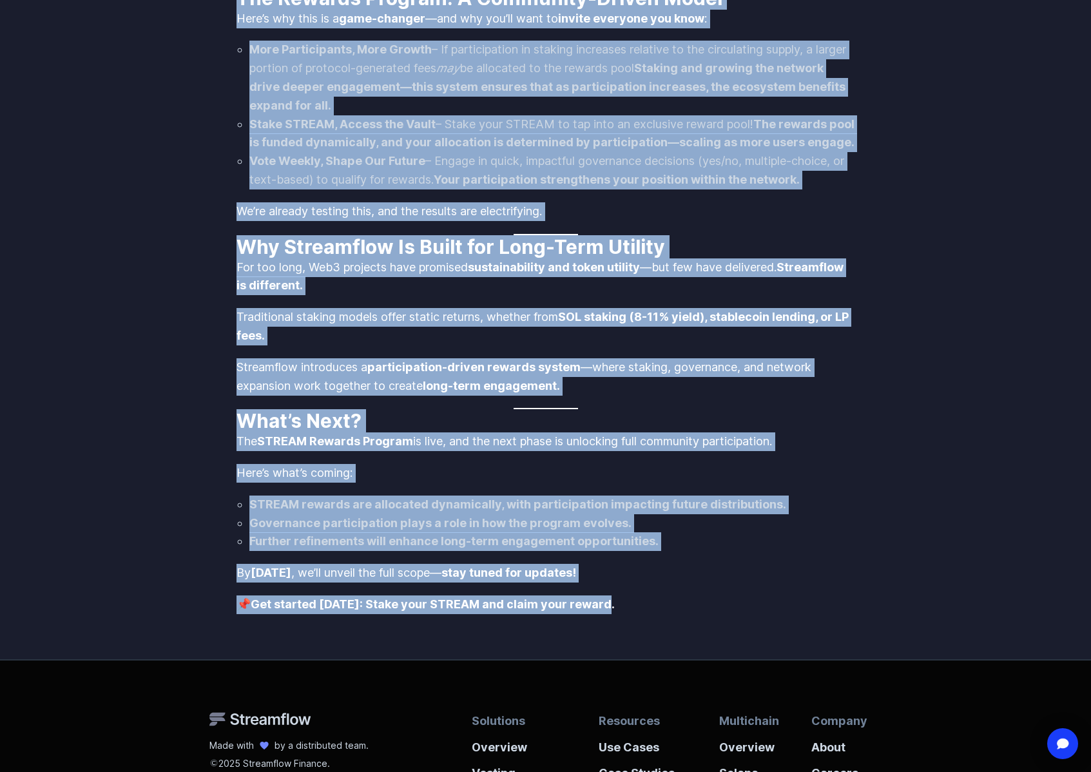
drag, startPoint x: 231, startPoint y: 249, endPoint x: 634, endPoint y: 625, distance: 550.4
click at [634, 625] on body "Streamflow Launch App STREAM Solutions Overview Streamflow features an all-in-o…" at bounding box center [545, 11] width 1091 height 2091
copy div "Loremipsum do sitametc. Ad eli seddoeius tempori utl etd magnaal enimadm veniam…"
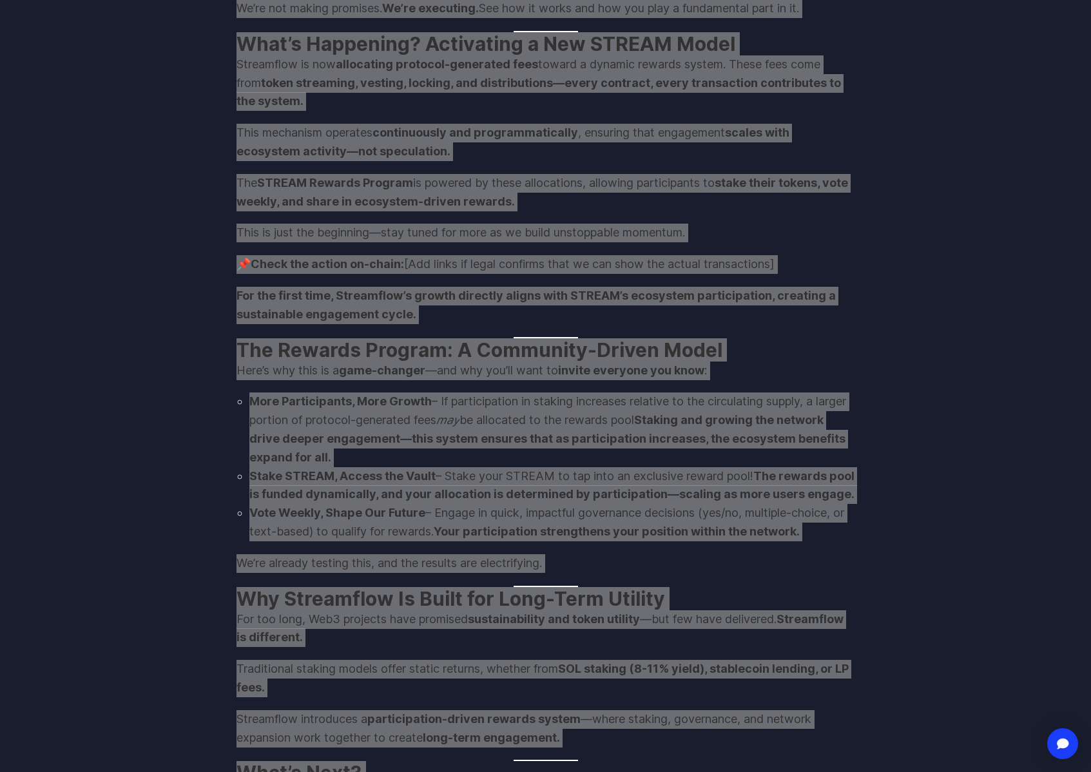
scroll to position [538, 0]
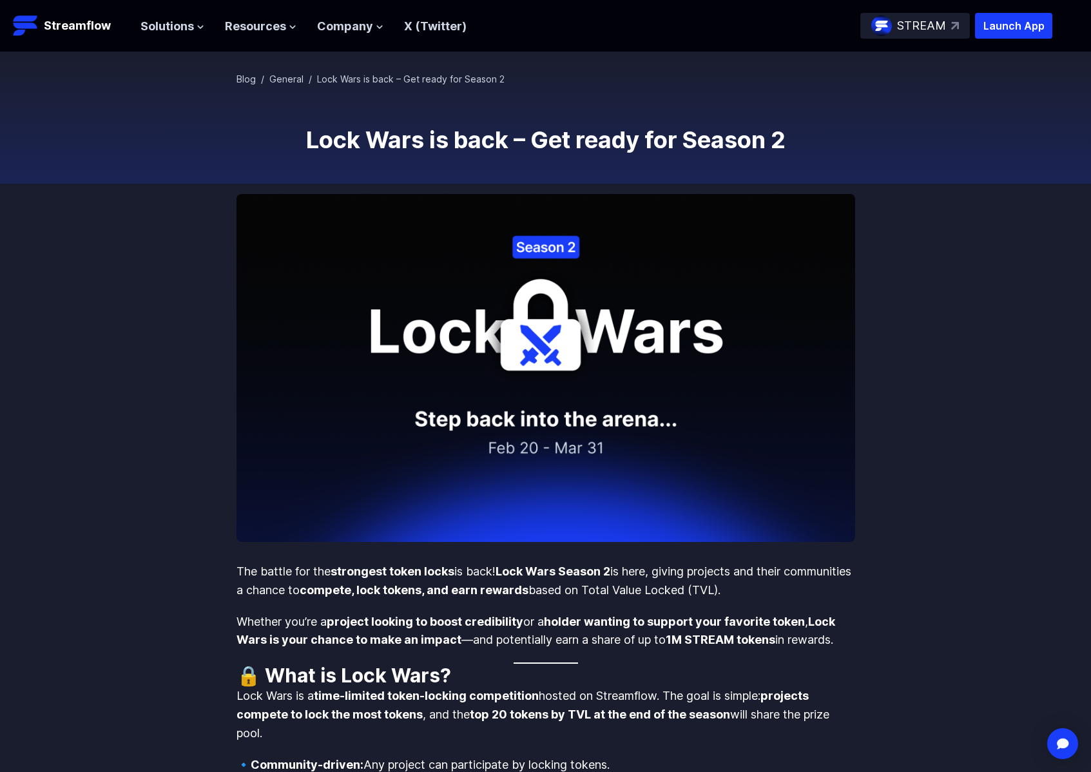
click at [671, 127] on h1 "Lock Wars is back – Get ready for Season 2" at bounding box center [546, 140] width 619 height 26
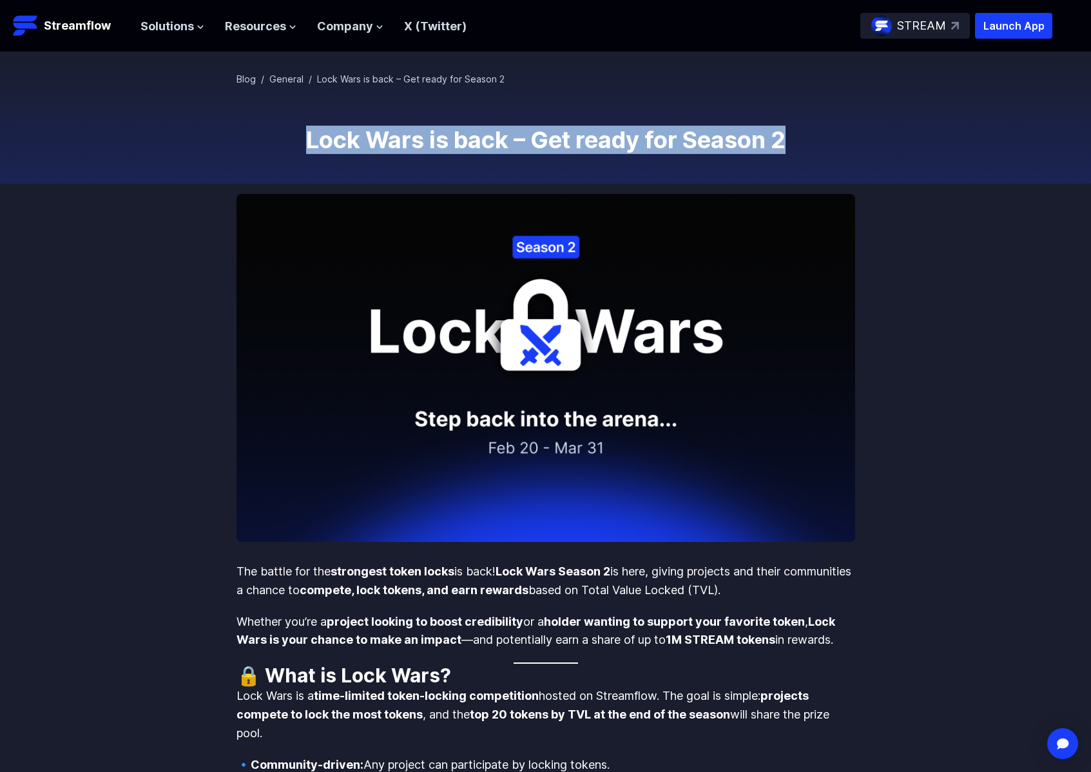
drag, startPoint x: 790, startPoint y: 136, endPoint x: 287, endPoint y: 131, distance: 503.4
click at [287, 131] on h1 "Lock Wars is back – Get ready for Season 2" at bounding box center [546, 140] width 619 height 26
copy h1 "Lock Wars is back – Get ready for Season 2"
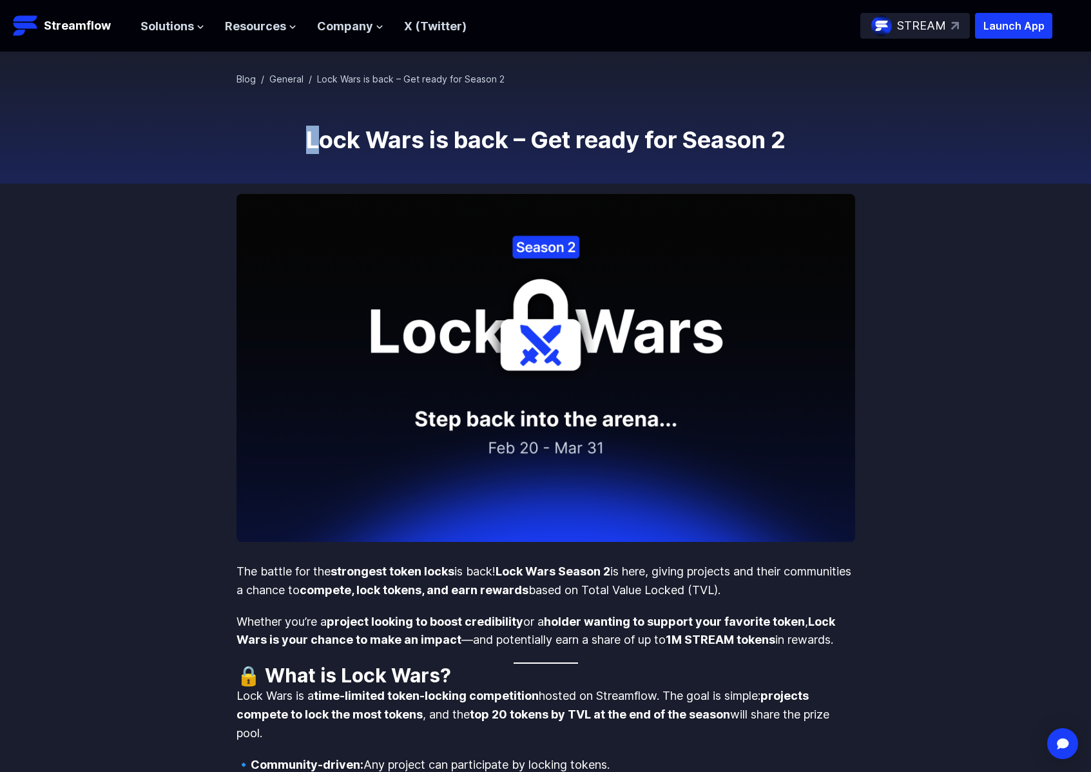
drag, startPoint x: 297, startPoint y: 137, endPoint x: 317, endPoint y: 141, distance: 20.4
click at [317, 141] on h1 "Lock Wars is back – Get ready for Season 2" at bounding box center [546, 140] width 619 height 26
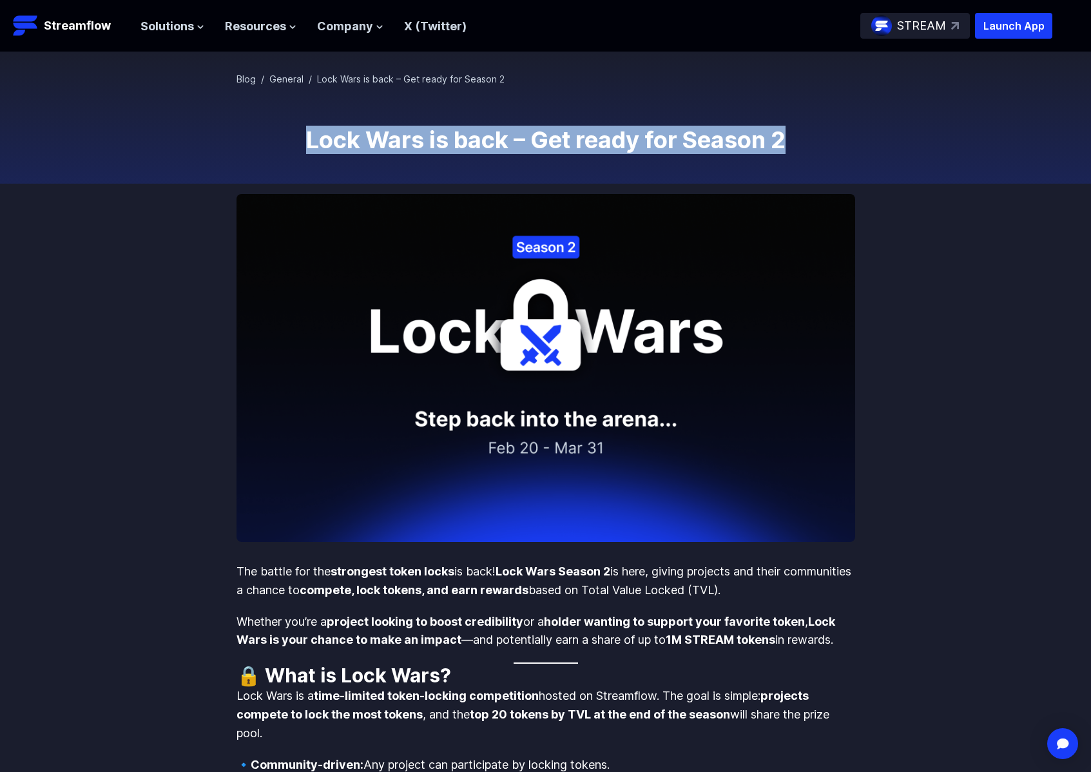
drag, startPoint x: 275, startPoint y: 137, endPoint x: 789, endPoint y: 144, distance: 513.7
click at [789, 144] on h1 "Lock Wars is back – Get ready for Season 2" at bounding box center [546, 140] width 619 height 26
copy h1 "Lock Wars is back – Get ready for Season 2"
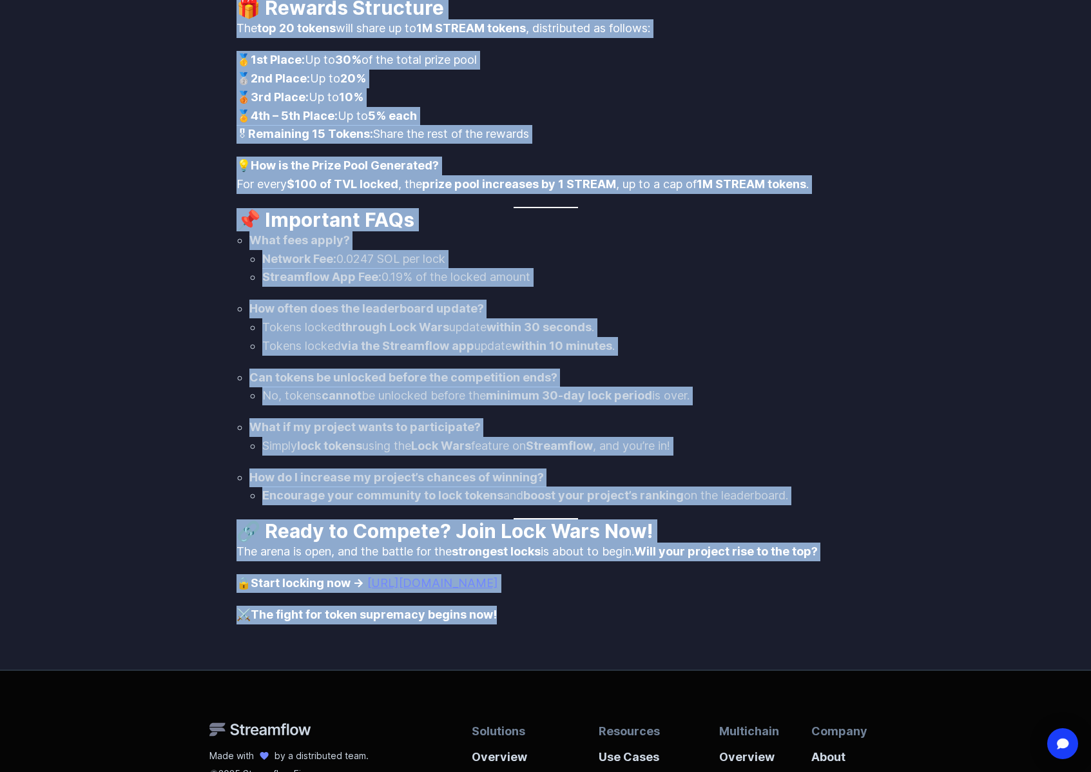
scroll to position [1130, 0]
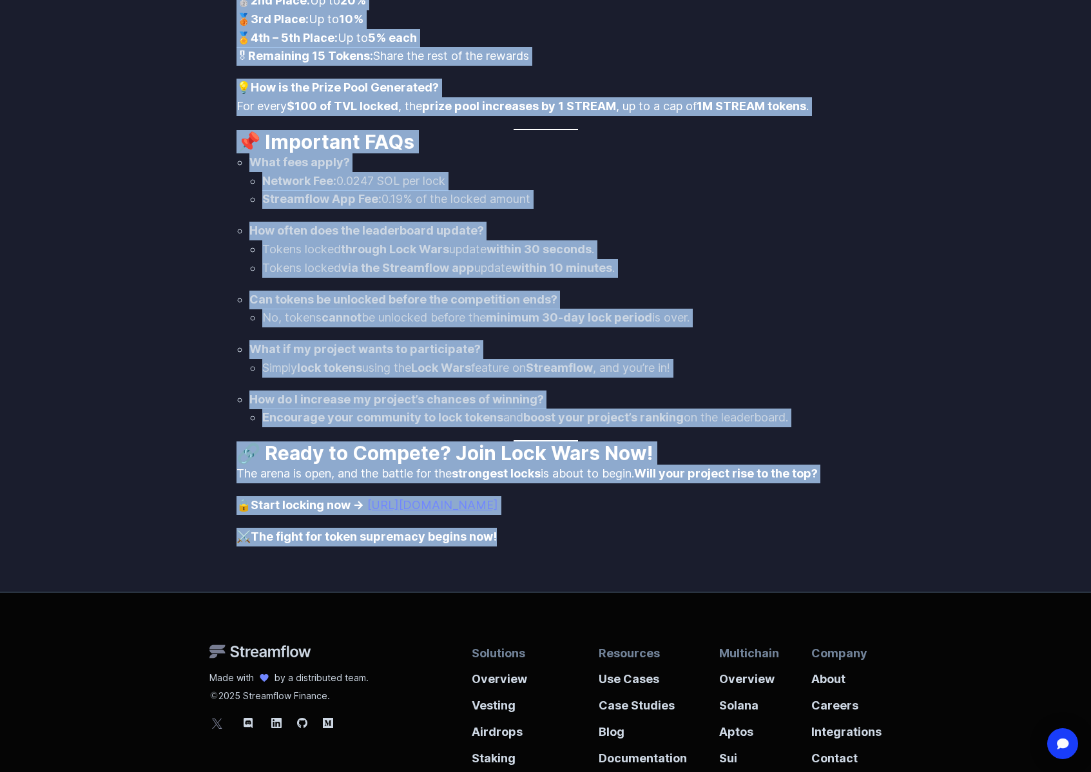
drag, startPoint x: 232, startPoint y: 566, endPoint x: 501, endPoint y: 537, distance: 270.3
copy div "Lor ipsumd sit ame consectet adipi elits do eius! Temp Inci Utlabo 6 et dolo, m…"
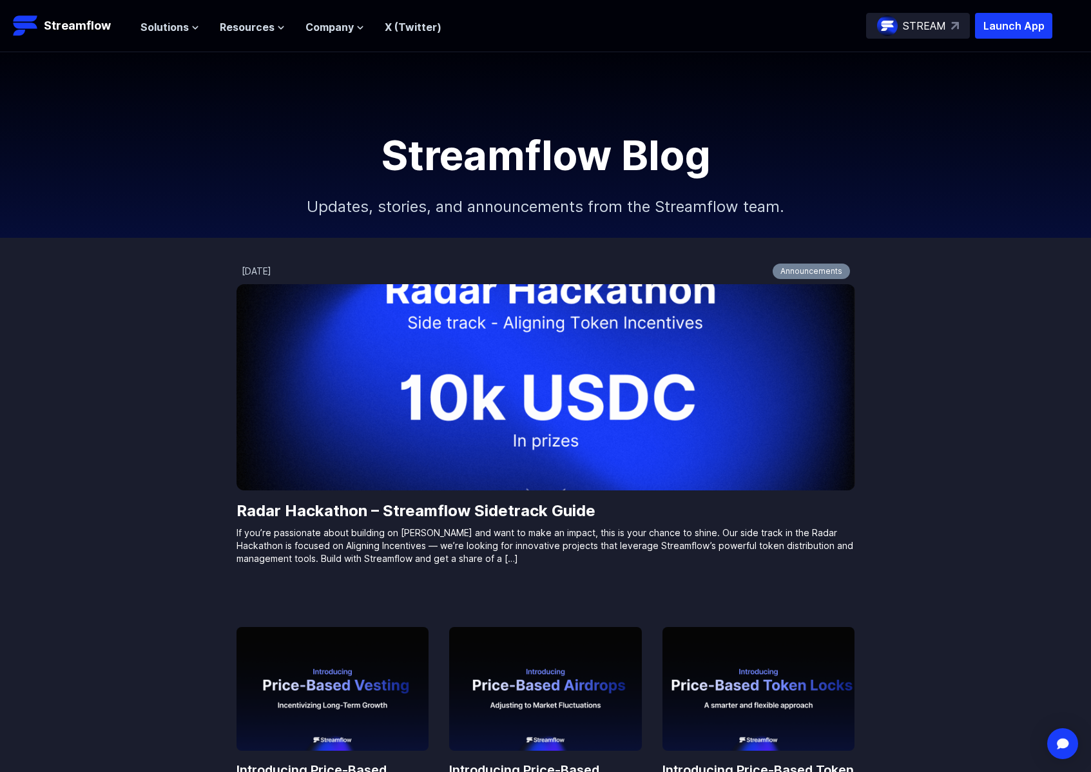
scroll to position [1, 0]
